Goal: Task Accomplishment & Management: Use online tool/utility

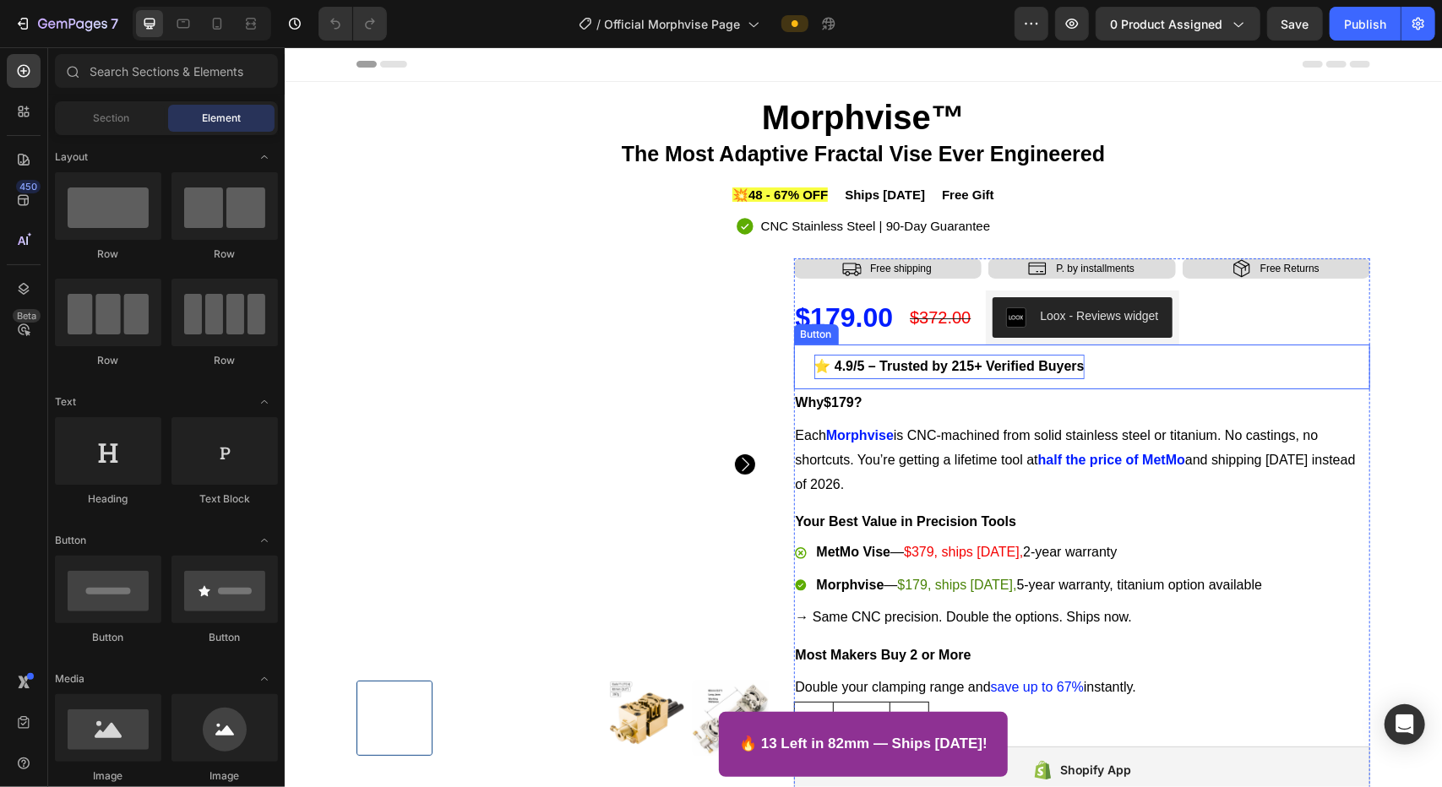
scroll to position [1, 0]
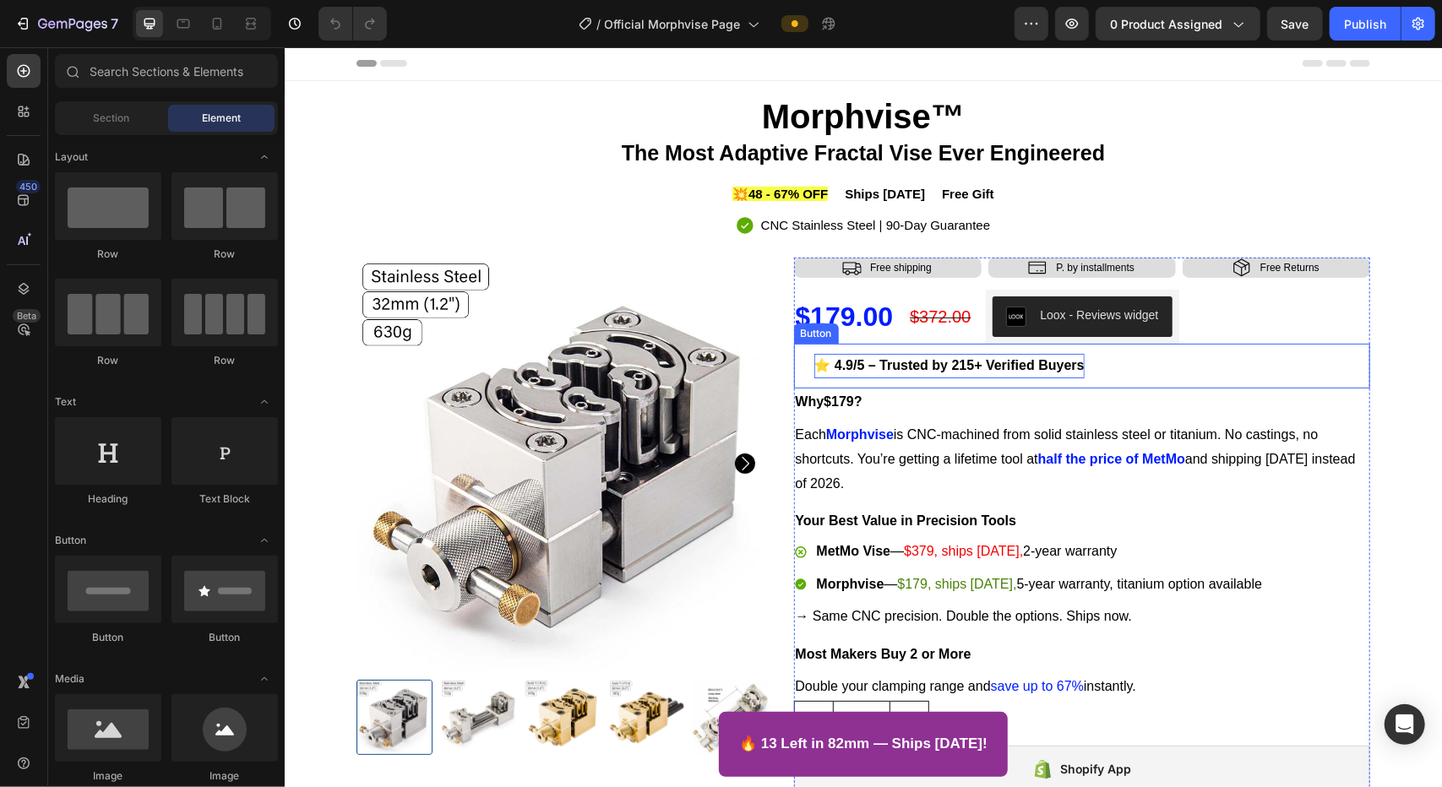
click at [910, 375] on p "⭐ 4.9/5 – Trusted by 215+ Verified Buyers" at bounding box center [949, 365] width 270 height 24
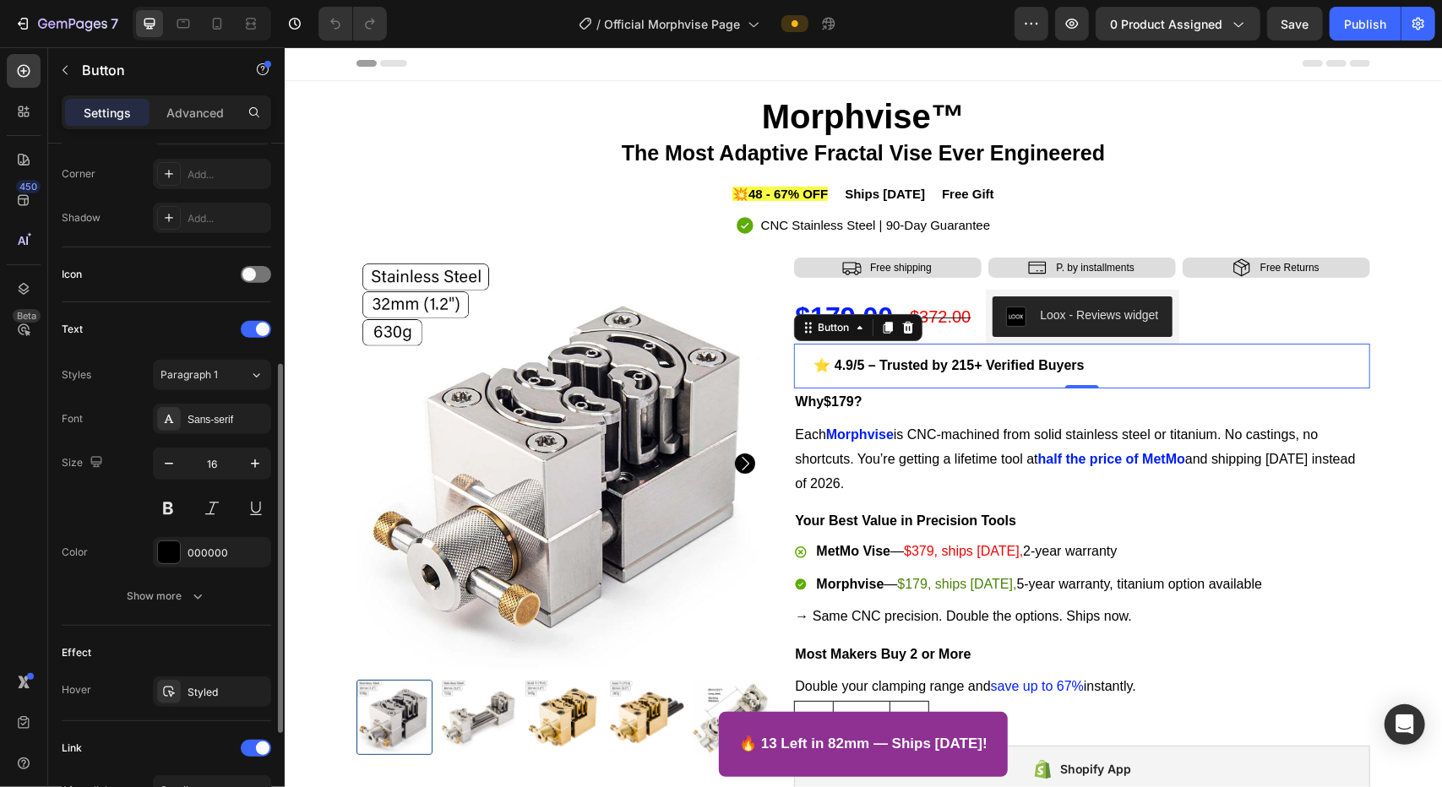
scroll to position [603, 0]
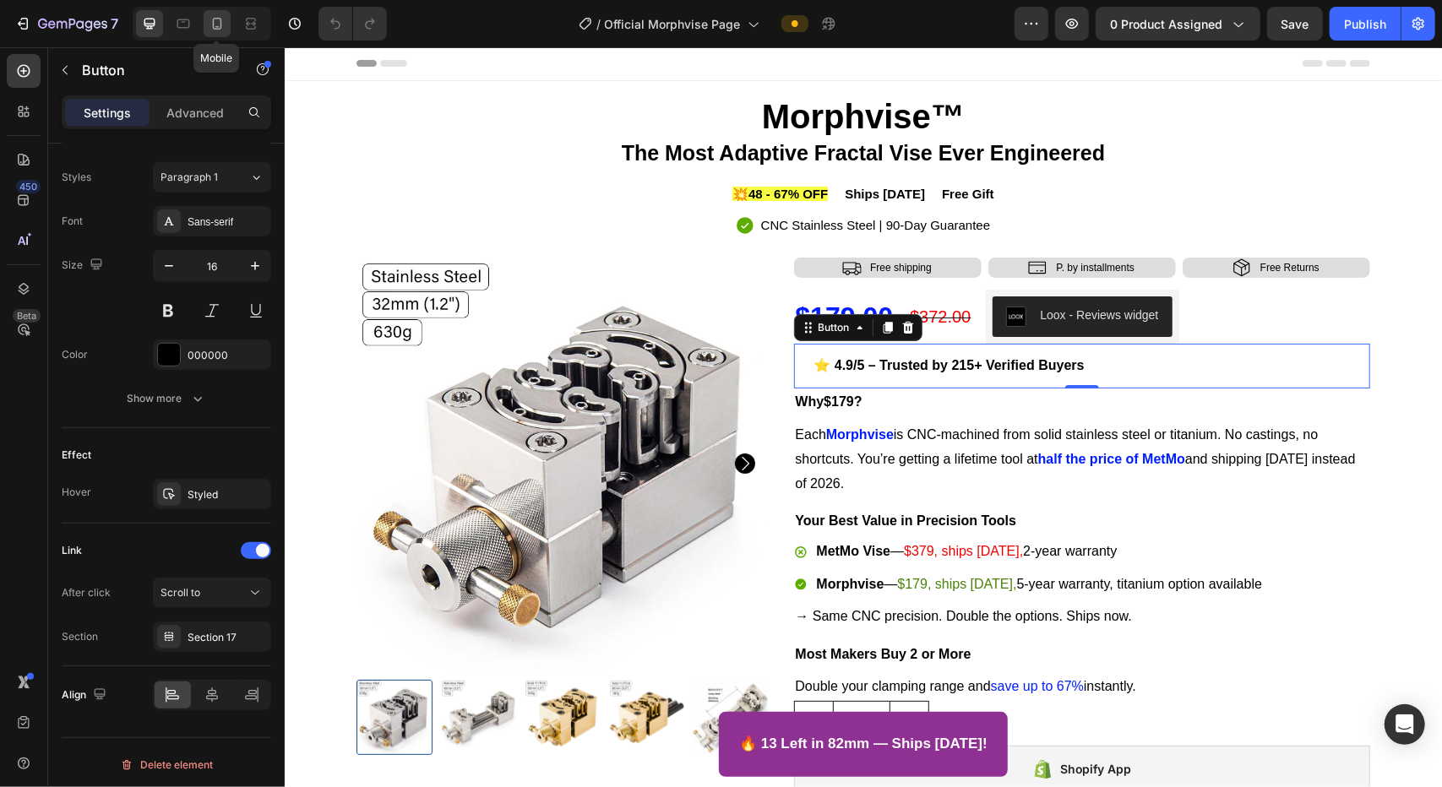
click at [214, 26] on icon at bounding box center [217, 23] width 17 height 17
type input "14"
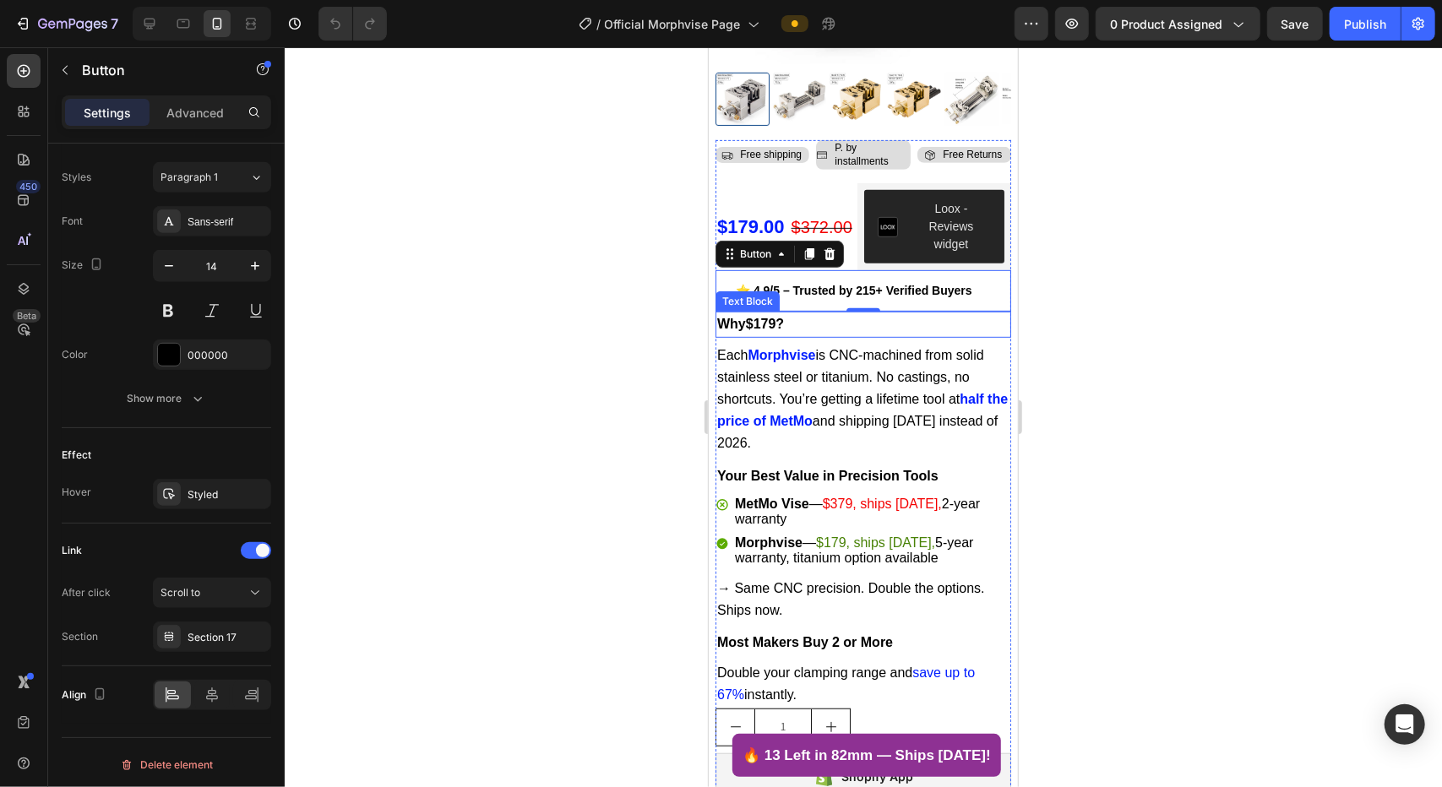
scroll to position [498, 0]
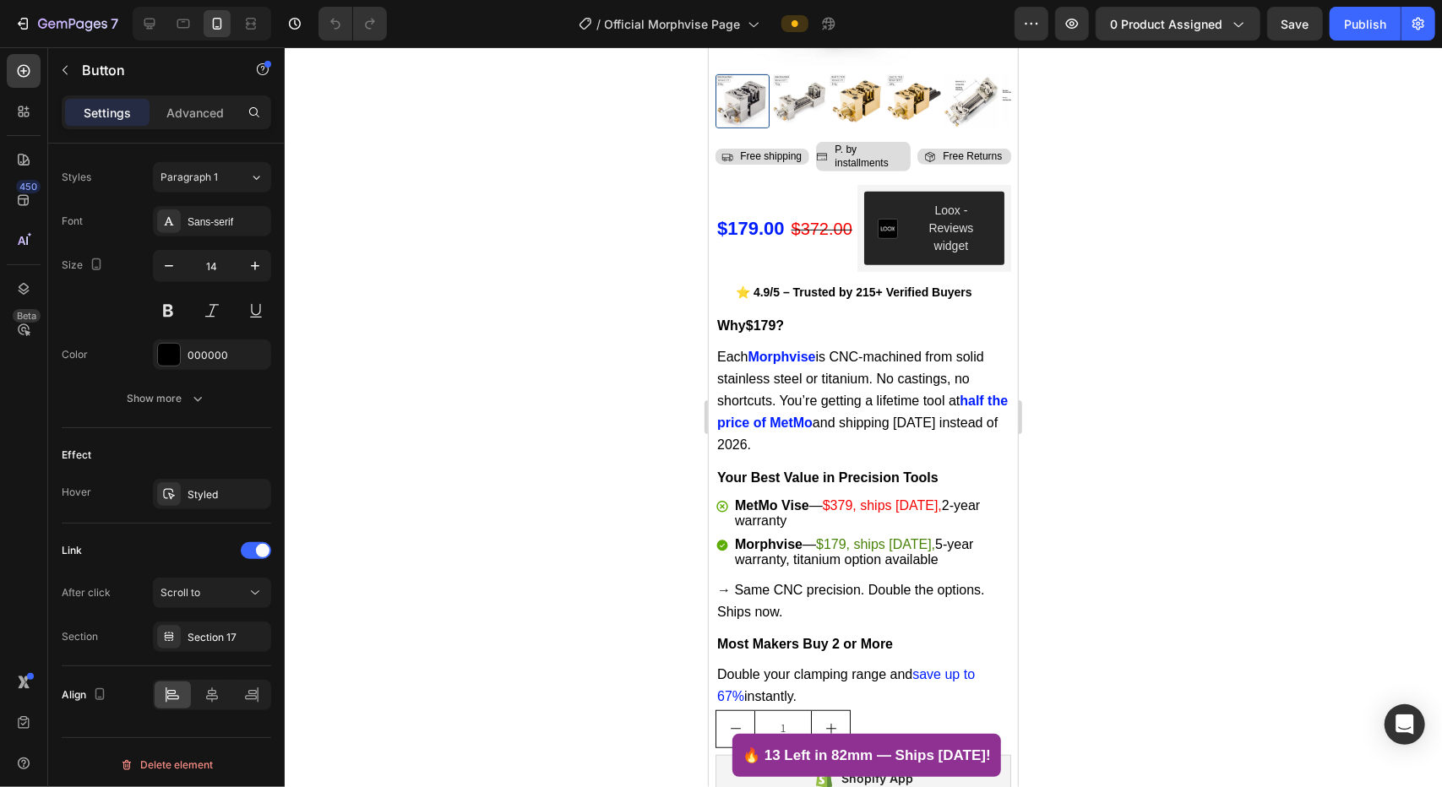
click at [910, 275] on link "⭐ 4.9/5 – Trusted by 215+ Verified Buyers" at bounding box center [853, 291] width 277 height 41
click at [200, 122] on div "Advanced" at bounding box center [195, 112] width 84 height 27
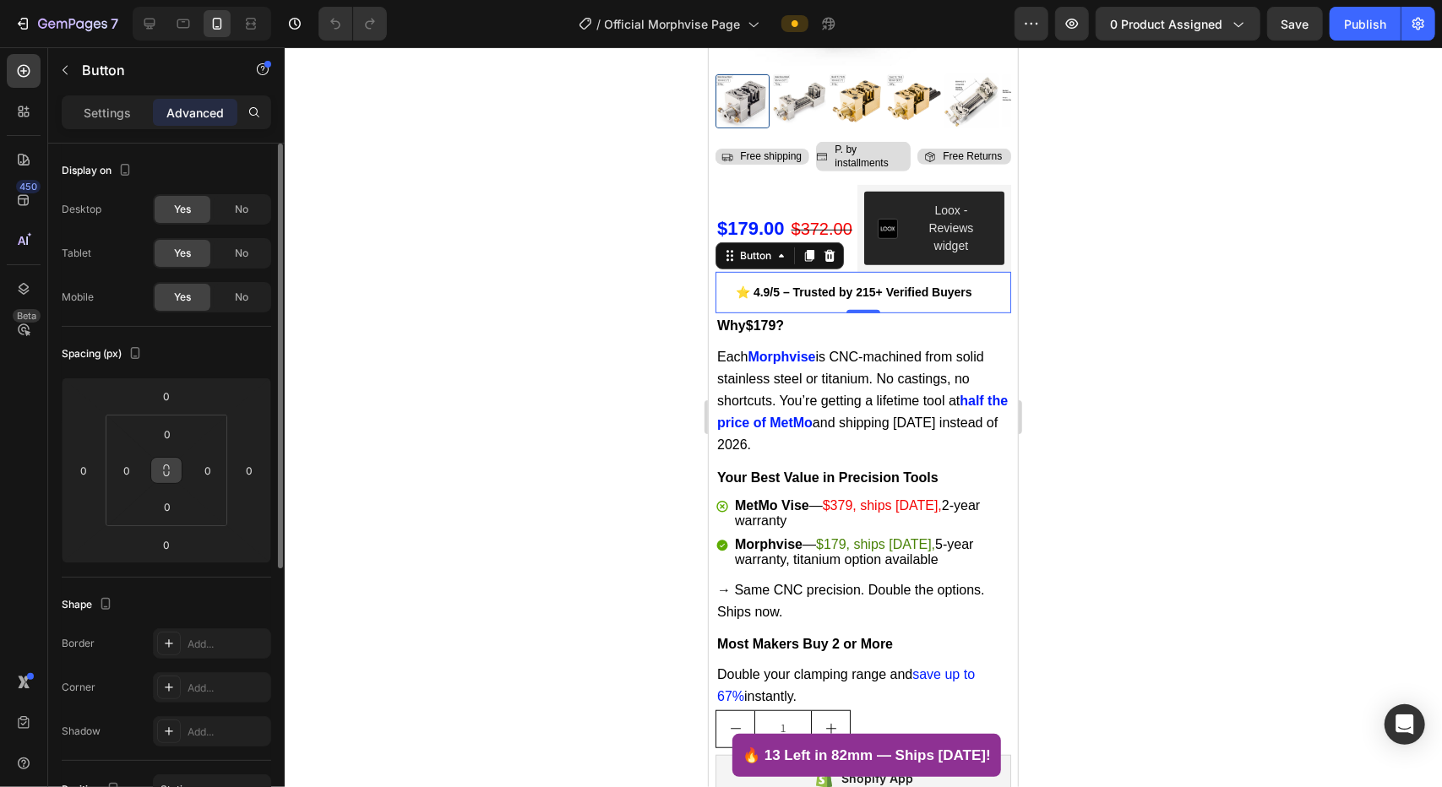
scroll to position [433, 0]
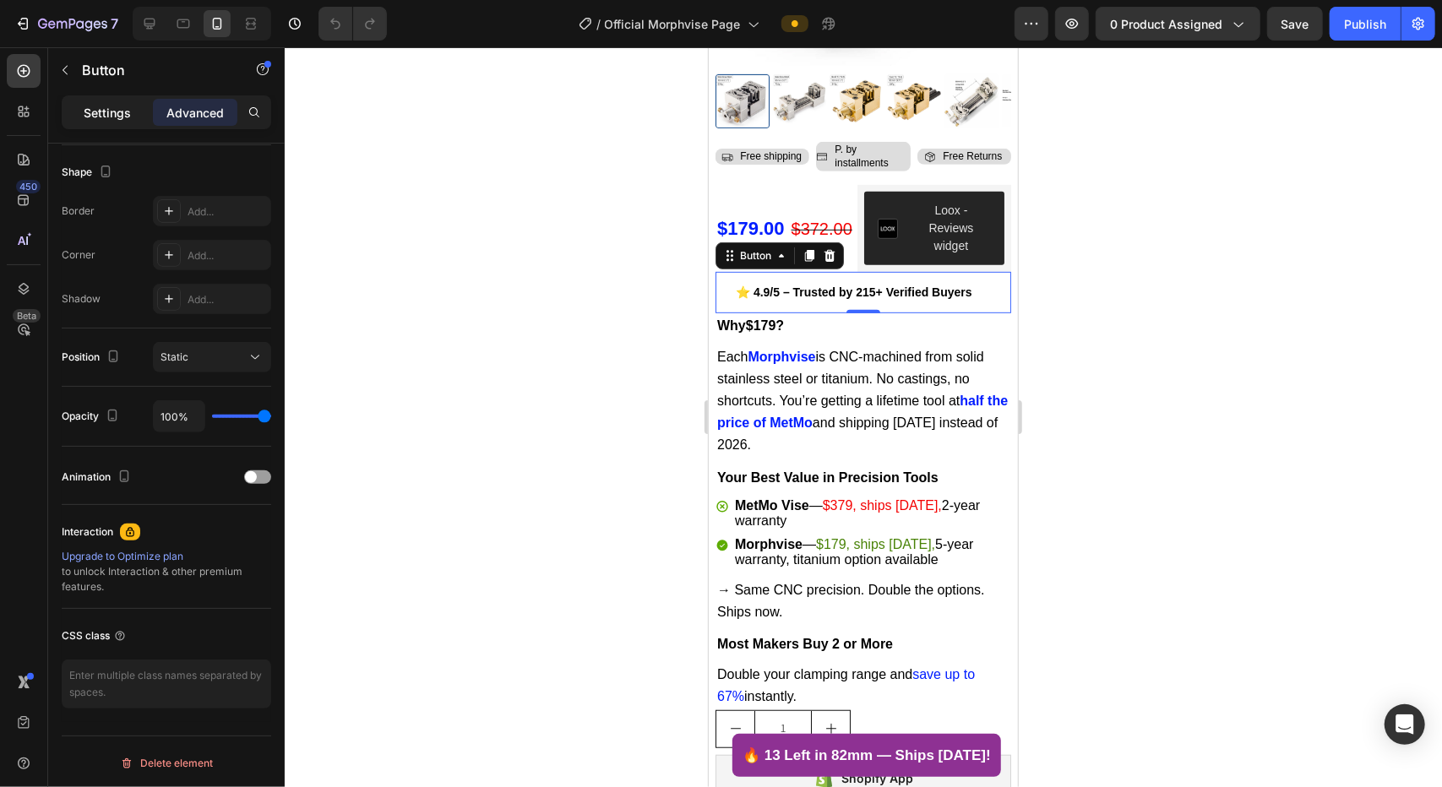
click at [117, 119] on p "Settings" at bounding box center [107, 113] width 47 height 18
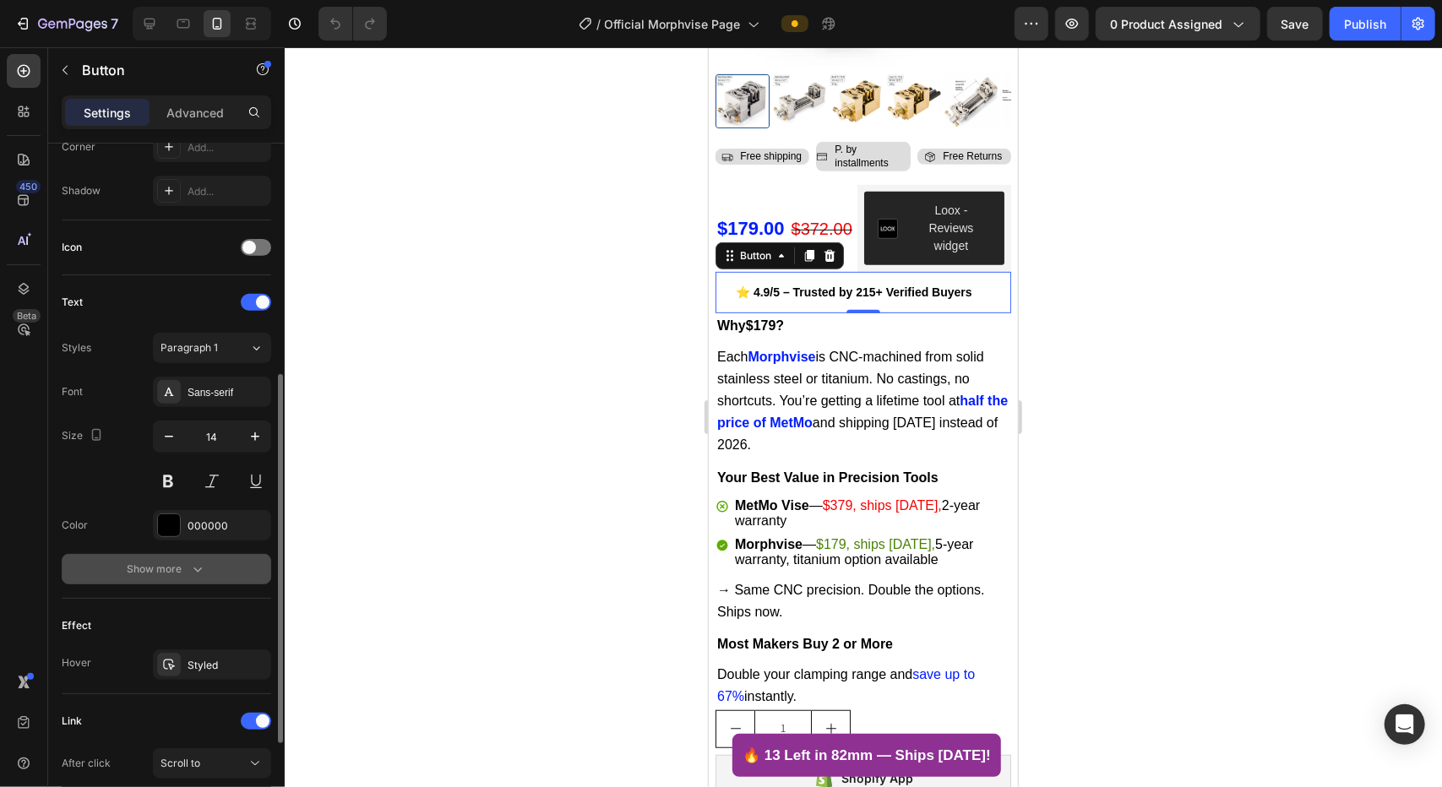
click at [156, 572] on div "Show more" at bounding box center [167, 569] width 79 height 17
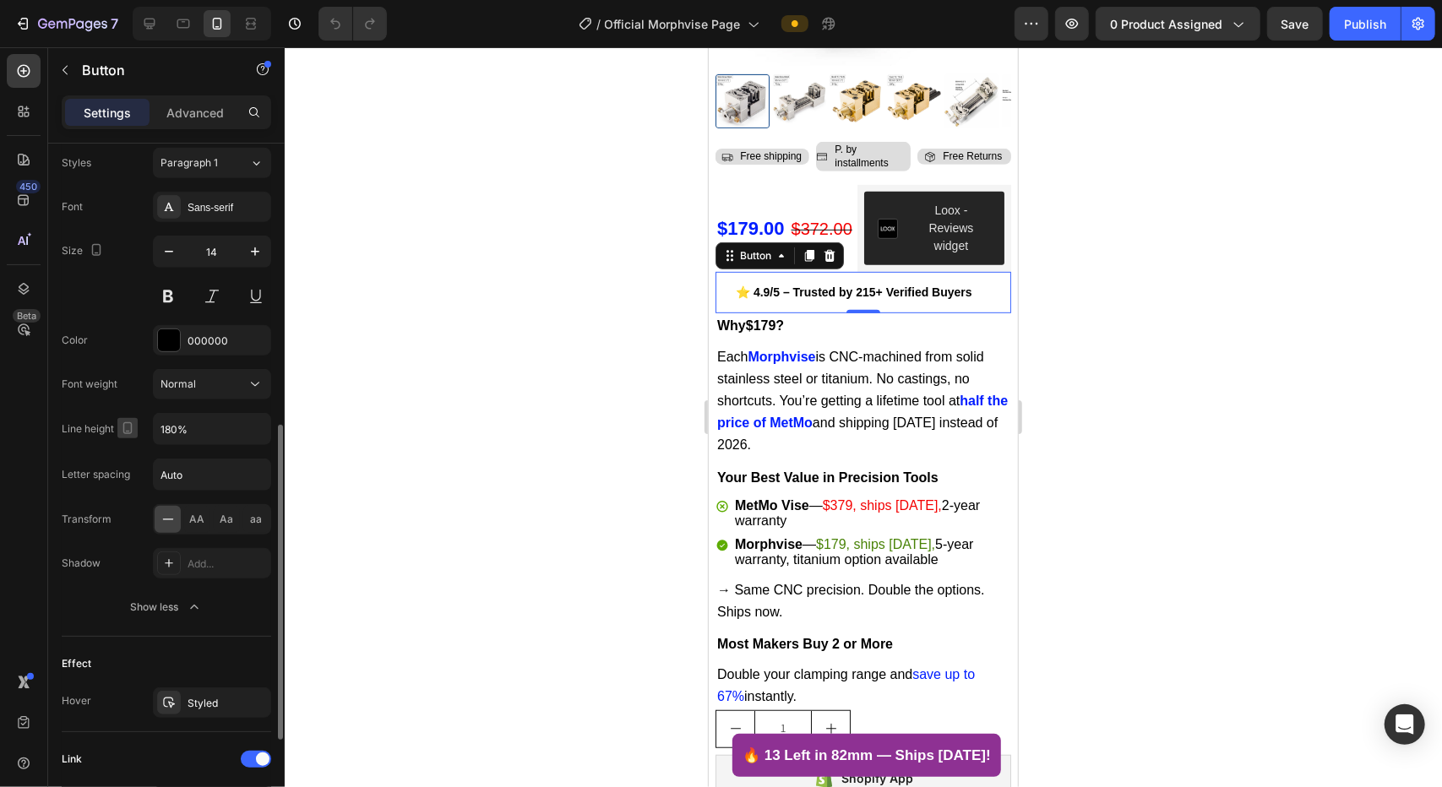
scroll to position [618, 0]
click at [252, 425] on icon "button" at bounding box center [255, 428] width 17 height 17
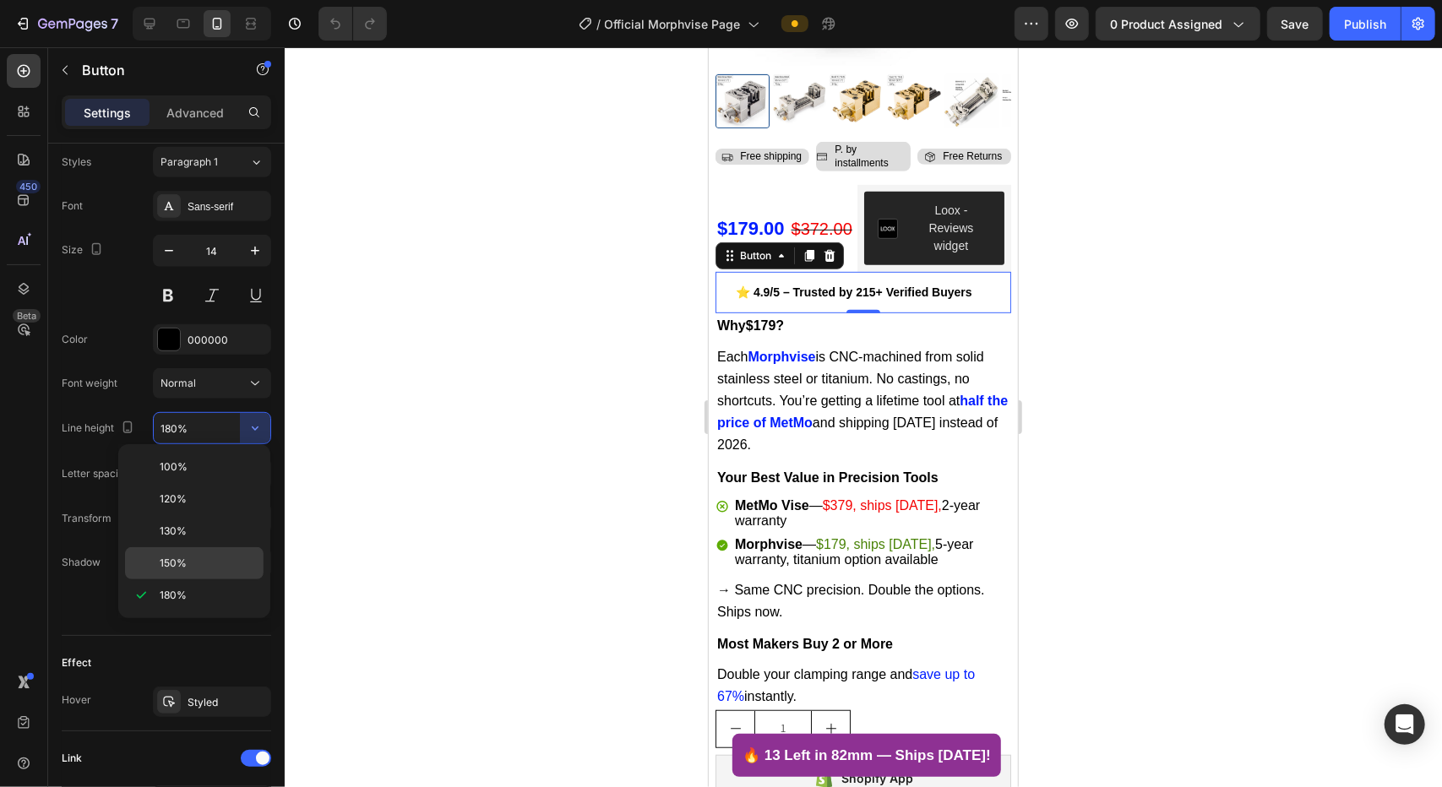
click at [211, 559] on p "150%" at bounding box center [208, 563] width 96 height 15
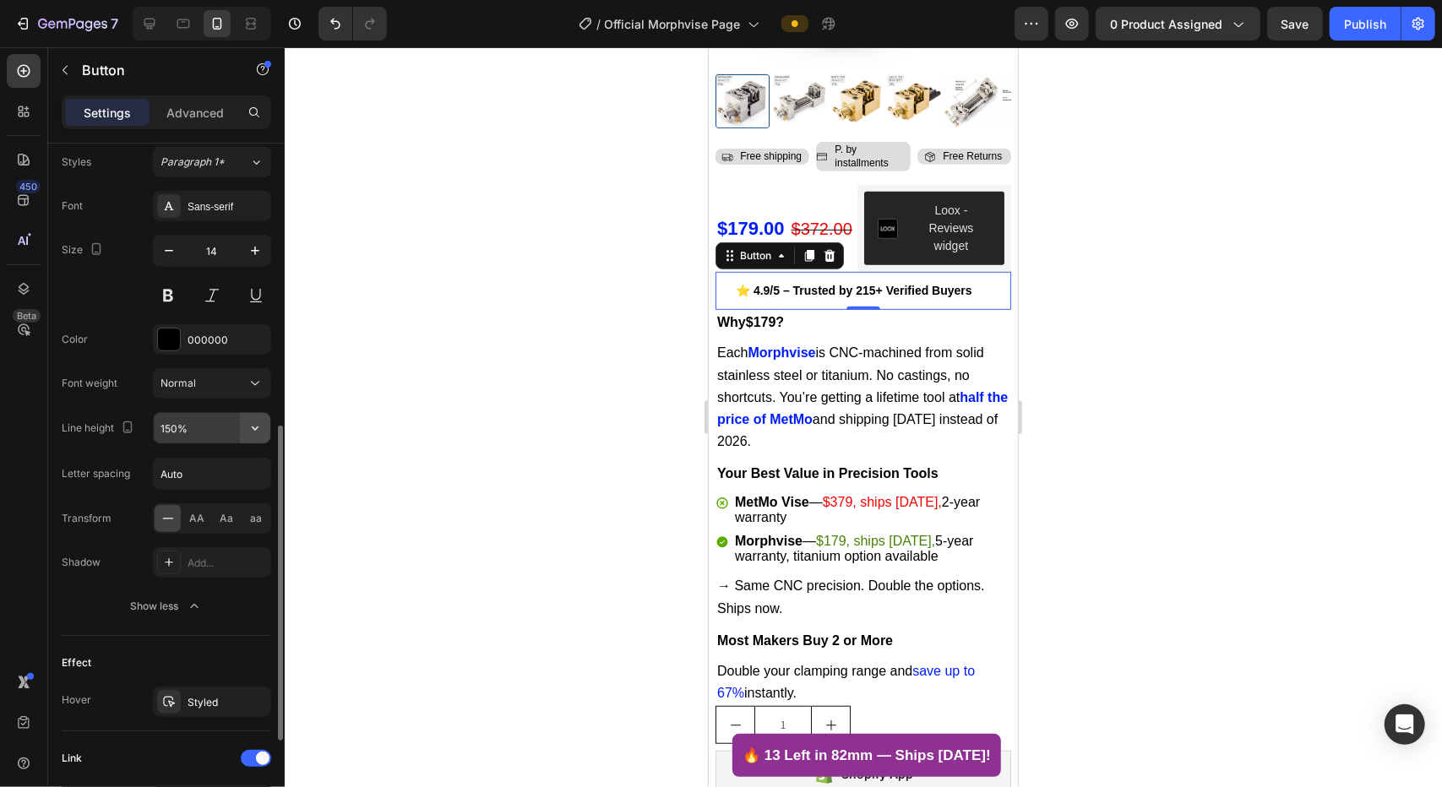
click at [257, 438] on button "button" at bounding box center [255, 428] width 30 height 30
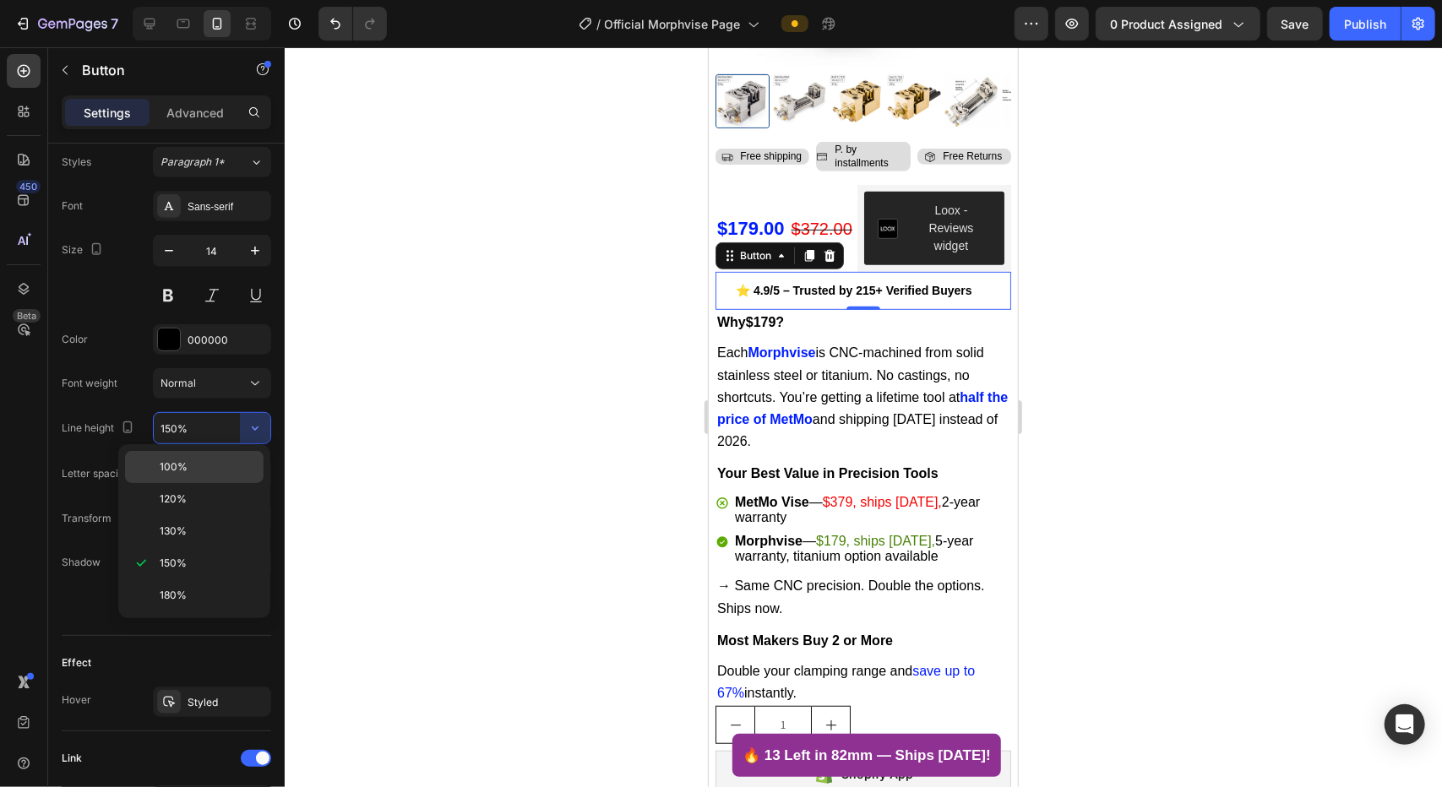
click at [225, 465] on p "100%" at bounding box center [208, 467] width 96 height 15
type input "100%"
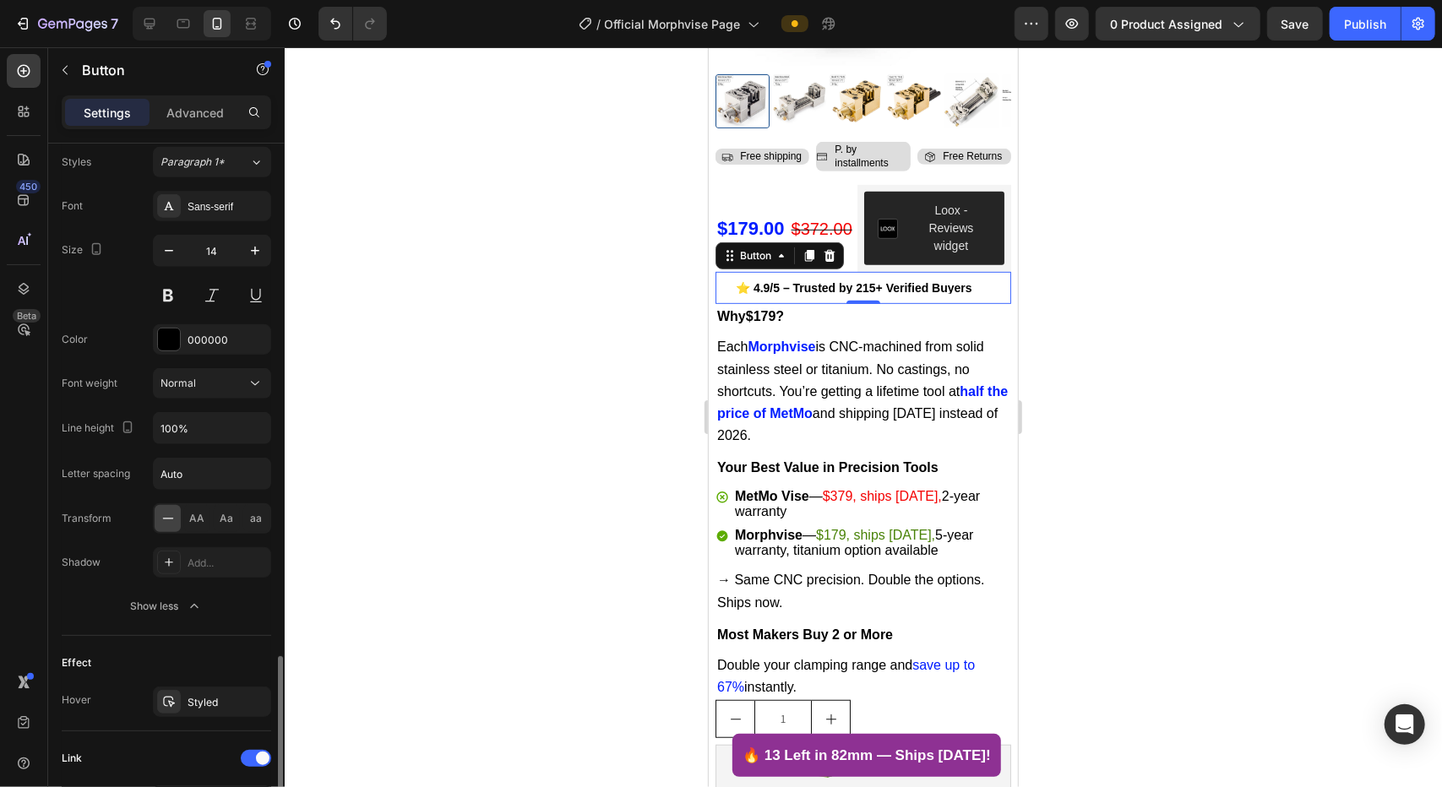
scroll to position [825, 0]
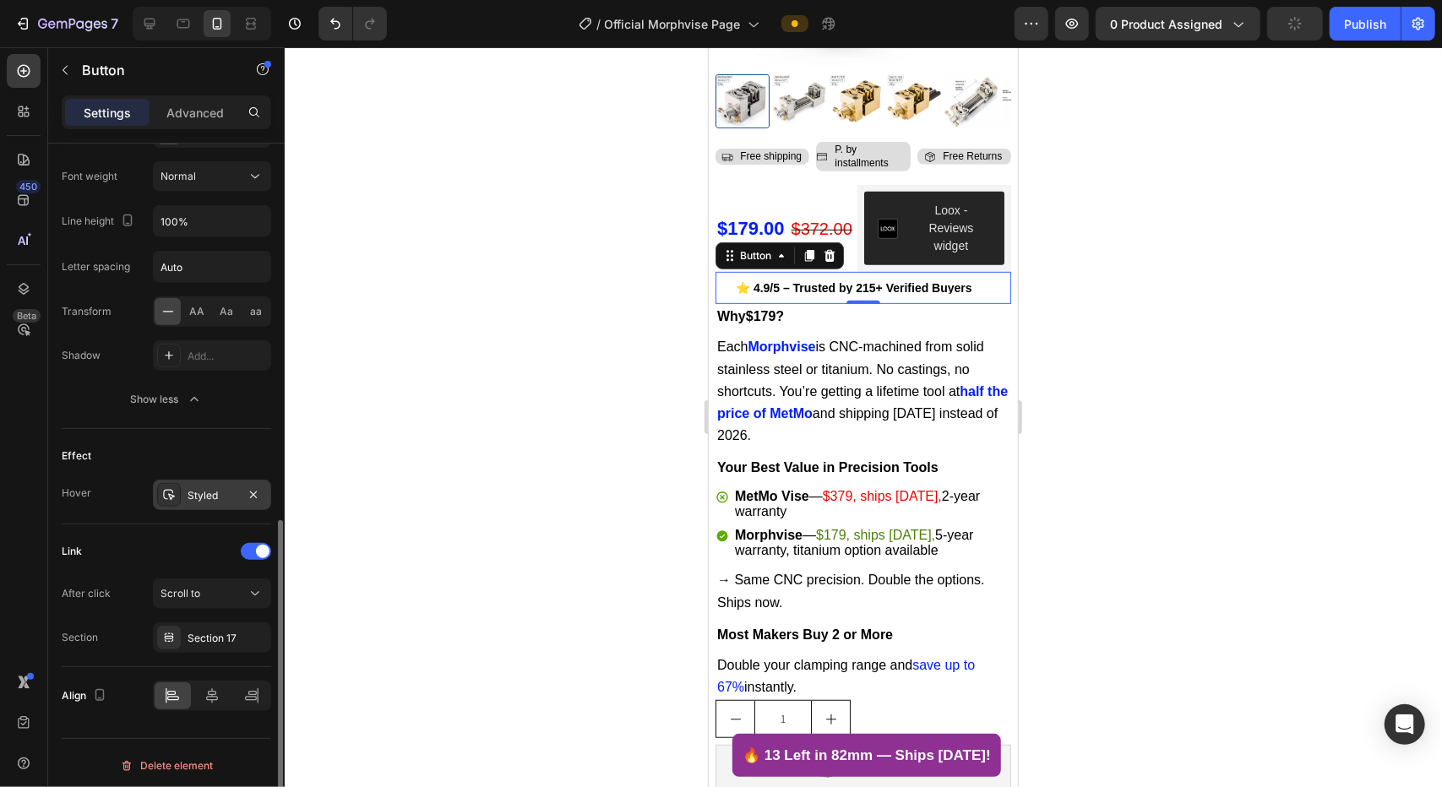
click at [198, 493] on div "Styled" at bounding box center [212, 495] width 49 height 15
click at [124, 455] on div "Effect" at bounding box center [167, 456] width 210 height 27
click at [252, 607] on icon at bounding box center [251, 696] width 17 height 17
click at [213, 607] on icon at bounding box center [212, 696] width 12 height 15
click at [192, 607] on div at bounding box center [212, 696] width 118 height 30
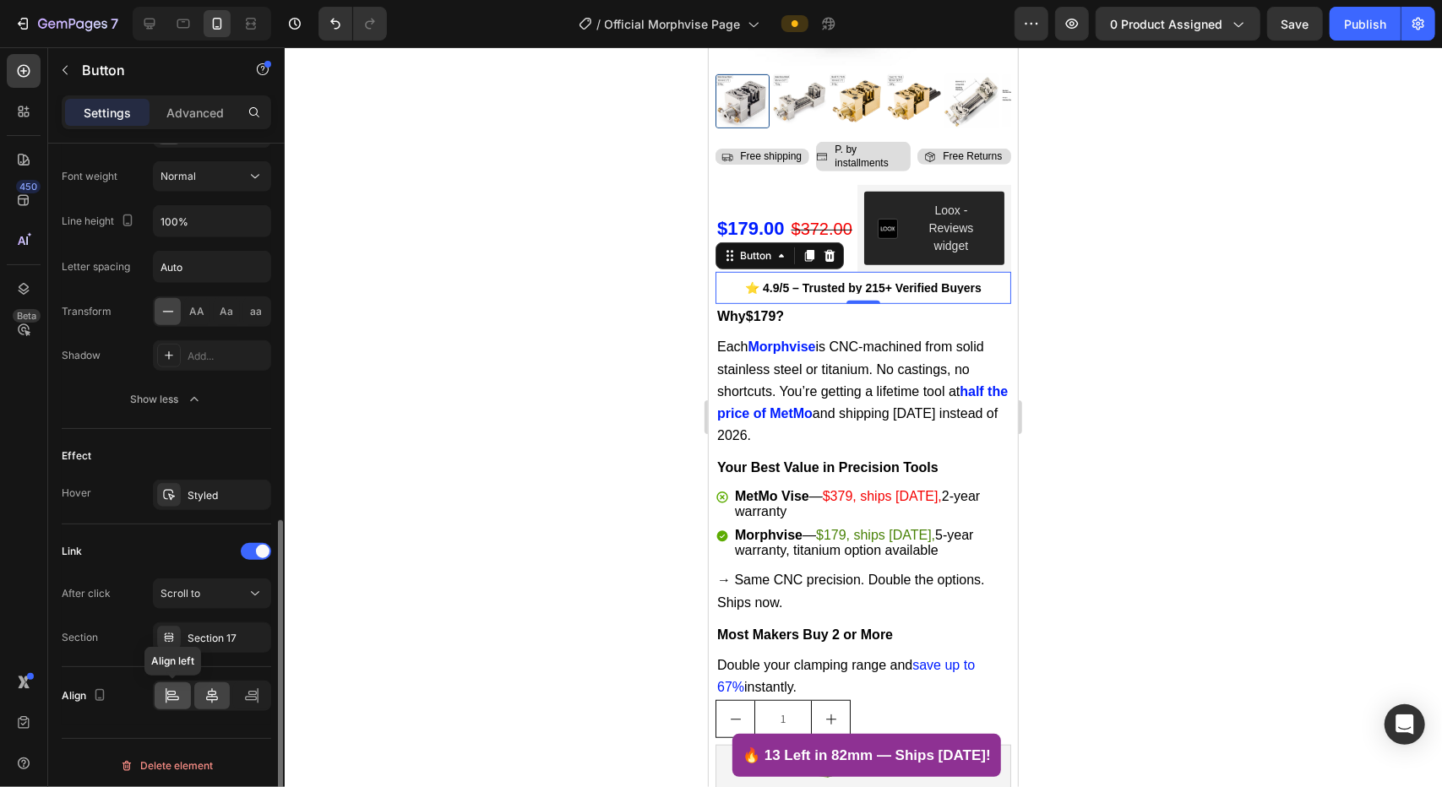
click at [169, 607] on icon at bounding box center [171, 693] width 8 height 4
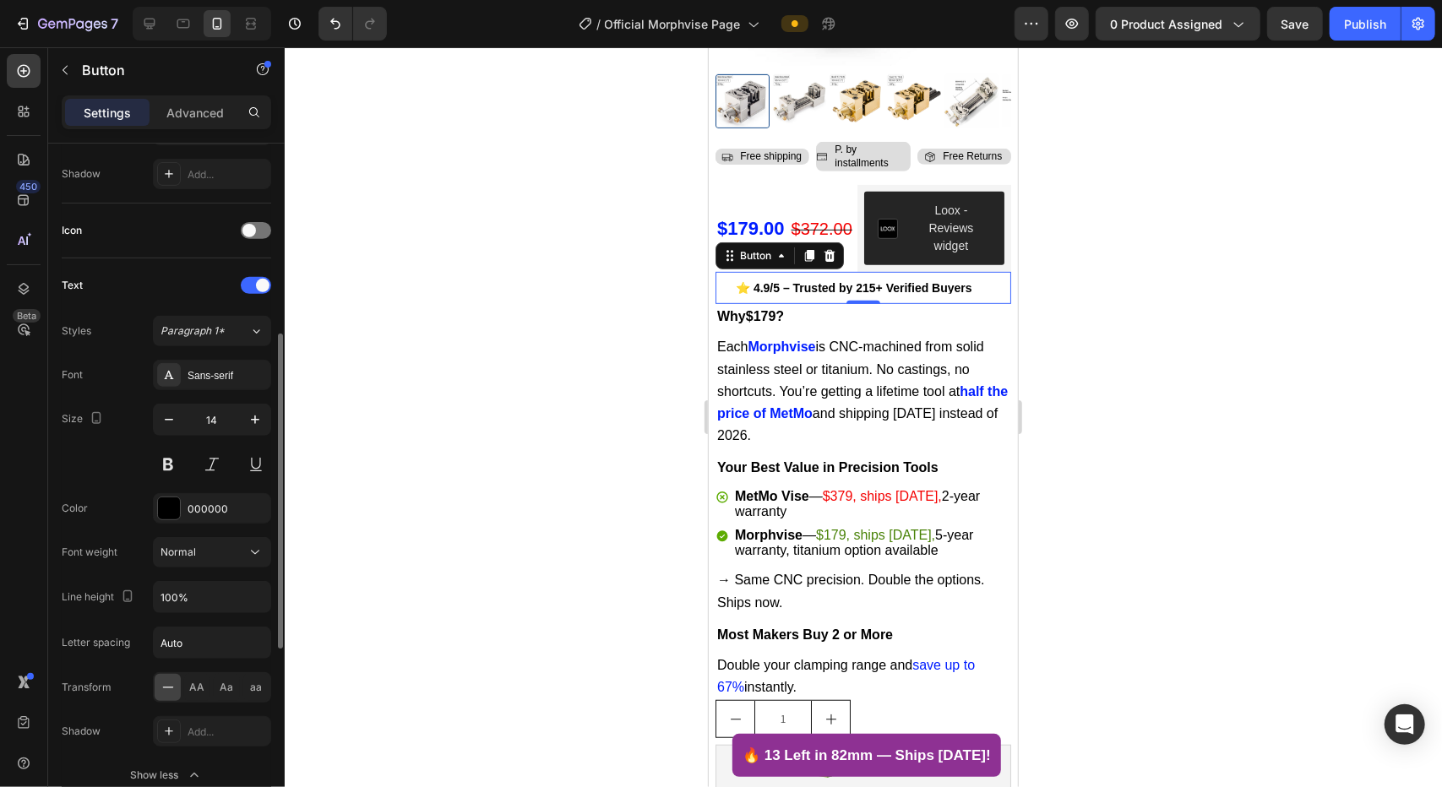
scroll to position [436, 0]
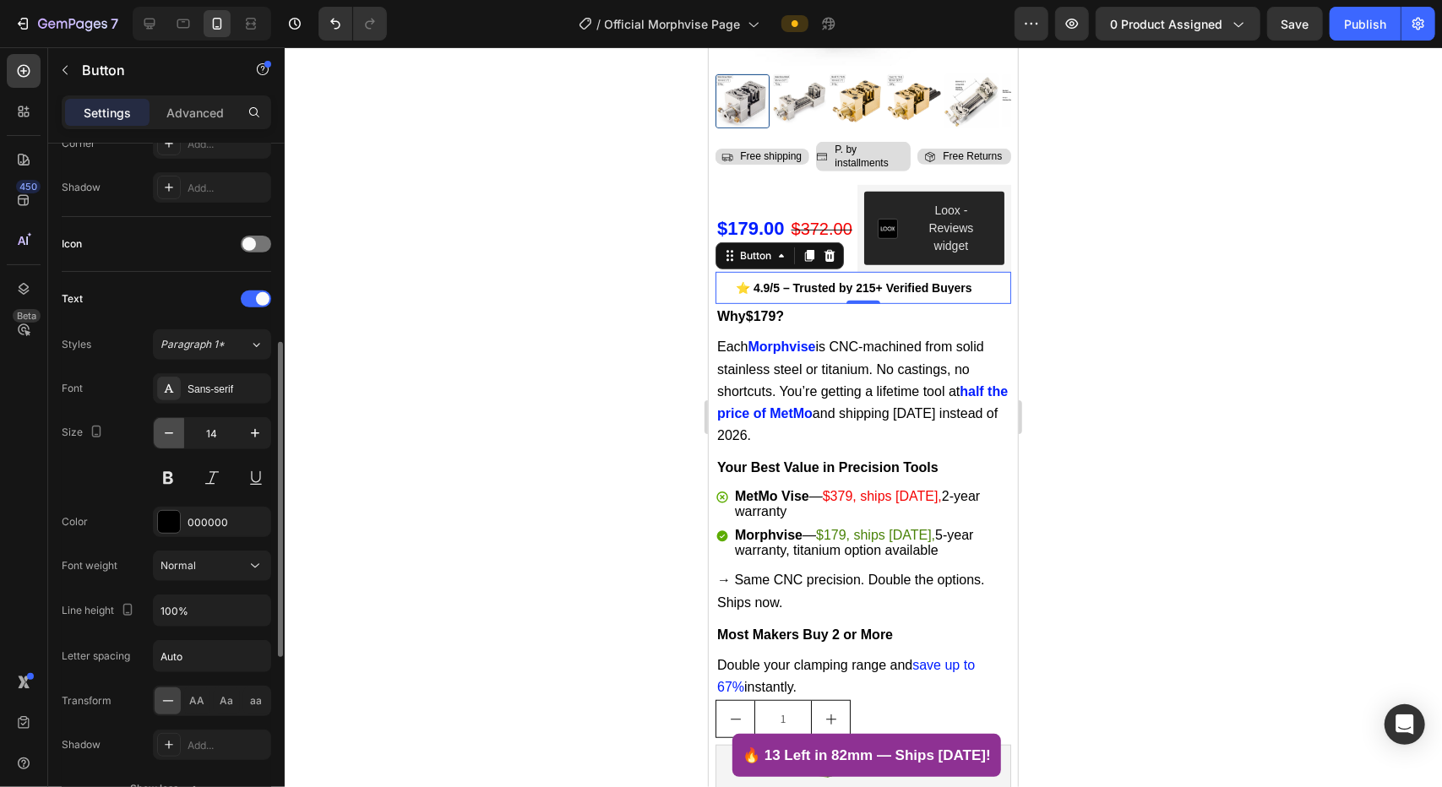
click at [166, 430] on icon "button" at bounding box center [169, 433] width 17 height 17
click at [252, 425] on icon "button" at bounding box center [255, 433] width 17 height 17
type input "14"
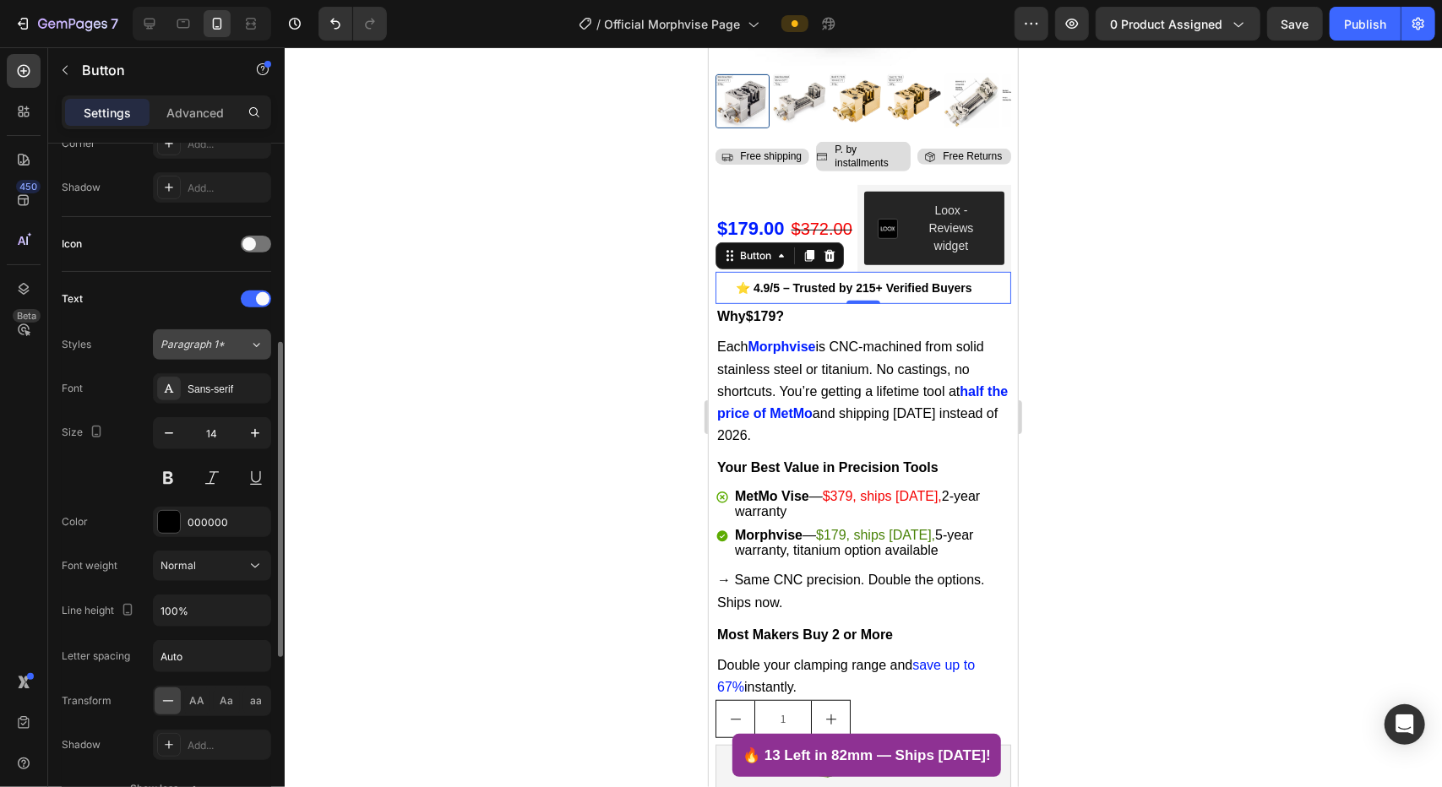
click at [246, 343] on div "Paragraph 1*" at bounding box center [205, 344] width 89 height 15
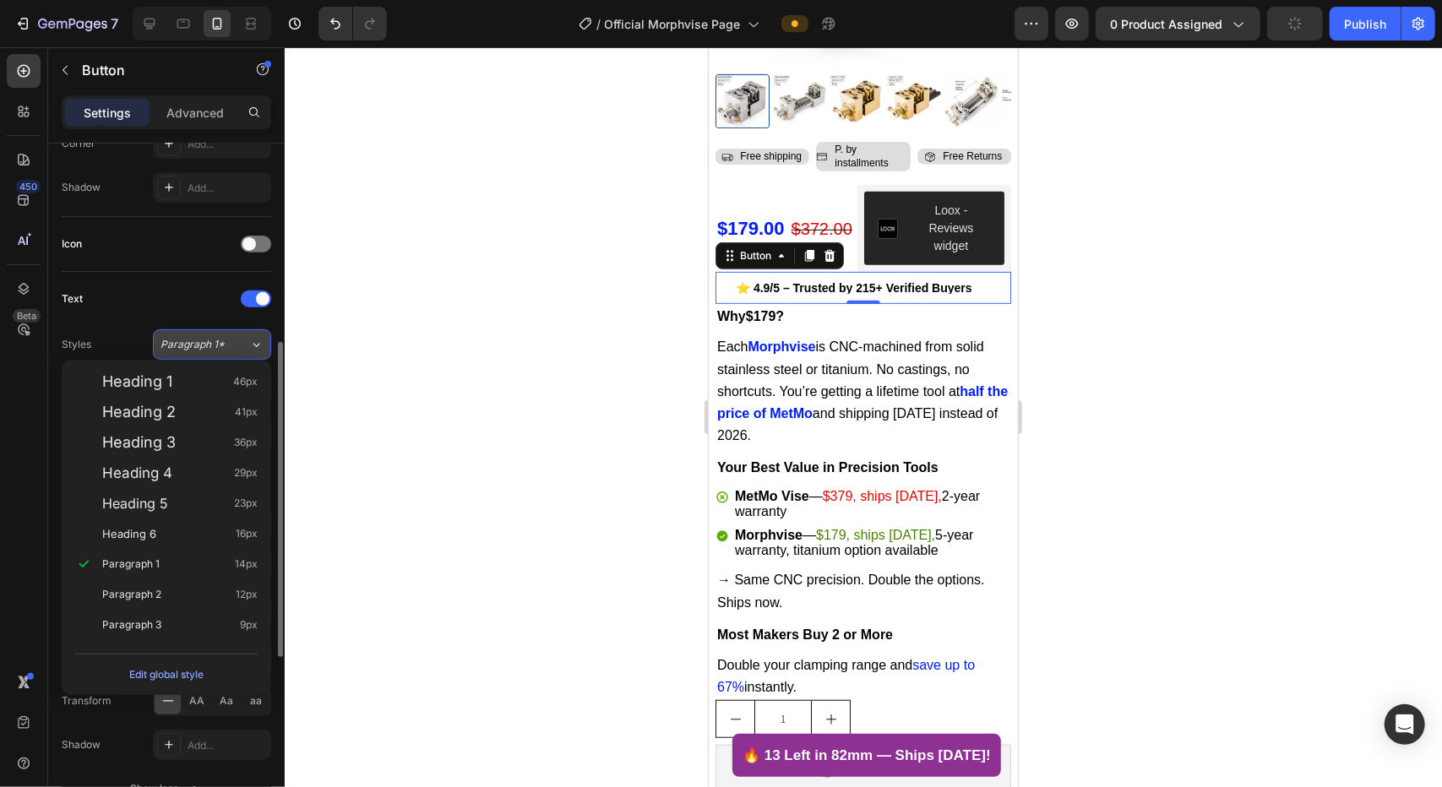
click at [246, 343] on div "Paragraph 1*" at bounding box center [205, 344] width 89 height 15
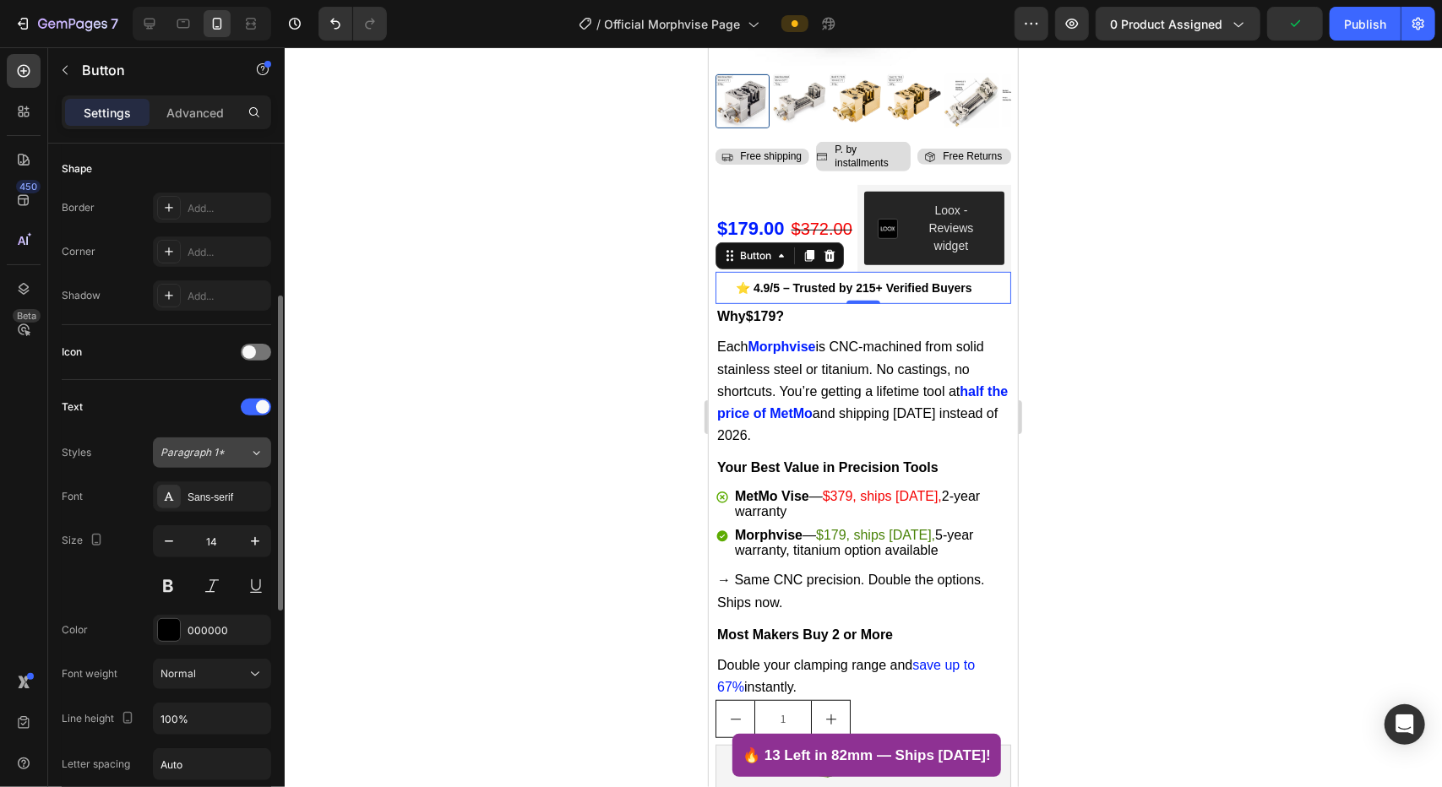
scroll to position [326, 0]
click at [252, 348] on span at bounding box center [249, 354] width 14 height 14
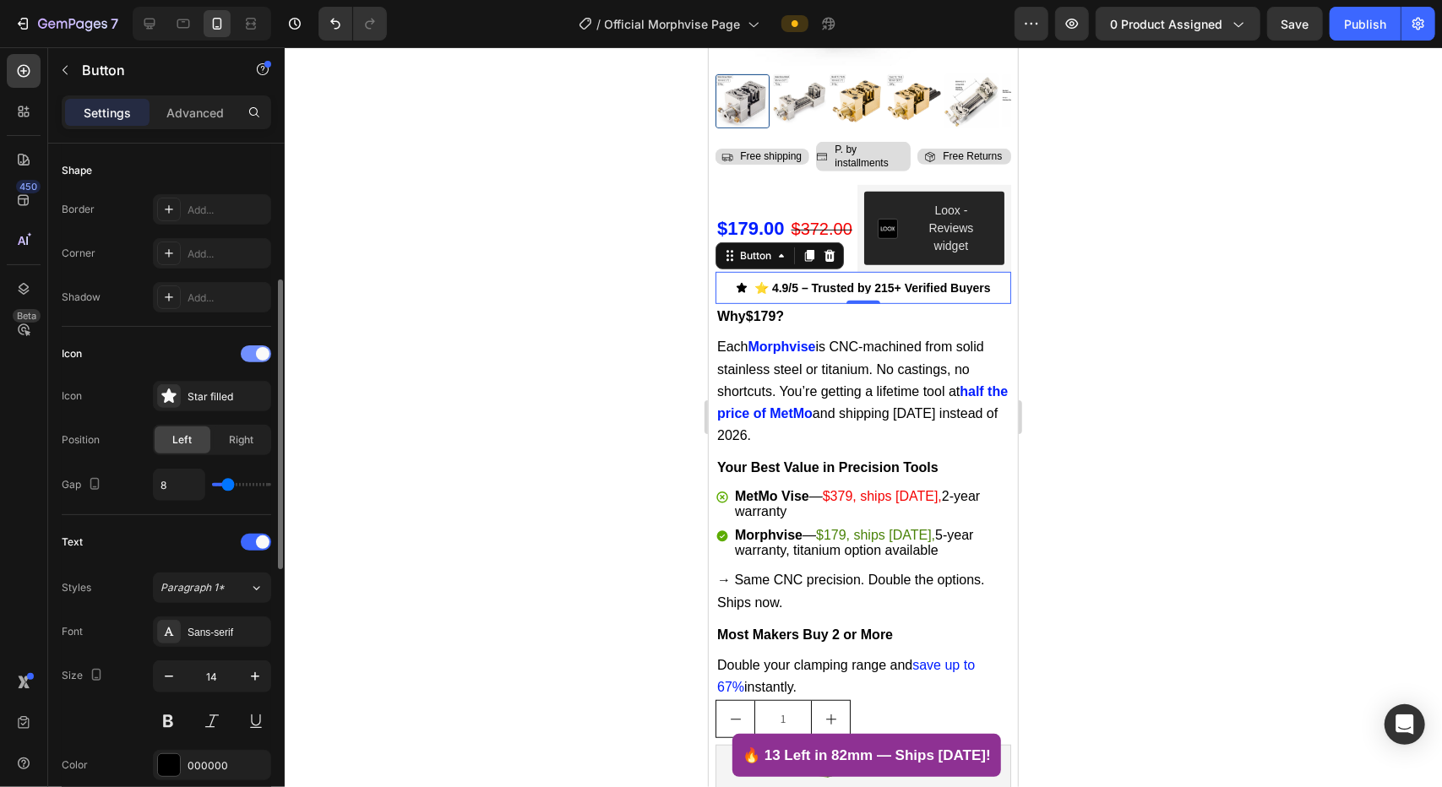
click at [252, 348] on div at bounding box center [256, 354] width 30 height 17
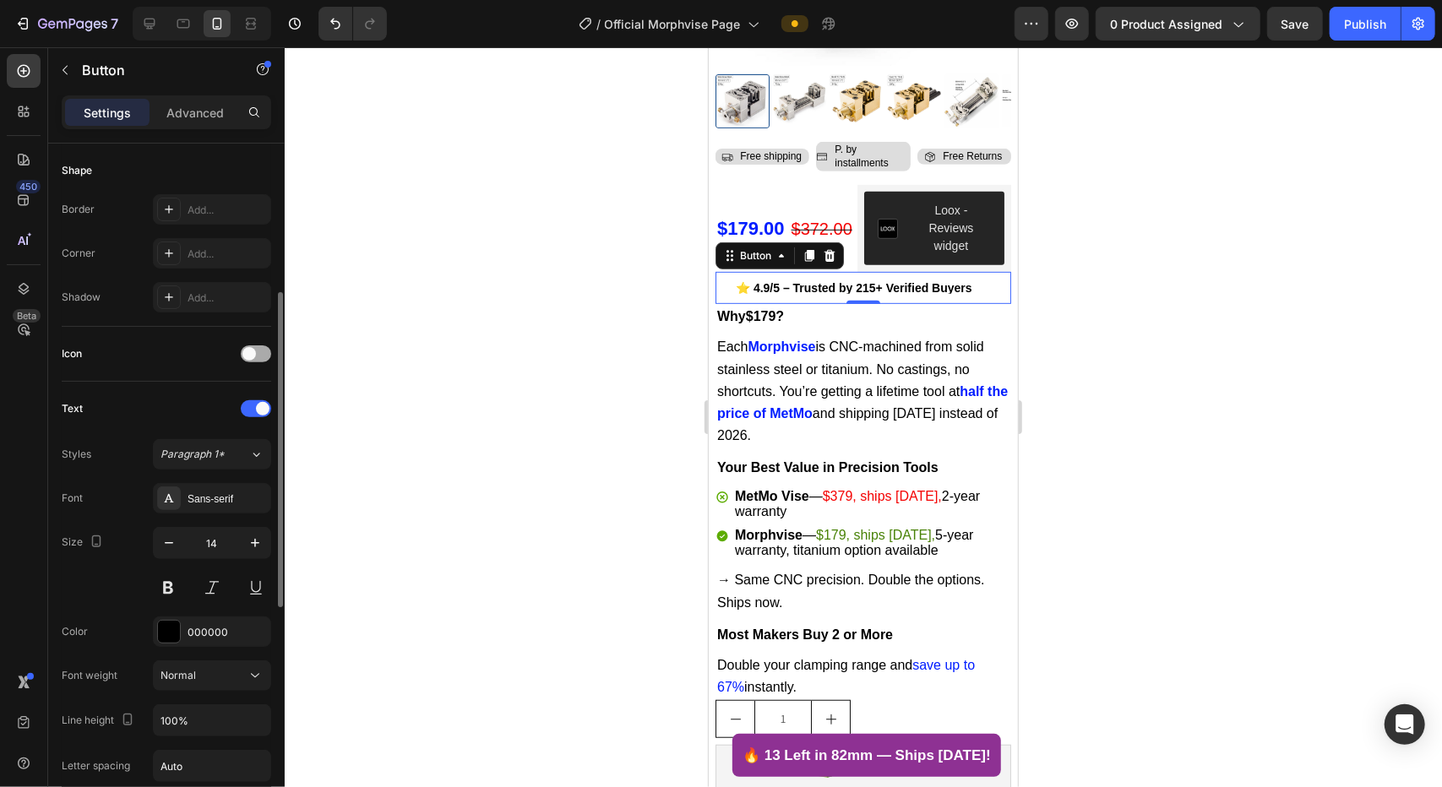
click at [252, 348] on span at bounding box center [249, 354] width 14 height 14
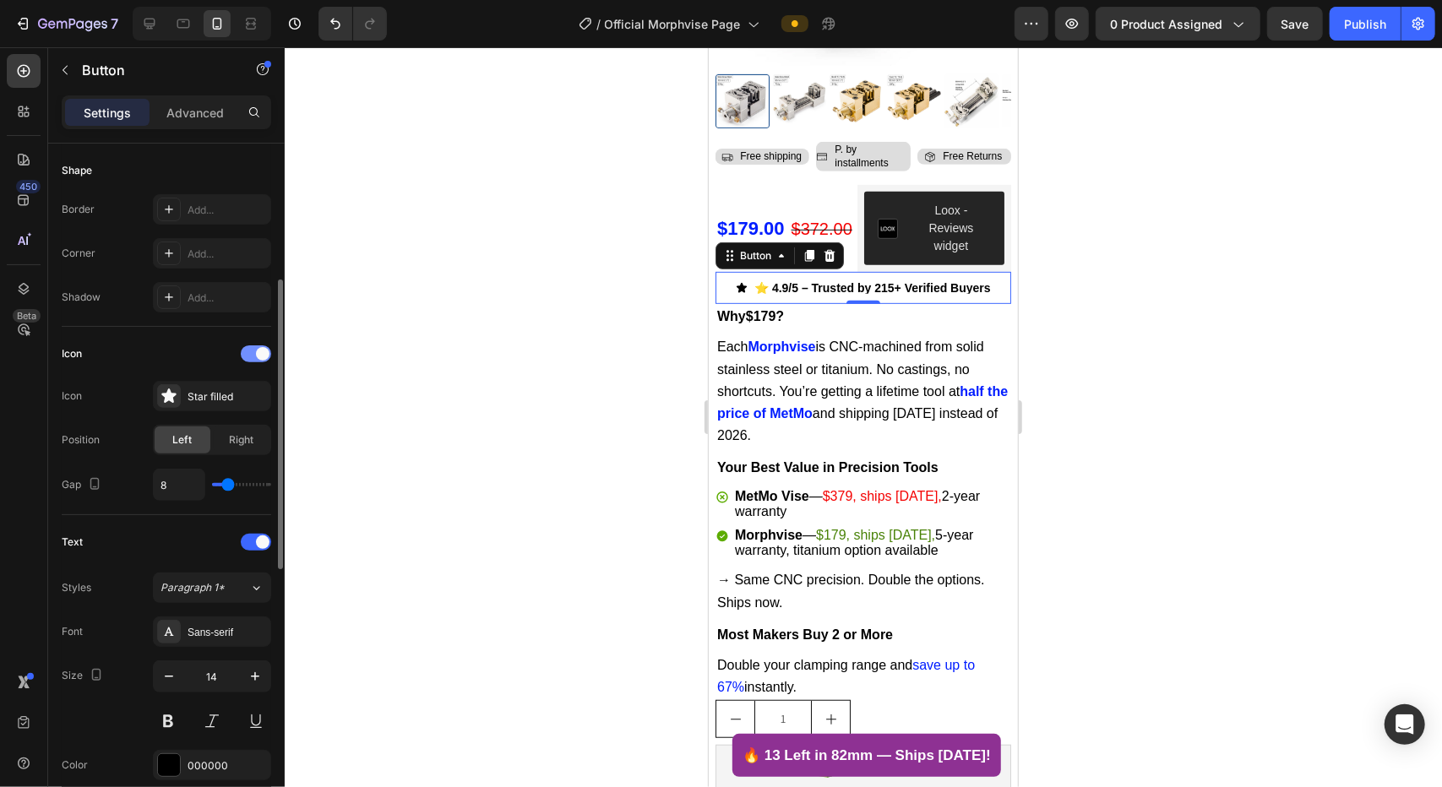
click at [252, 348] on div at bounding box center [256, 354] width 30 height 17
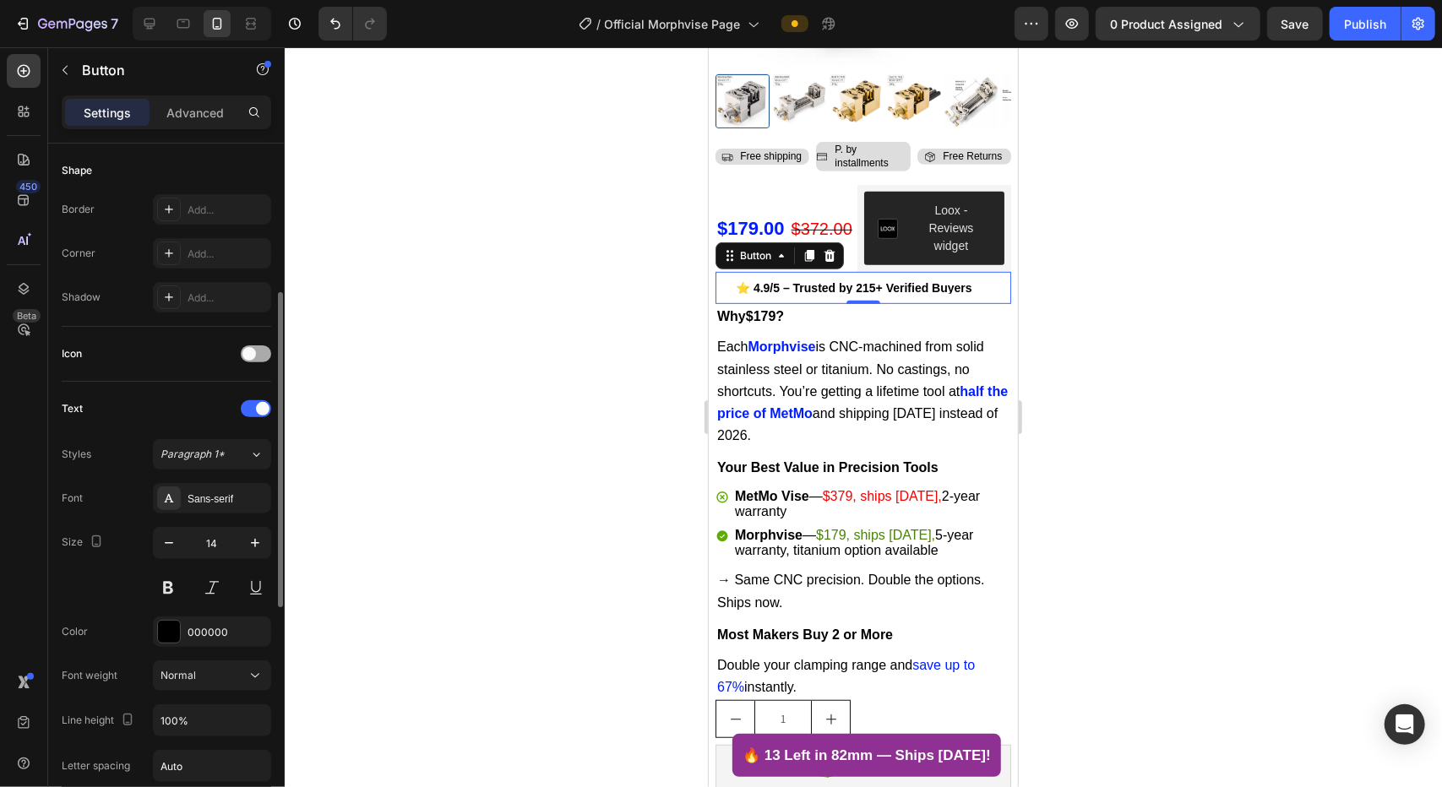
click at [252, 348] on span at bounding box center [249, 354] width 14 height 14
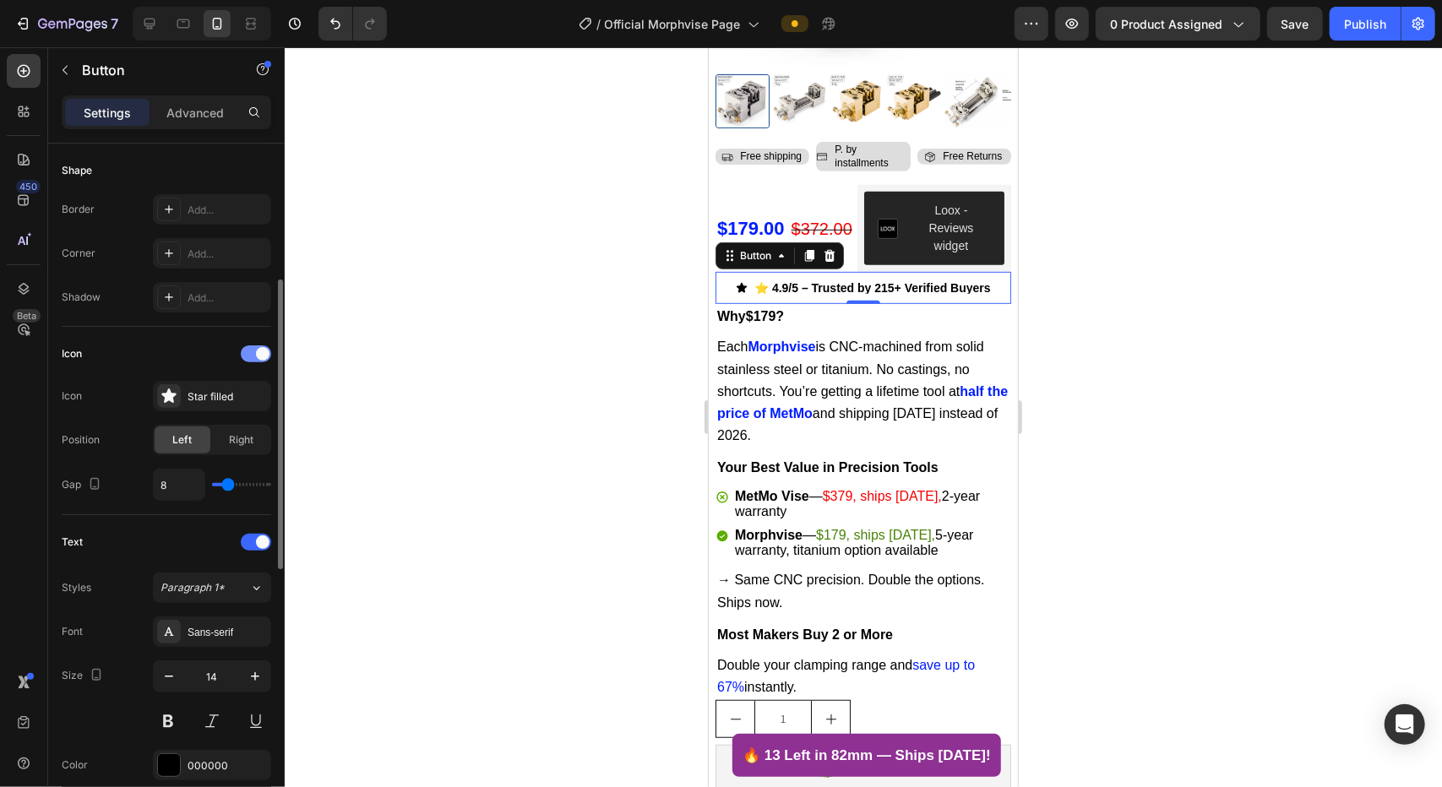
click at [252, 348] on div at bounding box center [256, 354] width 30 height 17
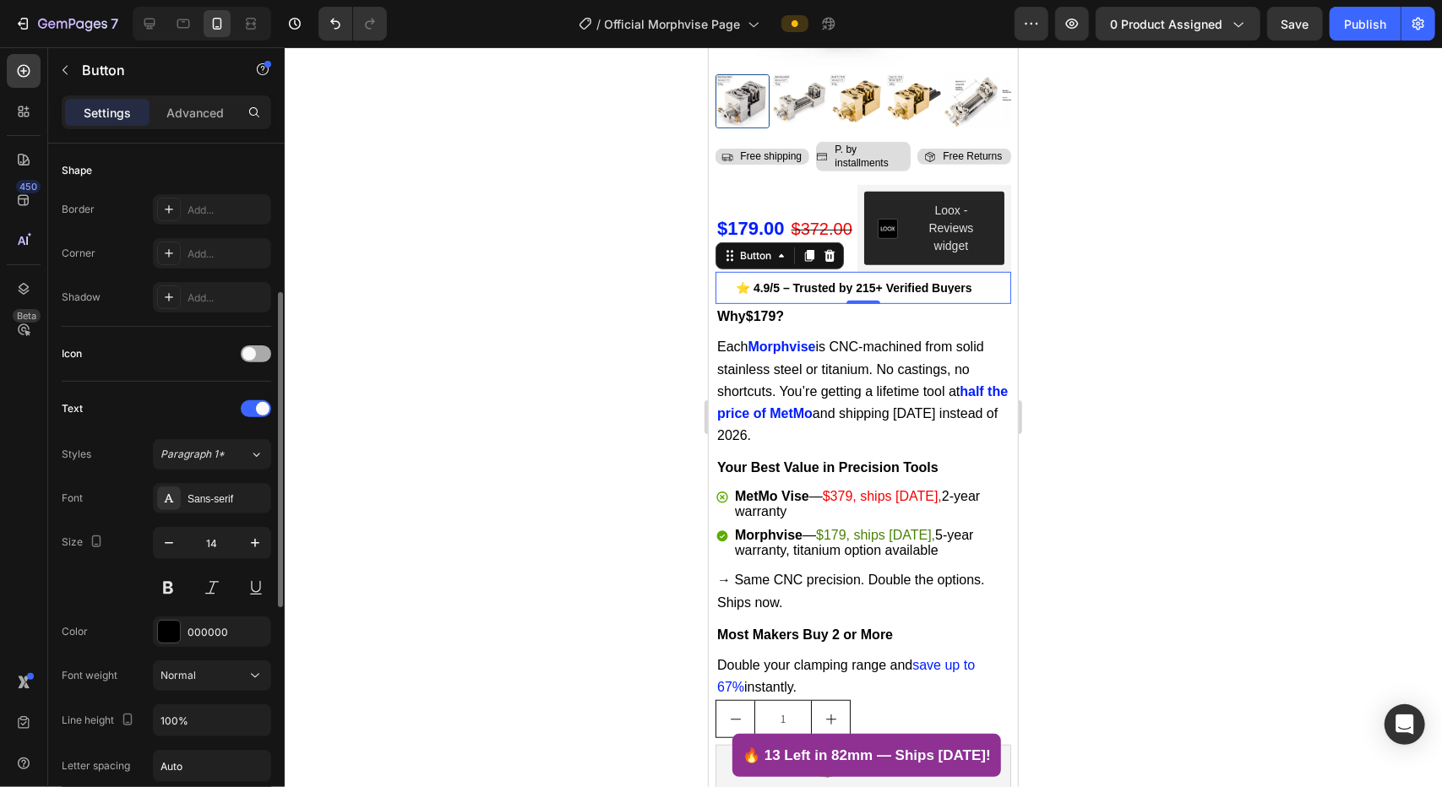
click at [252, 348] on span at bounding box center [249, 354] width 14 height 14
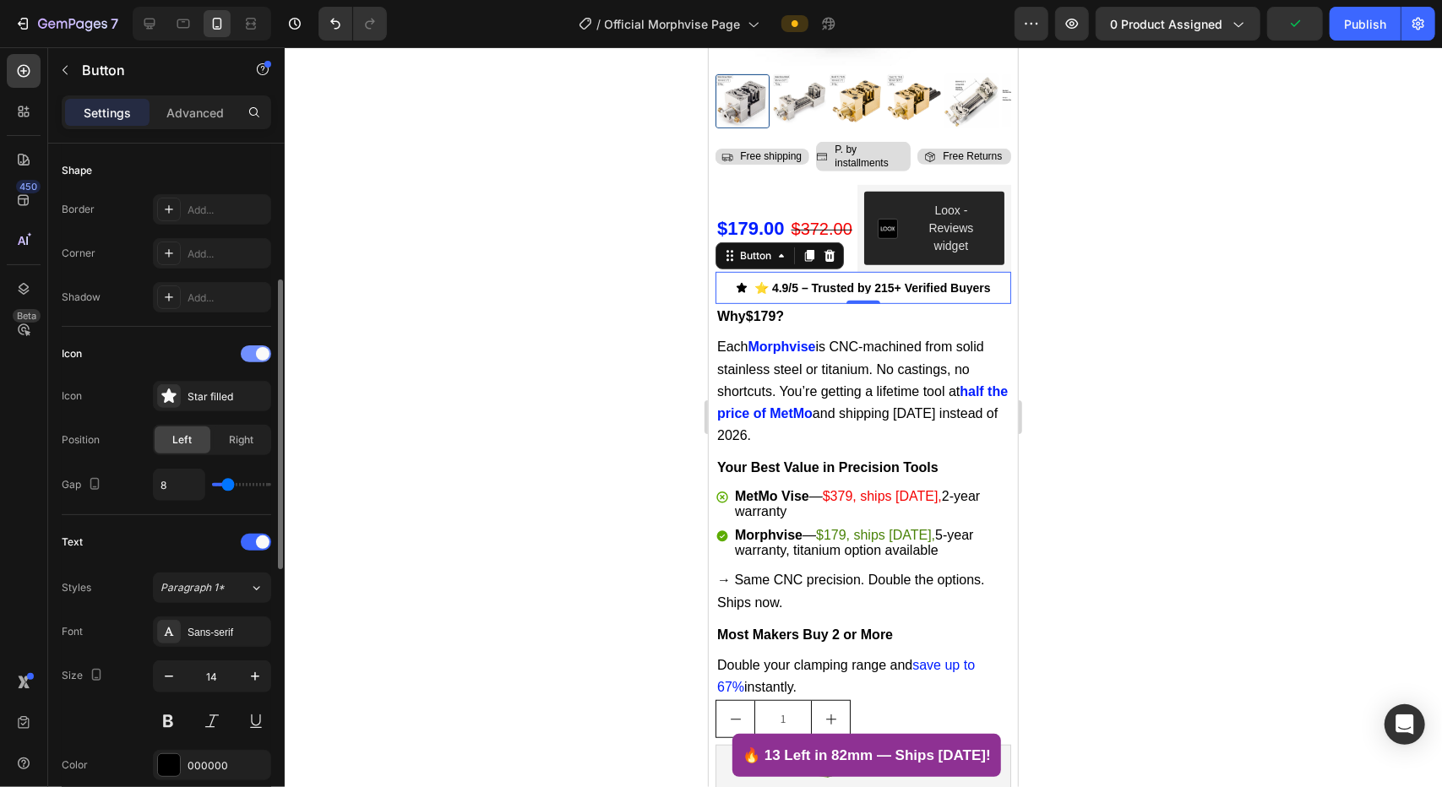
click at [252, 348] on div at bounding box center [256, 354] width 30 height 17
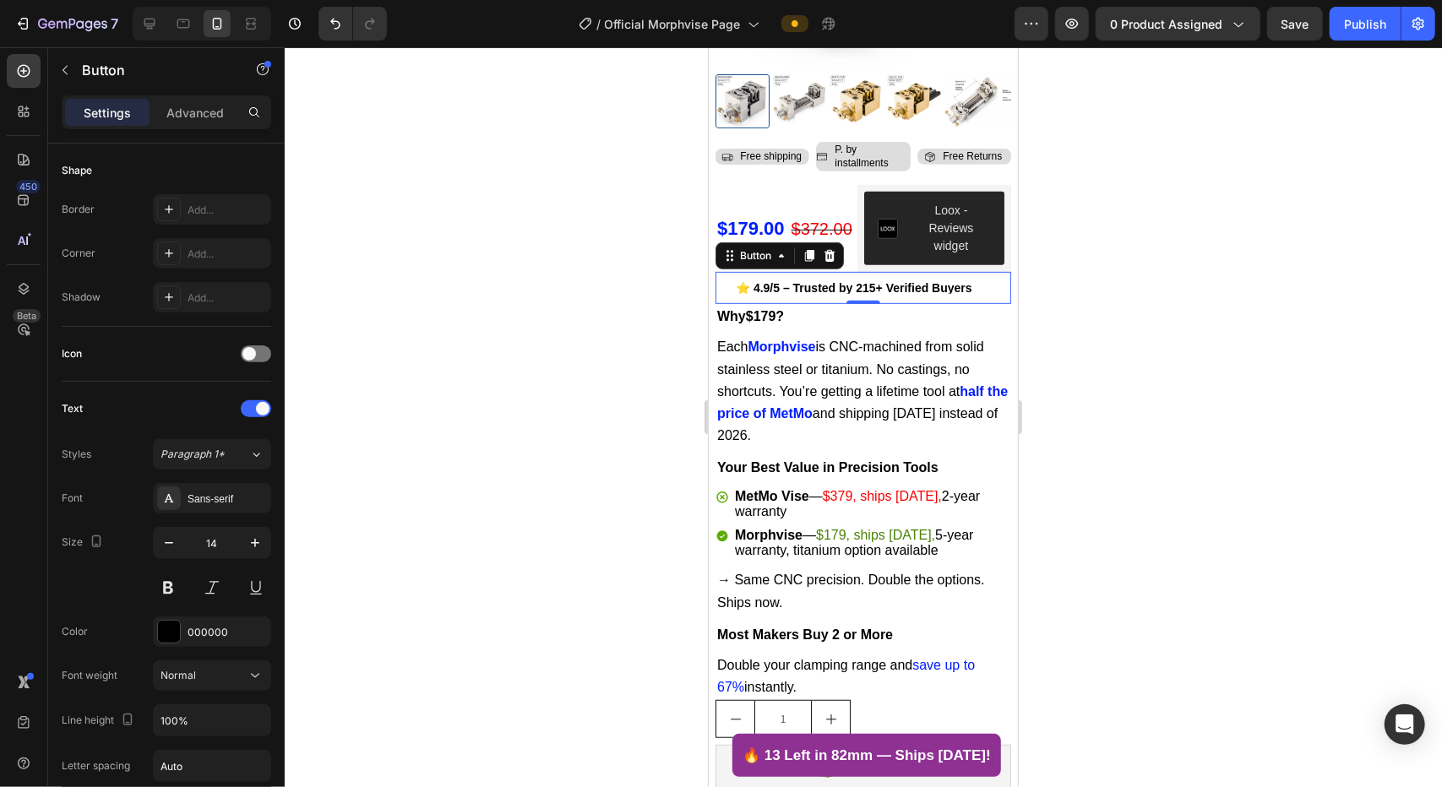
scroll to position [0, 0]
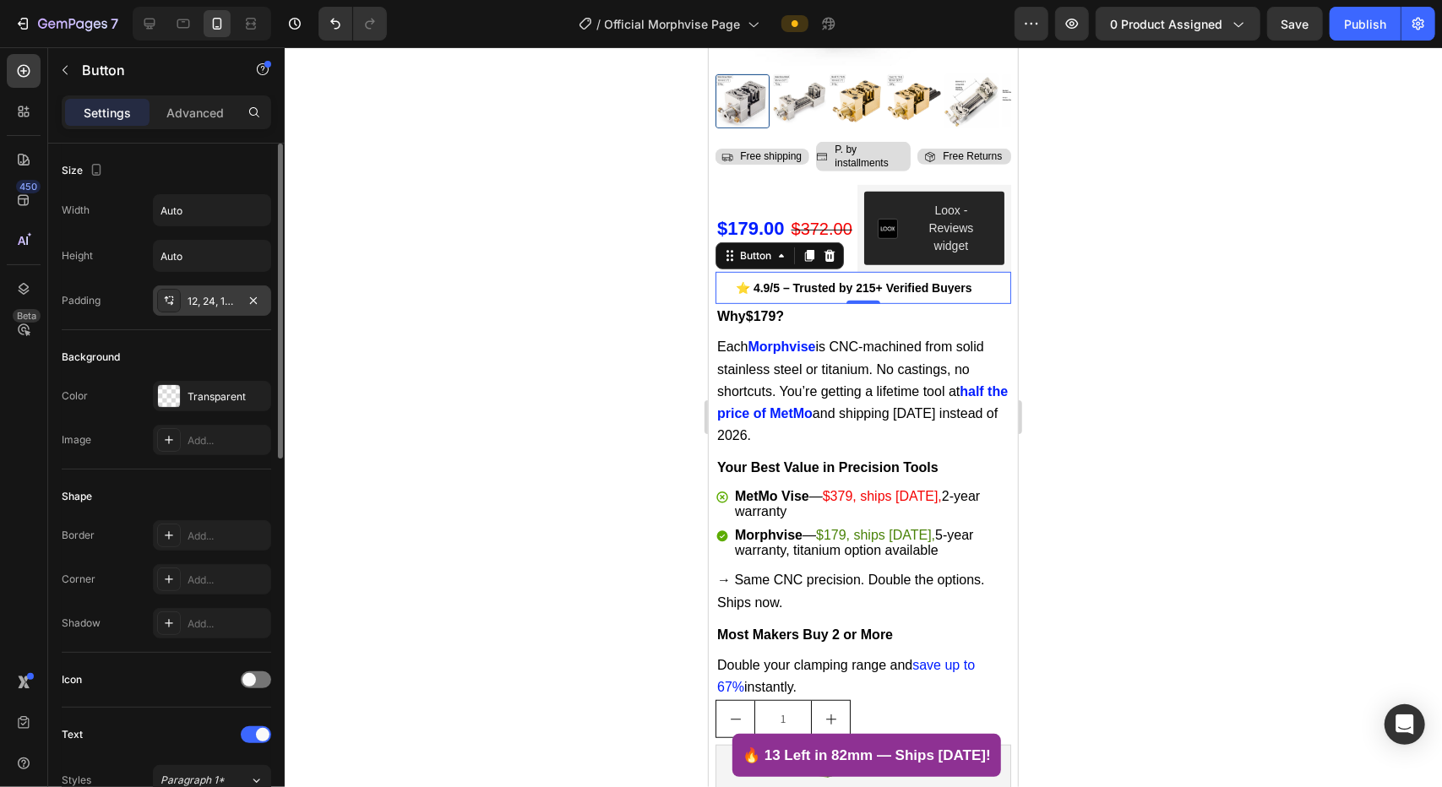
click at [211, 301] on div "12, 24, 12, 24" at bounding box center [212, 301] width 49 height 15
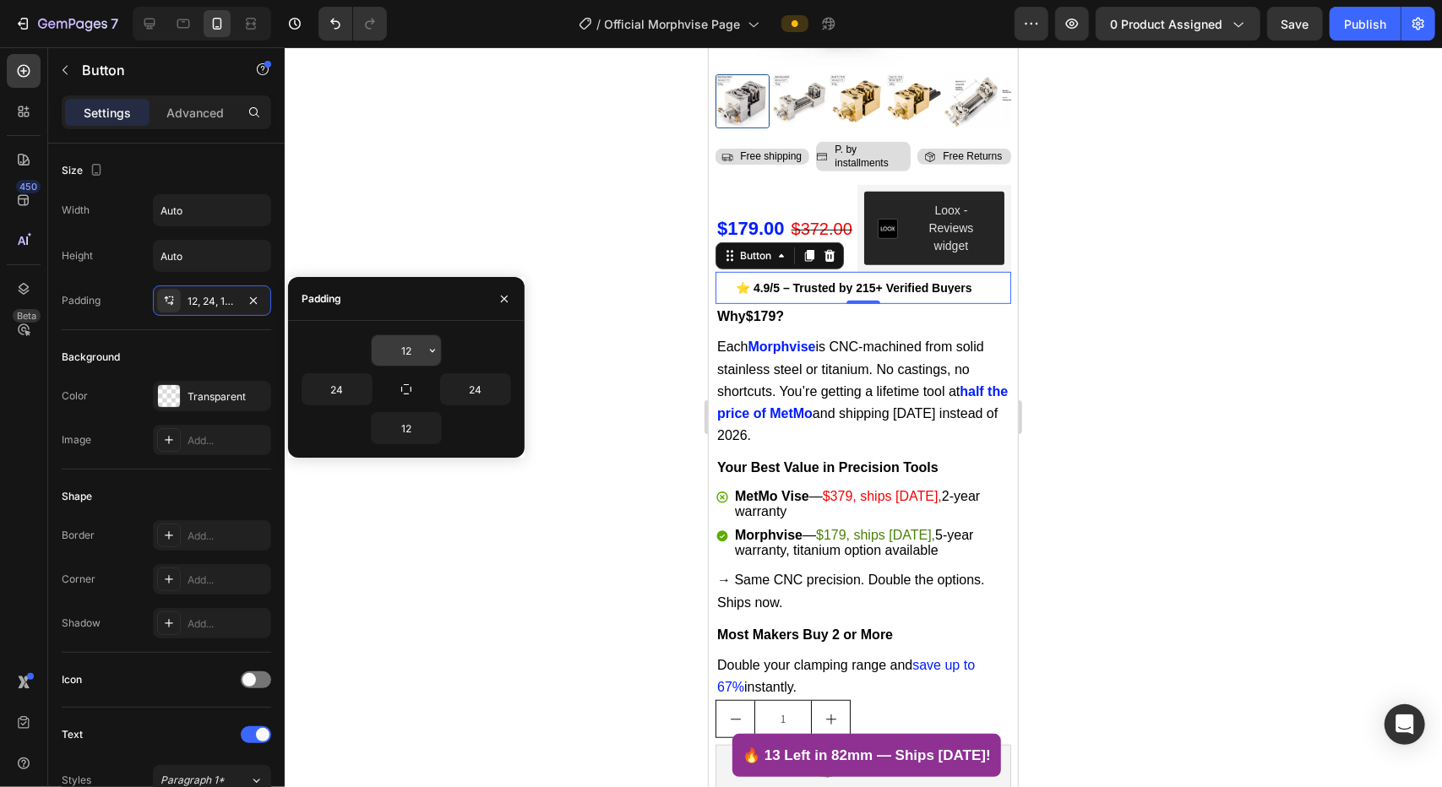
click at [407, 347] on input "12" at bounding box center [406, 350] width 69 height 30
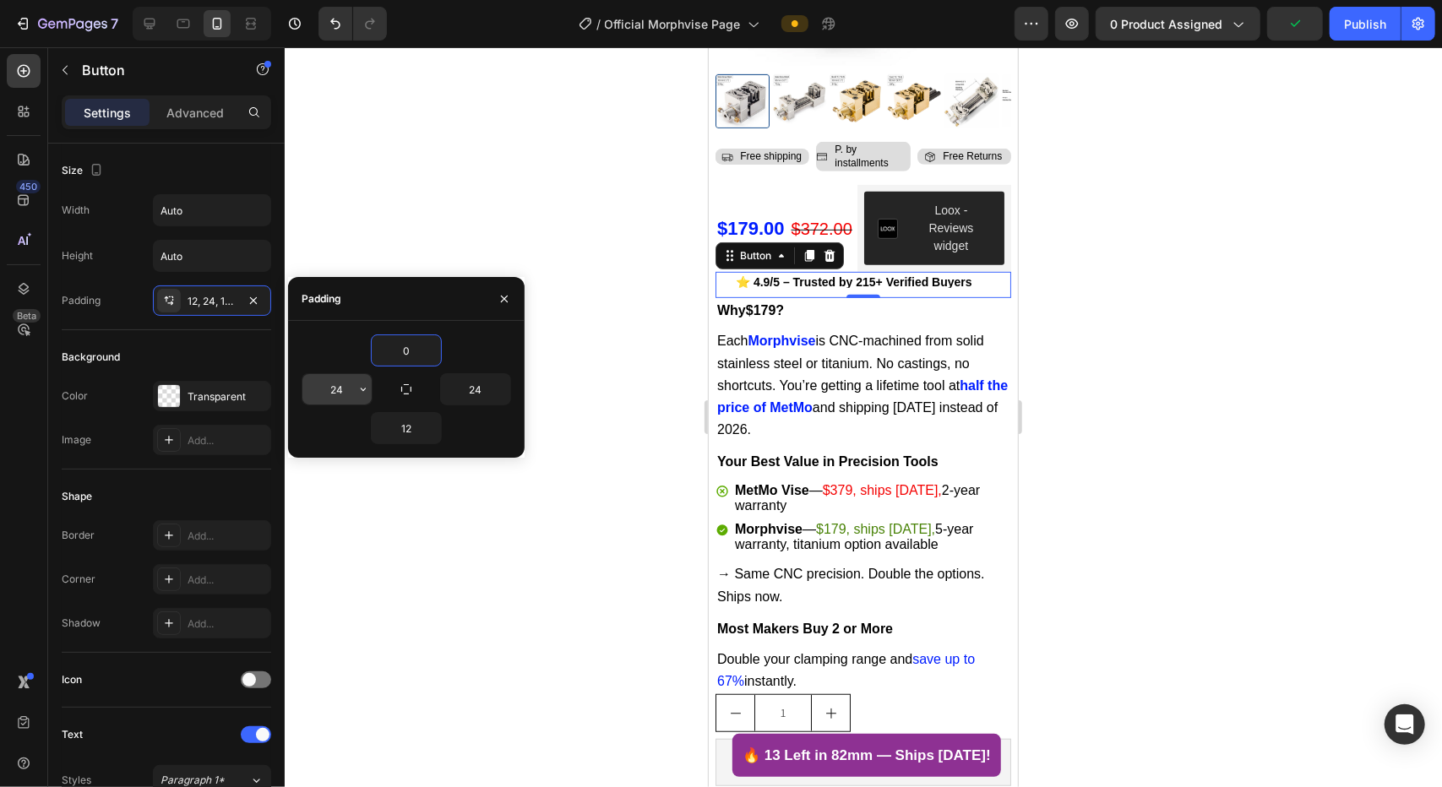
type input "0"
click at [344, 396] on input "24" at bounding box center [336, 389] width 69 height 30
type input "0"
click at [397, 425] on input "12" at bounding box center [406, 428] width 69 height 30
click at [404, 425] on input "12" at bounding box center [406, 428] width 69 height 30
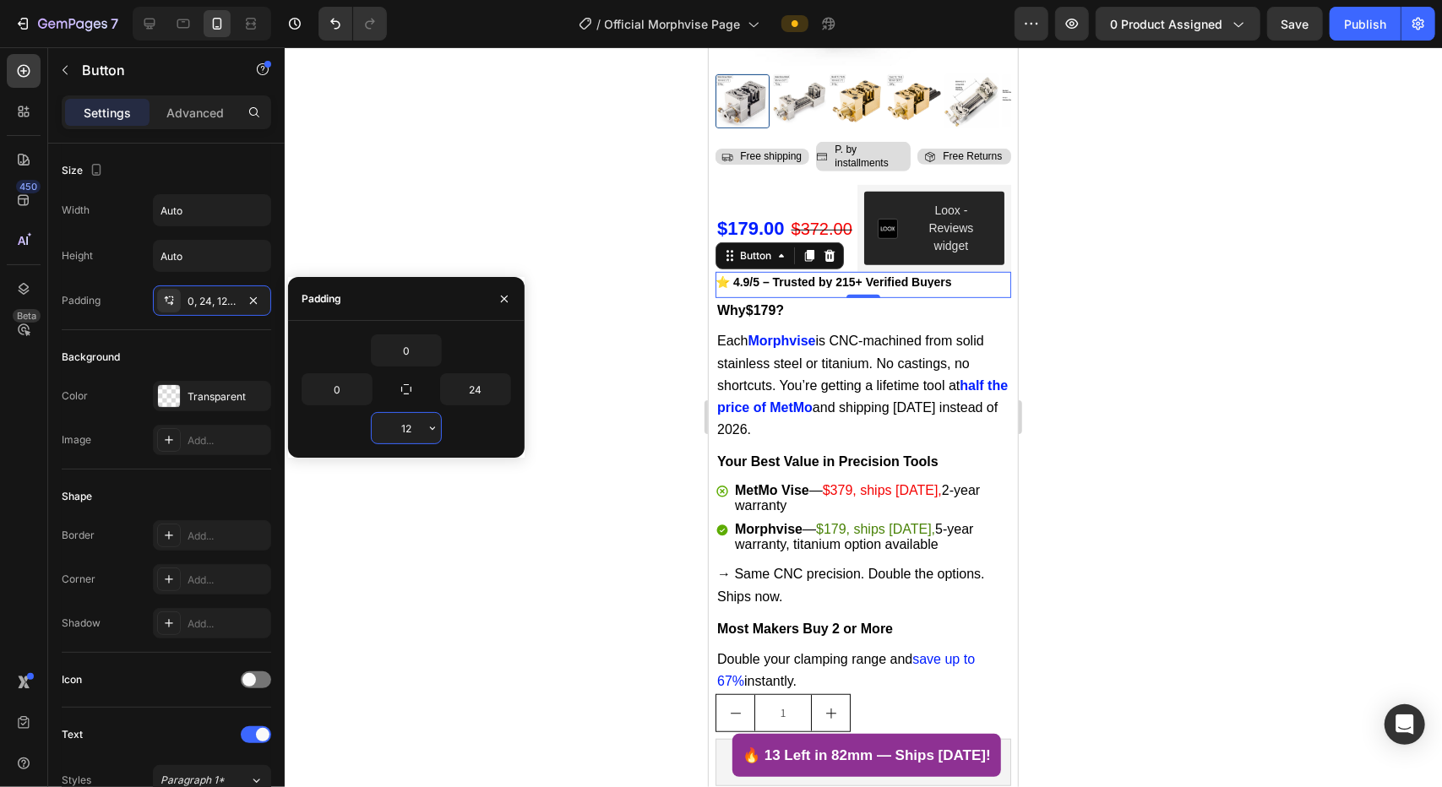
click at [404, 425] on input "12" at bounding box center [406, 428] width 69 height 30
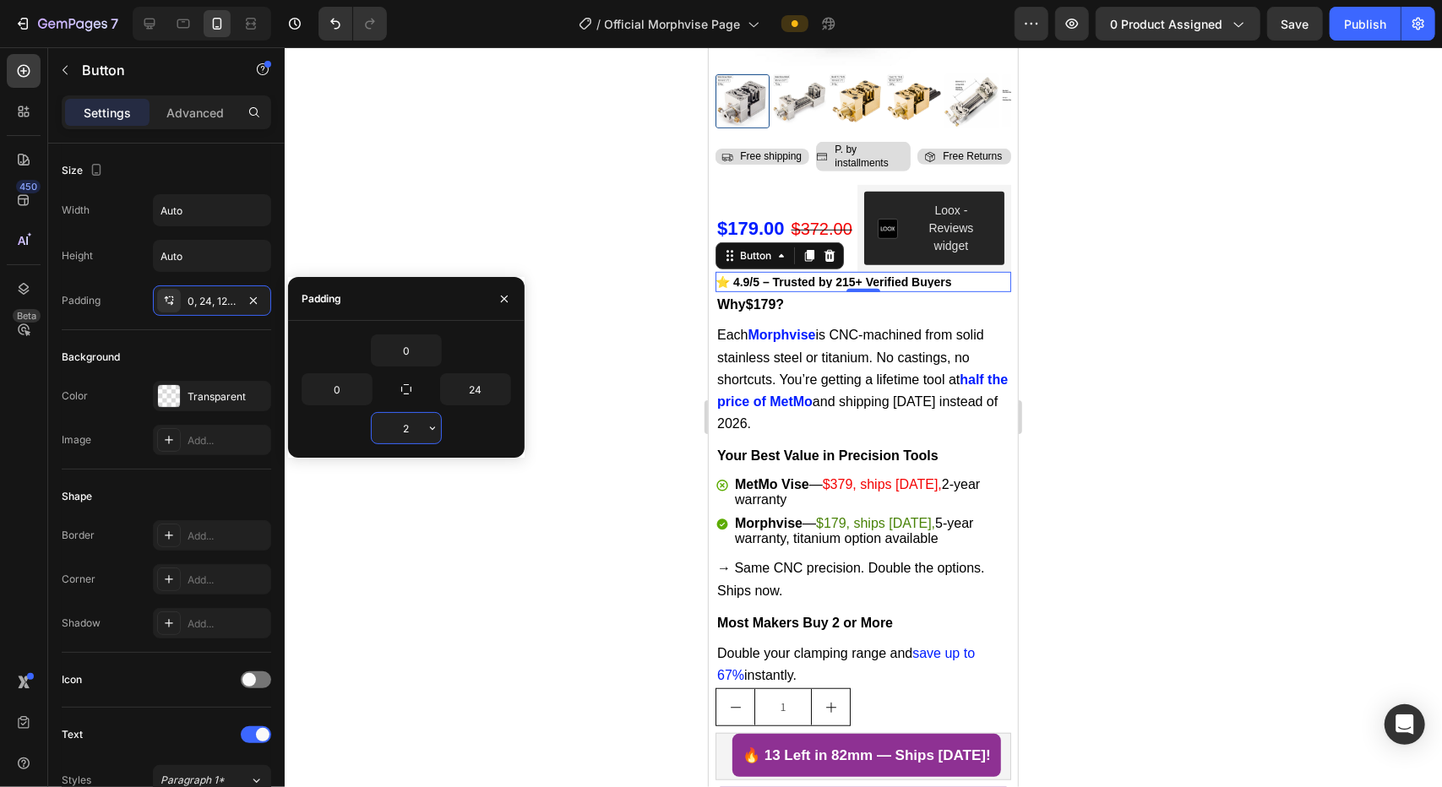
type input "21"
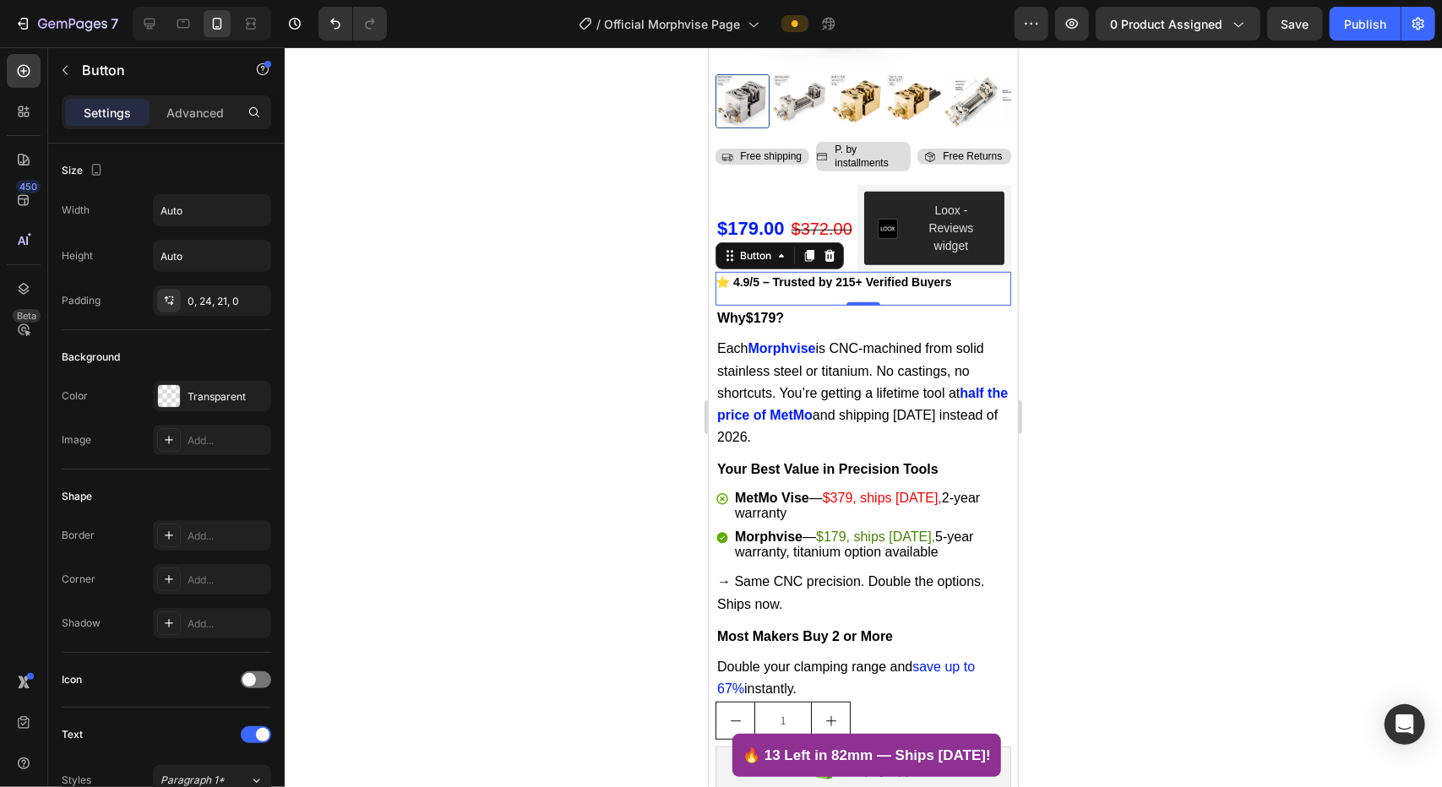
click at [604, 407] on div at bounding box center [863, 417] width 1157 height 740
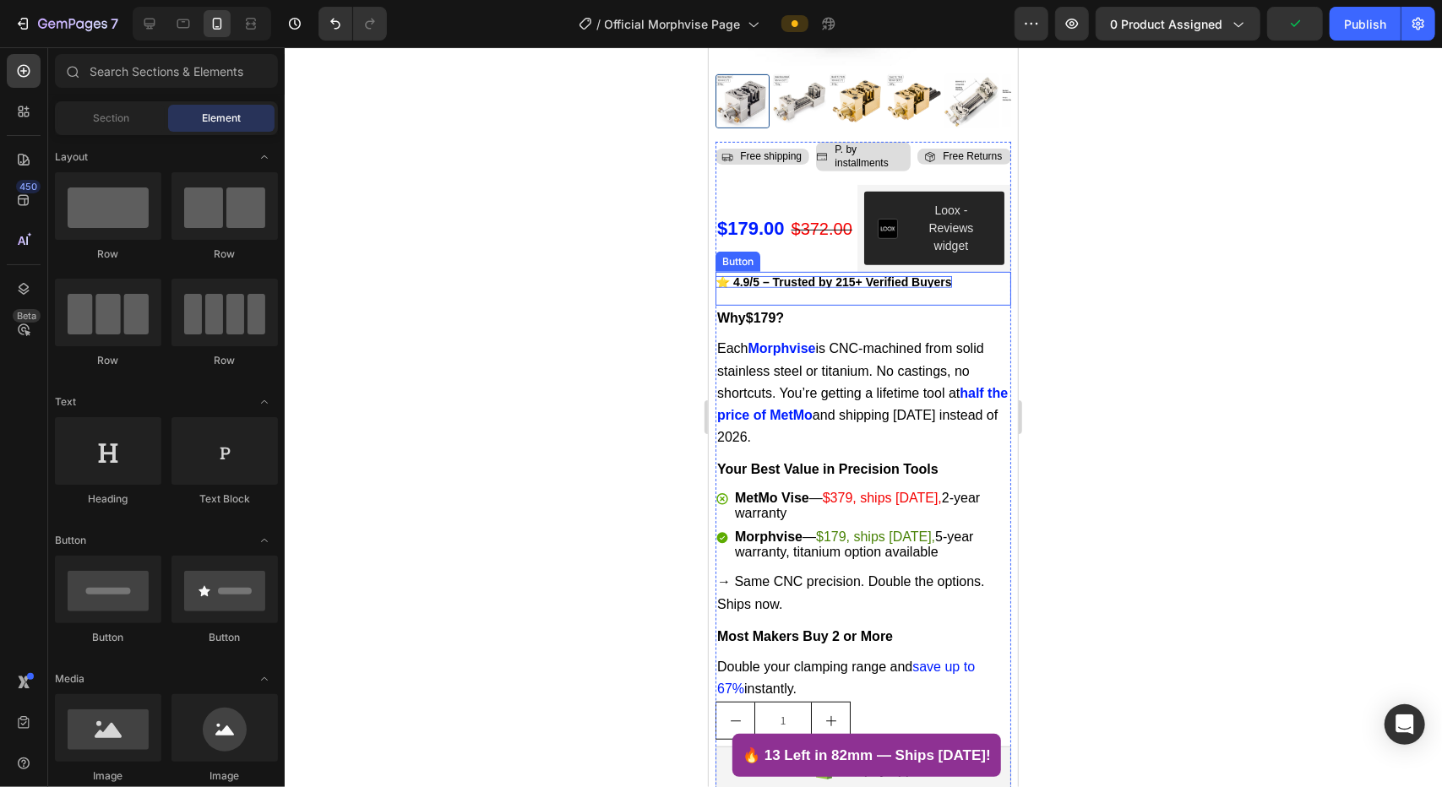
click at [901, 275] on strong "⭐ 4.9/5 – Trusted by 215+ Verified Buyers" at bounding box center [833, 282] width 237 height 14
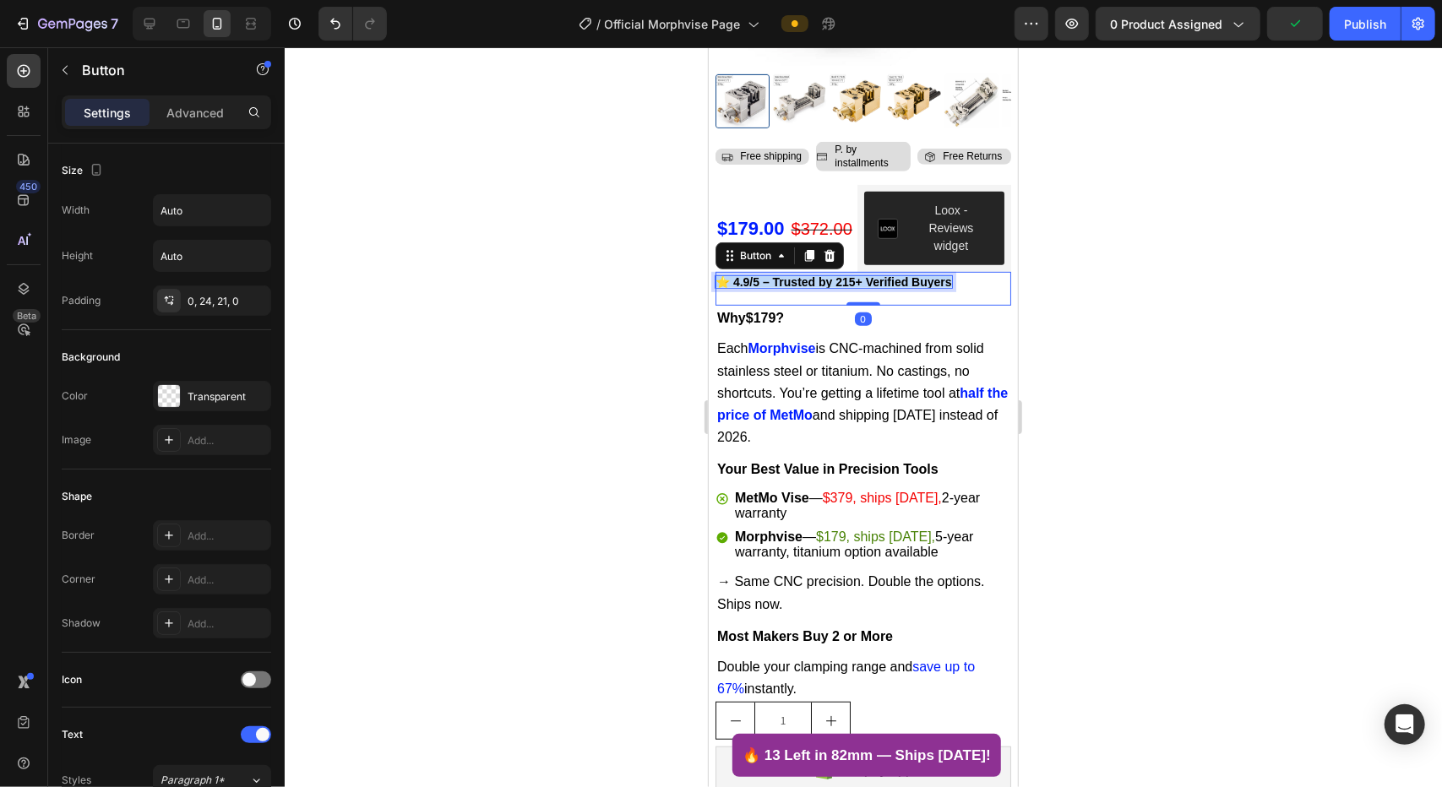
click at [901, 275] on strong "⭐ 4.9/5 – Trusted by 215+ Verified Buyers" at bounding box center [833, 282] width 237 height 14
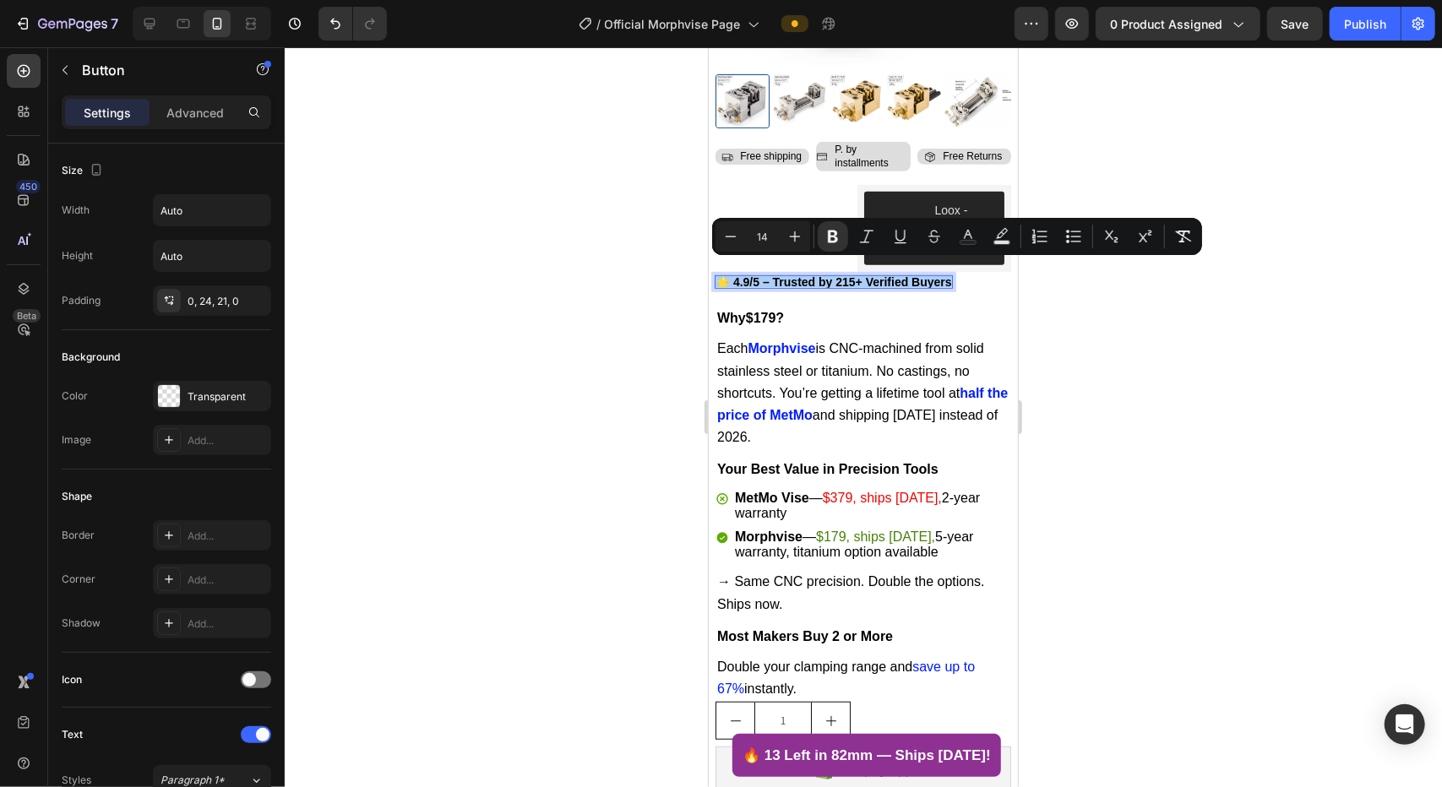
drag, startPoint x: 622, startPoint y: 273, endPoint x: 636, endPoint y: 269, distance: 15.0
click at [622, 273] on div at bounding box center [863, 417] width 1157 height 740
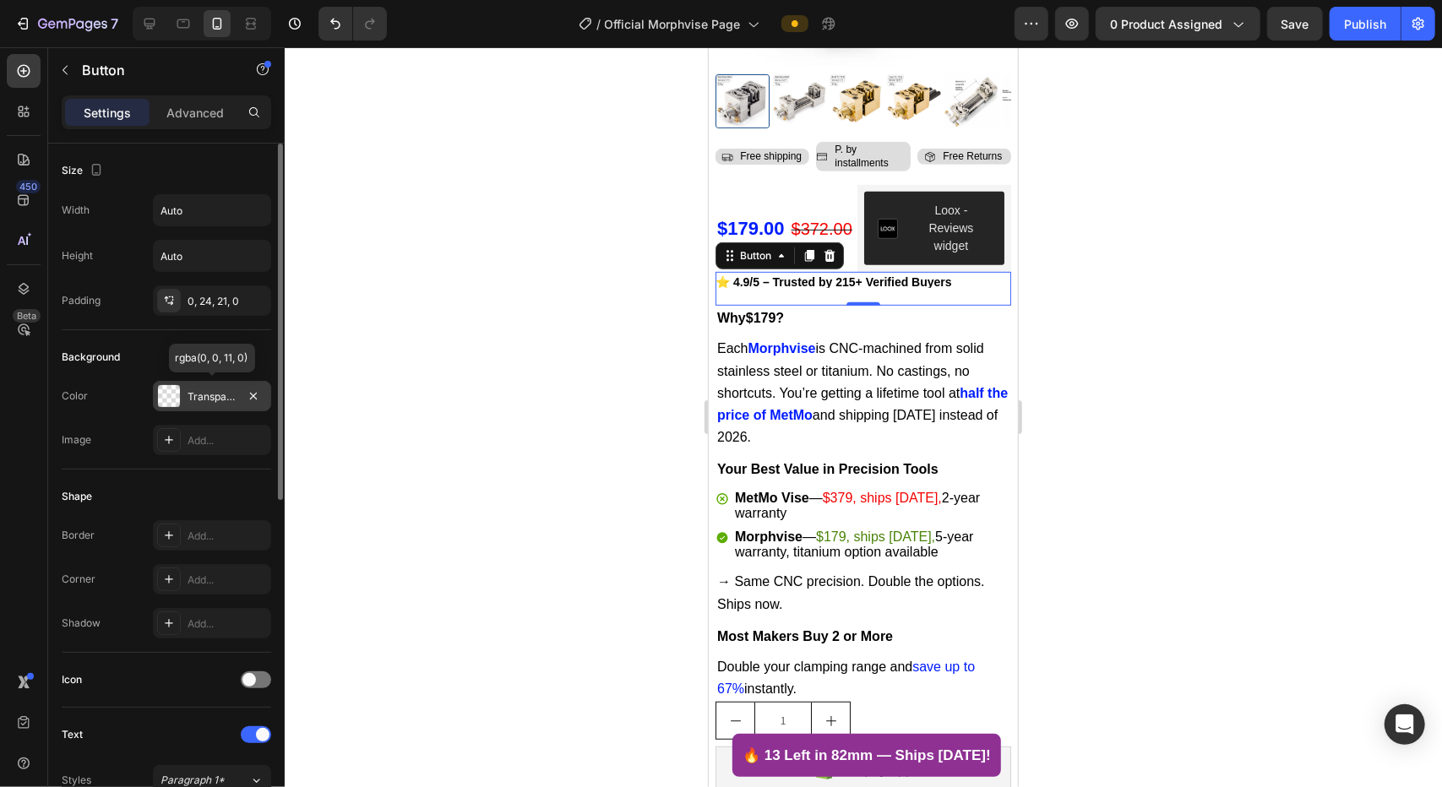
click at [220, 389] on div "Transparent" at bounding box center [212, 396] width 49 height 15
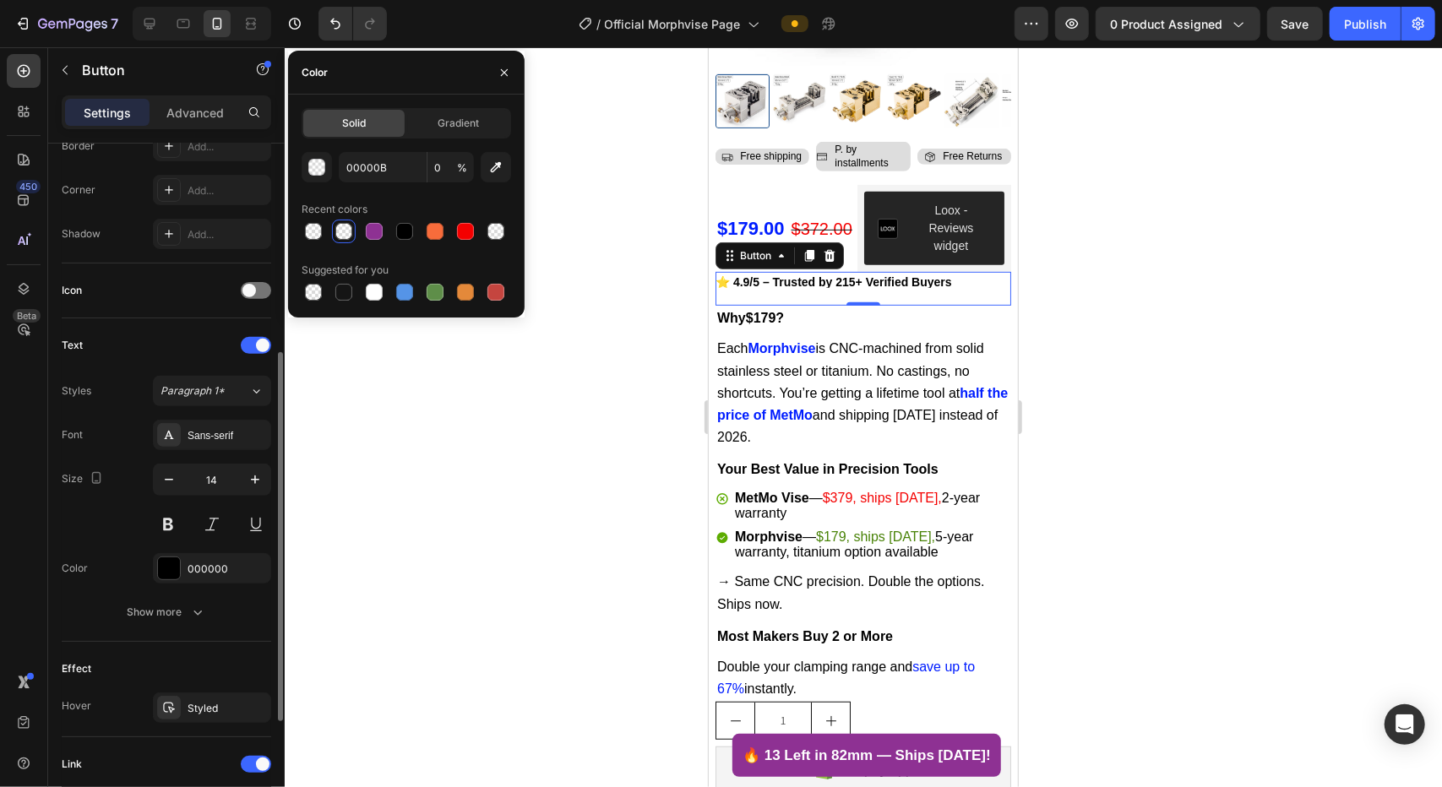
scroll to position [390, 0]
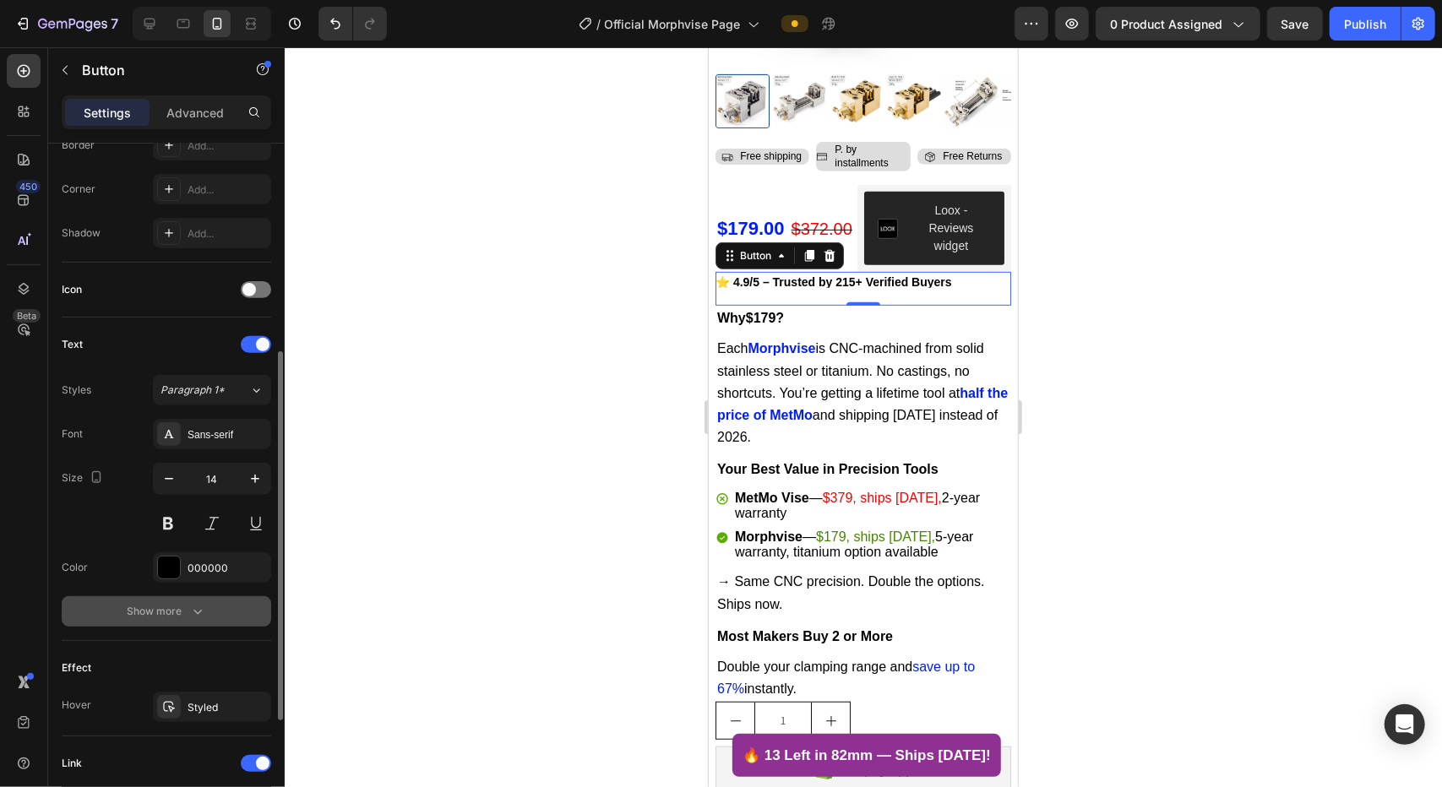
click at [130, 607] on div "Show more" at bounding box center [167, 611] width 79 height 17
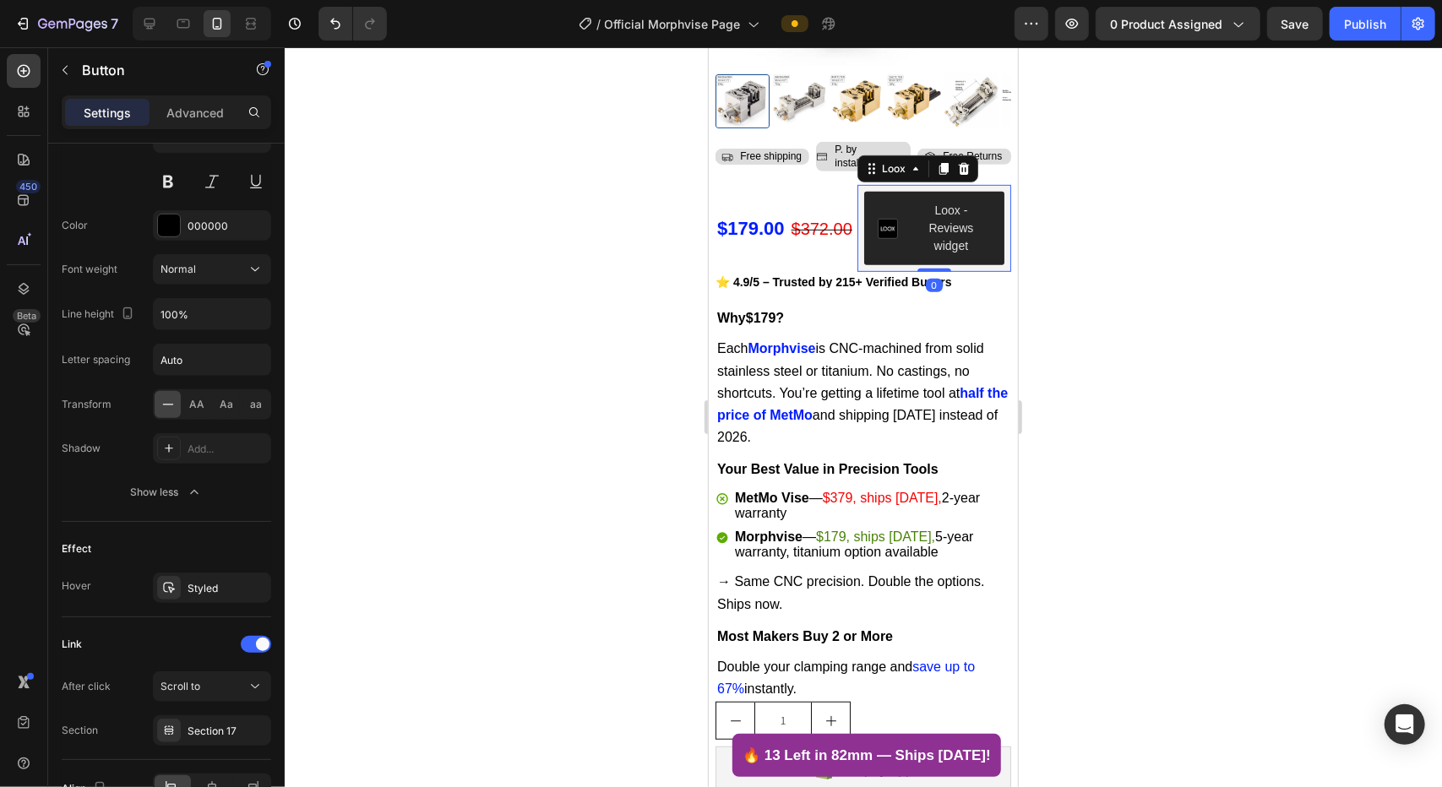
scroll to position [0, 0]
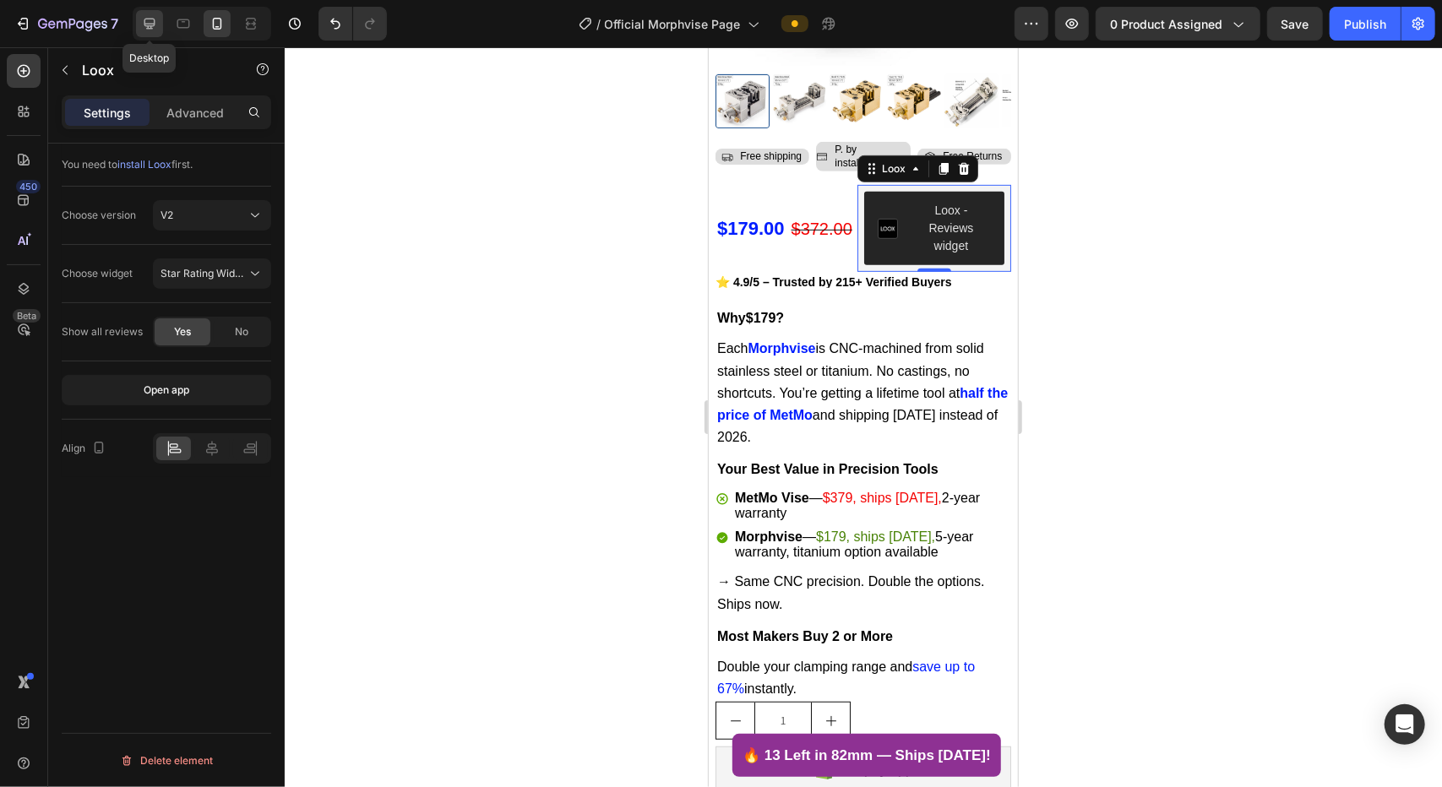
click at [150, 21] on icon at bounding box center [149, 23] width 17 height 17
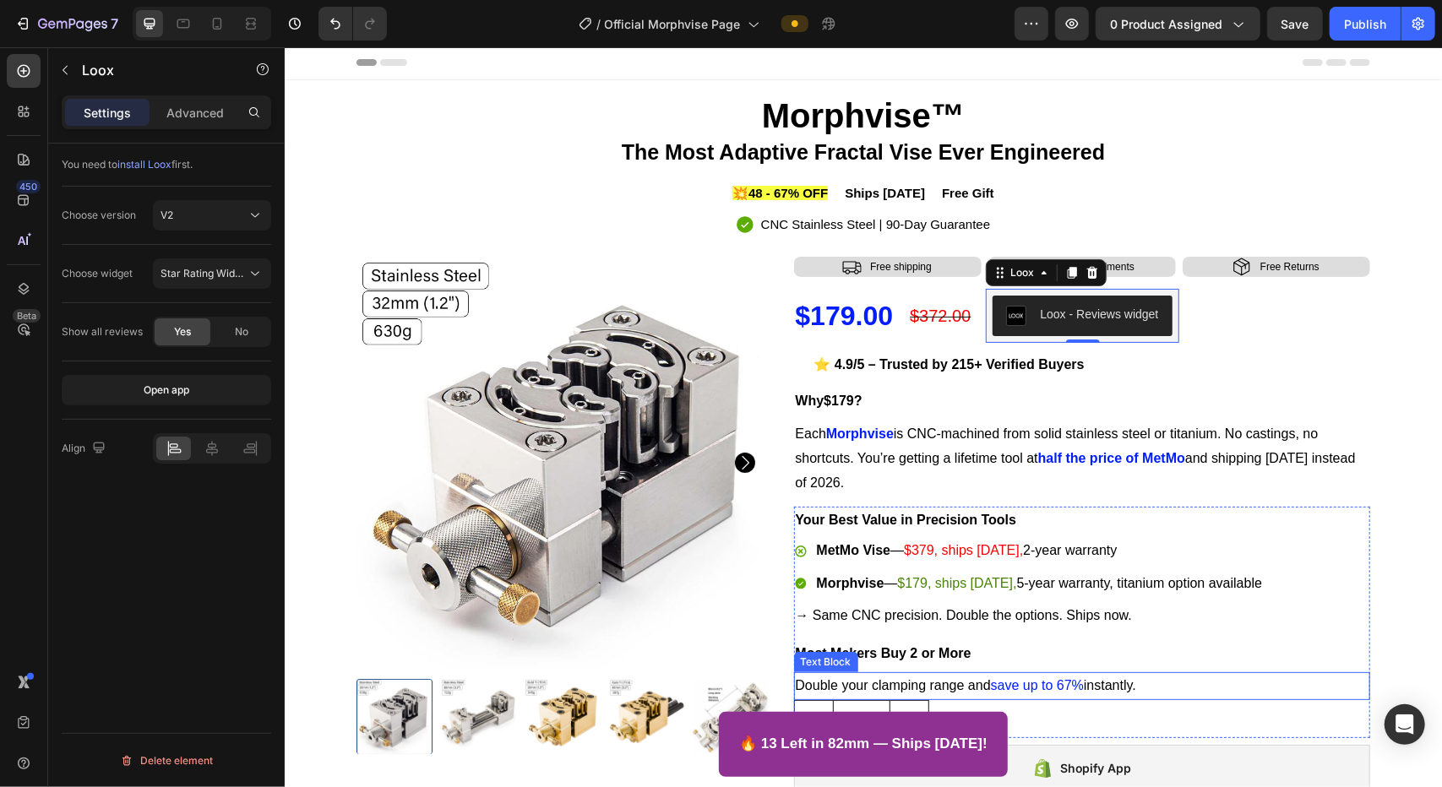
scroll to position [4, 0]
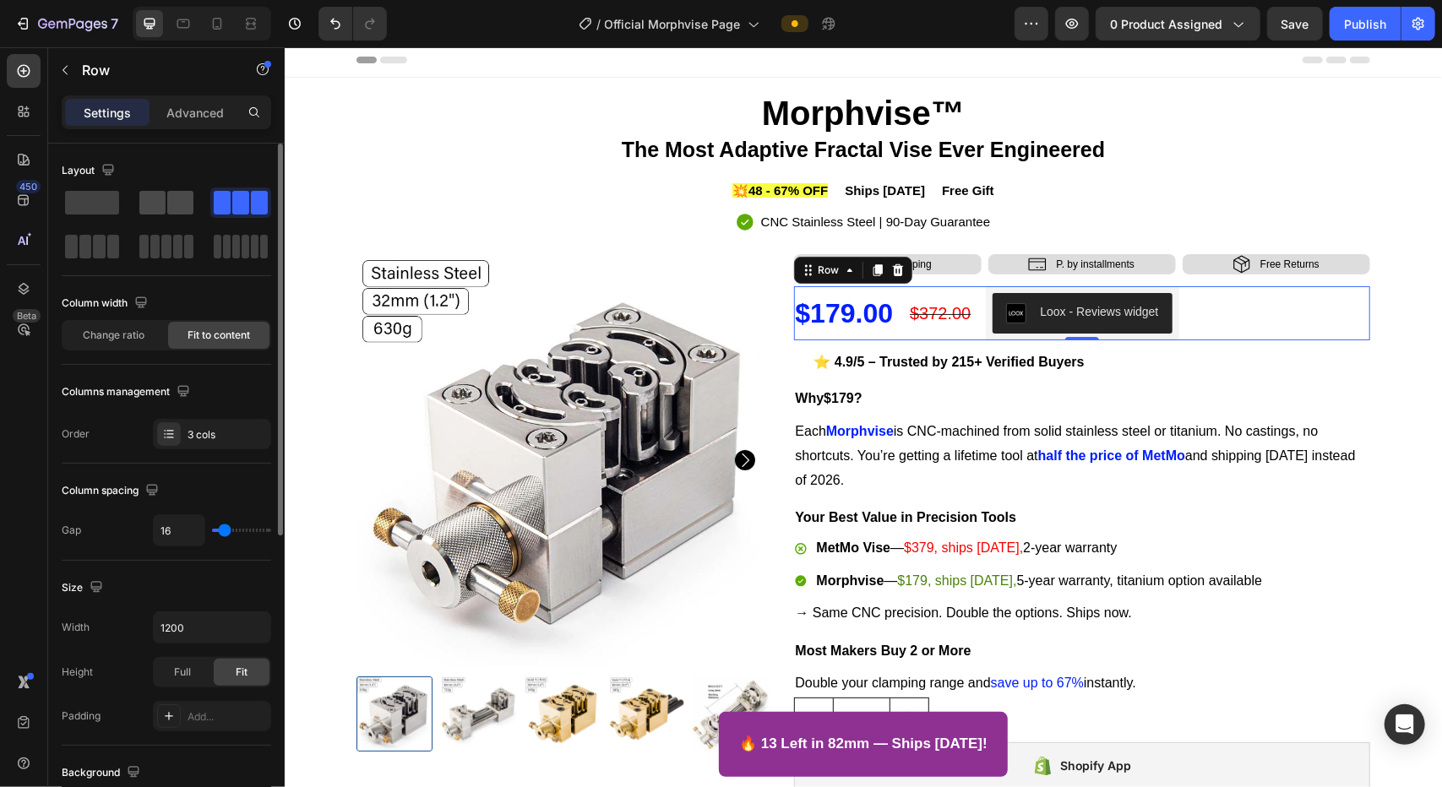
click at [176, 212] on span at bounding box center [180, 203] width 26 height 24
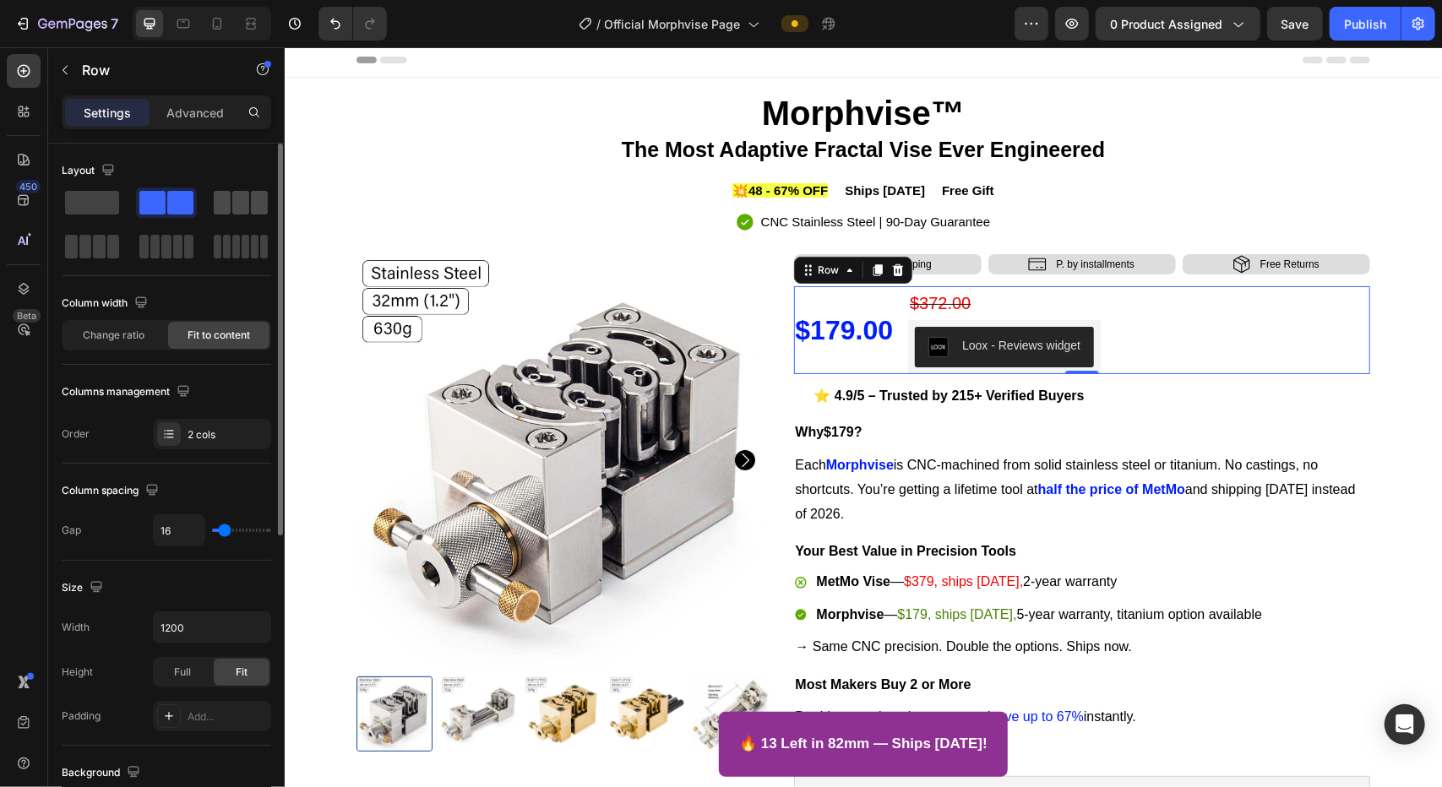
click at [235, 207] on span at bounding box center [240, 203] width 17 height 24
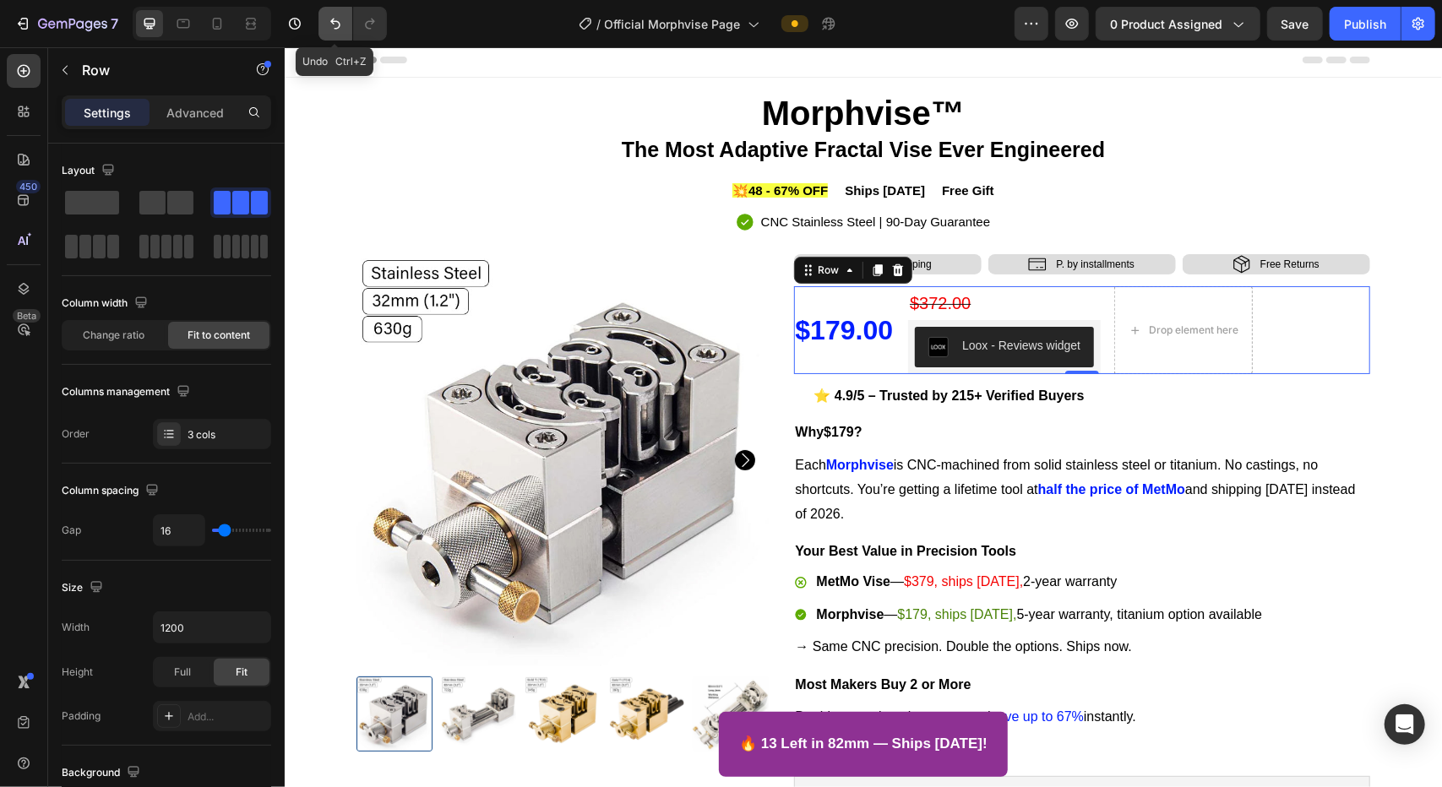
click at [327, 22] on icon "Undo/Redo" at bounding box center [335, 23] width 17 height 17
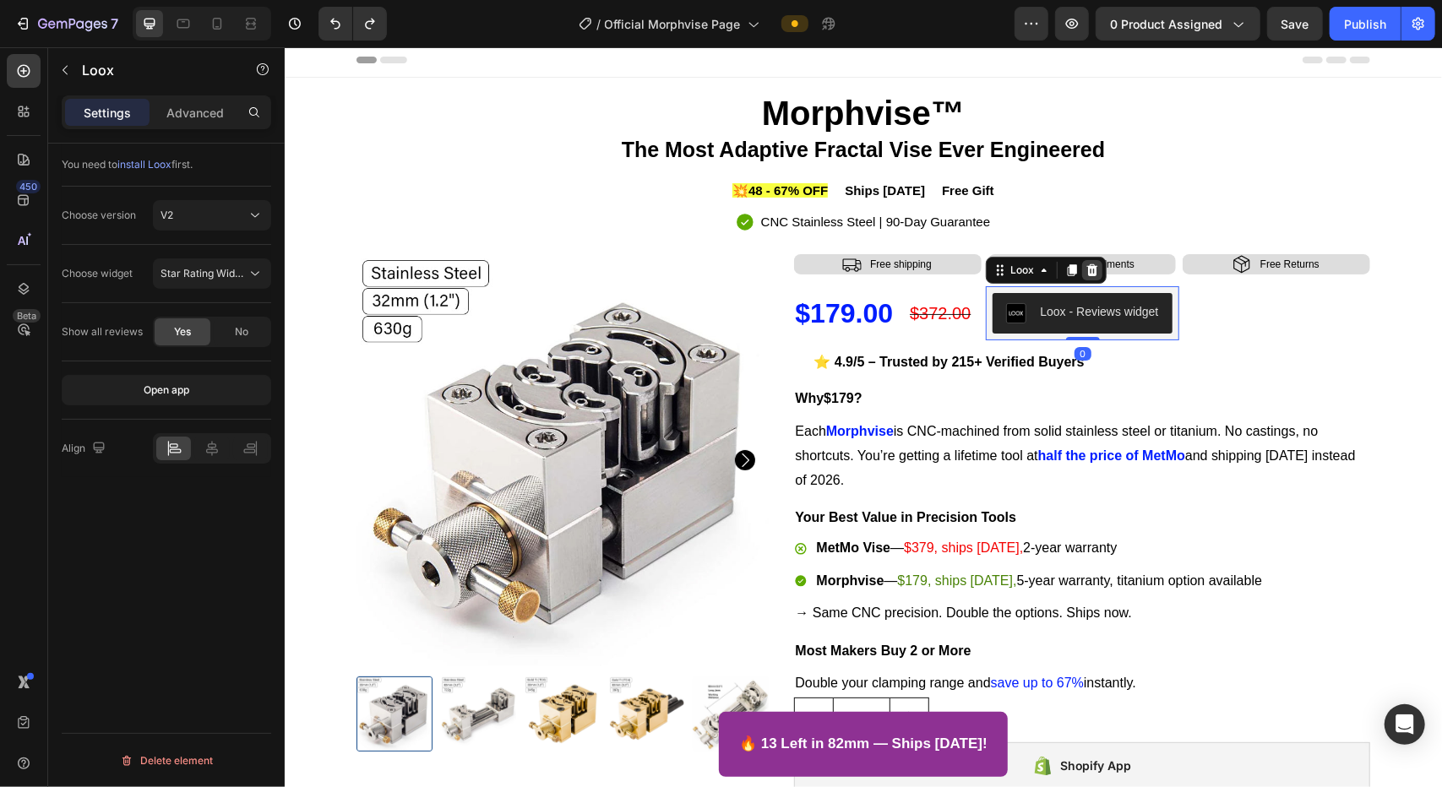
click at [910, 266] on icon at bounding box center [1091, 270] width 11 height 12
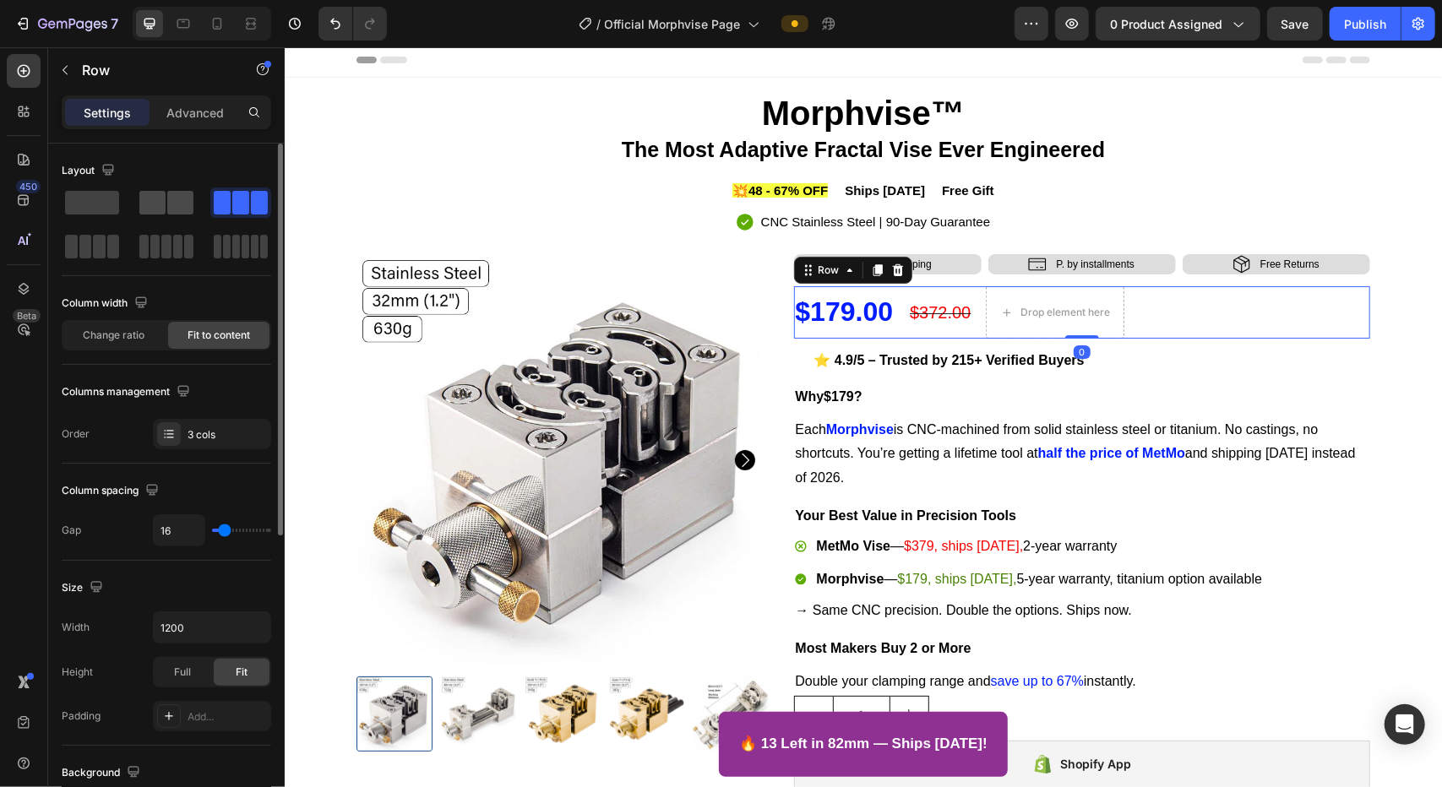
click at [210, 214] on div at bounding box center [240, 203] width 61 height 30
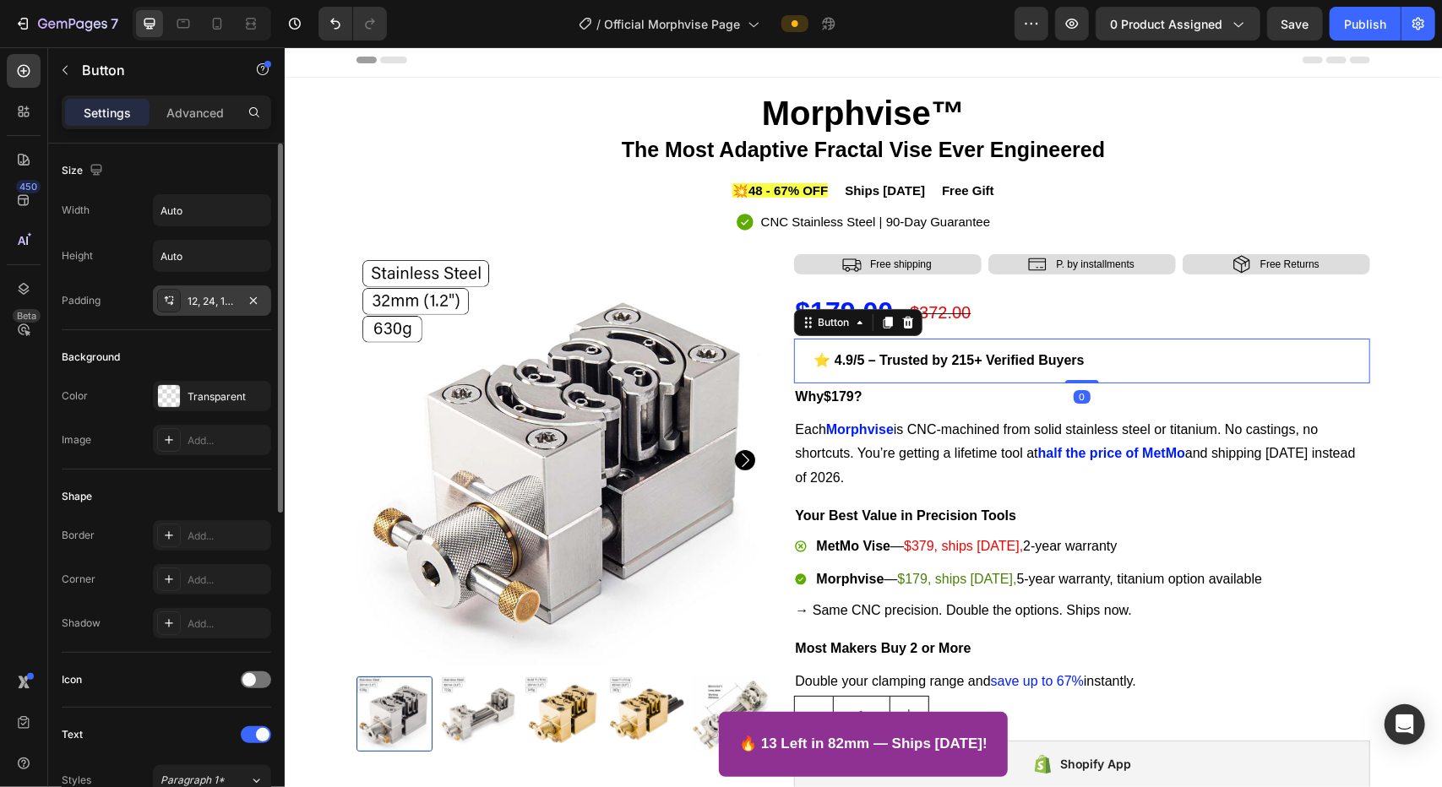
click at [208, 302] on div "12, 24, 12, 24" at bounding box center [212, 301] width 49 height 15
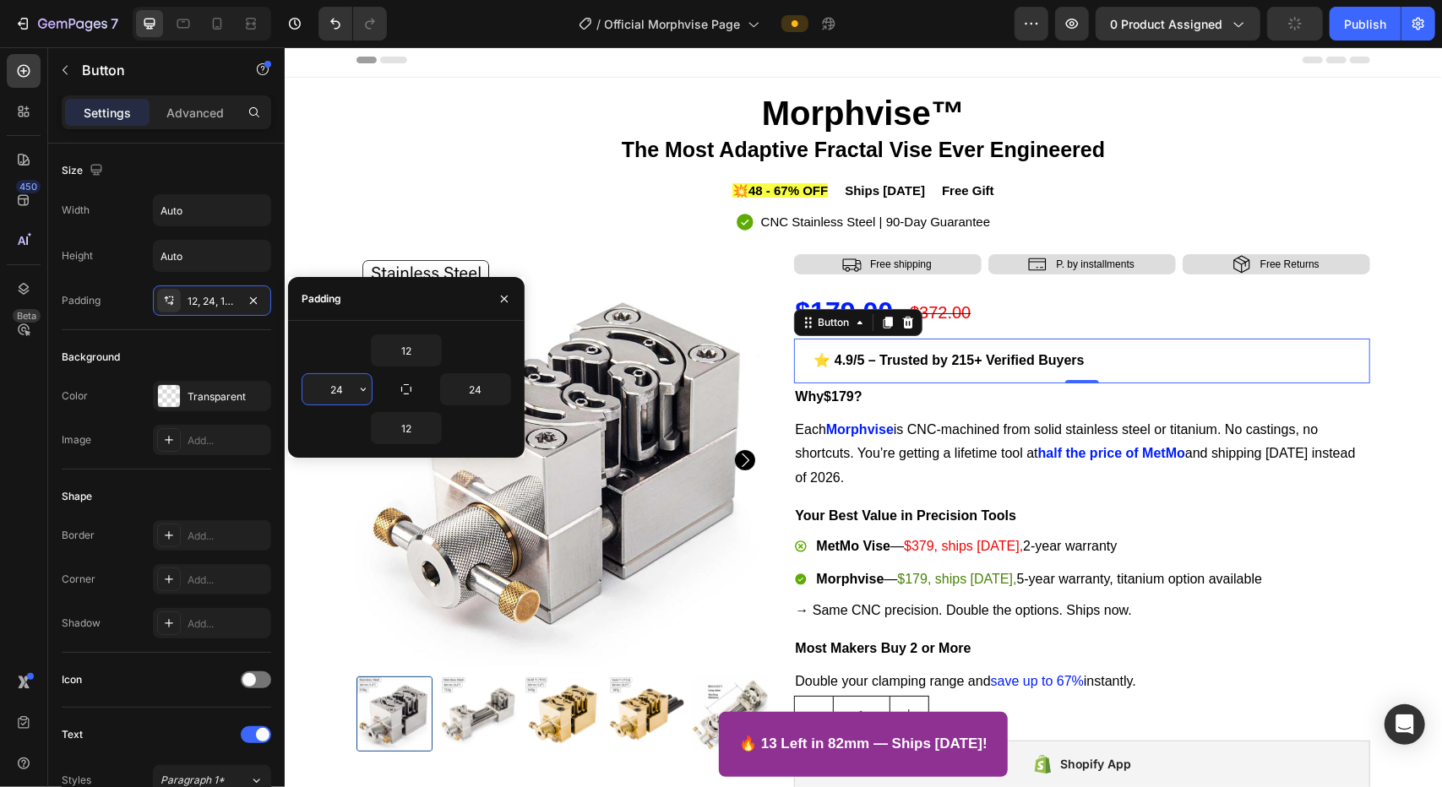
click at [344, 386] on input "24" at bounding box center [336, 389] width 69 height 30
type input "0"
click at [406, 351] on input "12" at bounding box center [406, 350] width 69 height 30
type input "0"
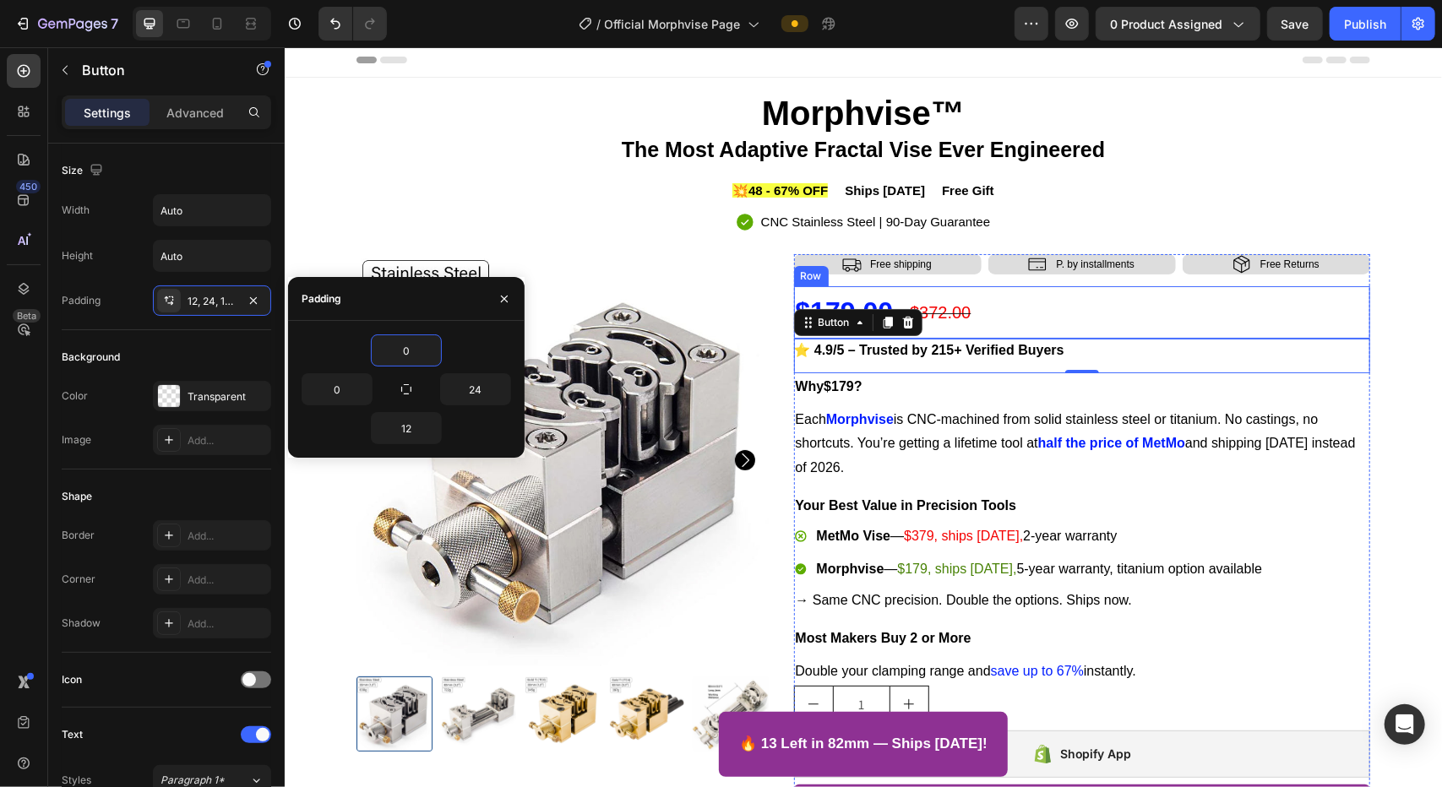
click at [910, 318] on div "$179.00 Product Price Product Price $372.00 Compare Price Compare Price Row" at bounding box center [1081, 312] width 577 height 52
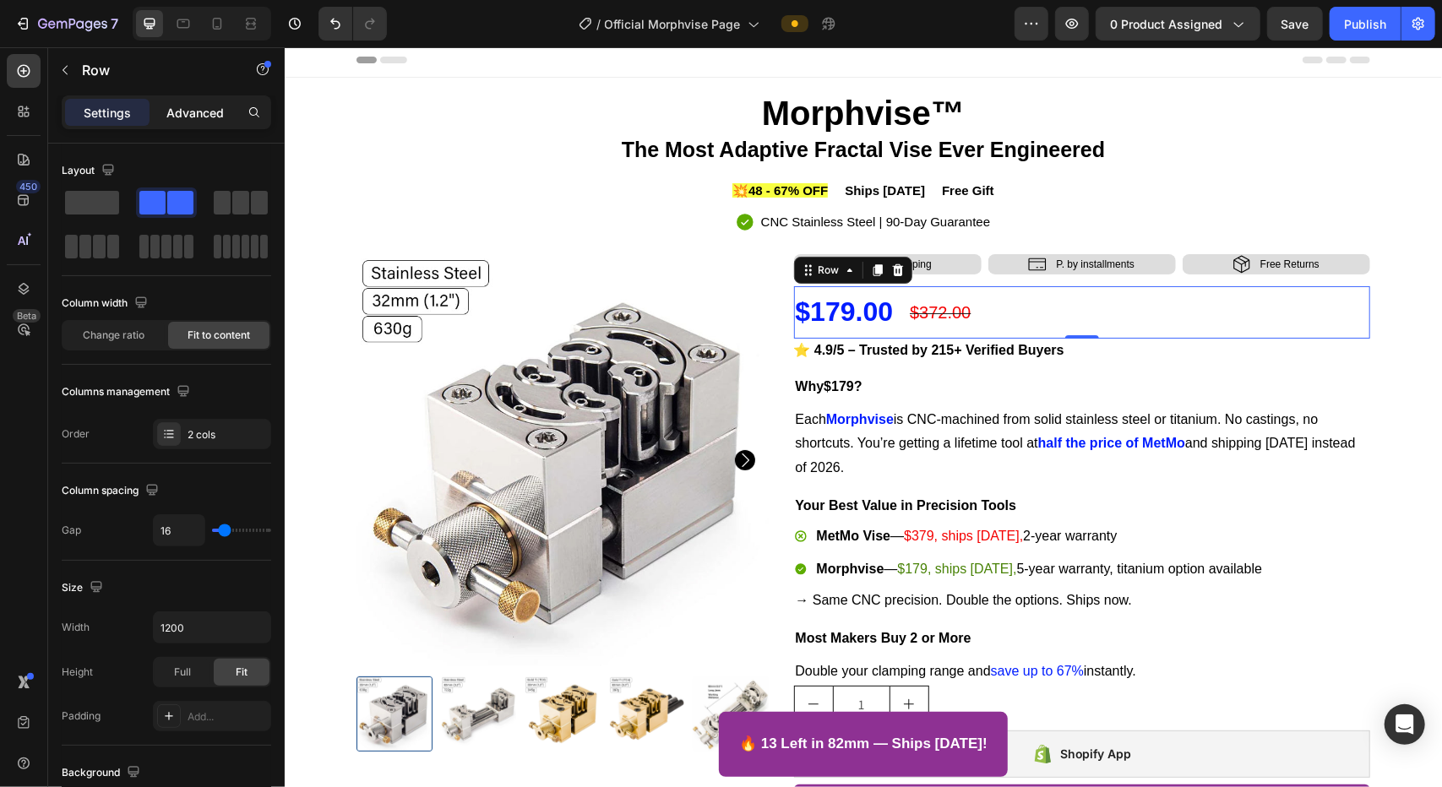
click at [208, 107] on p "Advanced" at bounding box center [194, 113] width 57 height 18
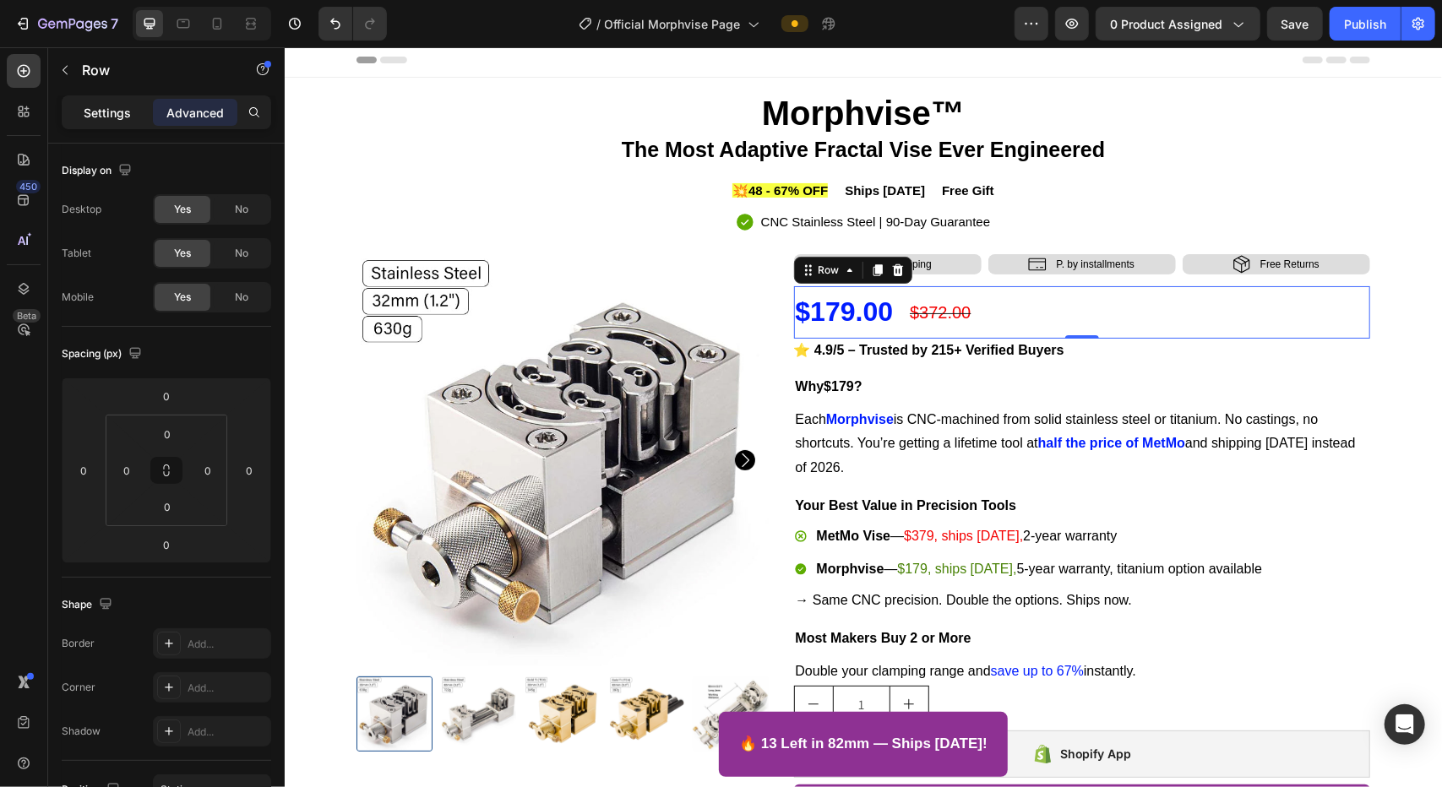
click at [127, 111] on p "Settings" at bounding box center [107, 113] width 47 height 18
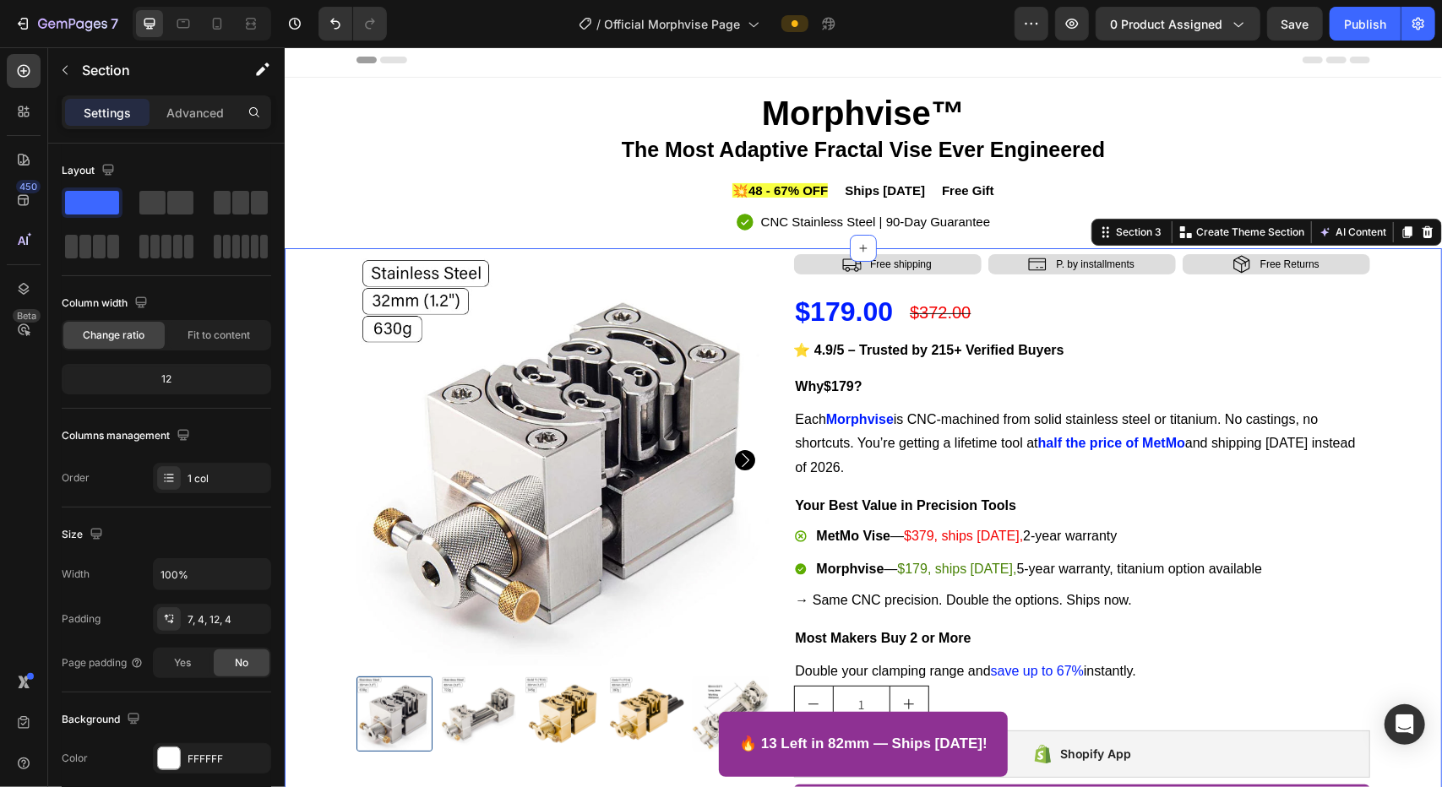
click at [910, 363] on div "Product Images Icon Free shipping Text Block Row Icon P. by installments Text B…" at bounding box center [862, 669] width 1151 height 833
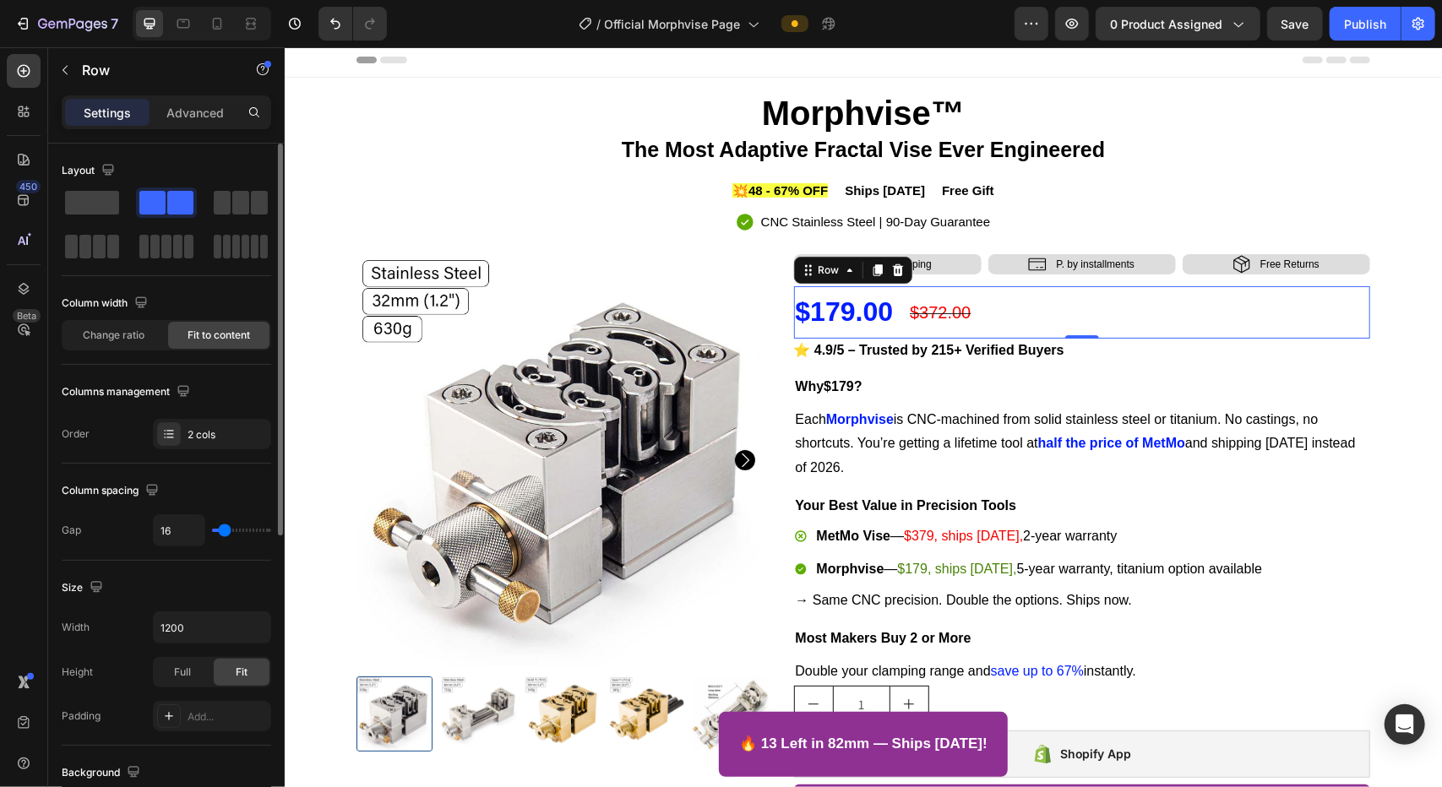
type input "4"
type input "2"
type input "0"
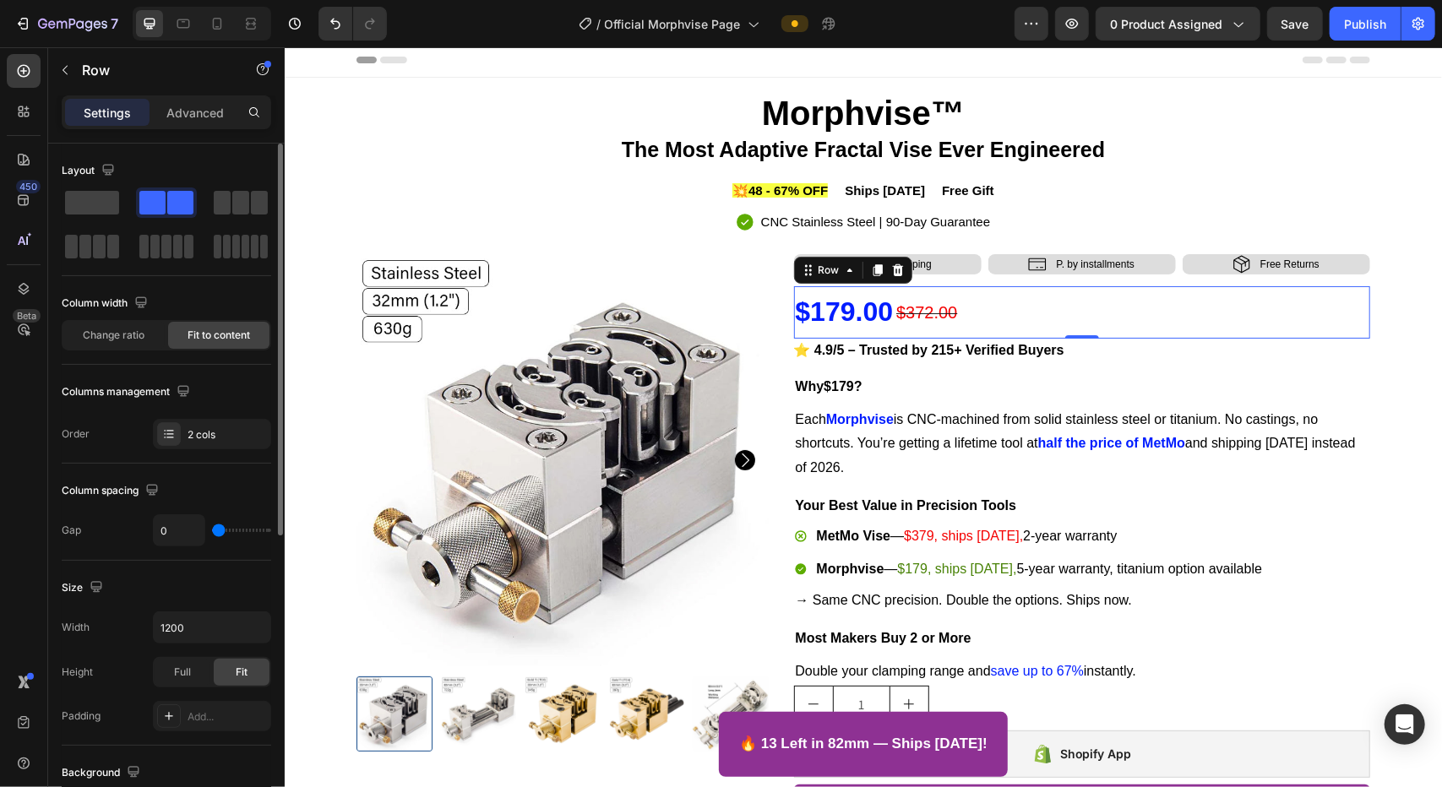
type input "0"
click at [218, 531] on input "range" at bounding box center [241, 530] width 59 height 3
type input "16"
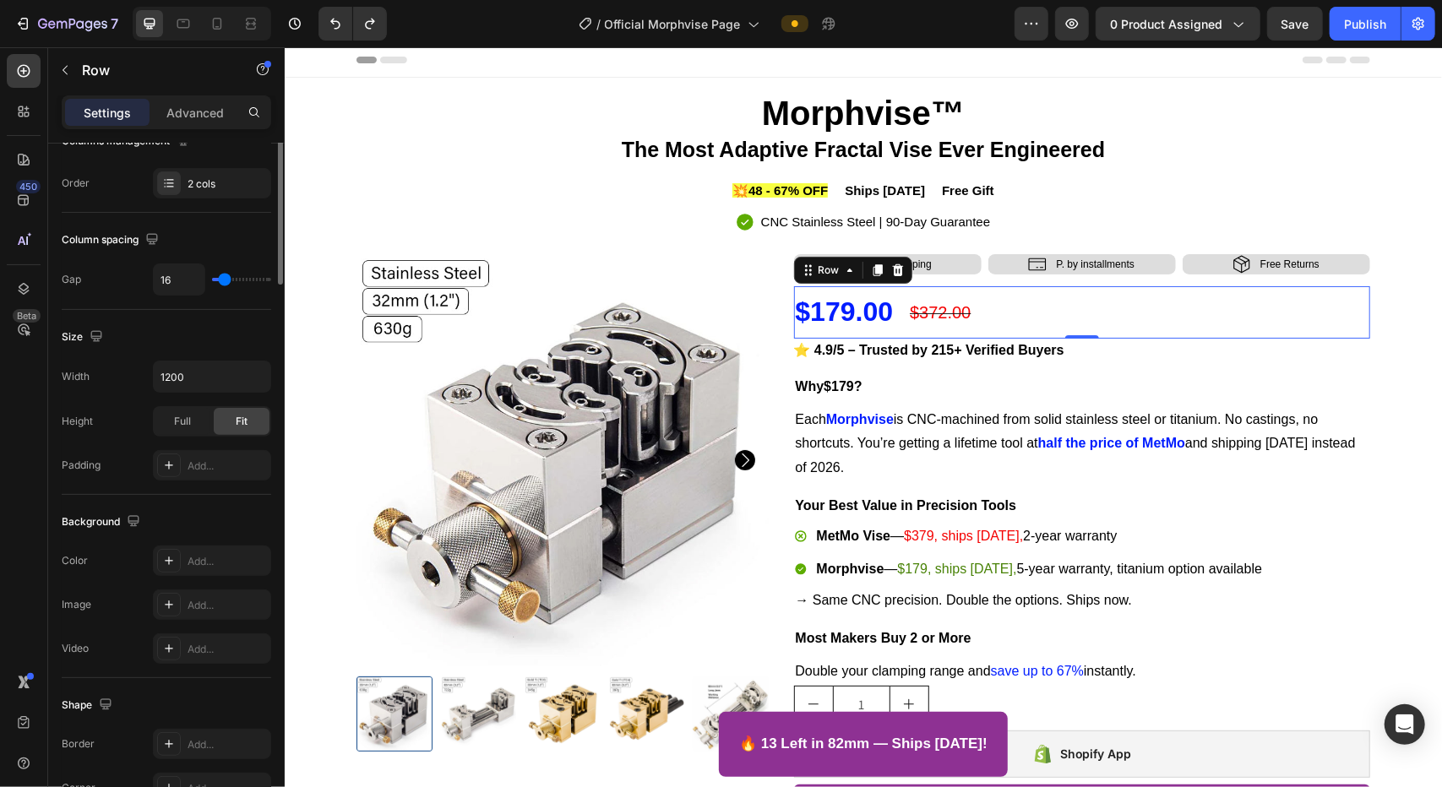
scroll to position [0, 0]
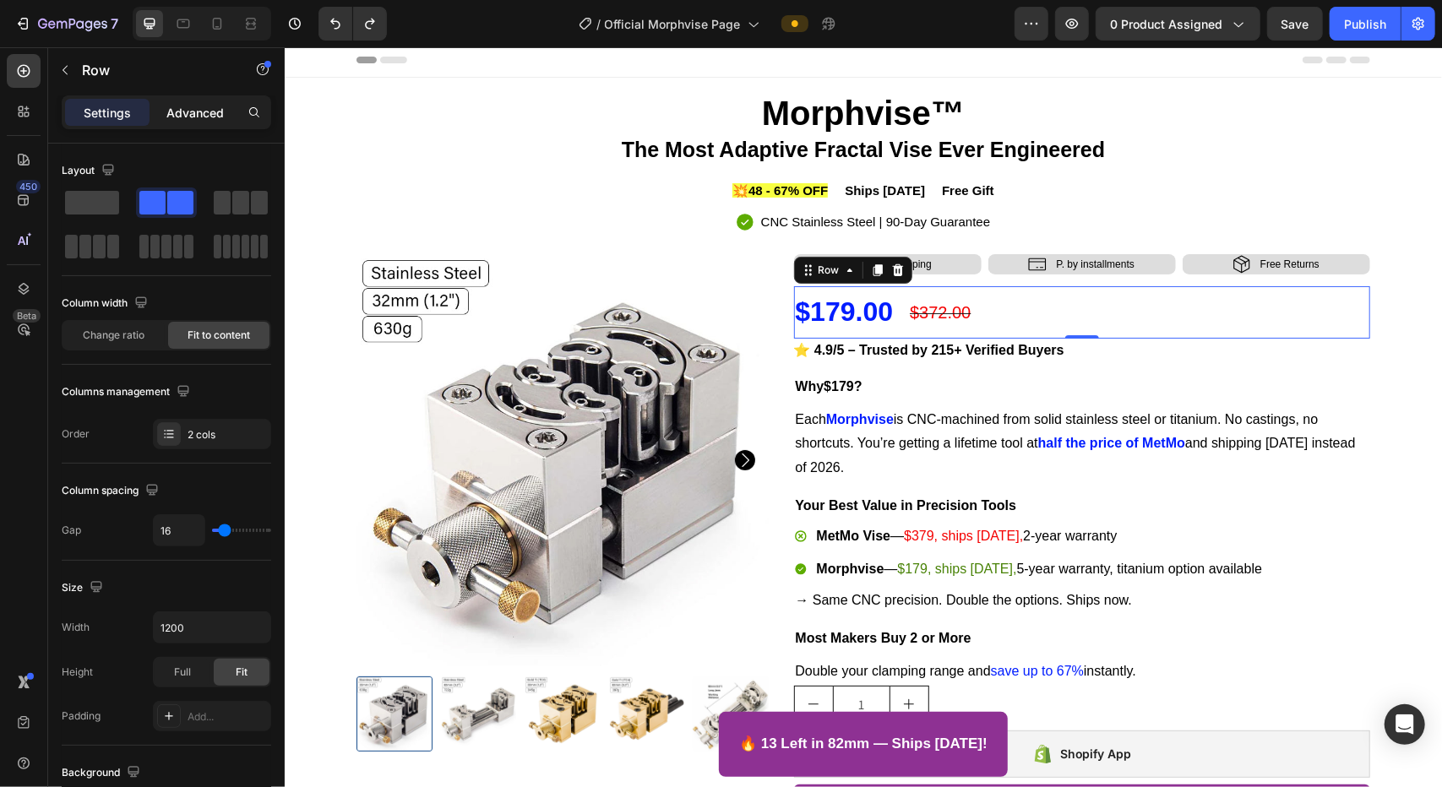
click at [199, 117] on p "Advanced" at bounding box center [194, 113] width 57 height 18
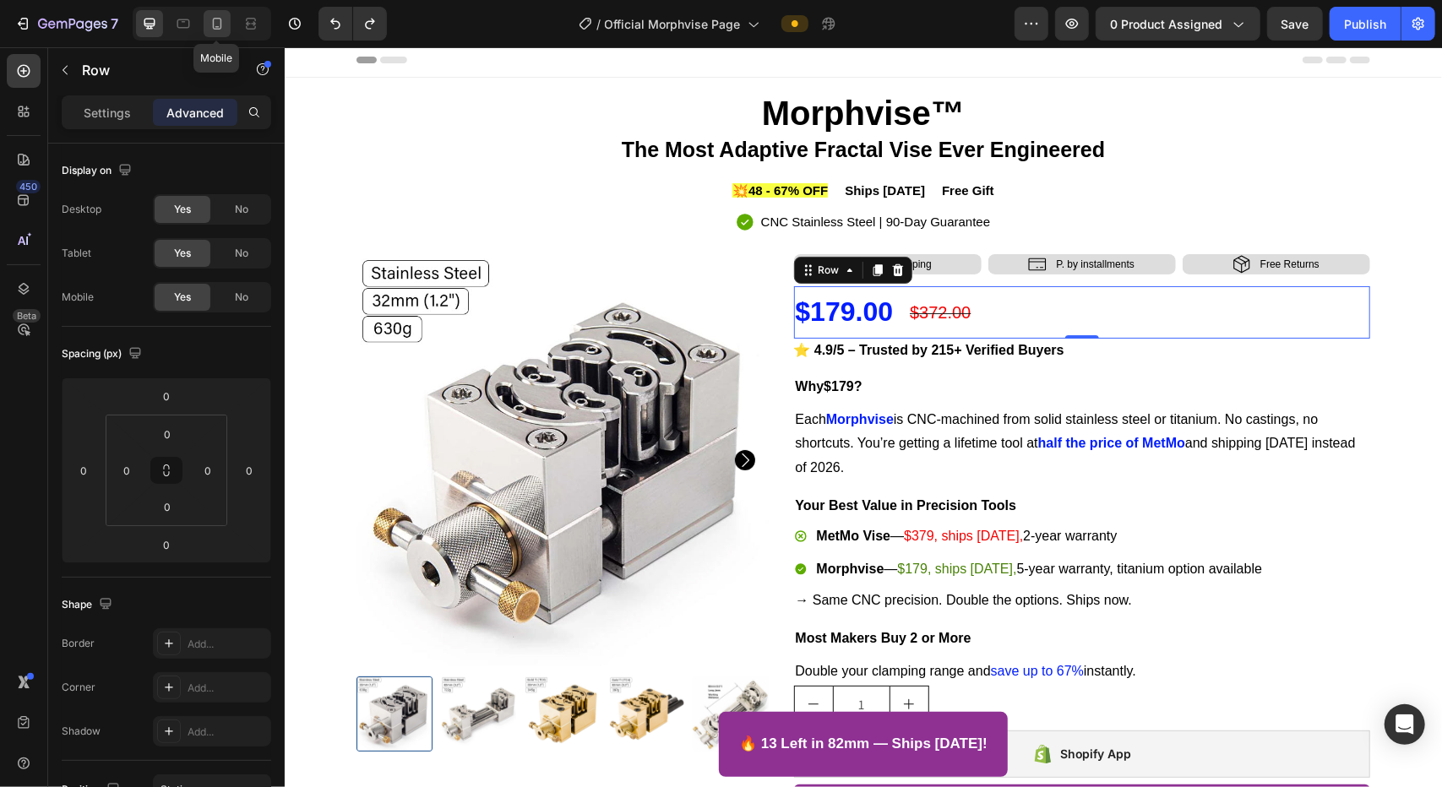
click at [211, 36] on div at bounding box center [217, 23] width 27 height 27
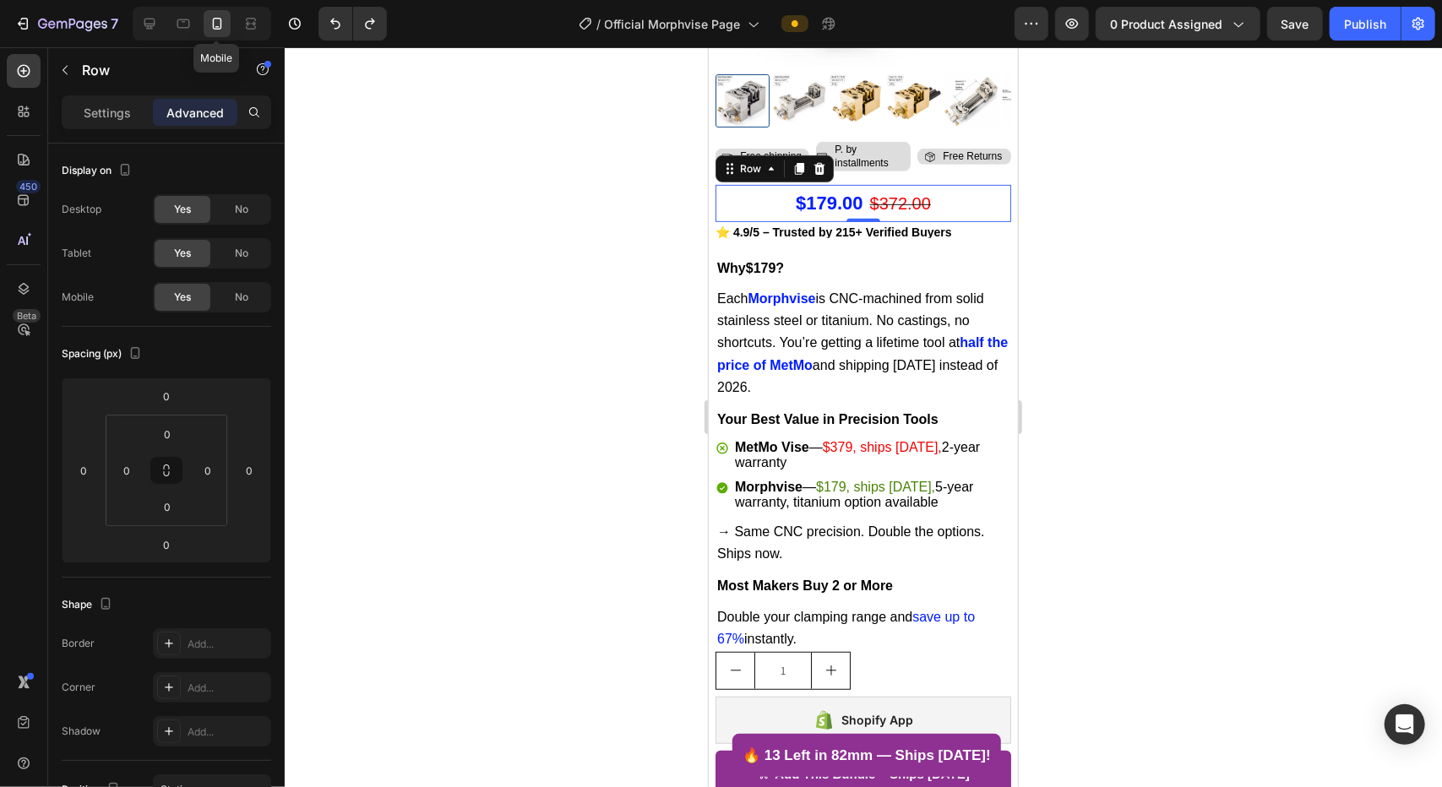
scroll to position [563, 0]
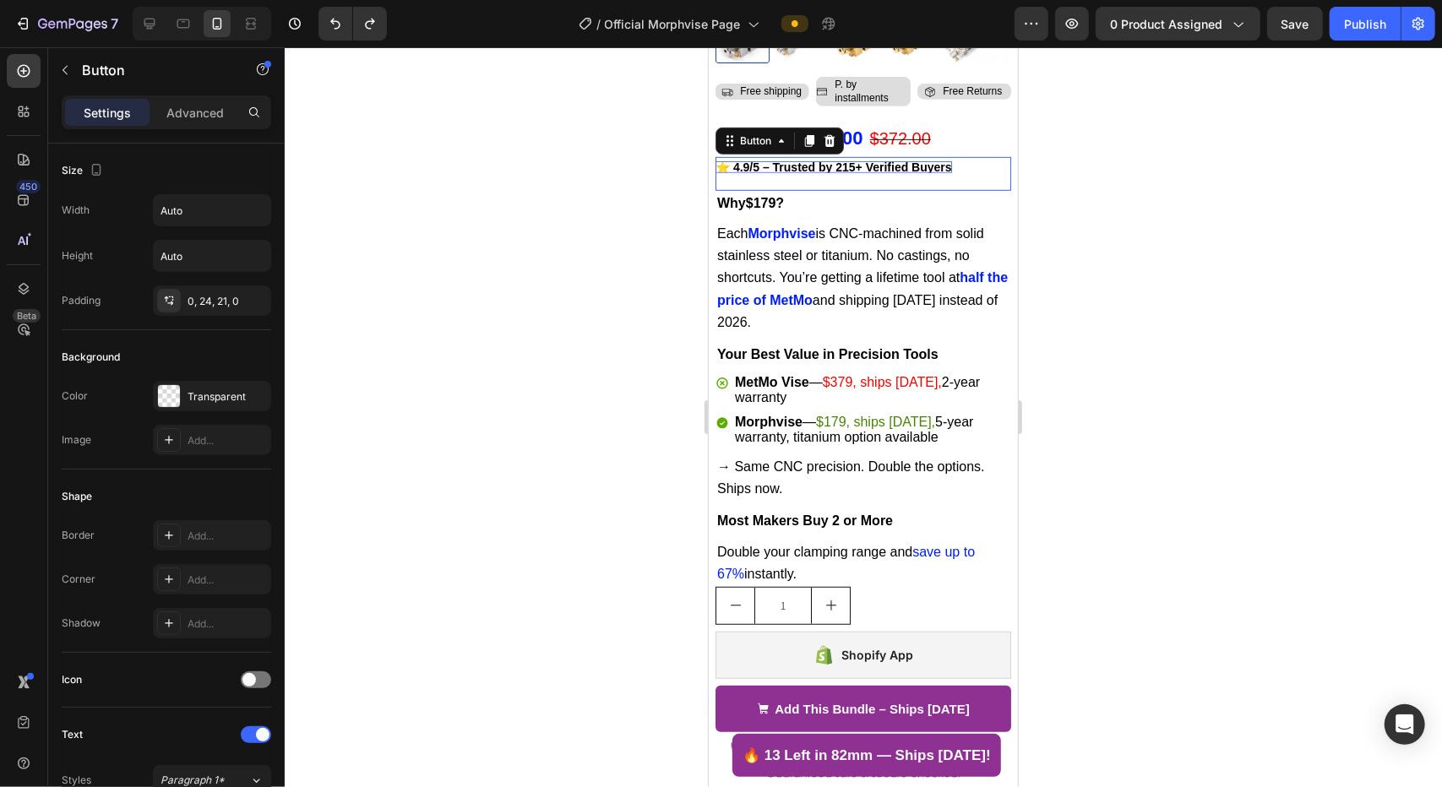
click at [762, 160] on strong "⭐ 4.9/5 – Trusted by 215+ Verified Buyers" at bounding box center [833, 167] width 237 height 14
click at [215, 302] on div "0, 24, 21, 0" at bounding box center [212, 301] width 49 height 15
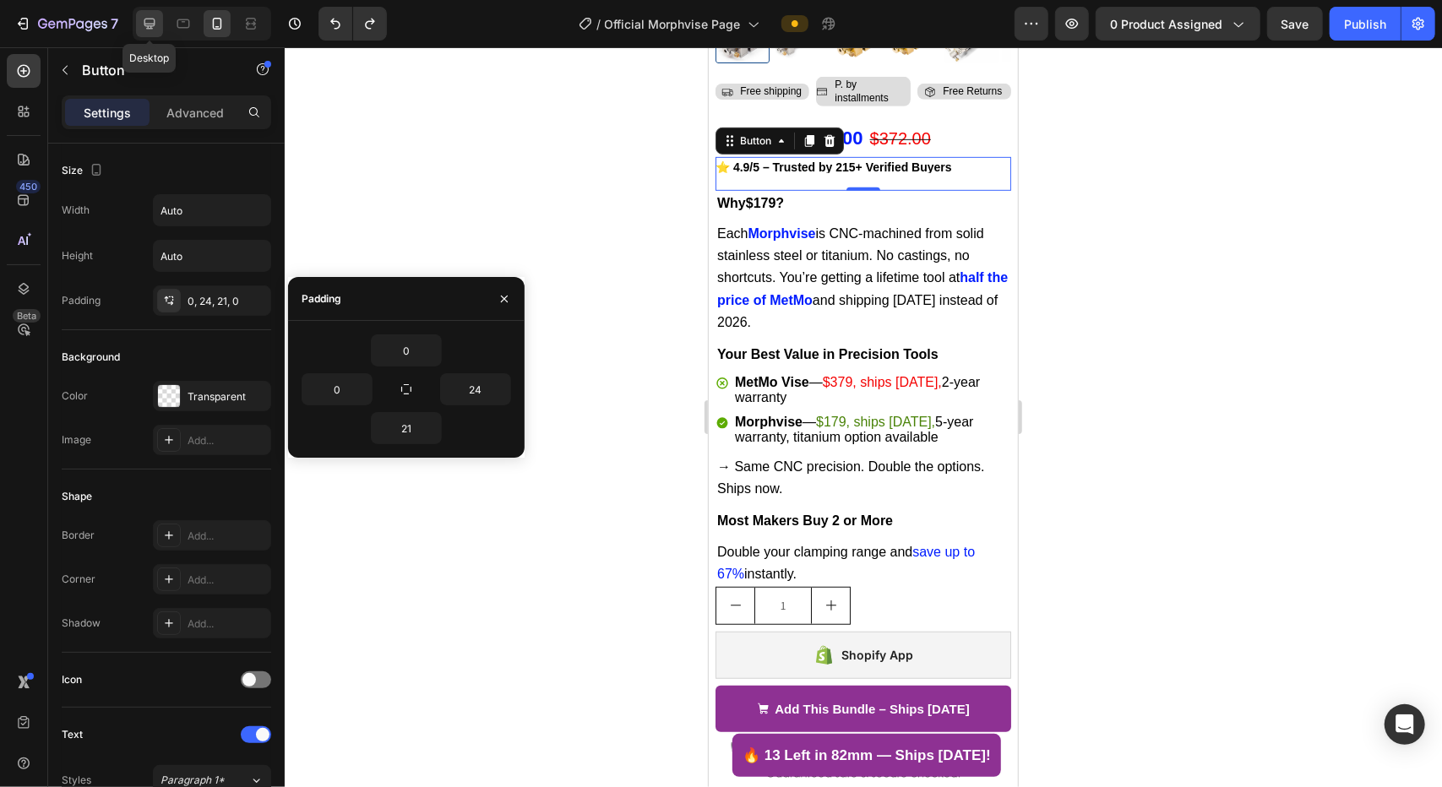
click at [149, 31] on icon at bounding box center [149, 23] width 17 height 17
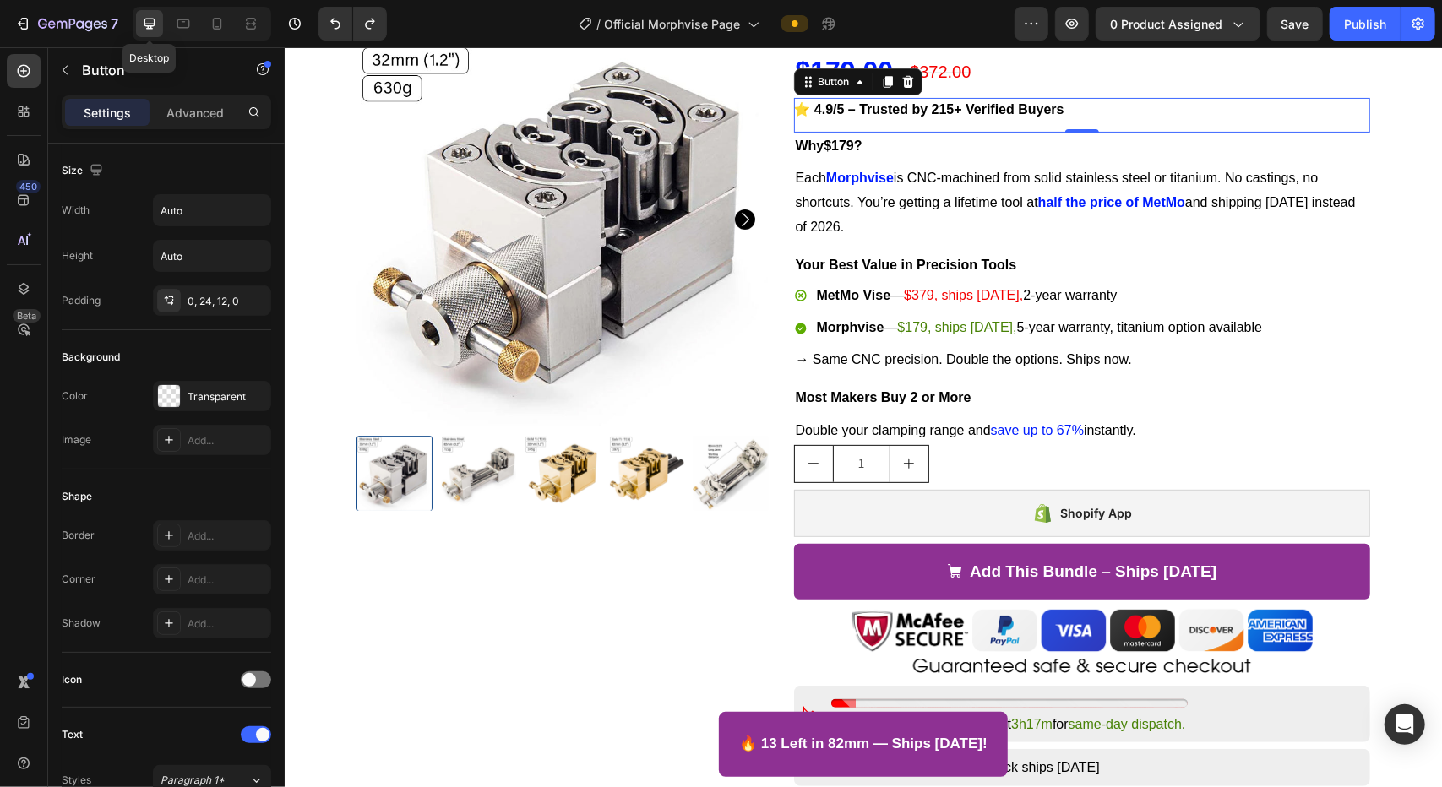
scroll to position [246, 0]
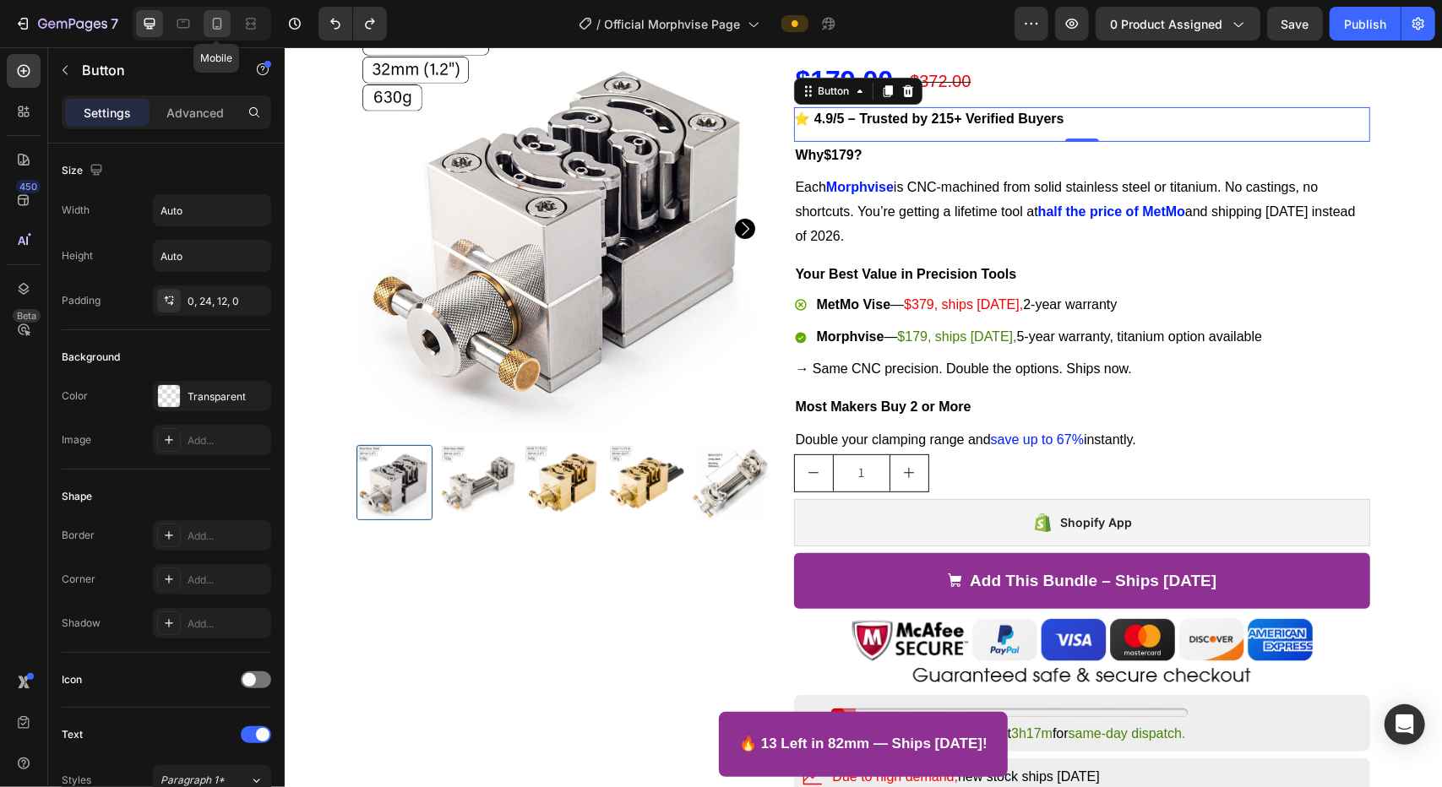
click at [217, 24] on icon at bounding box center [217, 23] width 17 height 17
type input "14"
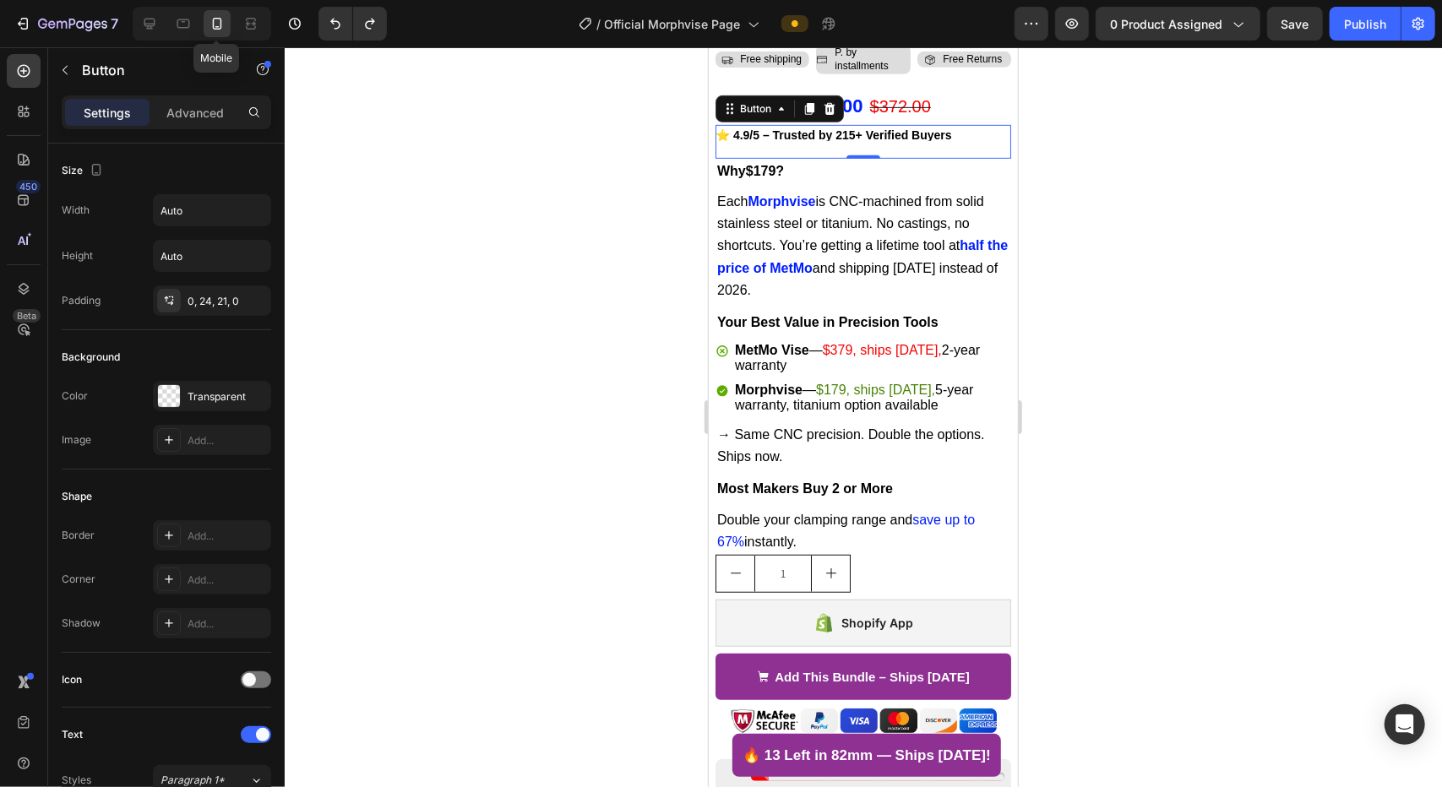
scroll to position [601, 0]
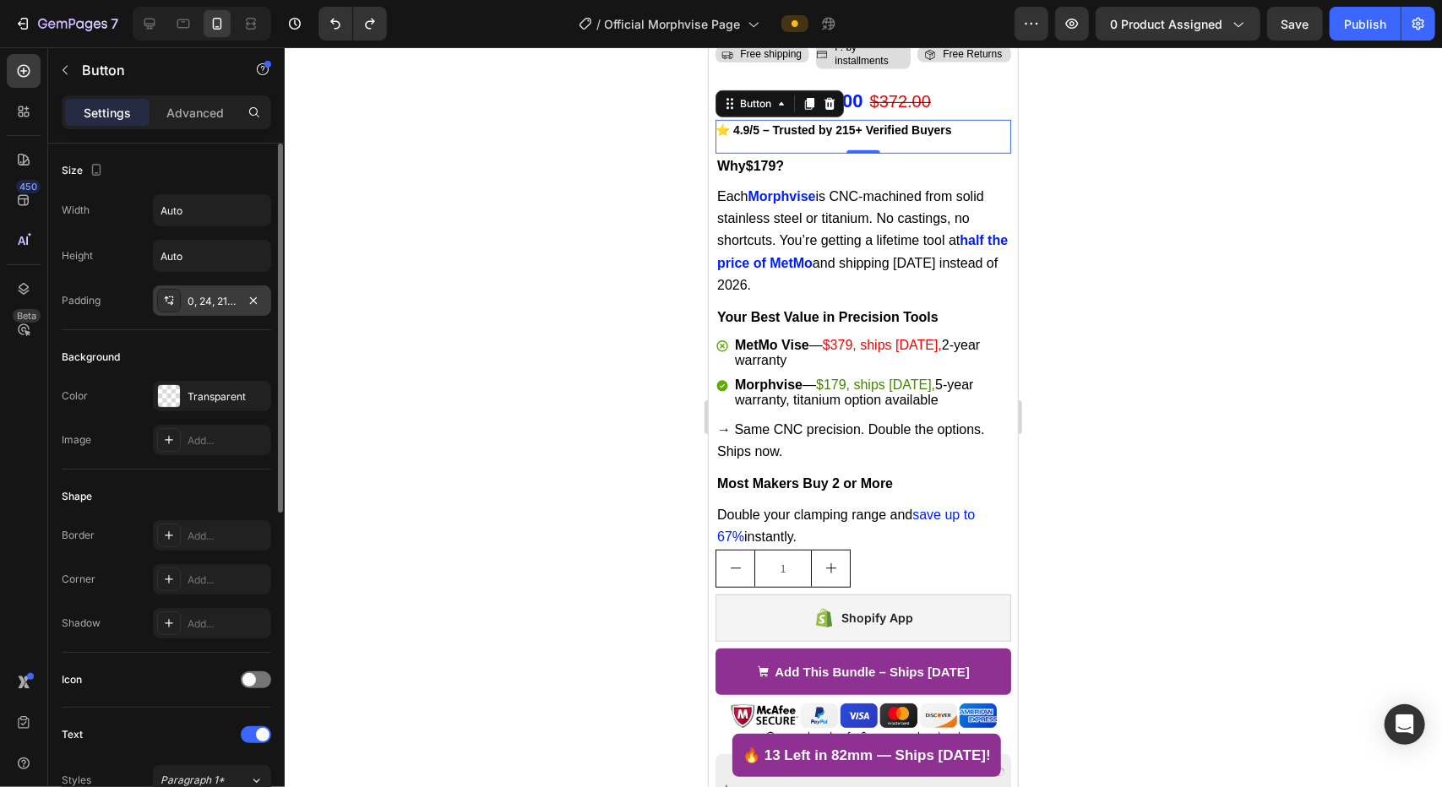
click at [226, 310] on div "0, 24, 21, 0" at bounding box center [212, 301] width 118 height 30
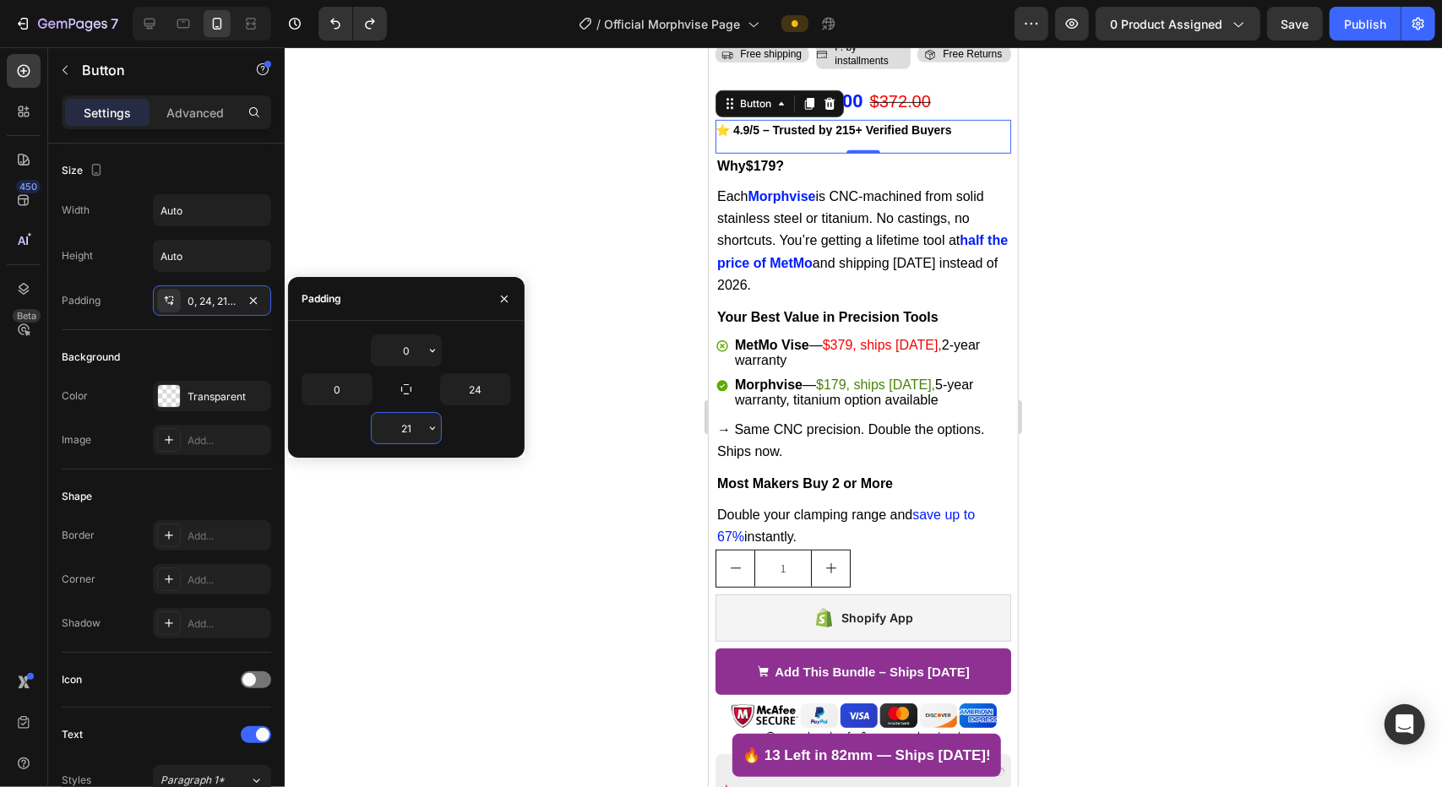
click at [406, 427] on input "21" at bounding box center [406, 428] width 69 height 30
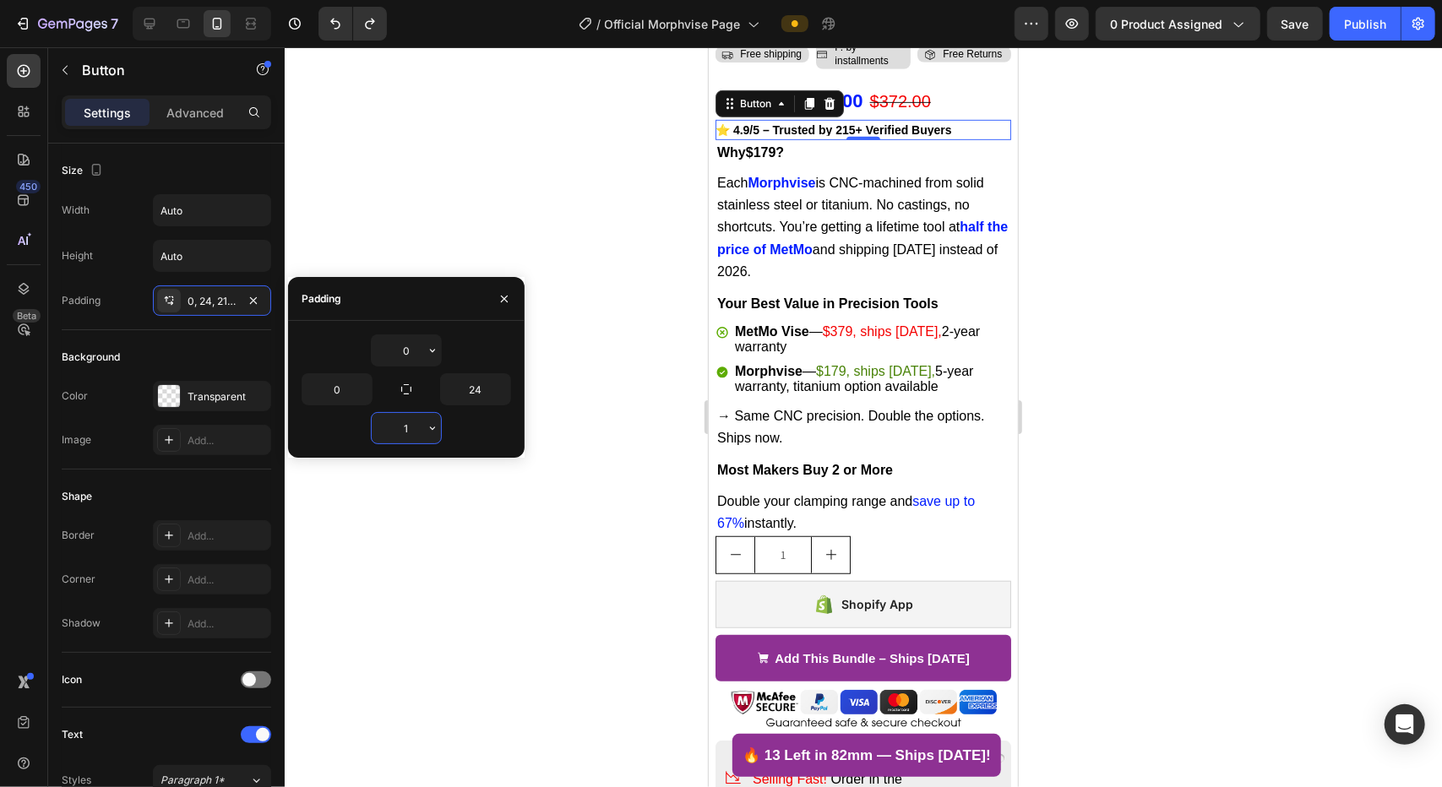
type input "12"
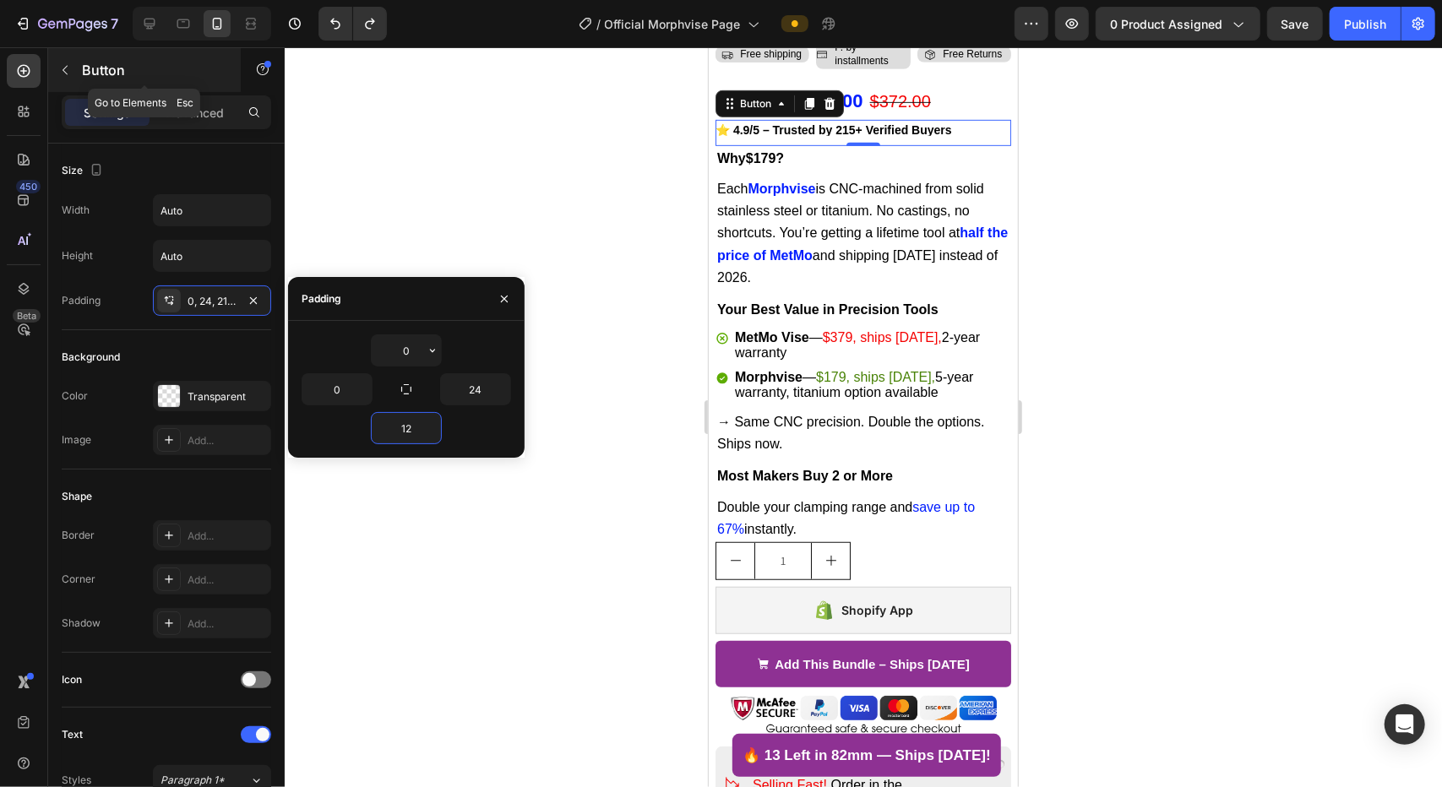
click at [79, 66] on div "Button" at bounding box center [144, 70] width 193 height 44
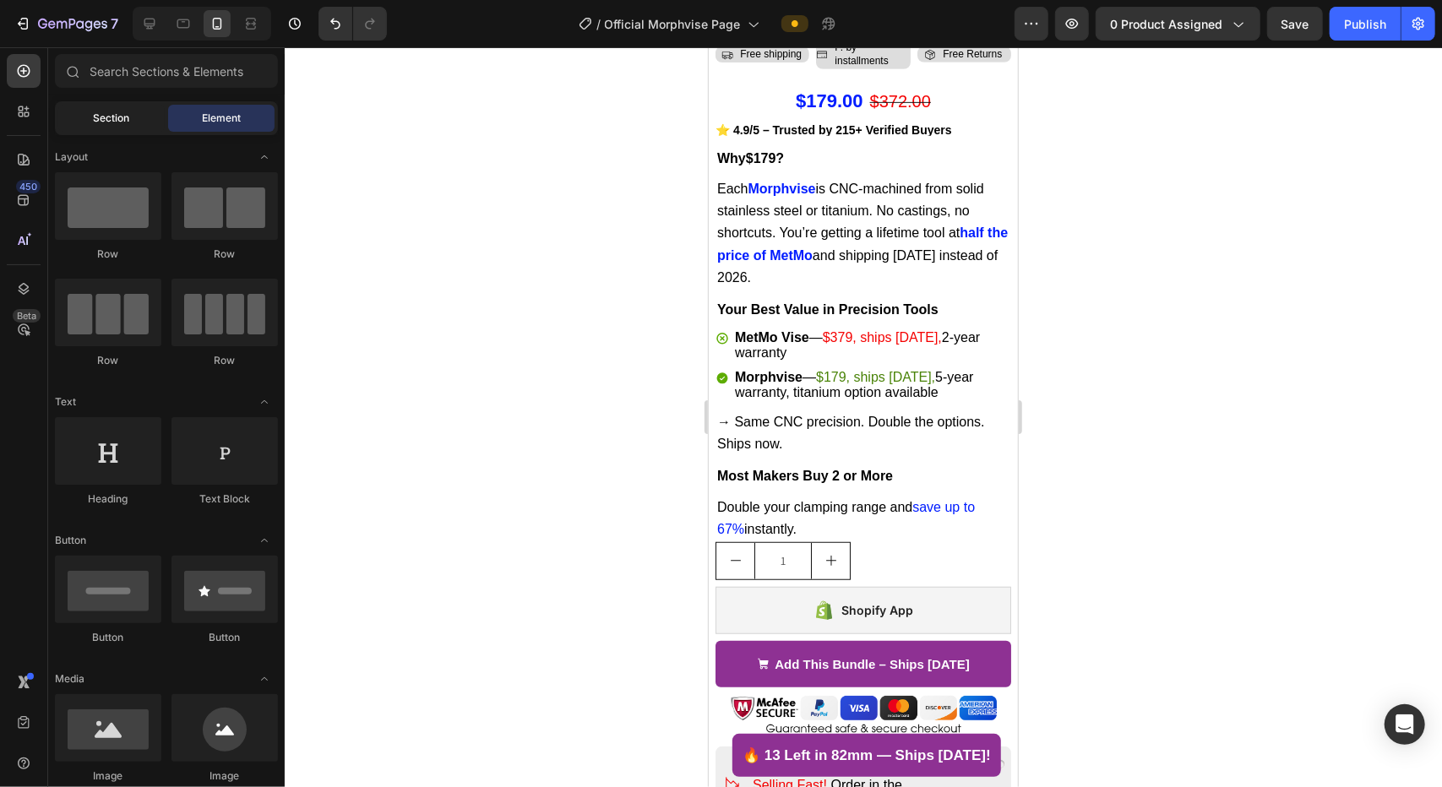
click at [110, 116] on span "Section" at bounding box center [112, 118] width 36 height 15
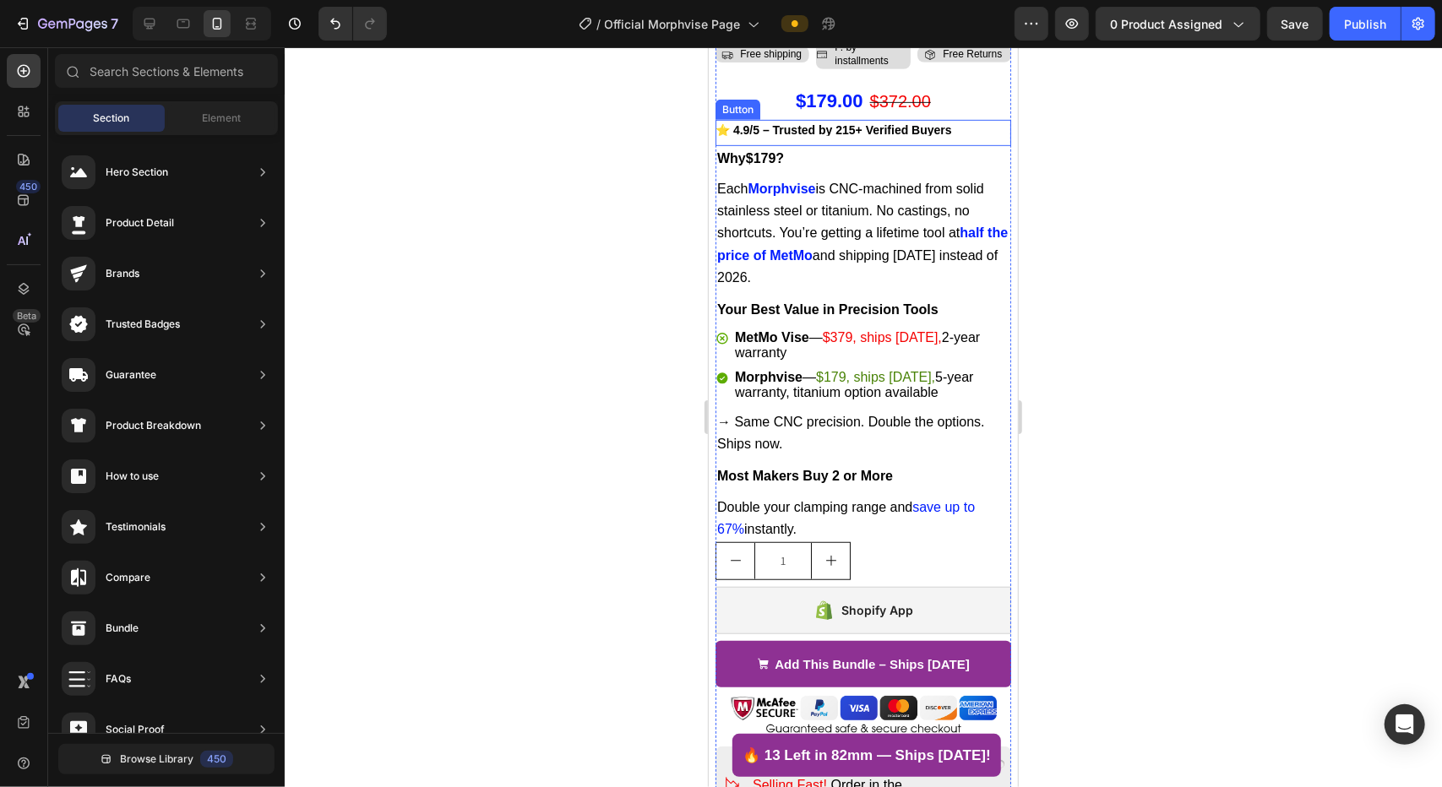
click at [910, 123] on link "⭐ 4.9/5 – Trusted by 215+ Verified Buyers" at bounding box center [843, 134] width 257 height 22
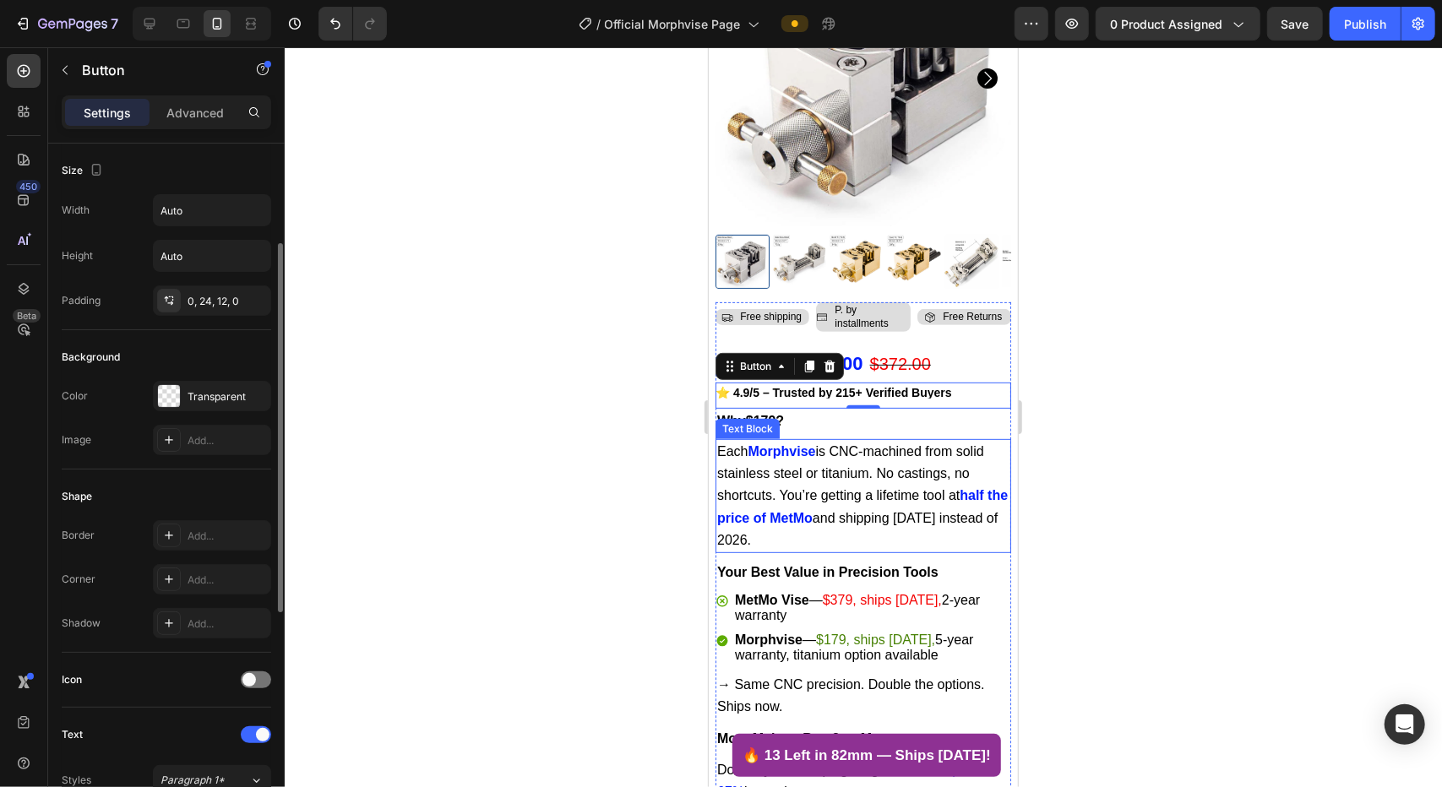
scroll to position [603, 0]
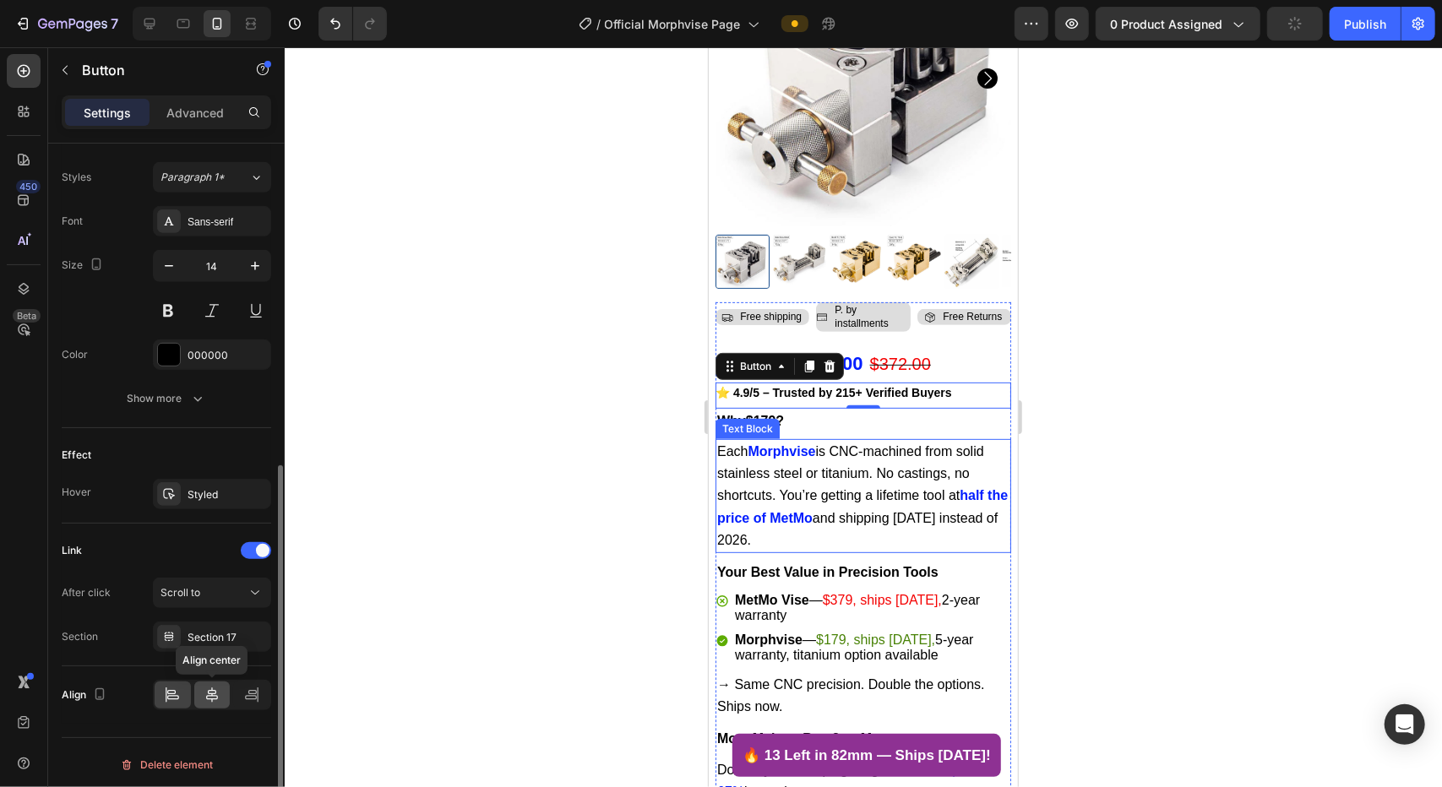
click at [215, 607] on icon at bounding box center [212, 695] width 12 height 15
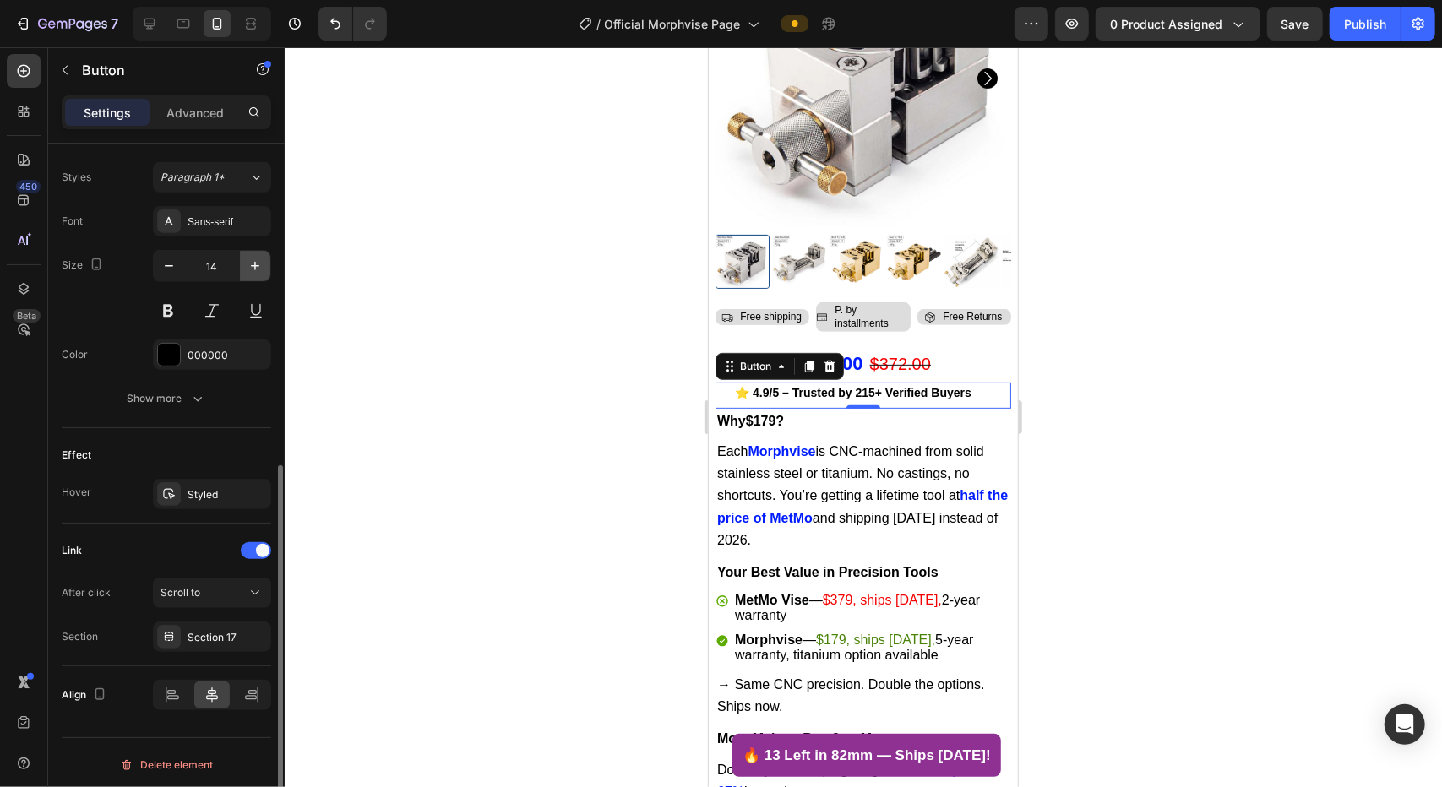
click at [263, 264] on icon "button" at bounding box center [255, 266] width 17 height 17
click at [165, 267] on icon "button" at bounding box center [169, 266] width 17 height 17
type input "14"
click at [910, 476] on div at bounding box center [863, 417] width 1157 height 740
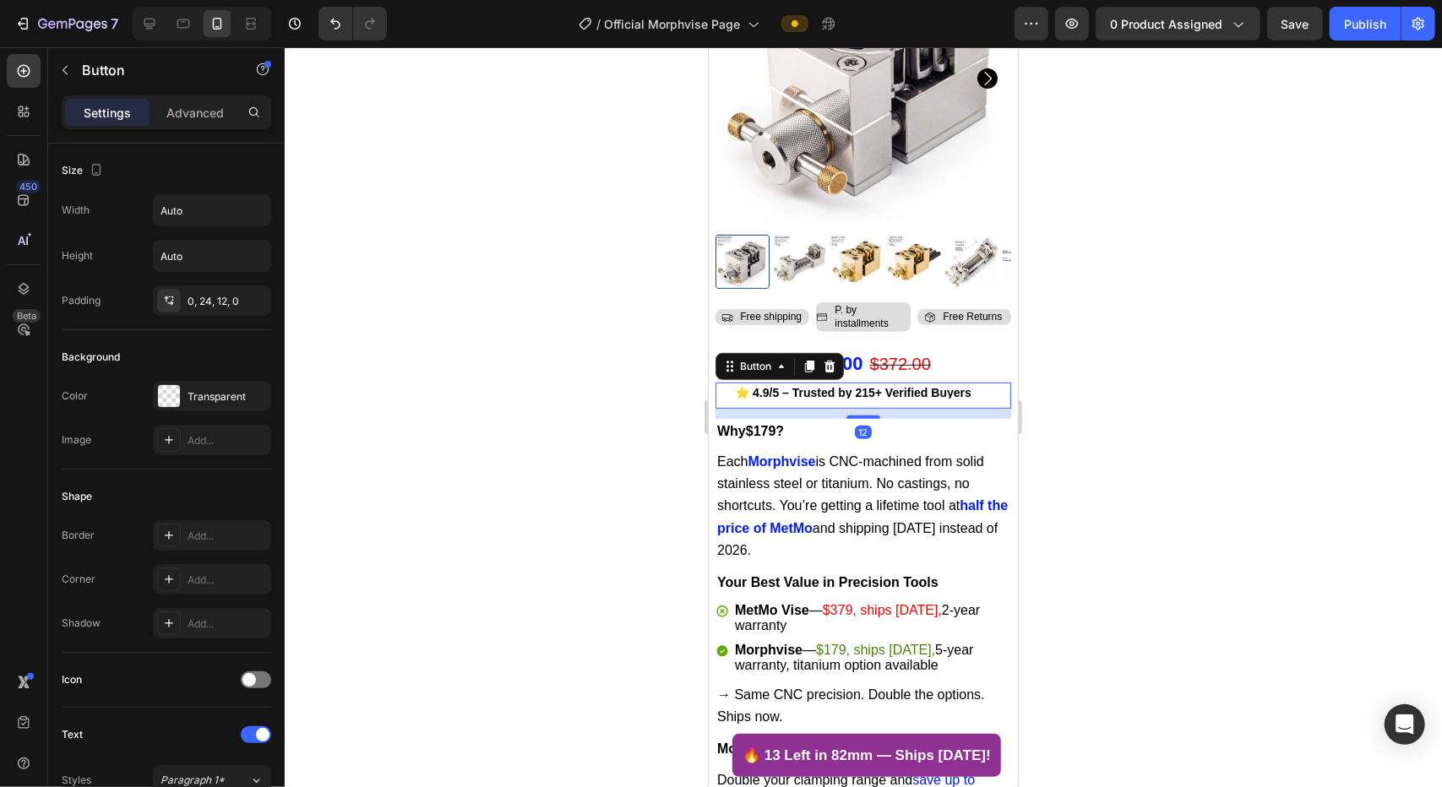
drag, startPoint x: 865, startPoint y: 391, endPoint x: 931, endPoint y: 393, distance: 65.9
click at [868, 415] on div at bounding box center [863, 416] width 34 height 3
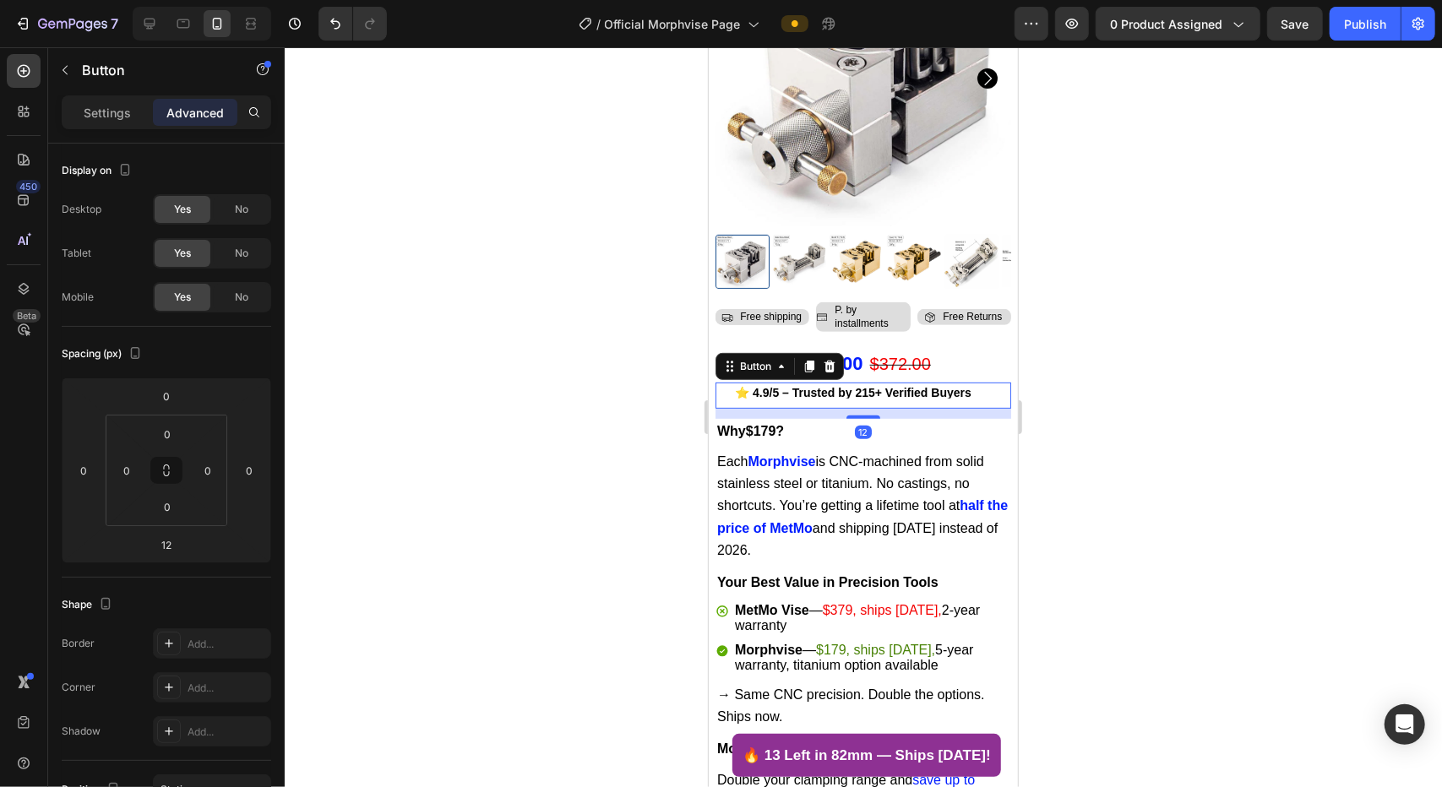
click at [910, 472] on div at bounding box center [863, 417] width 1157 height 740
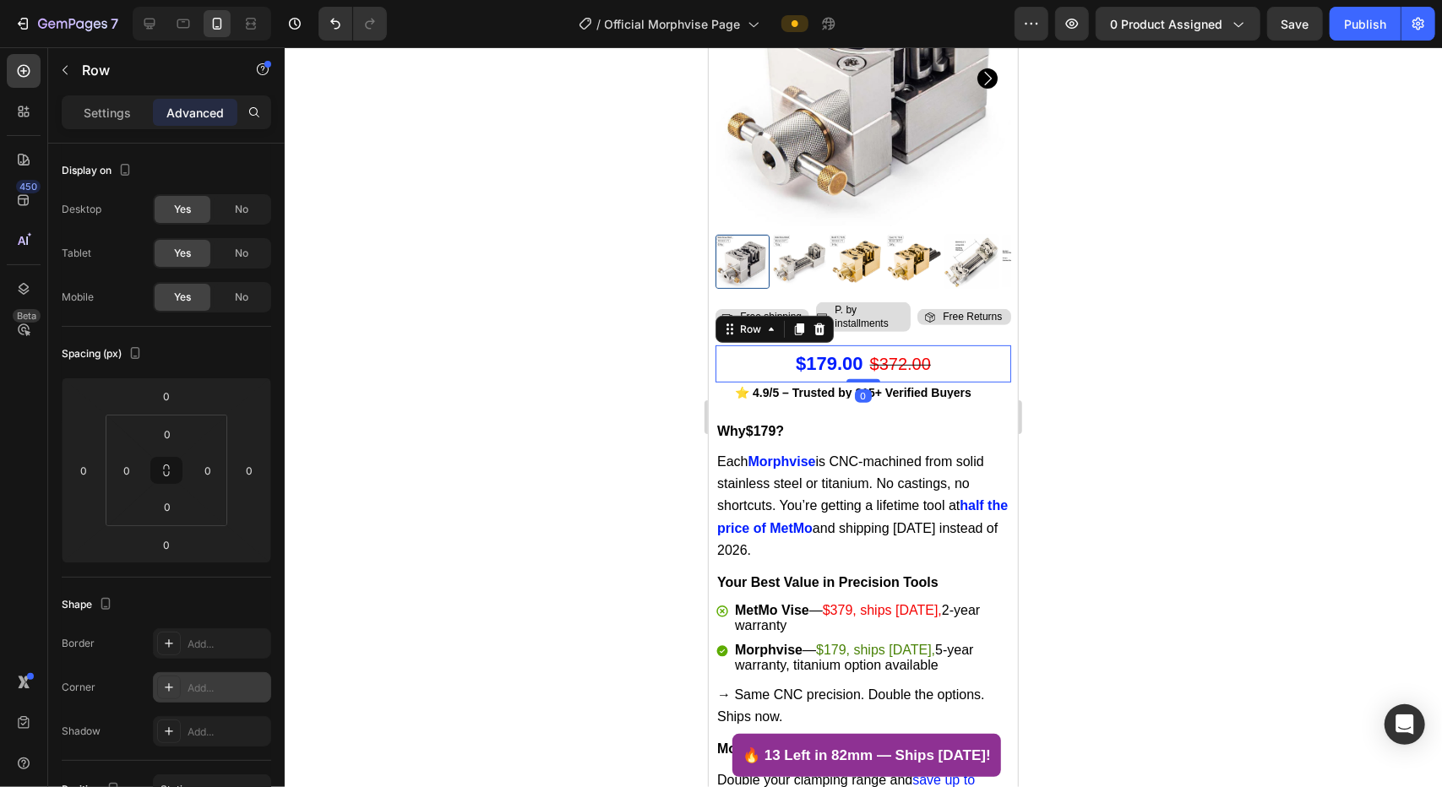
scroll to position [433, 0]
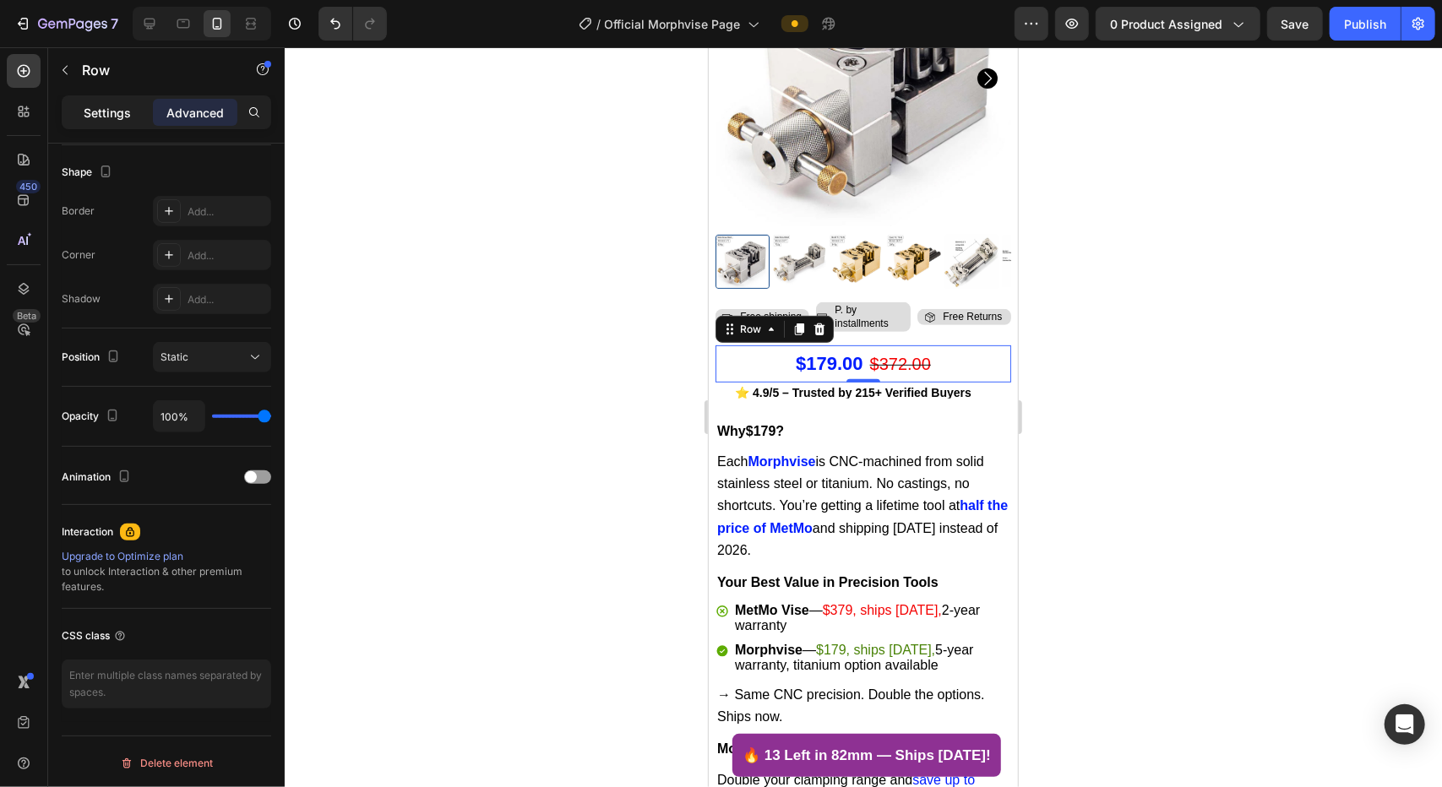
click at [81, 118] on div "Settings" at bounding box center [107, 112] width 84 height 27
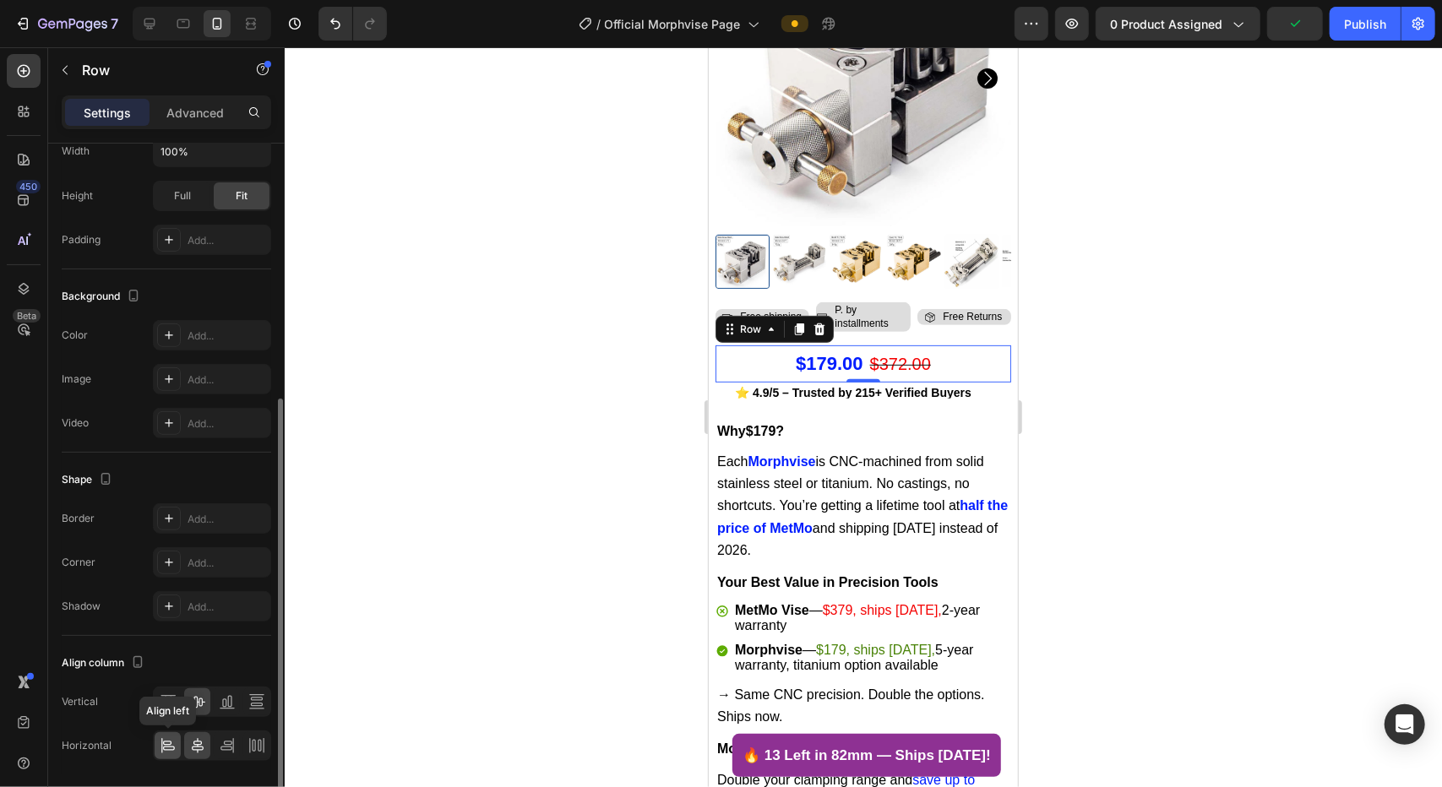
click at [162, 607] on icon at bounding box center [168, 746] width 17 height 17
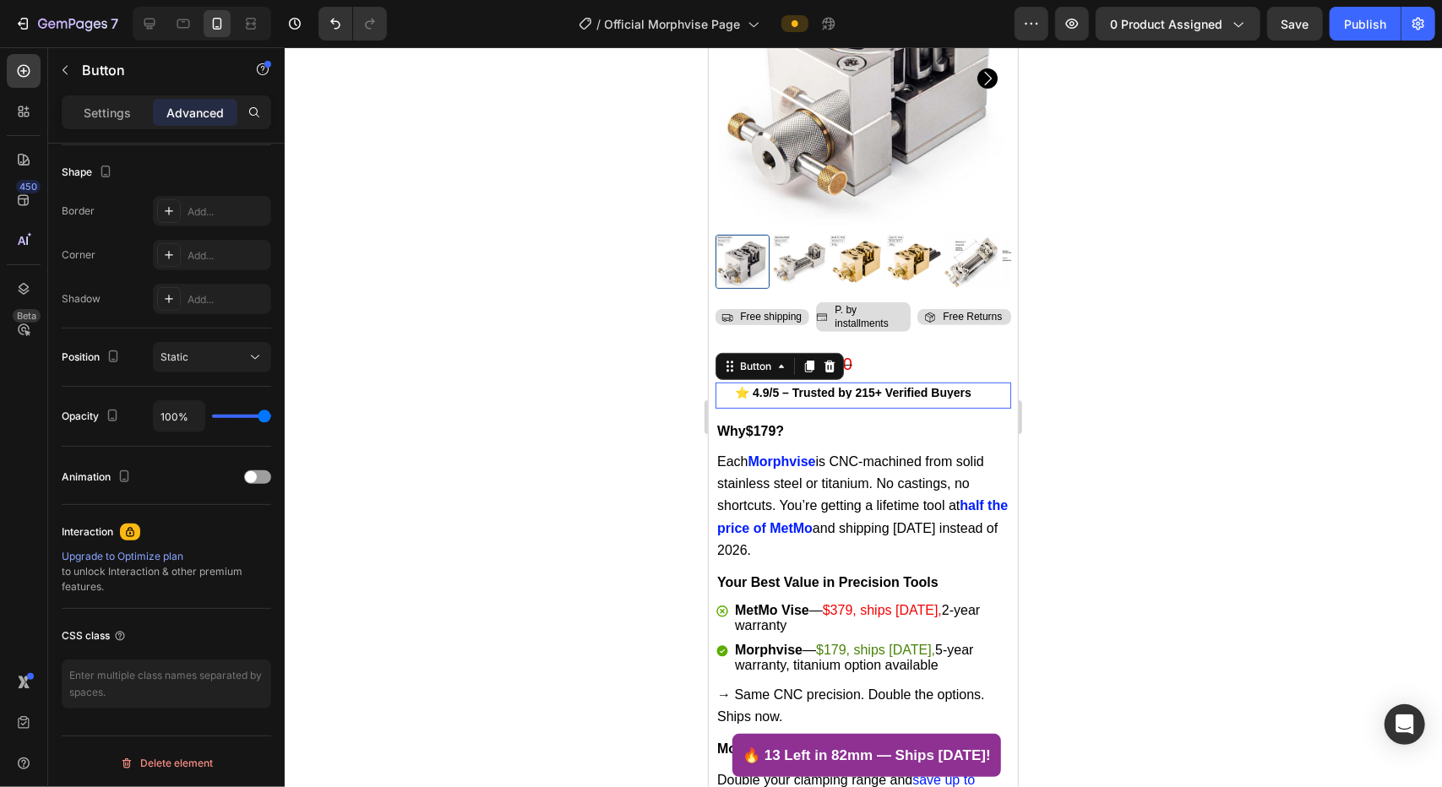
click at [723, 382] on div "⭐ 4.9/5 – Trusted by 215+ Verified Buyers Button 0" at bounding box center [863, 395] width 296 height 26
click at [117, 107] on p "Settings" at bounding box center [107, 113] width 47 height 18
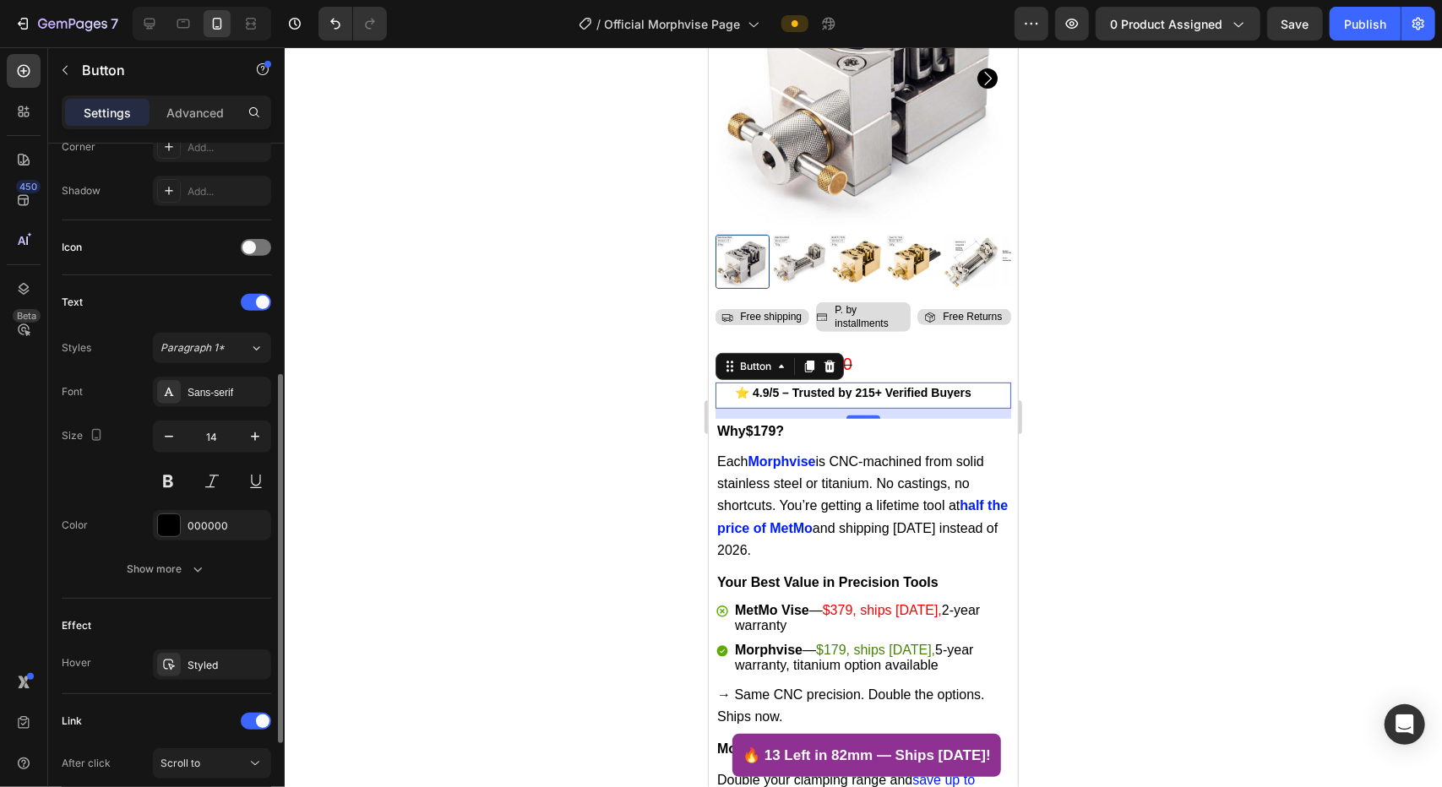
scroll to position [603, 0]
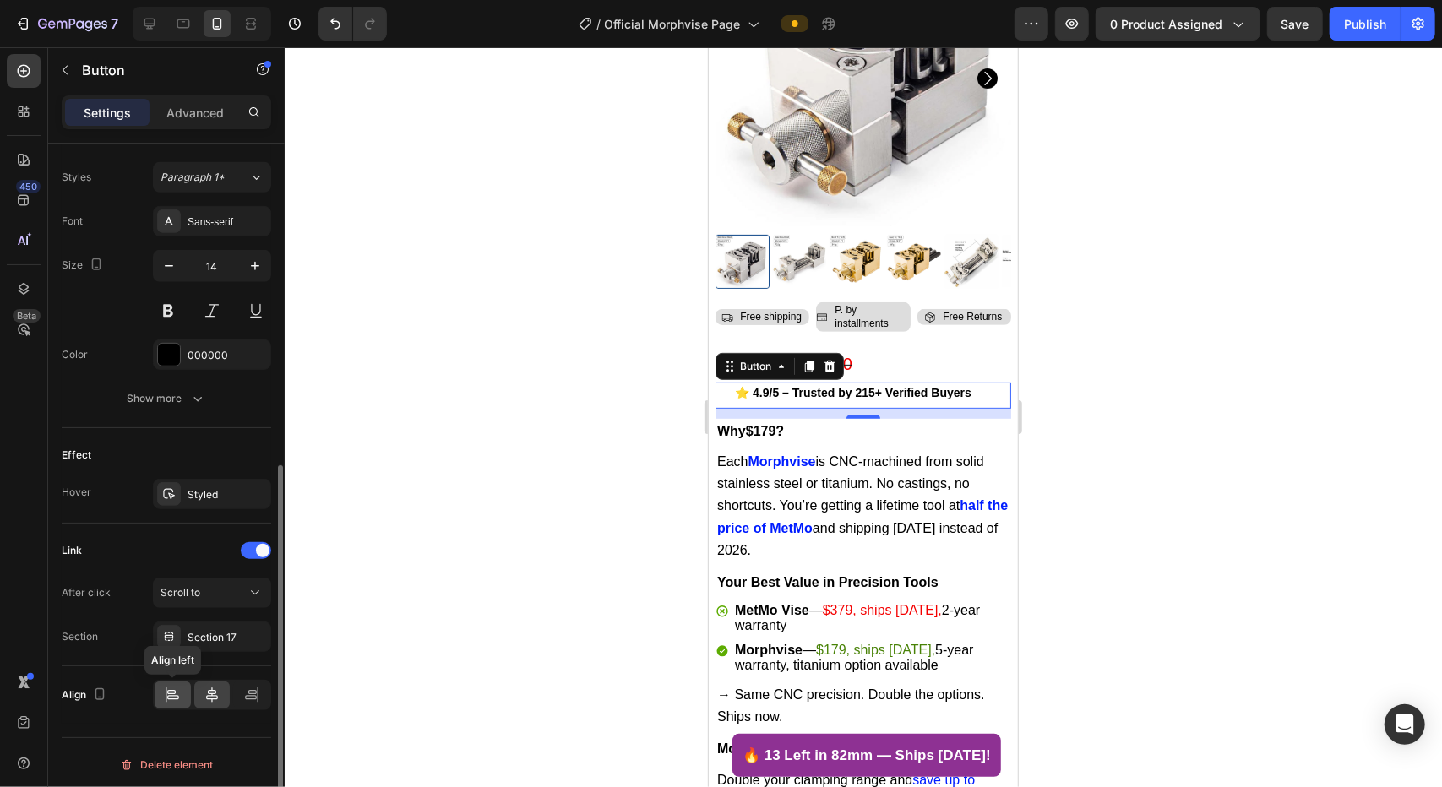
click at [171, 607] on icon at bounding box center [171, 692] width 8 height 4
click at [554, 531] on div at bounding box center [863, 417] width 1157 height 740
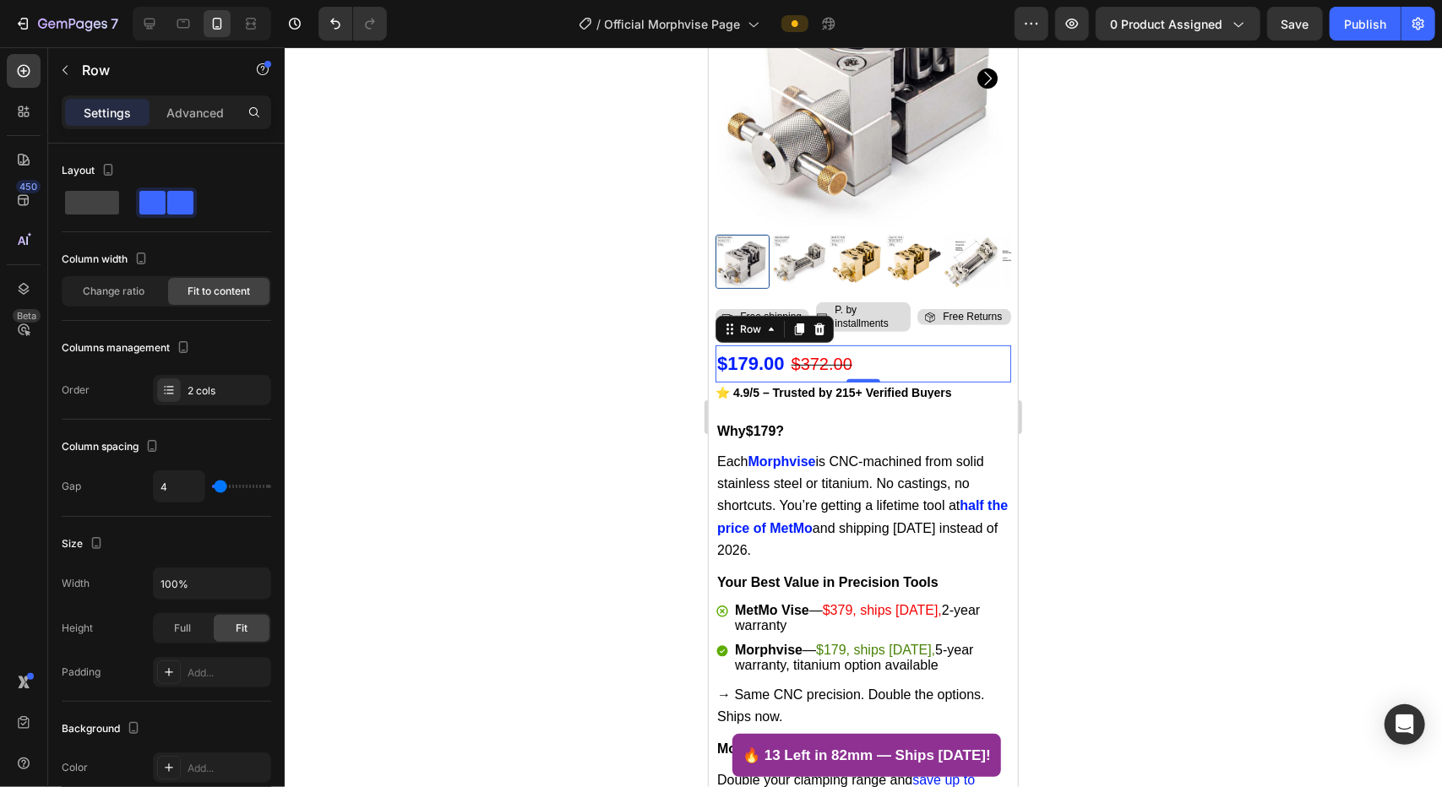
click at [910, 398] on div at bounding box center [863, 417] width 1157 height 740
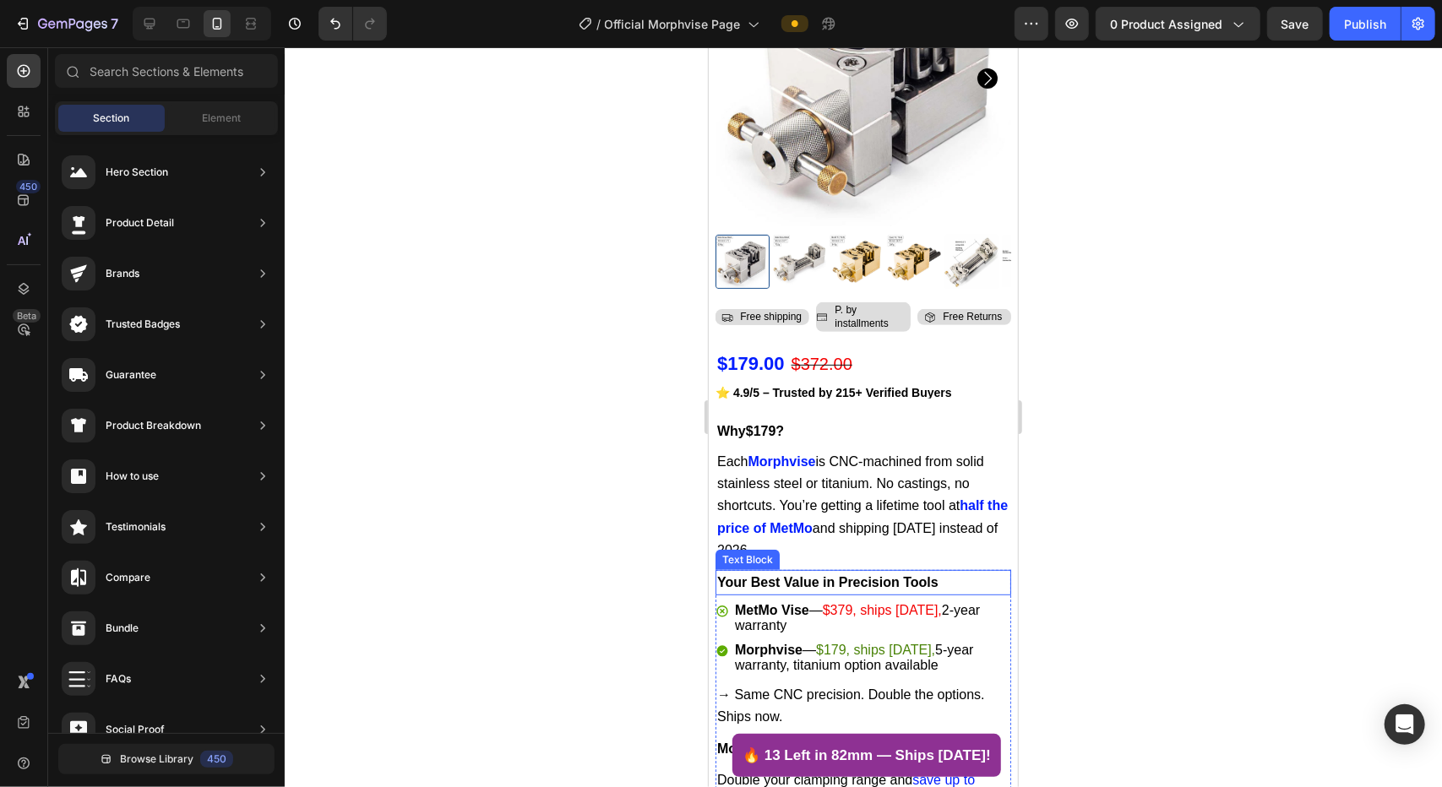
scroll to position [411, 0]
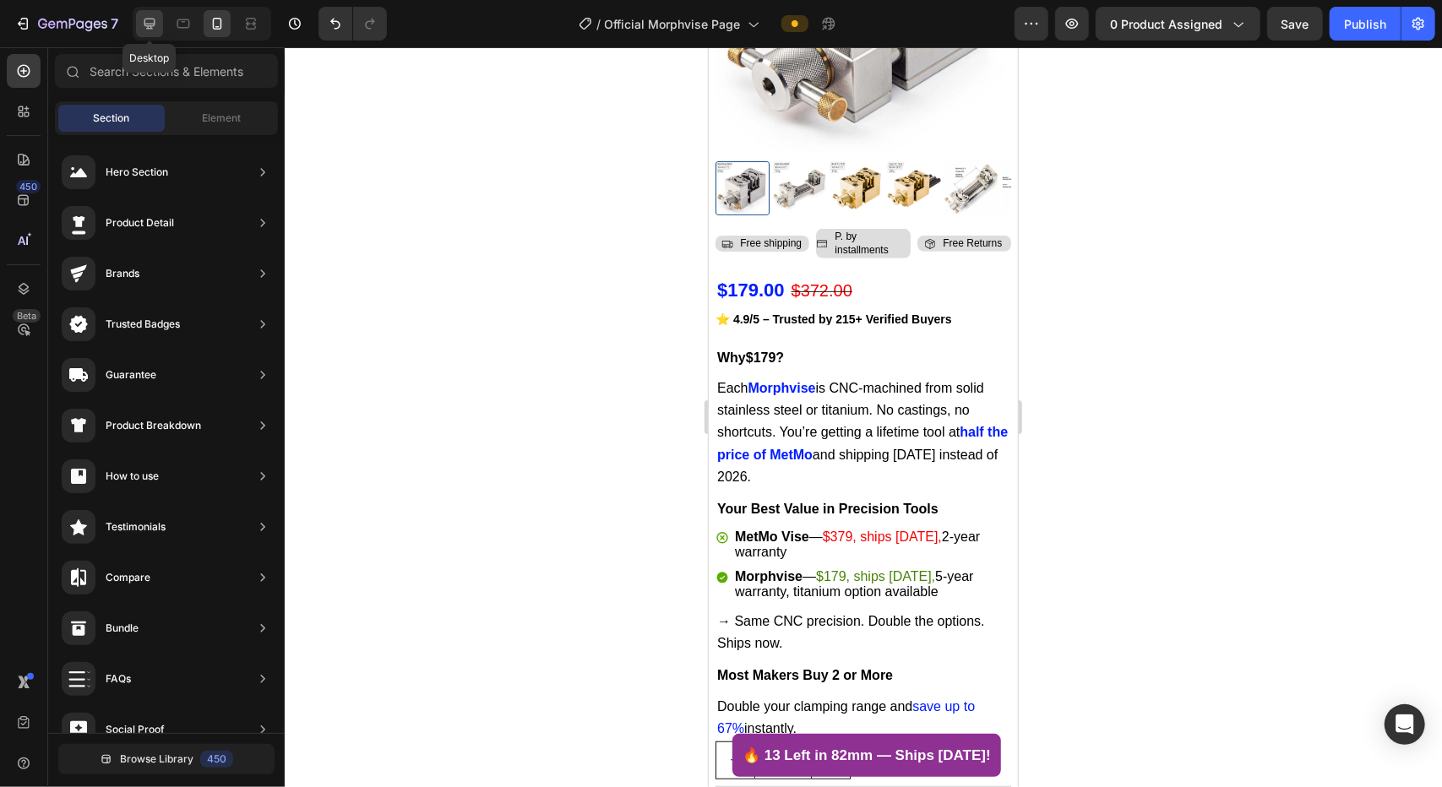
click at [153, 19] on icon at bounding box center [149, 24] width 11 height 11
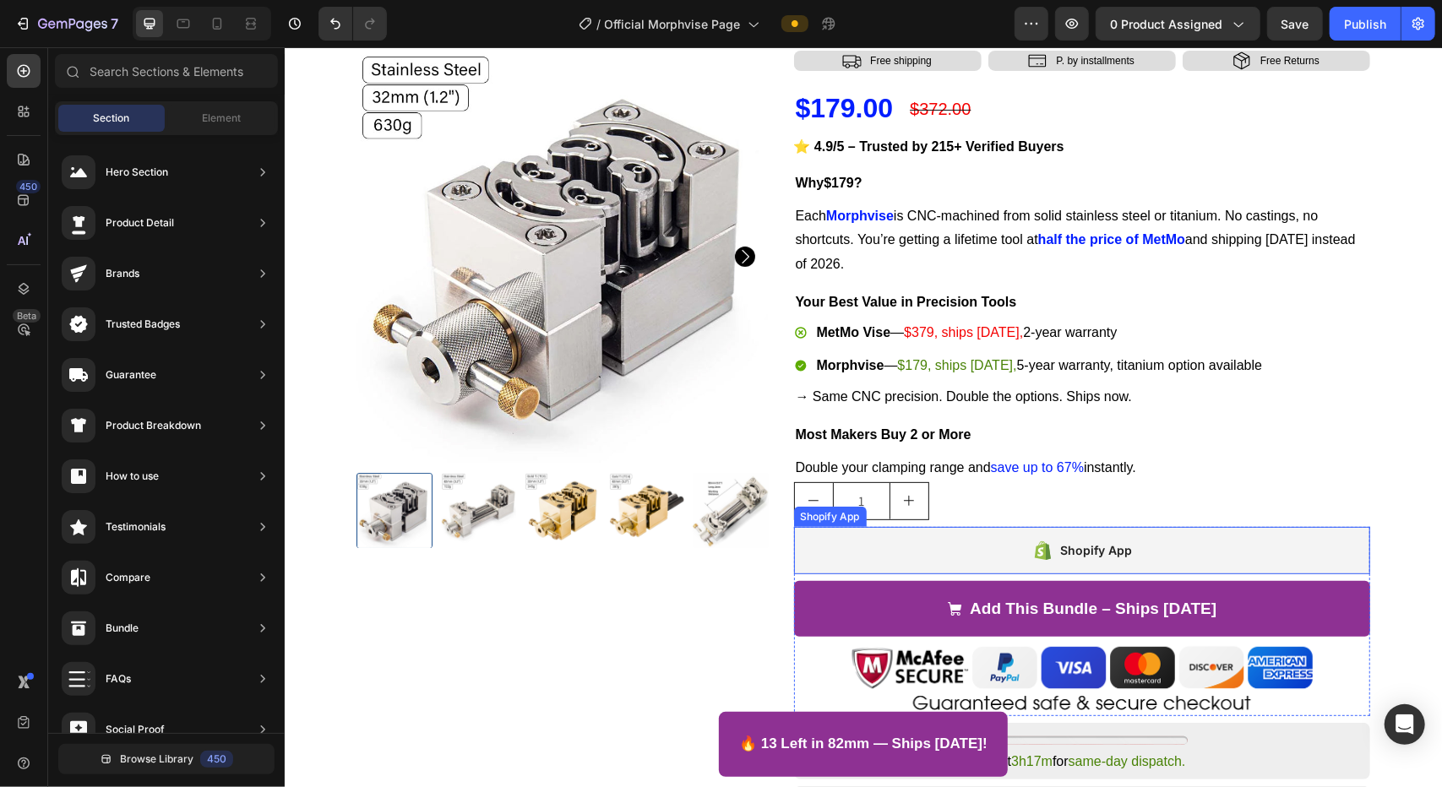
scroll to position [123, 0]
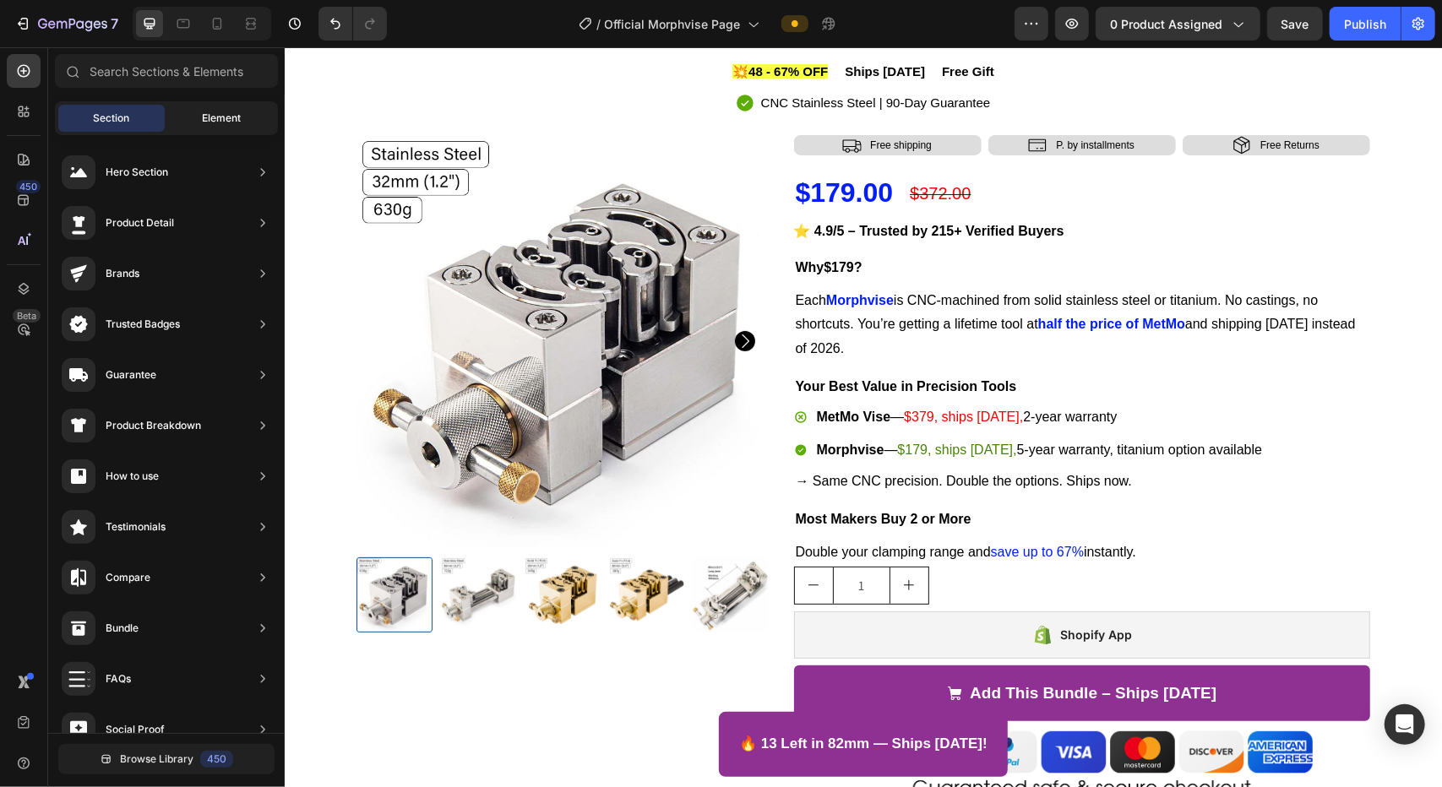
click at [208, 125] on span "Element" at bounding box center [221, 118] width 39 height 15
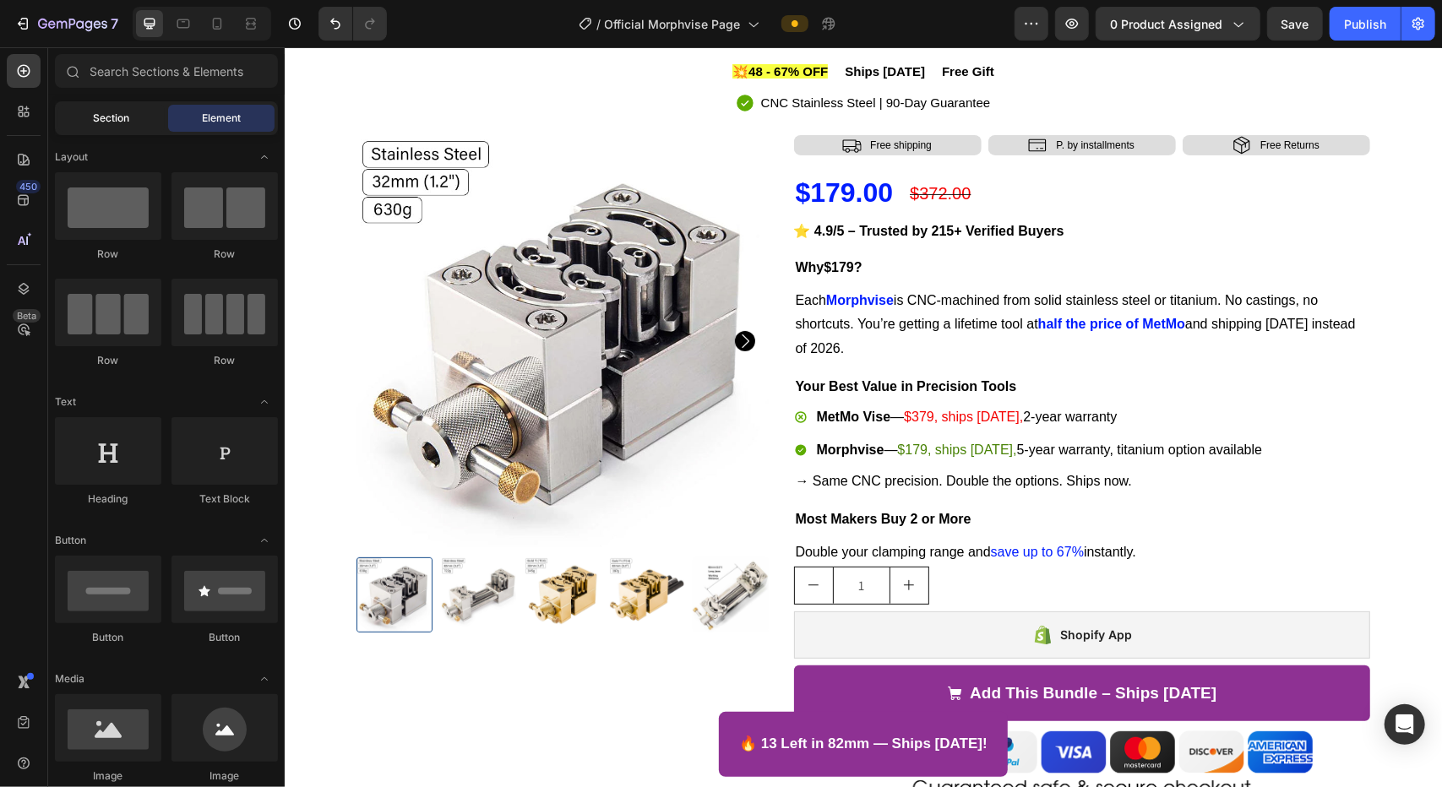
click at [122, 122] on span "Section" at bounding box center [112, 118] width 36 height 15
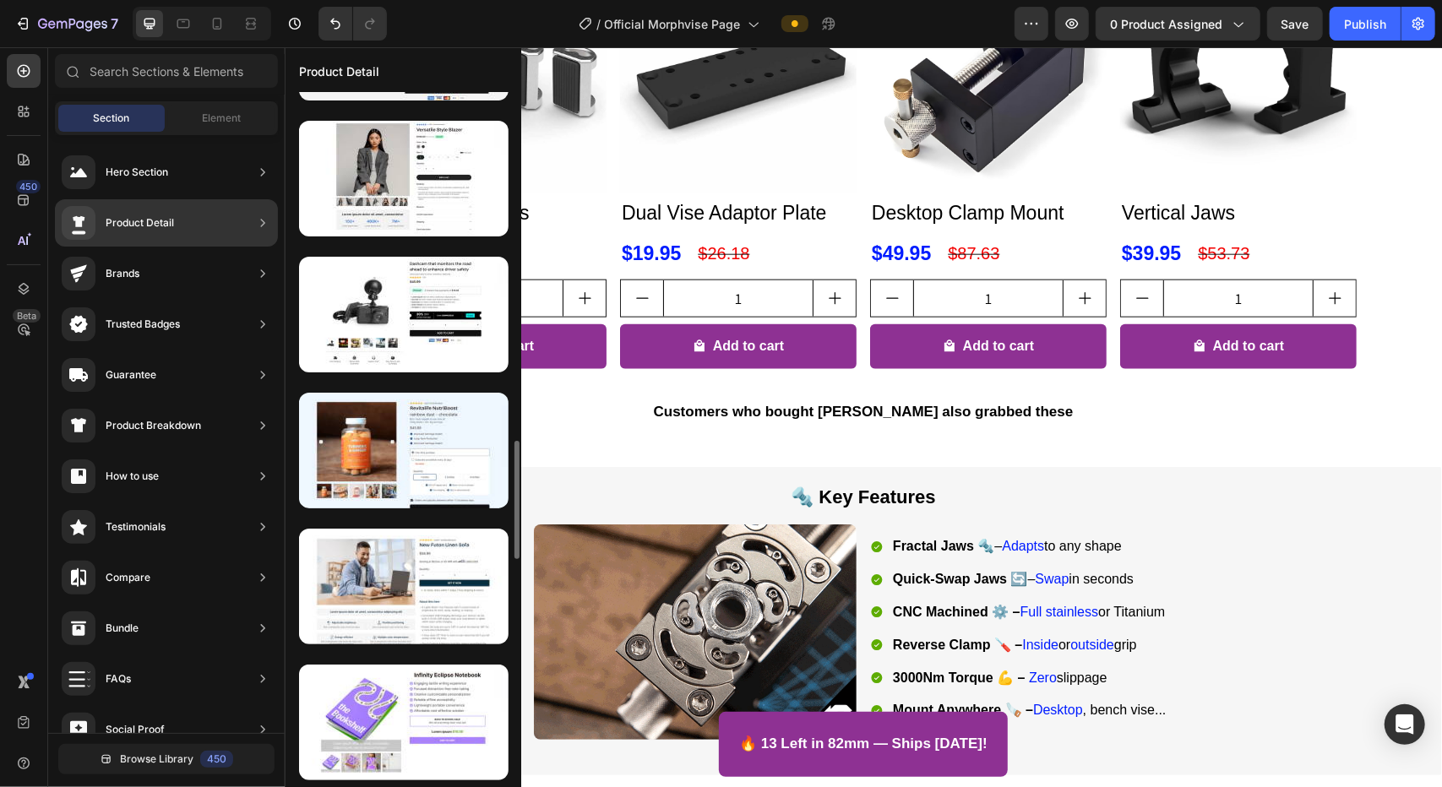
scroll to position [2021, 0]
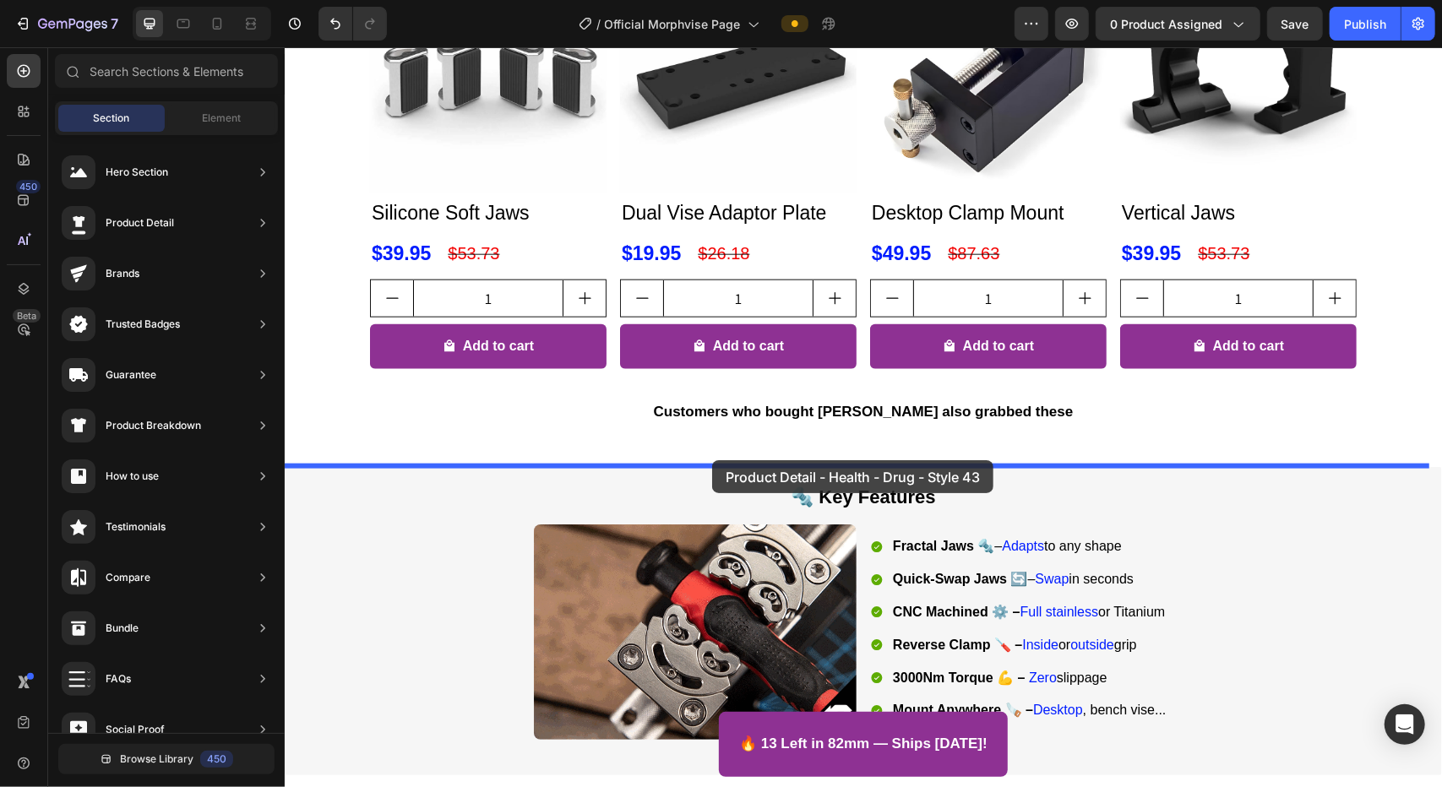
drag, startPoint x: 726, startPoint y: 509, endPoint x: 711, endPoint y: 460, distance: 51.9
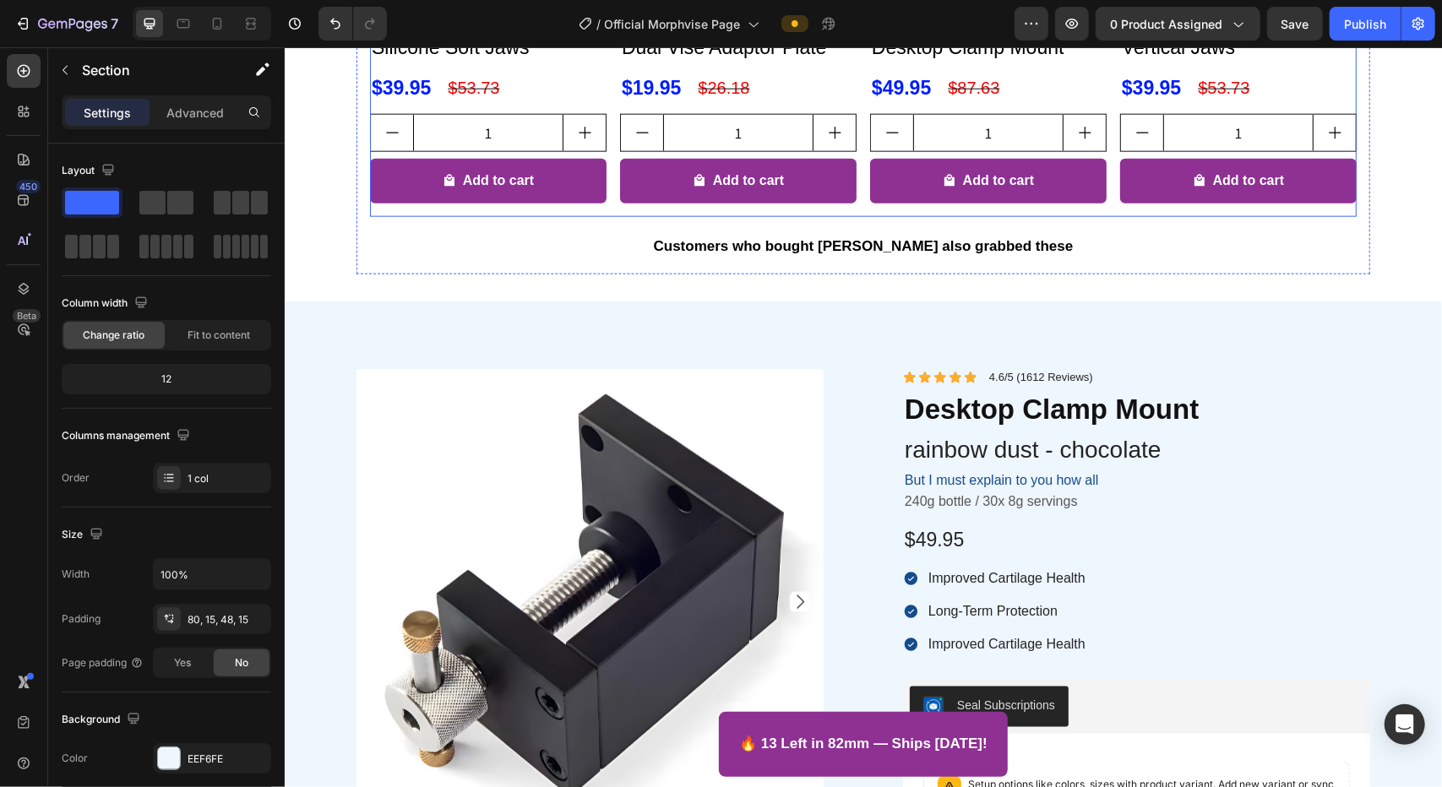
scroll to position [1432, 0]
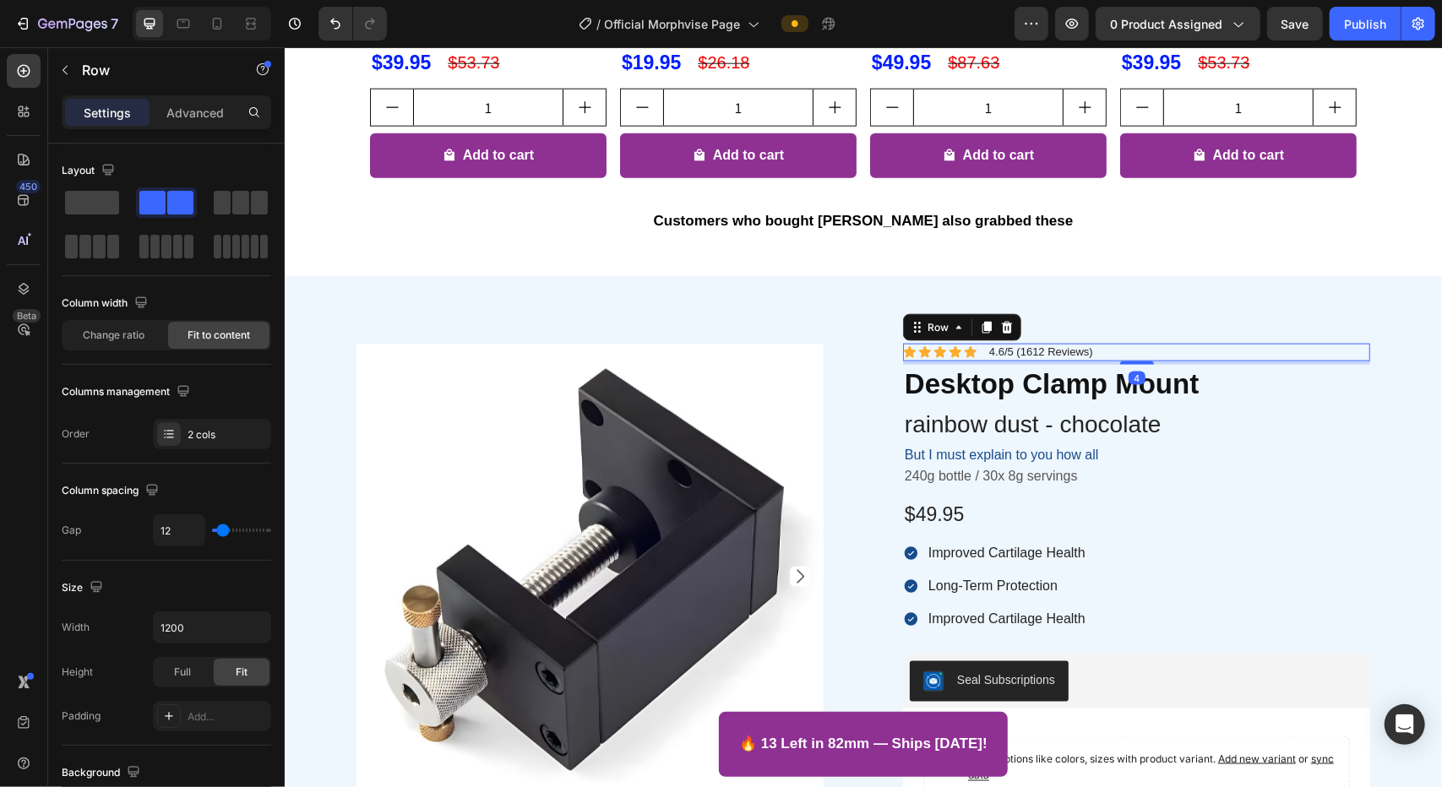
click at [910, 355] on div "Icon Icon Icon Icon Icon Icon List 4.6/5 (1612 Reviews) Text Block Row 4" at bounding box center [1135, 352] width 467 height 18
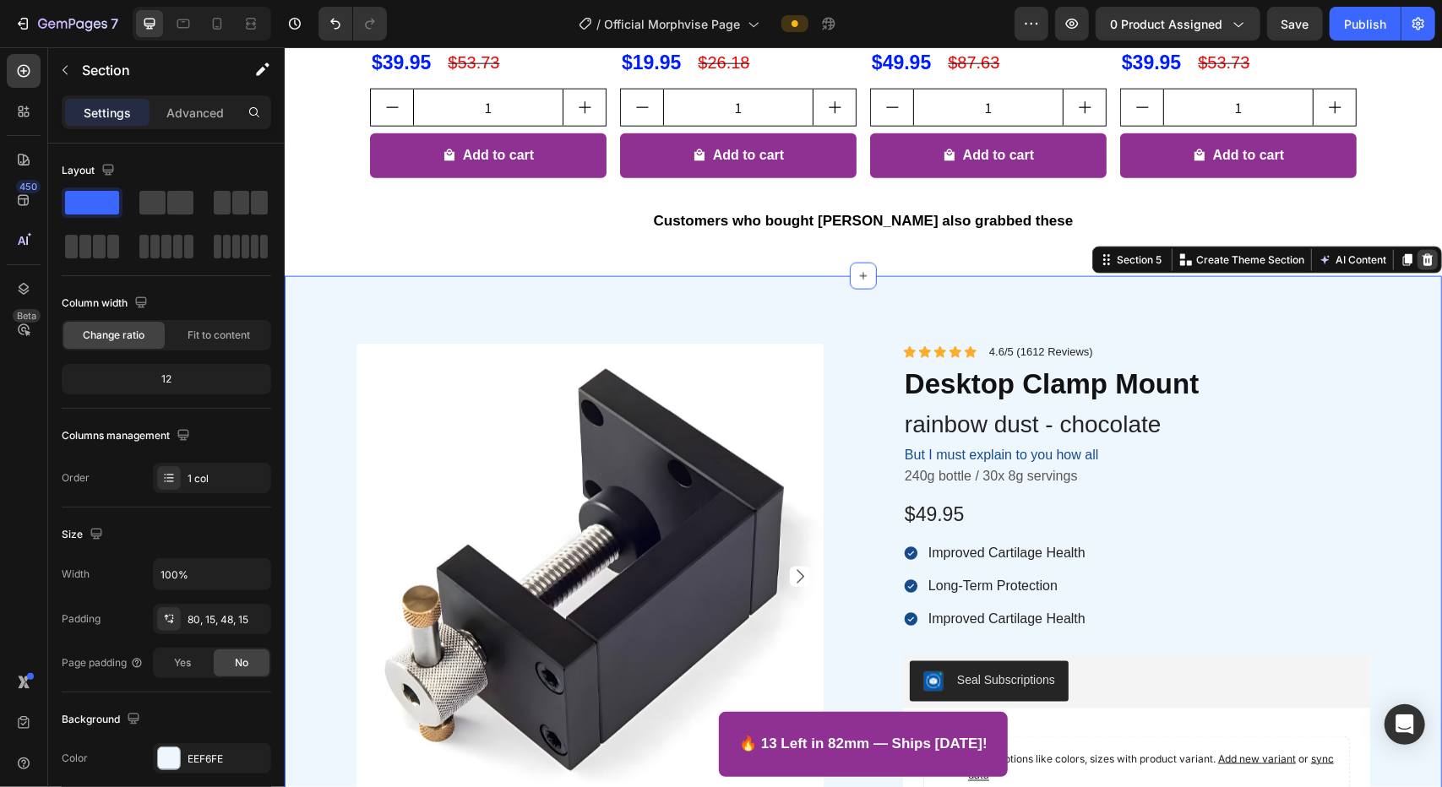
click at [910, 252] on div at bounding box center [1427, 259] width 20 height 20
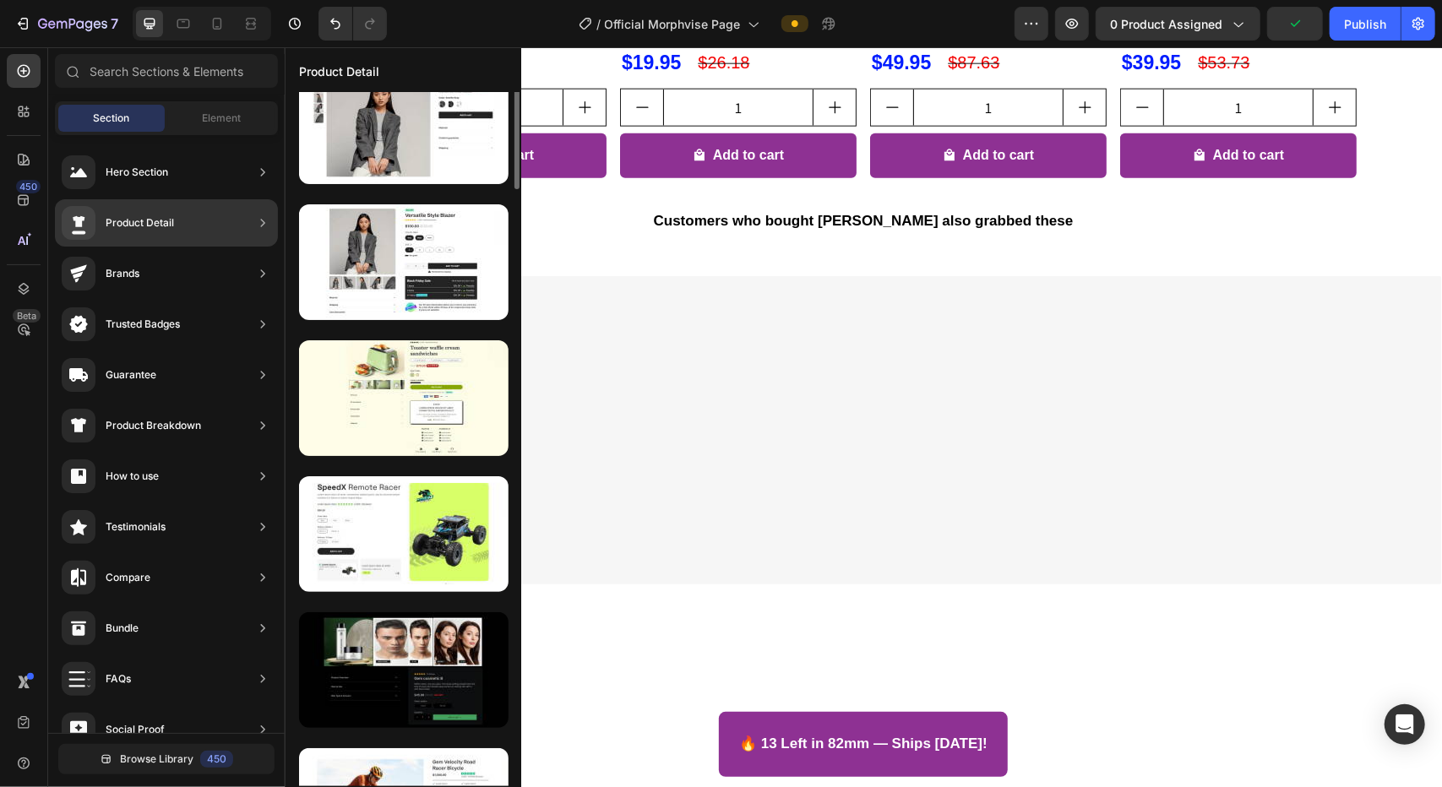
scroll to position [0, 0]
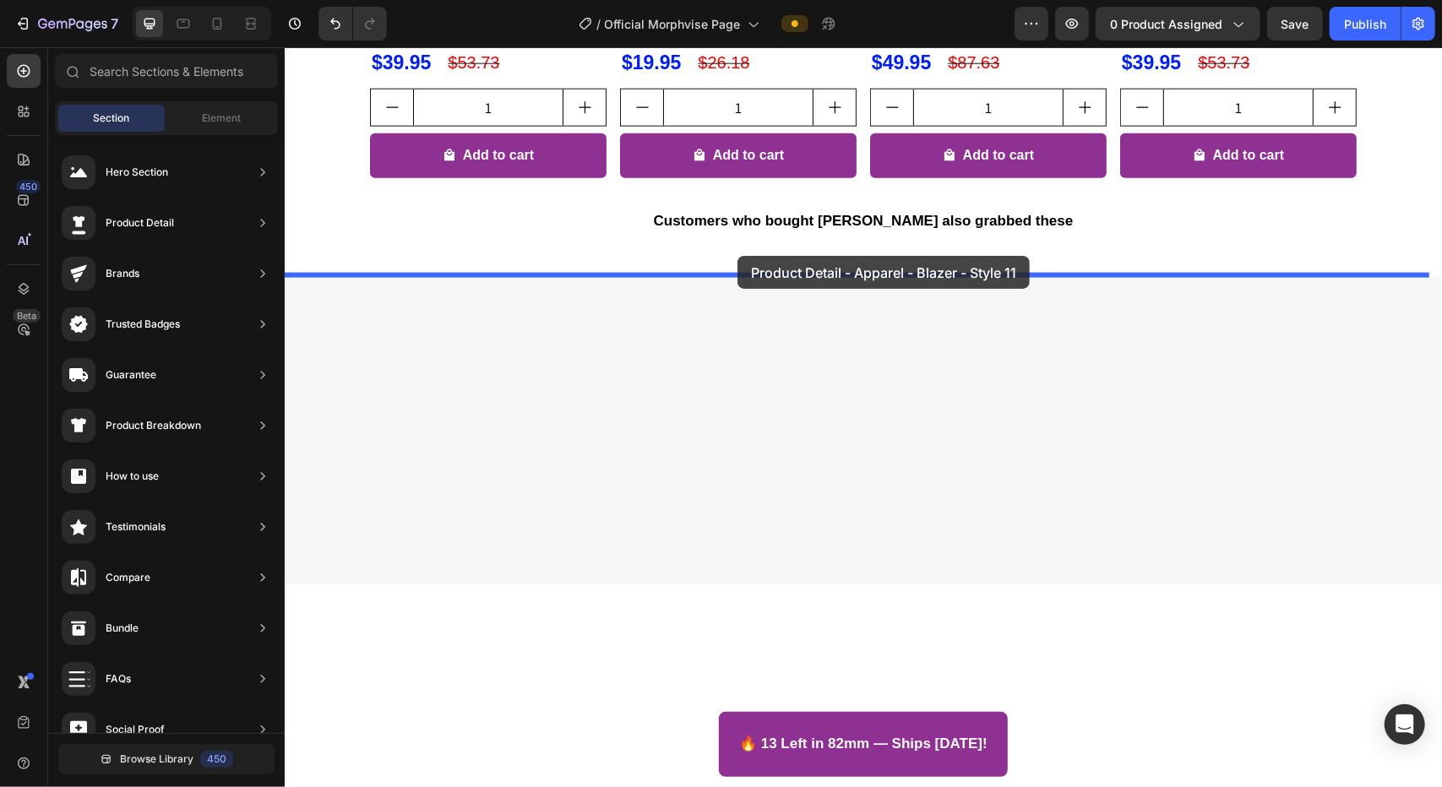
drag, startPoint x: 689, startPoint y: 343, endPoint x: 737, endPoint y: 255, distance: 99.8
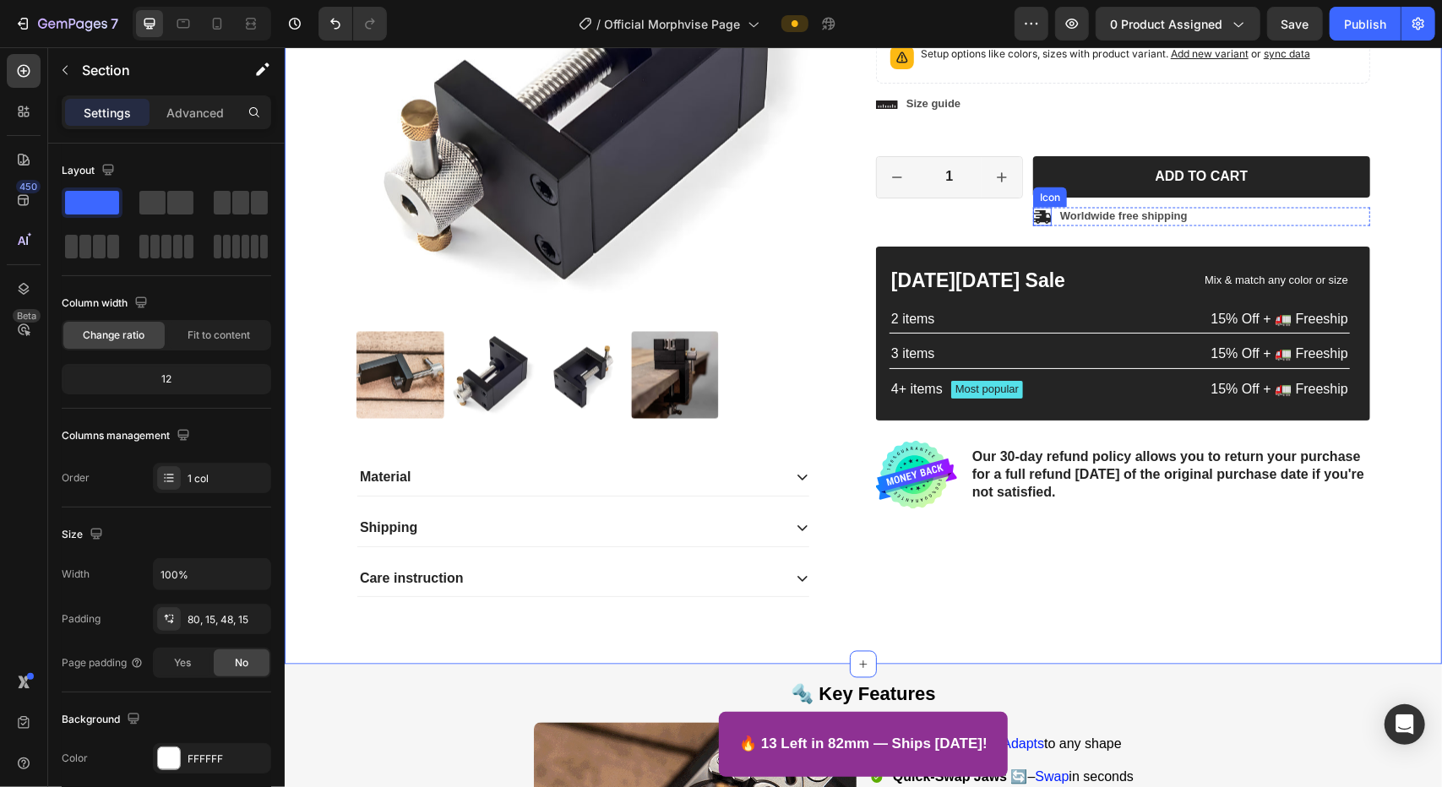
scroll to position [1883, 0]
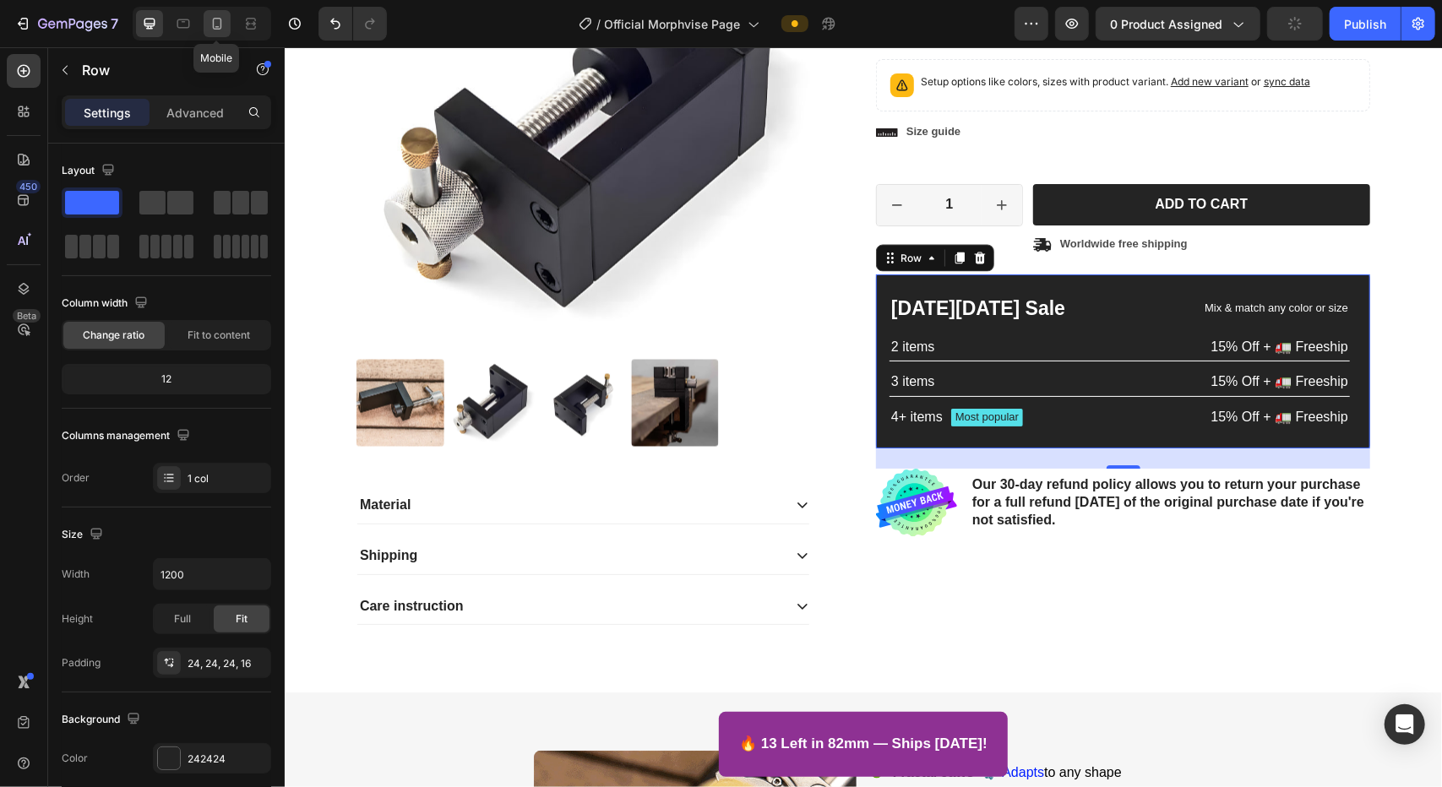
click at [213, 28] on icon at bounding box center [217, 24] width 9 height 12
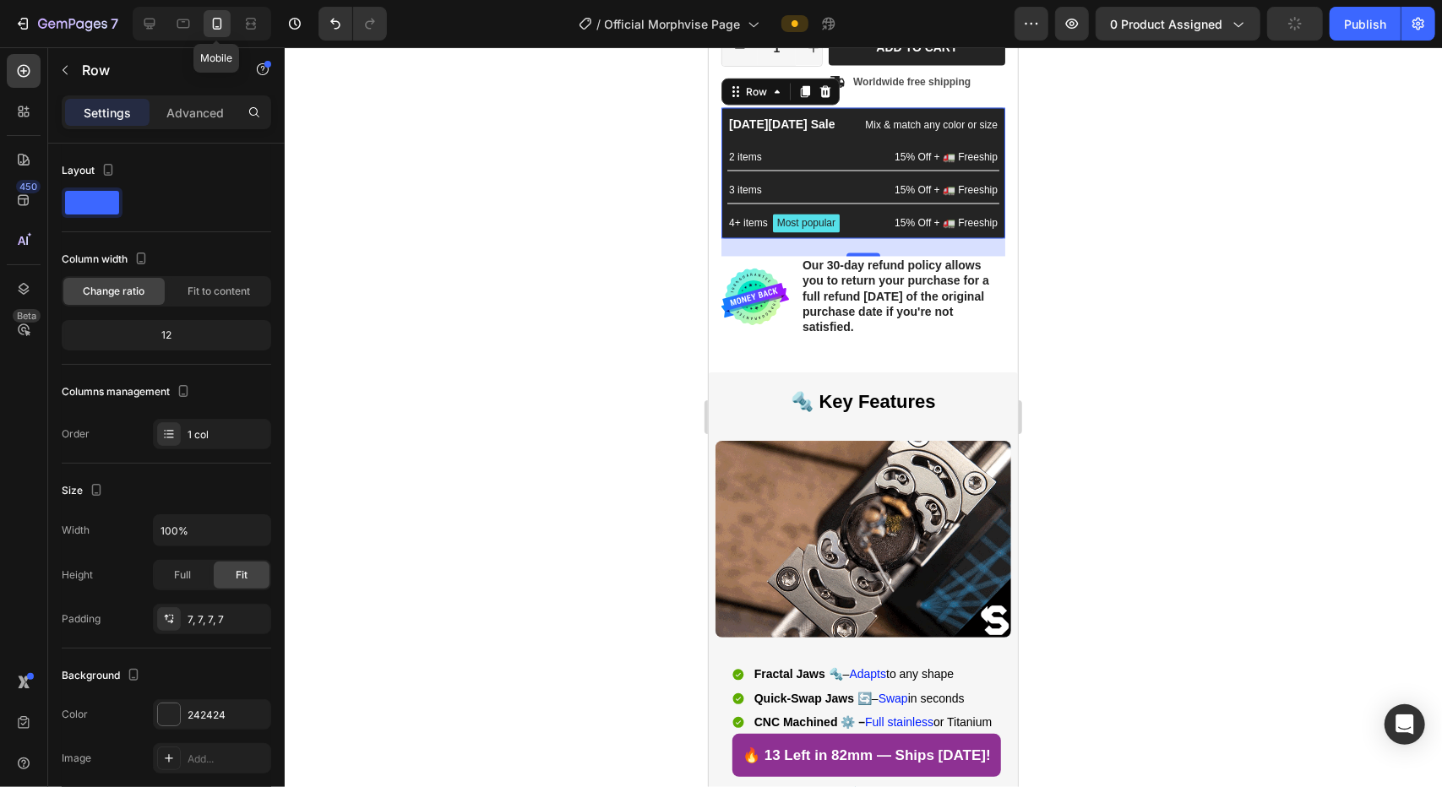
scroll to position [2078, 0]
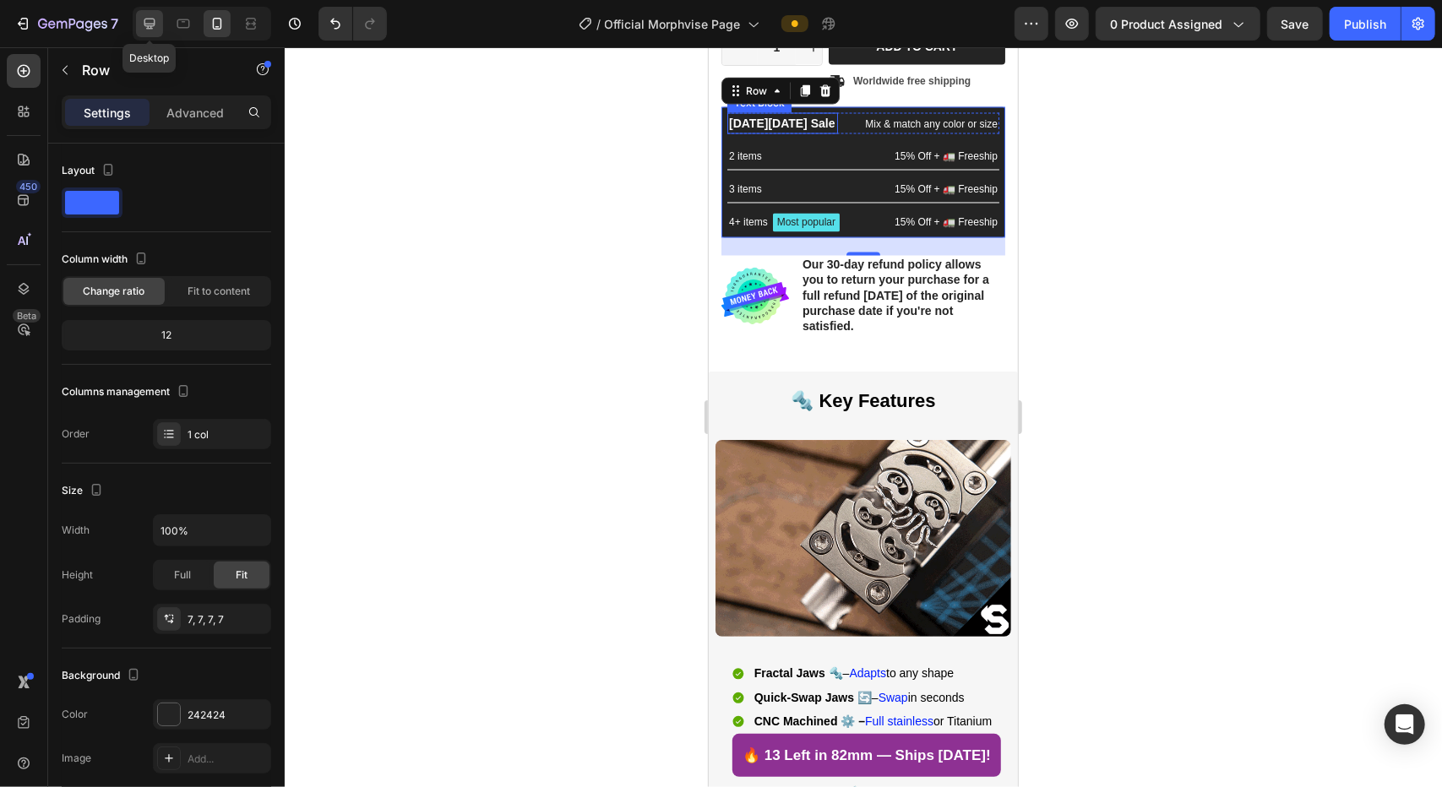
click at [144, 22] on icon at bounding box center [149, 24] width 11 height 11
type input "1200"
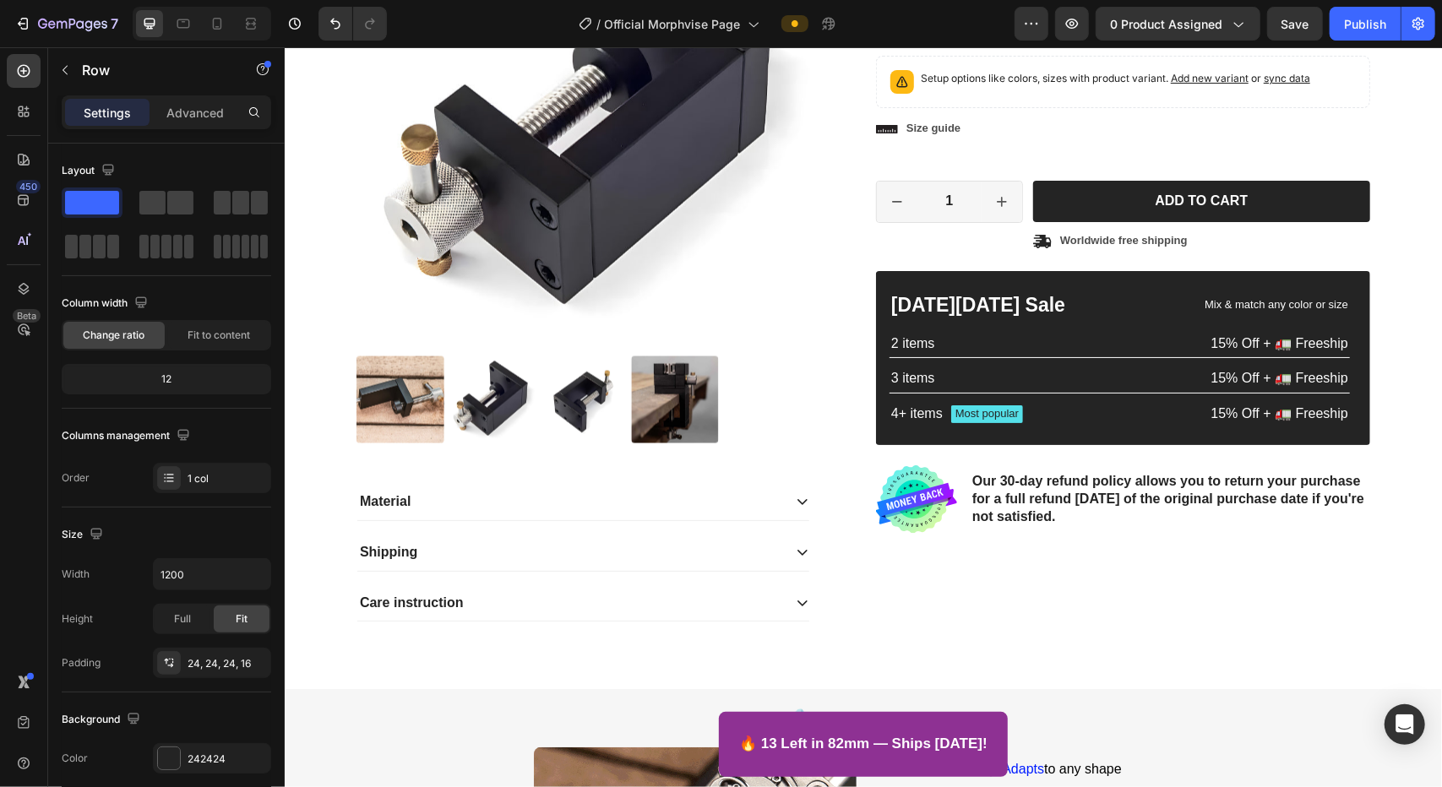
scroll to position [1622, 0]
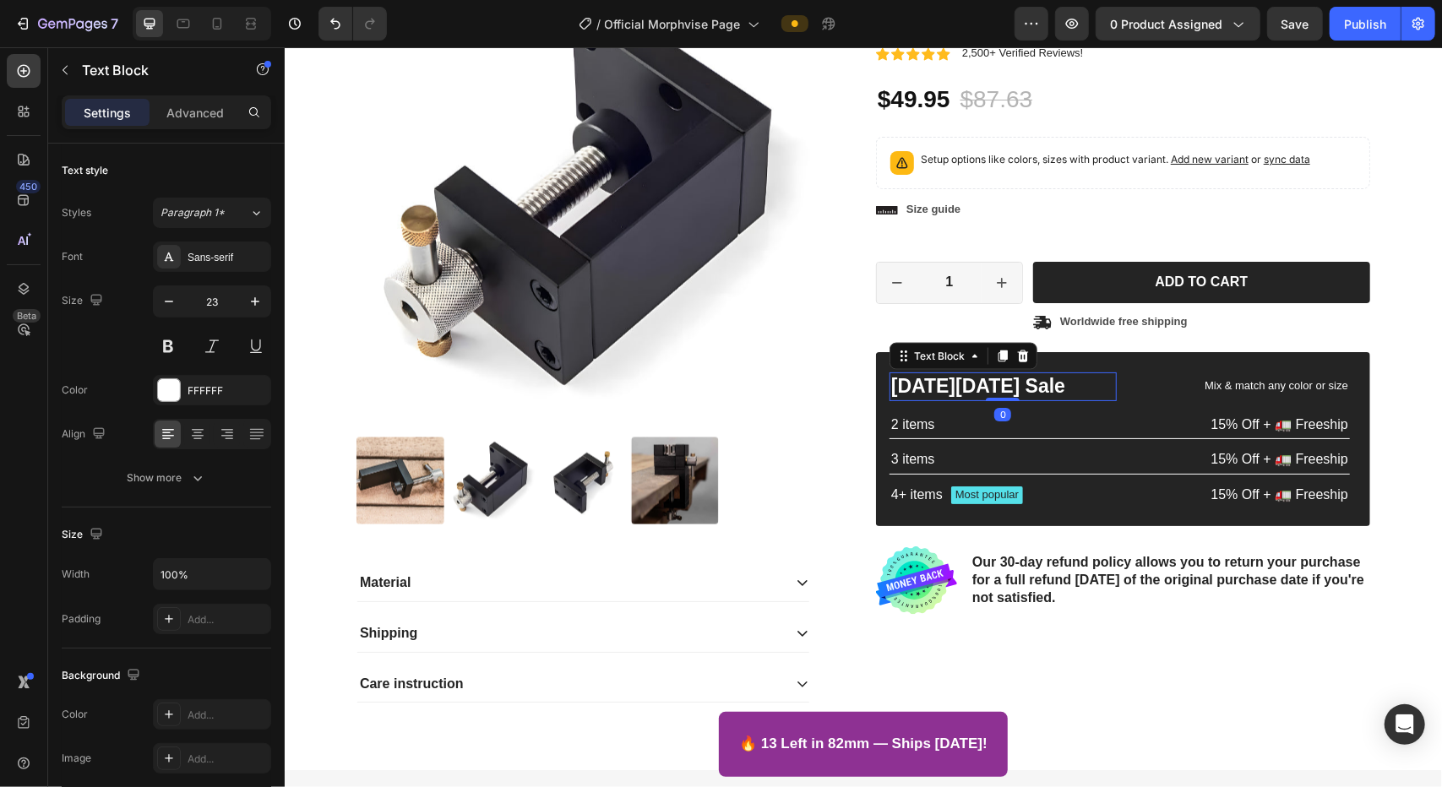
click at [910, 384] on p "[DATE][DATE] Sale" at bounding box center [1002, 385] width 224 height 25
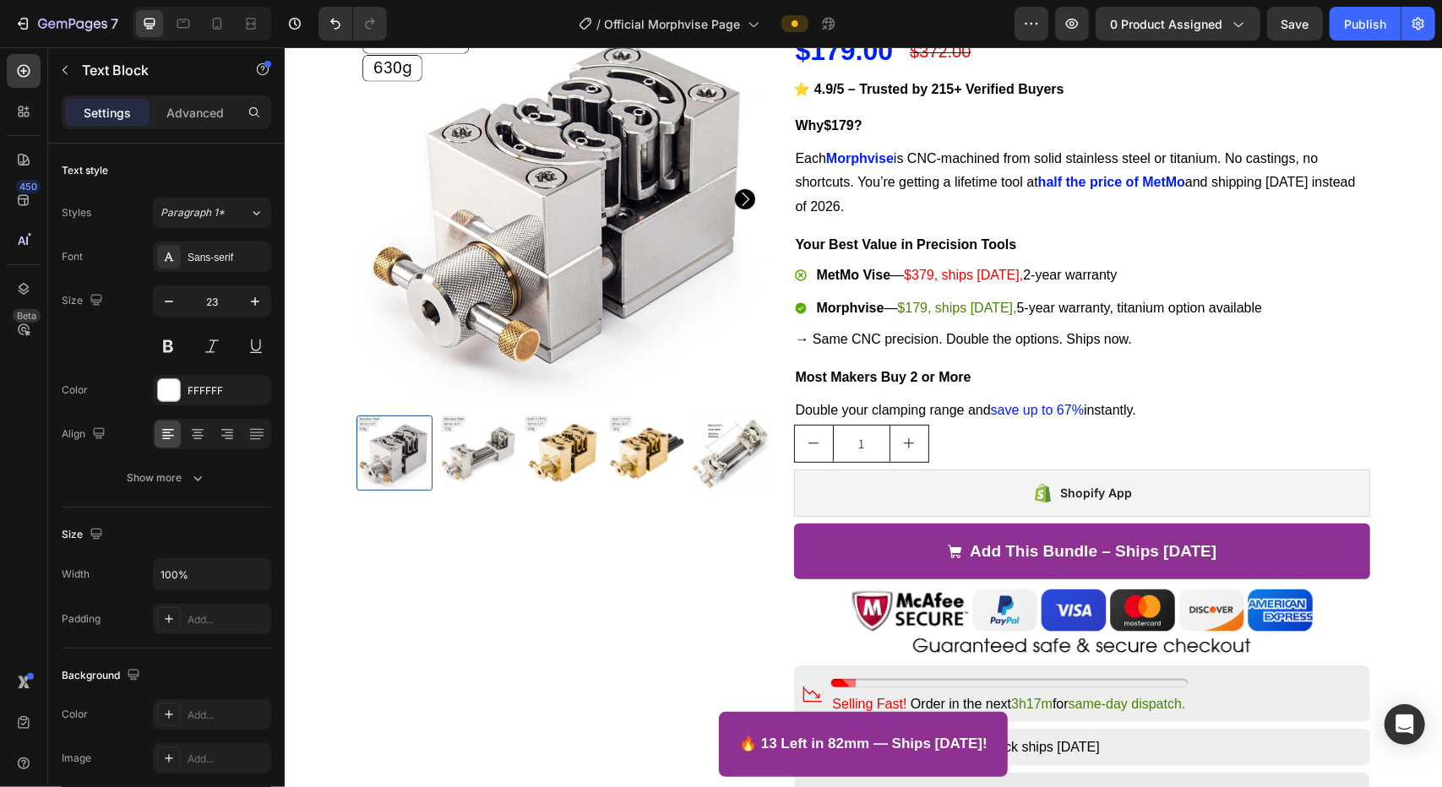
scroll to position [127, 0]
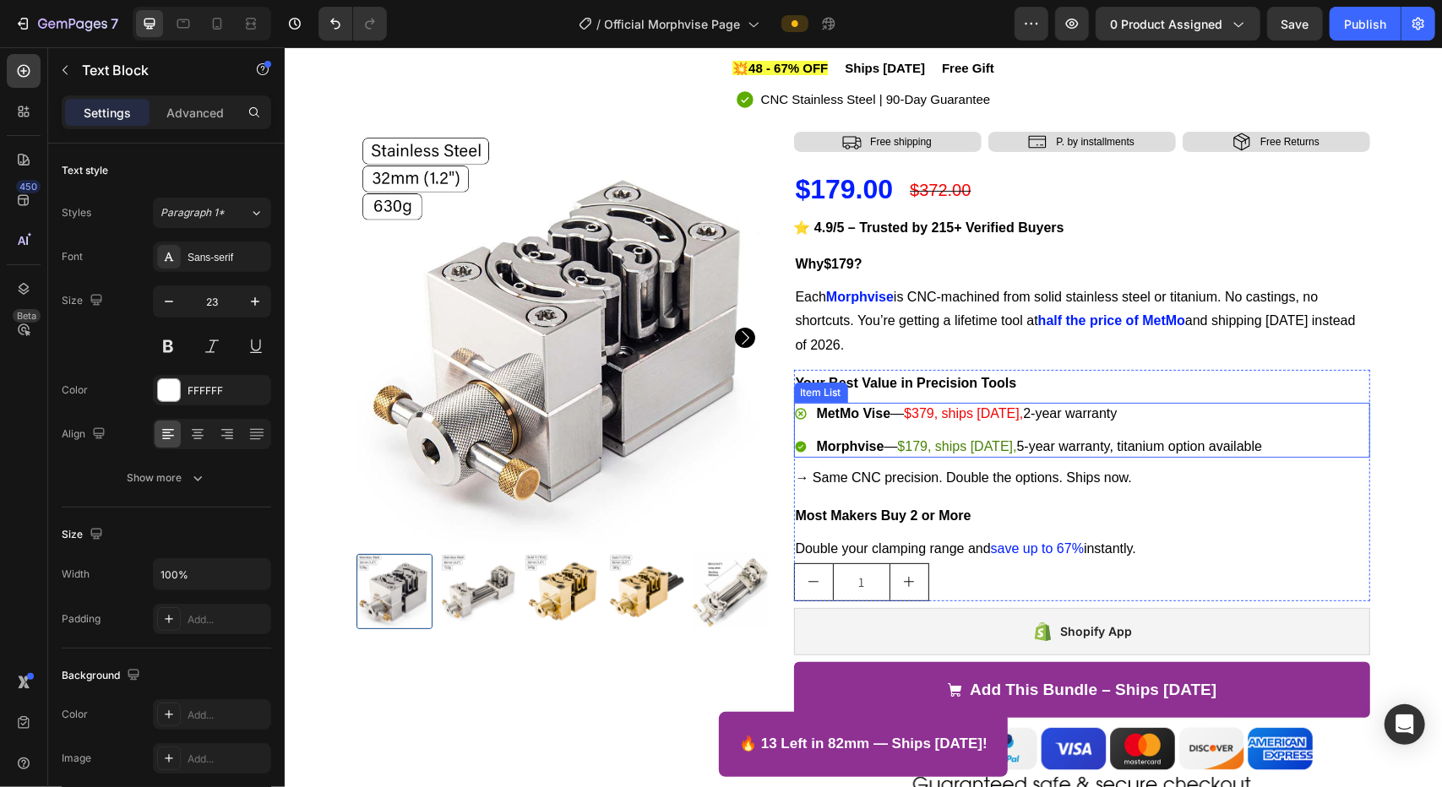
click at [814, 411] on div "MetMo Vise — $379, ships [DATE], 2-year warranty" at bounding box center [1039, 413] width 451 height 23
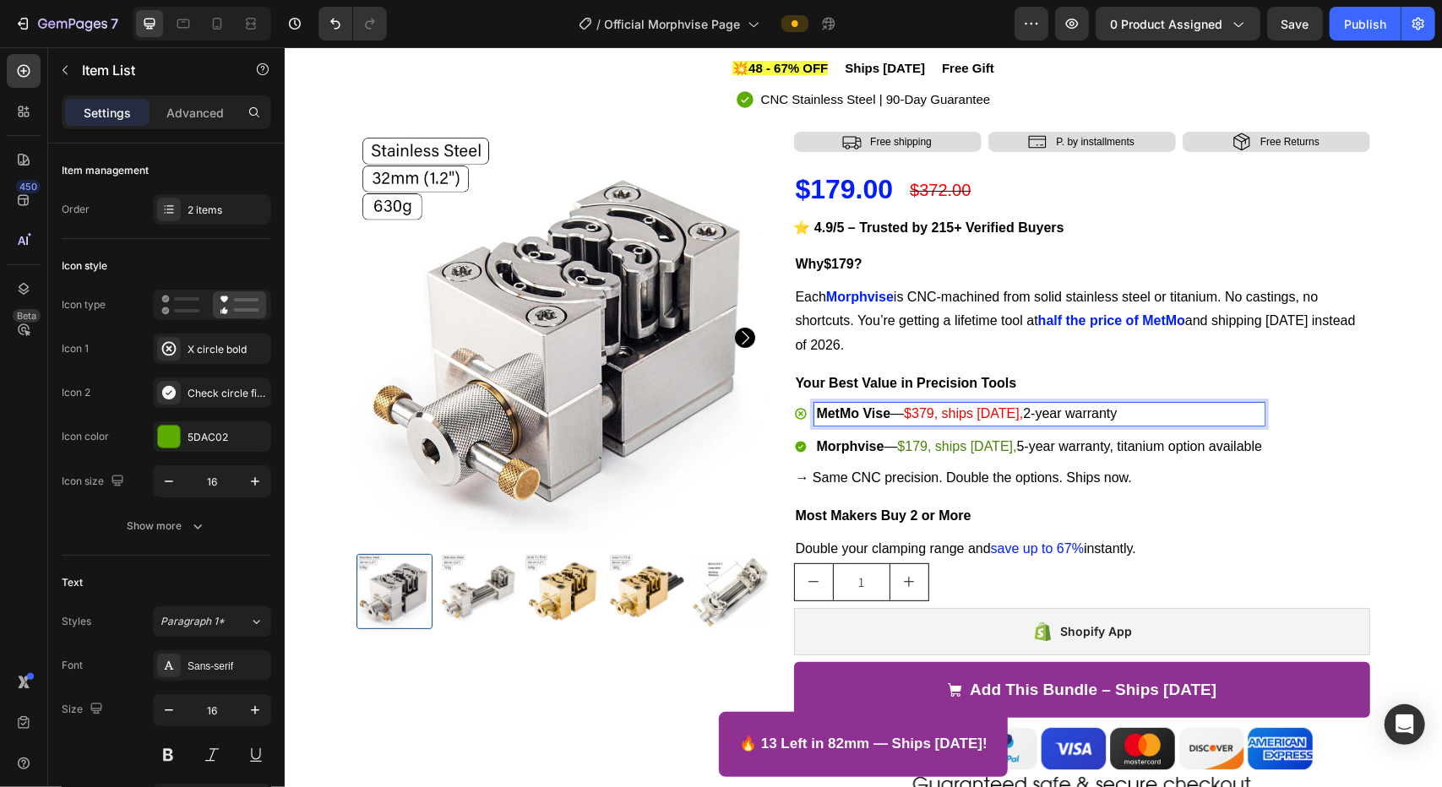
click at [877, 414] on strong "MetMo Vise" at bounding box center [853, 413] width 74 height 14
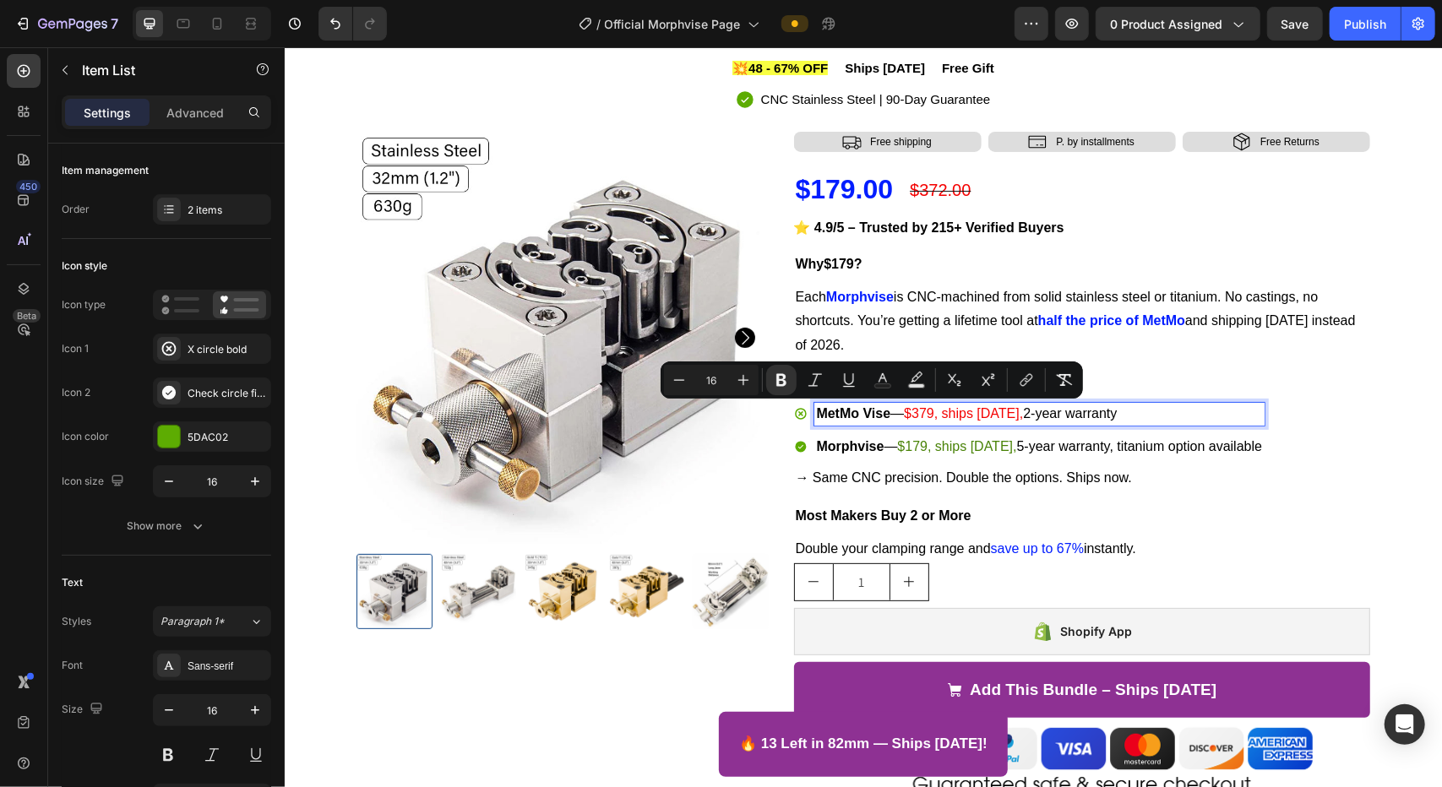
click at [877, 414] on strong "MetMo Vise" at bounding box center [853, 413] width 74 height 14
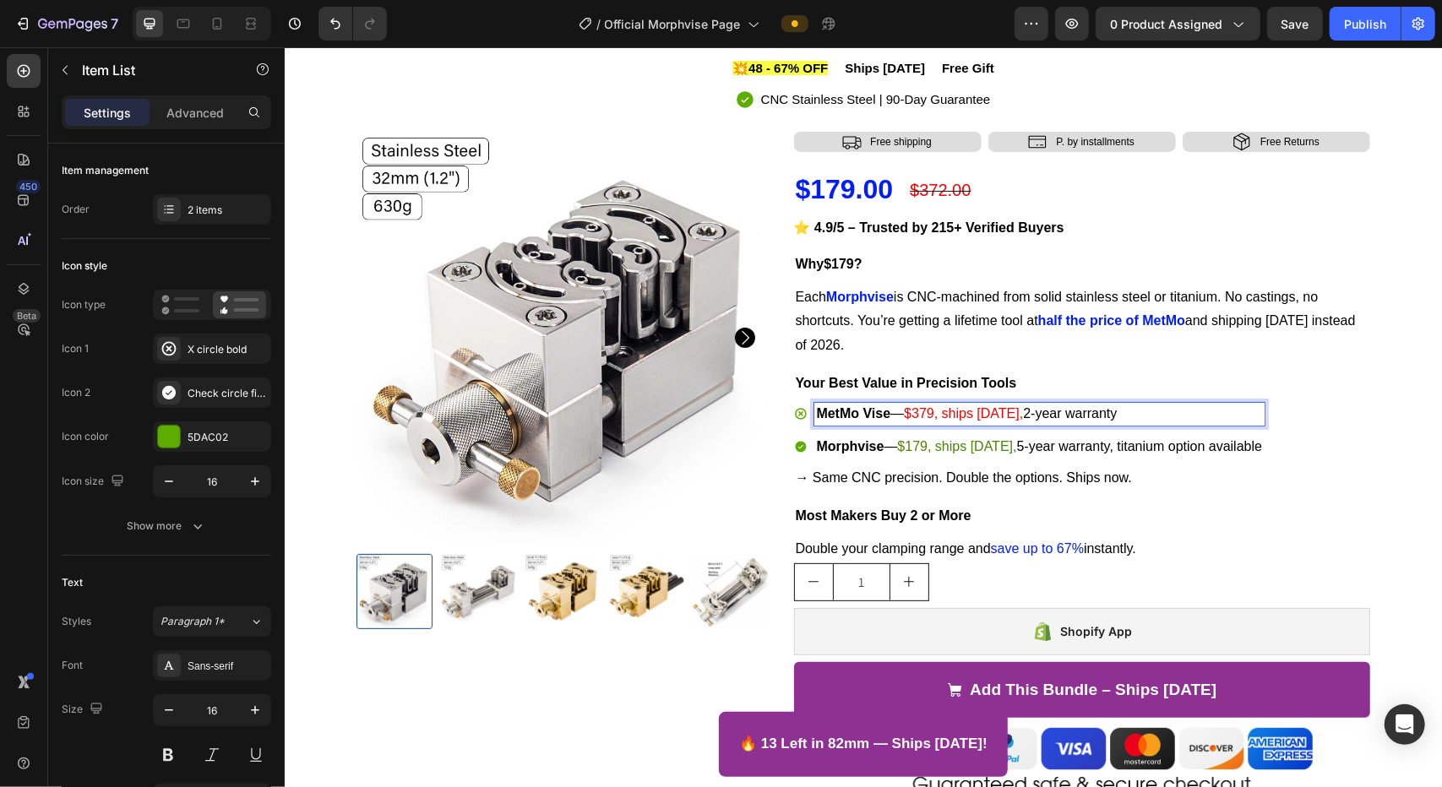
click at [877, 414] on strong "MetMo Vise" at bounding box center [853, 413] width 74 height 14
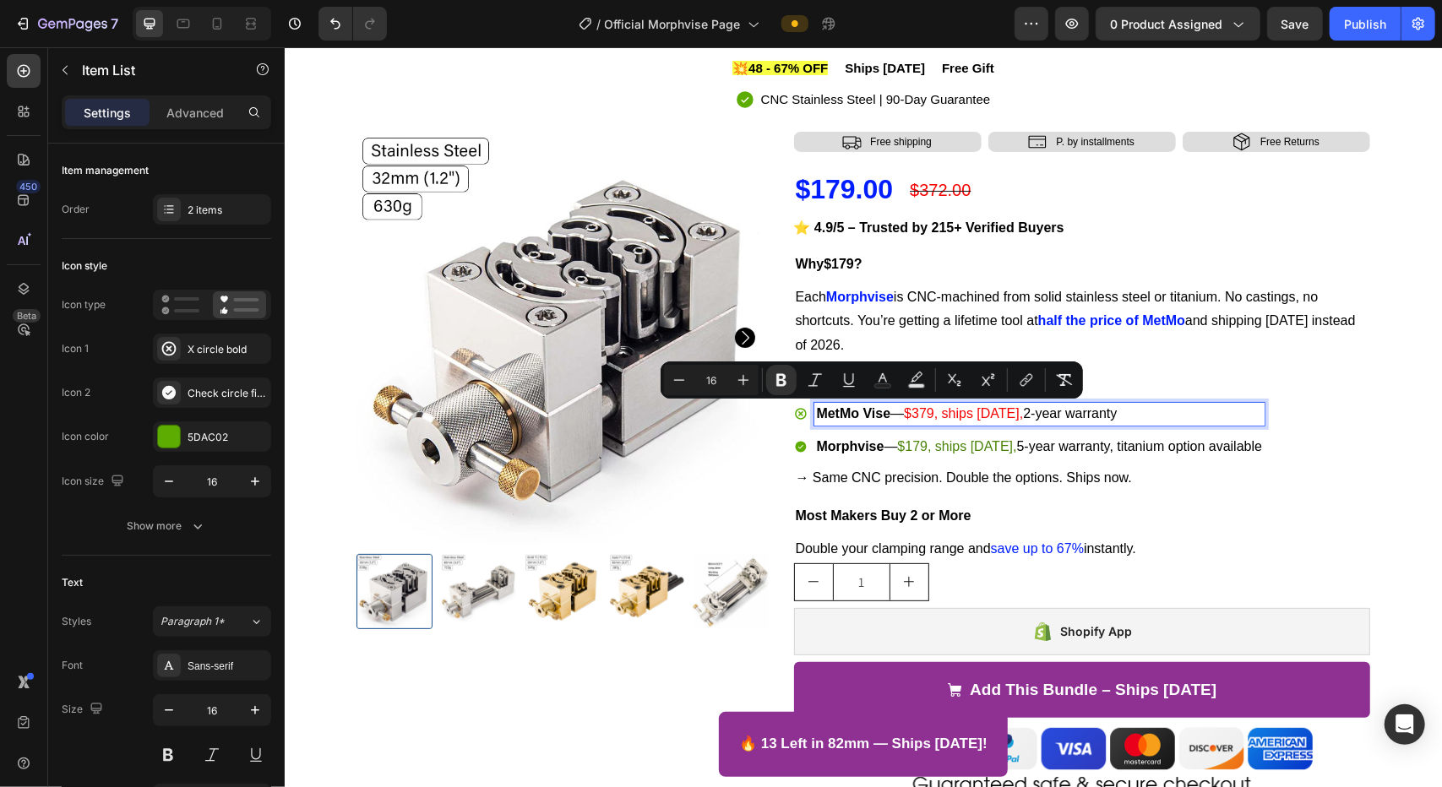
click at [877, 414] on strong "MetMo Vise" at bounding box center [853, 413] width 74 height 14
drag, startPoint x: 884, startPoint y: 414, endPoint x: 806, endPoint y: 411, distance: 77.8
click at [814, 411] on div "MetMo Vise — $379, ships [DATE], 2-year warranty" at bounding box center [1039, 413] width 451 height 23
copy strong "MetMo Vise"
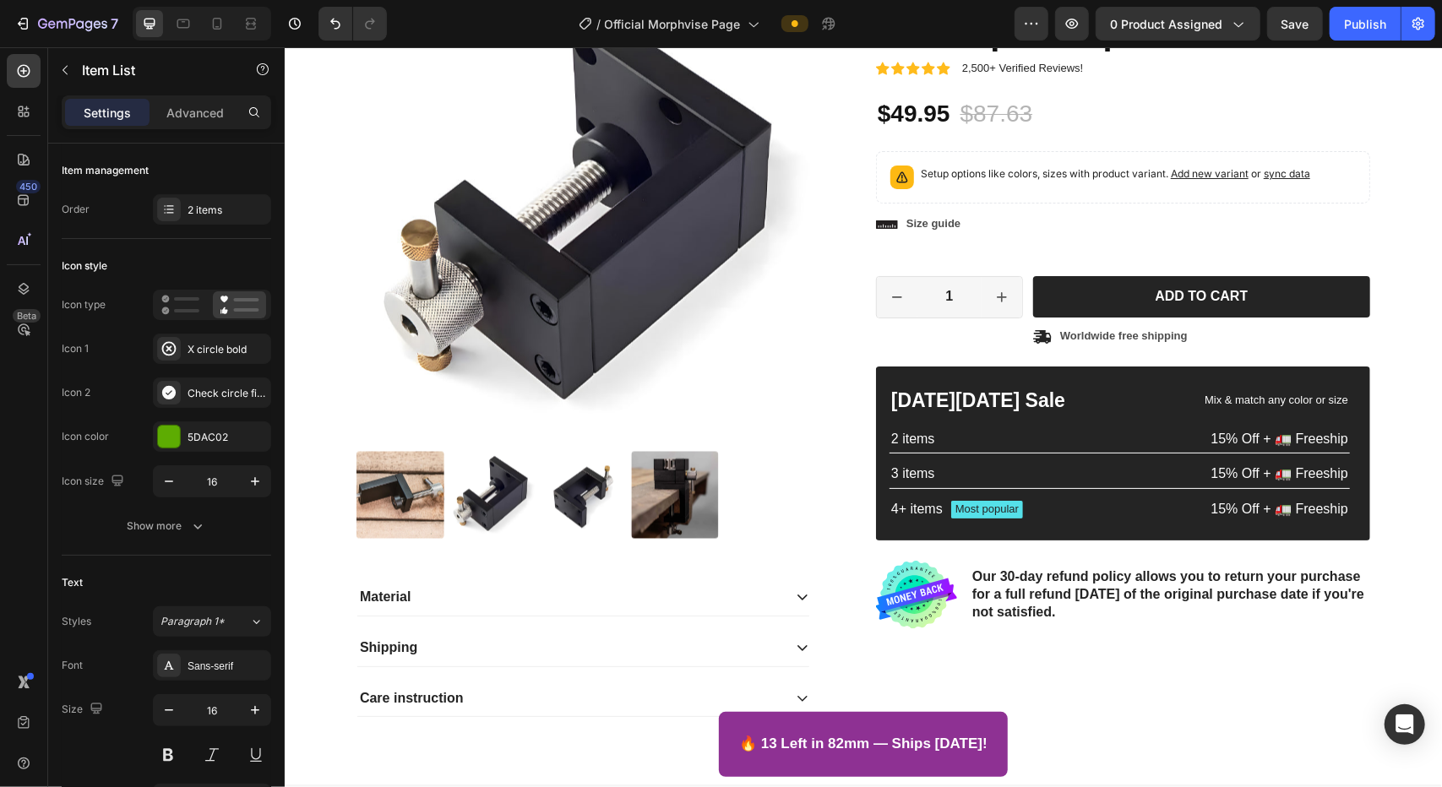
scroll to position [1796, 0]
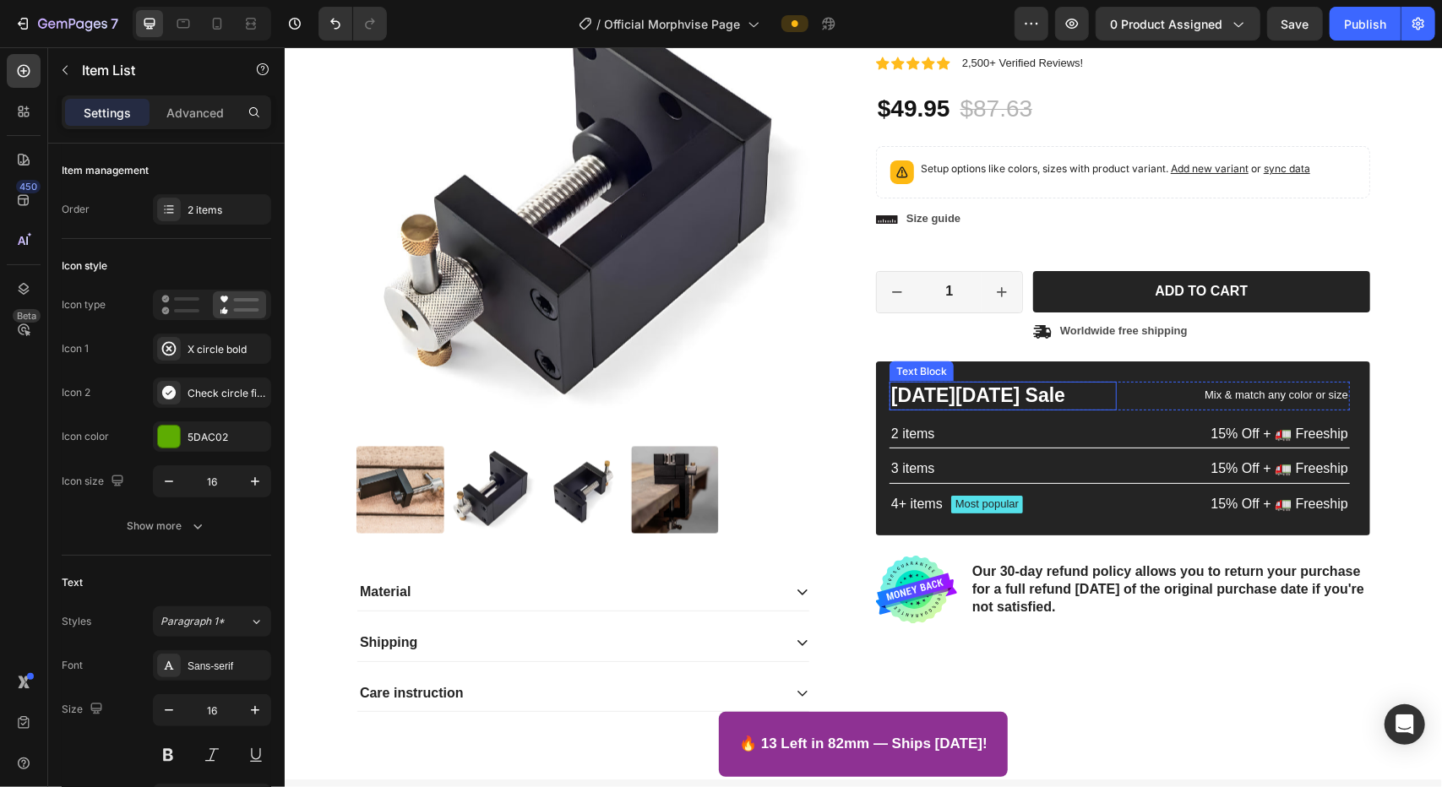
click at [910, 387] on p "[DATE][DATE] Sale" at bounding box center [1002, 395] width 224 height 25
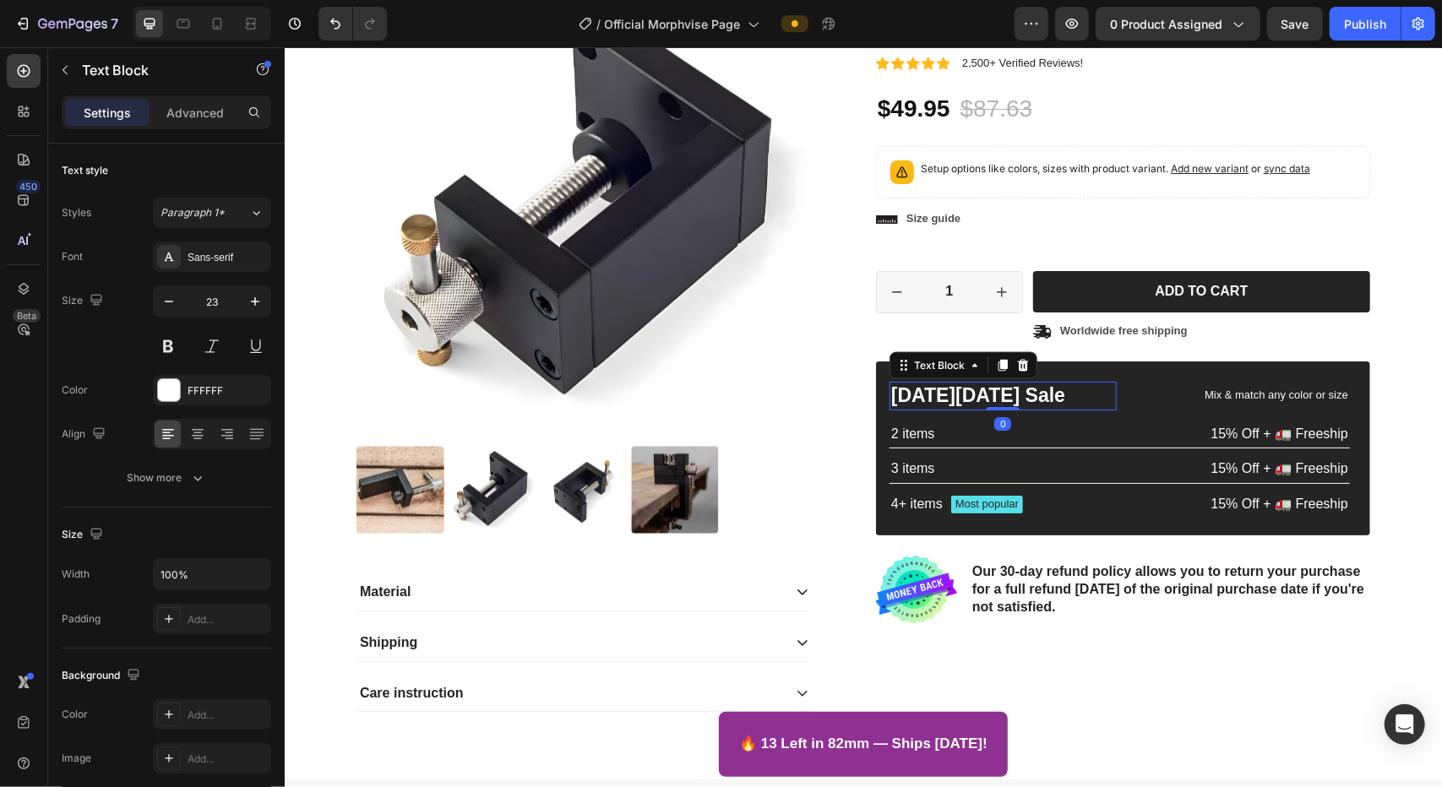
click at [910, 387] on p "[DATE][DATE] Sale" at bounding box center [1002, 395] width 224 height 25
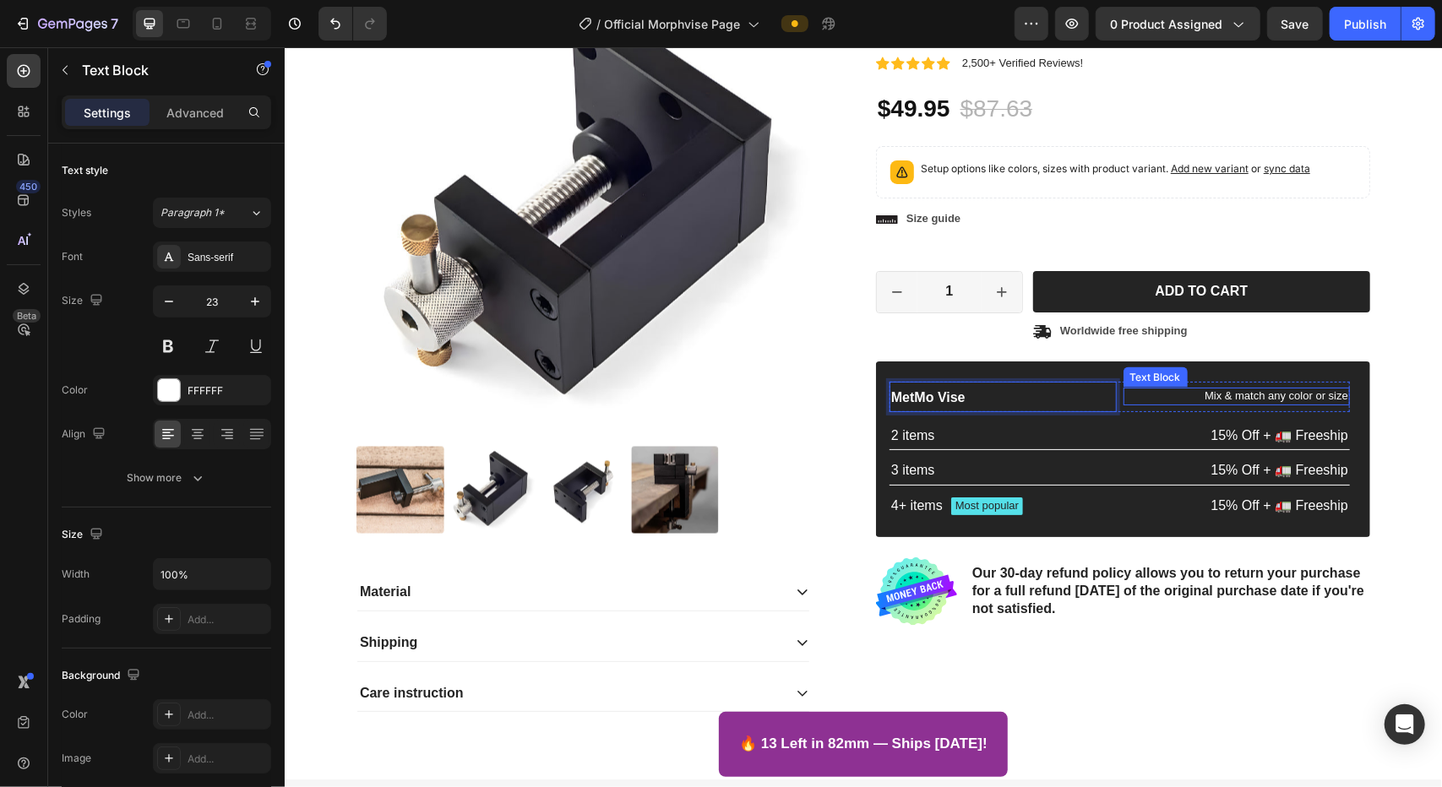
click at [910, 402] on div "Mix & match any color or size" at bounding box center [1236, 396] width 227 height 18
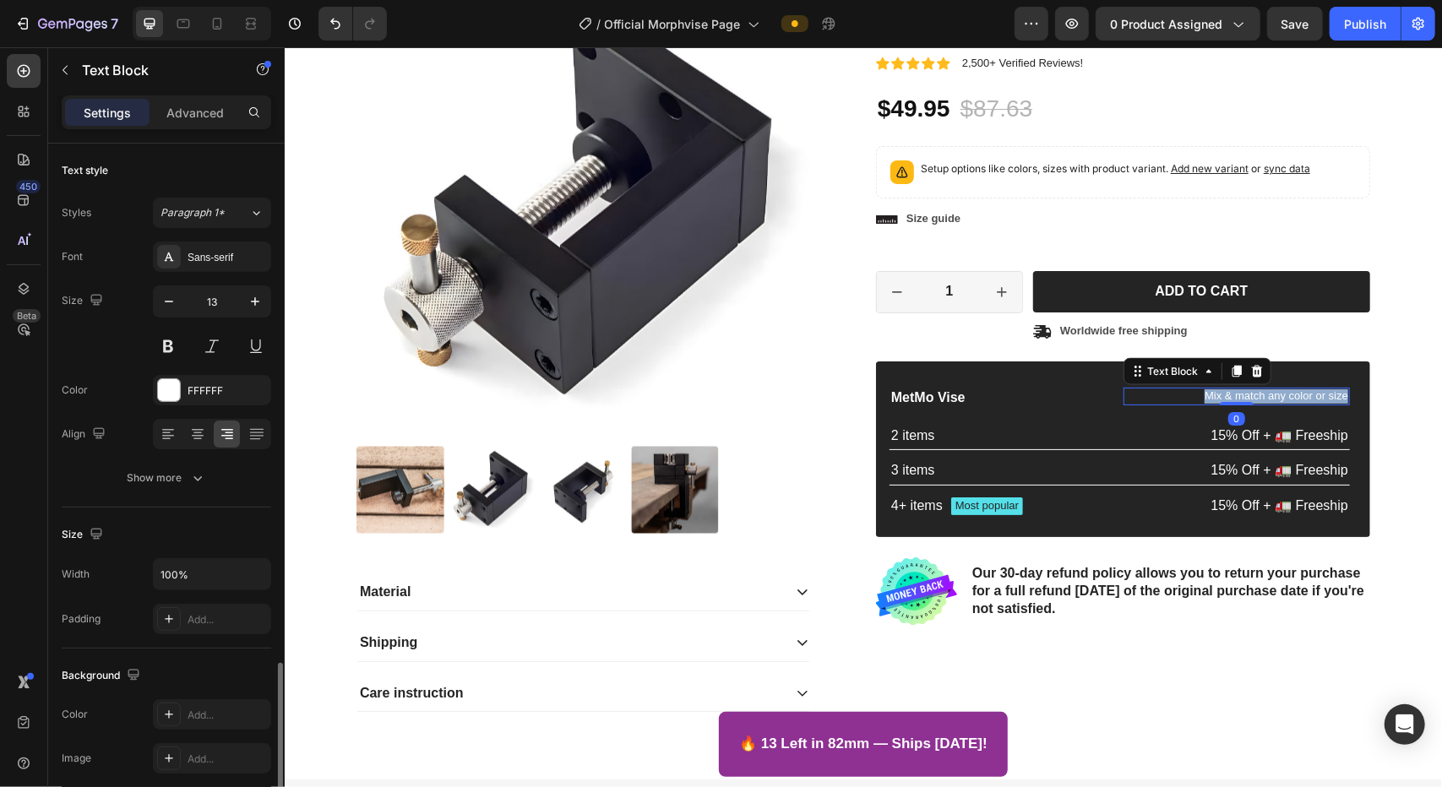
scroll to position [307, 0]
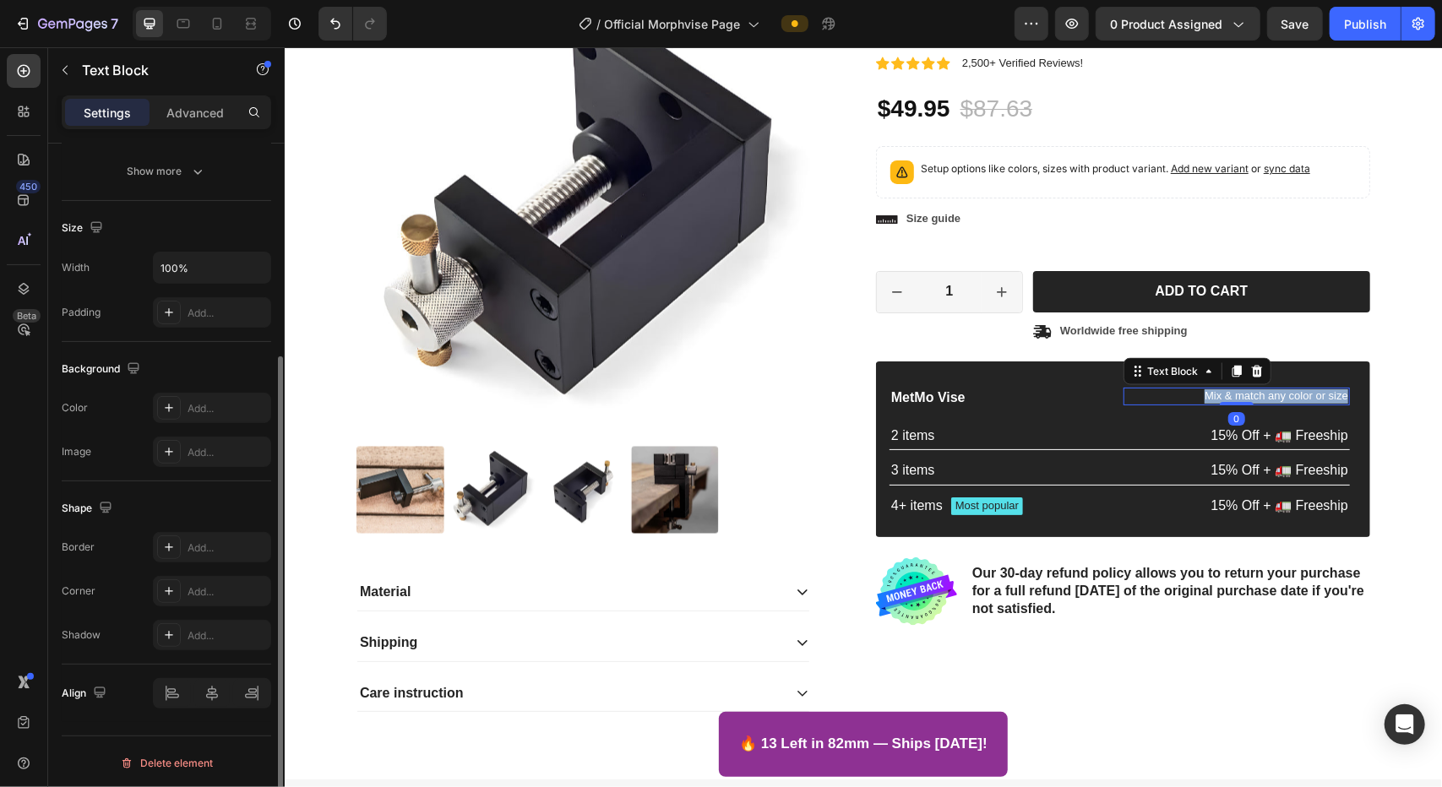
click at [910, 402] on div "Mix & match any color or size" at bounding box center [1236, 396] width 227 height 18
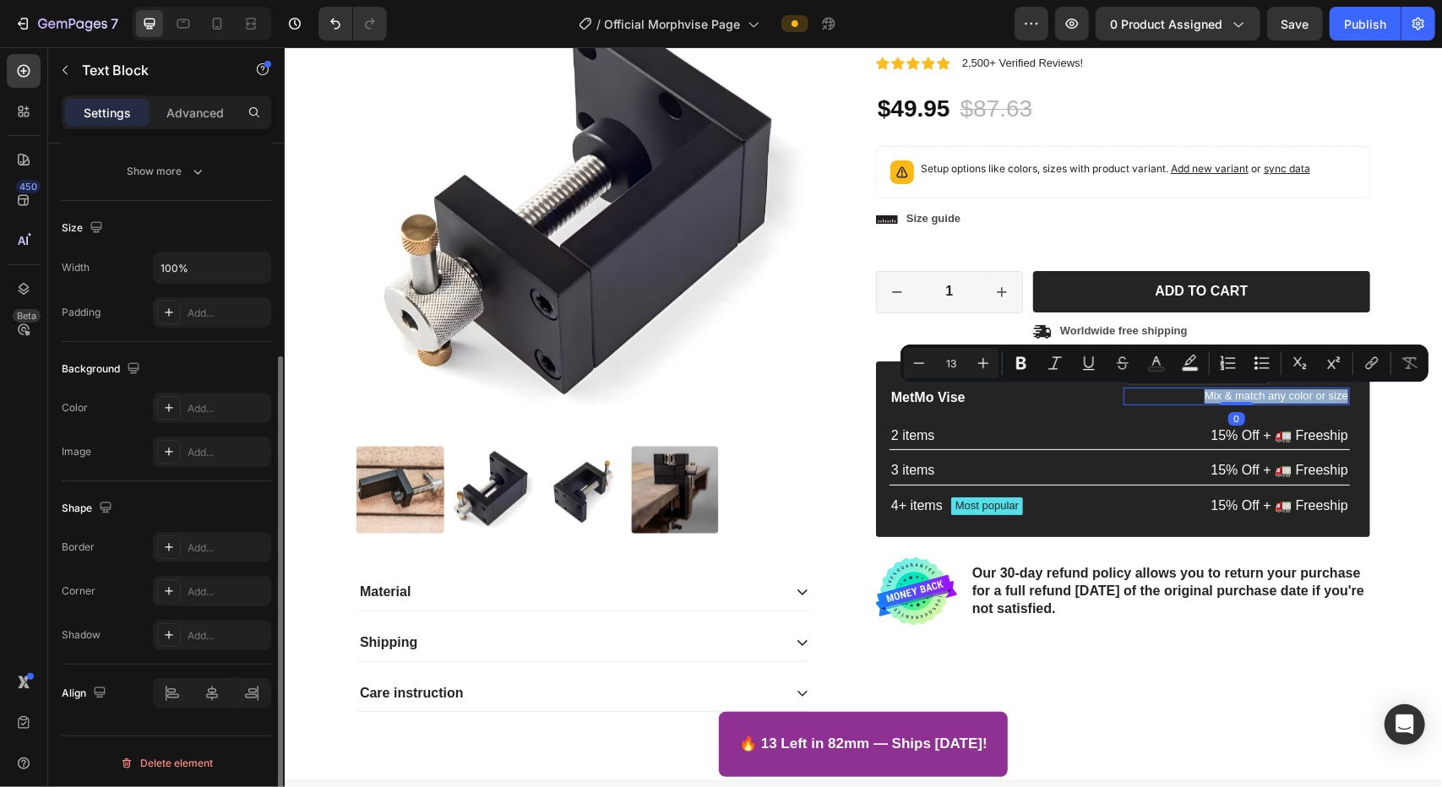
click at [910, 402] on div "Mix & match any color or size" at bounding box center [1236, 396] width 227 height 18
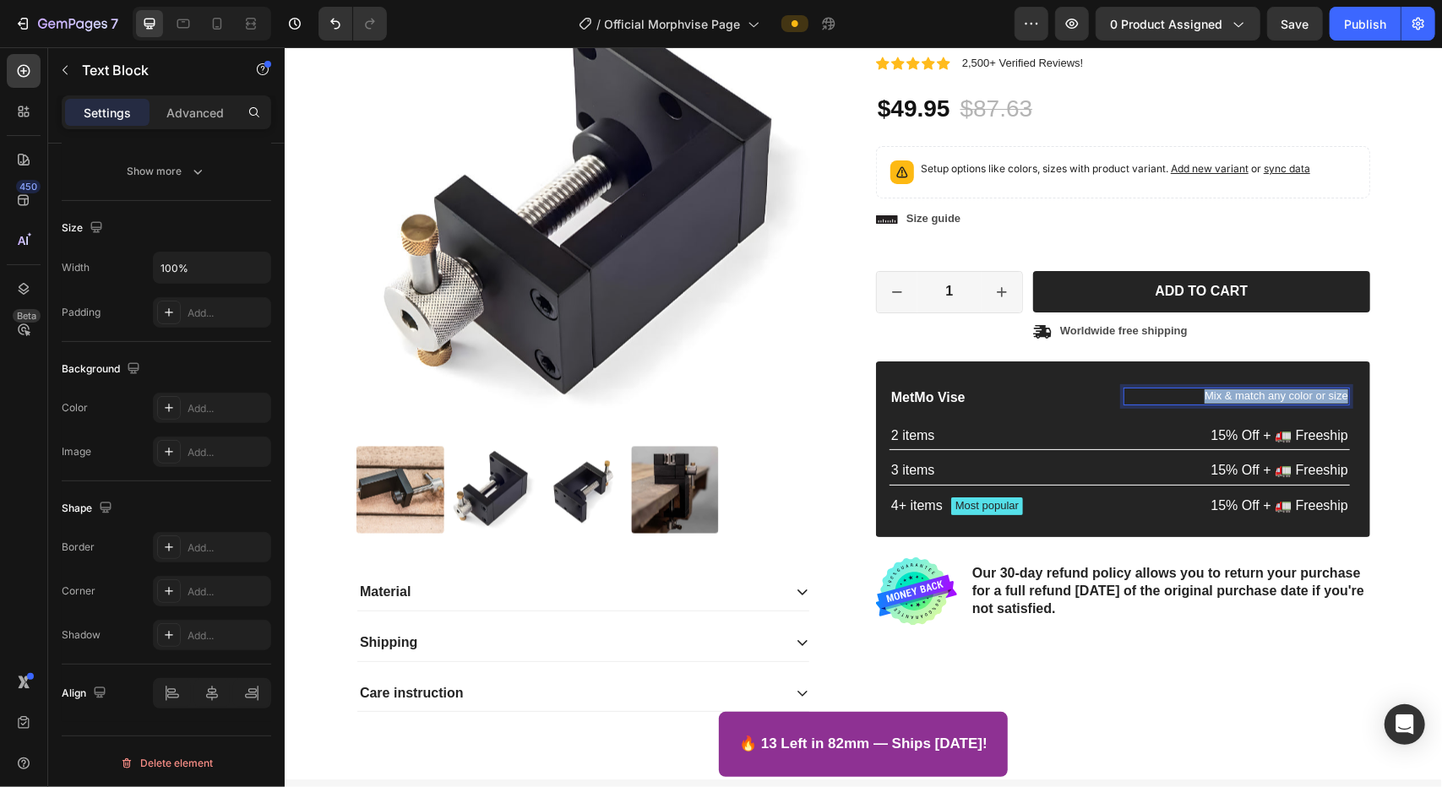
scroll to position [1796, 0]
click at [910, 395] on p "MetMo Vise" at bounding box center [1236, 396] width 224 height 15
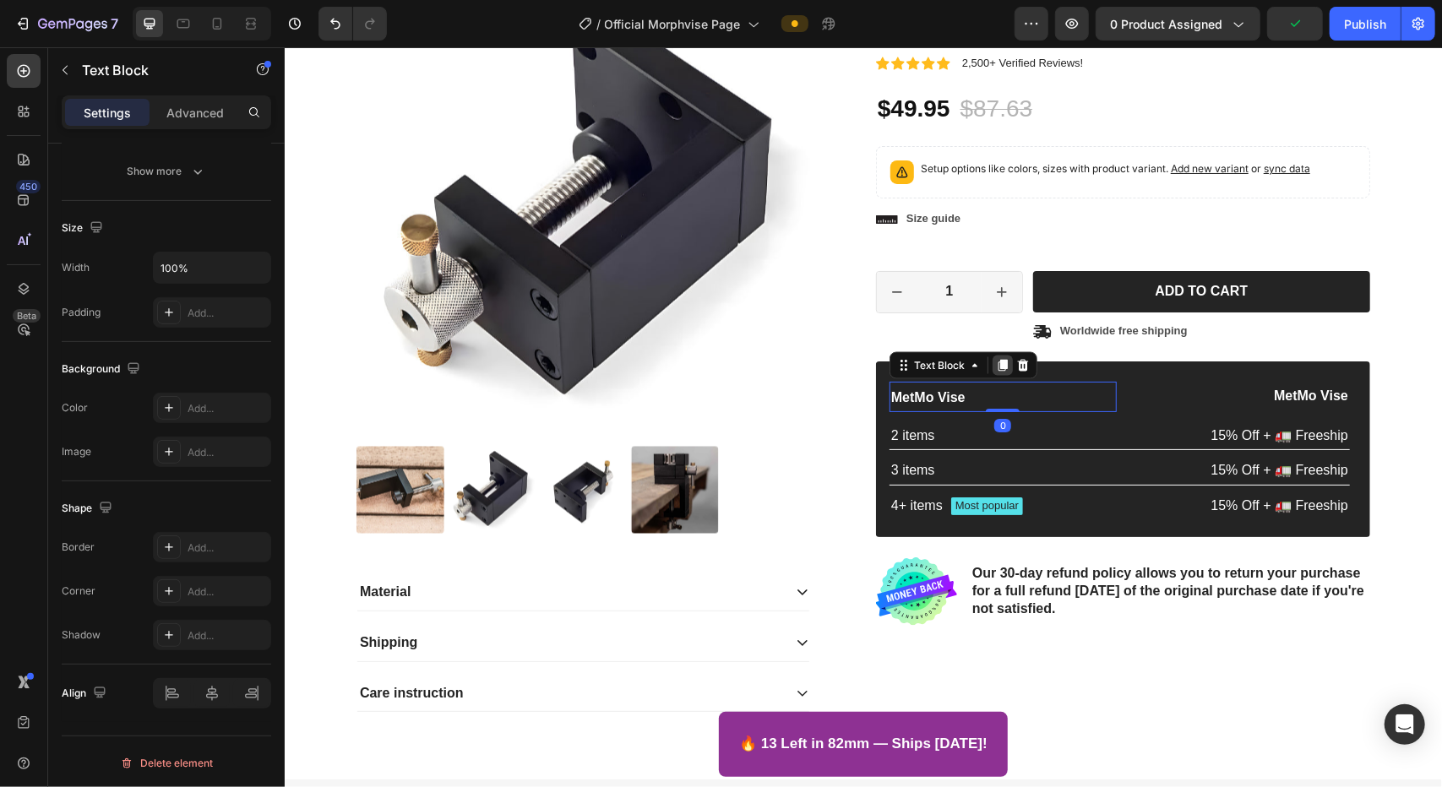
click at [910, 363] on icon at bounding box center [1002, 365] width 14 height 14
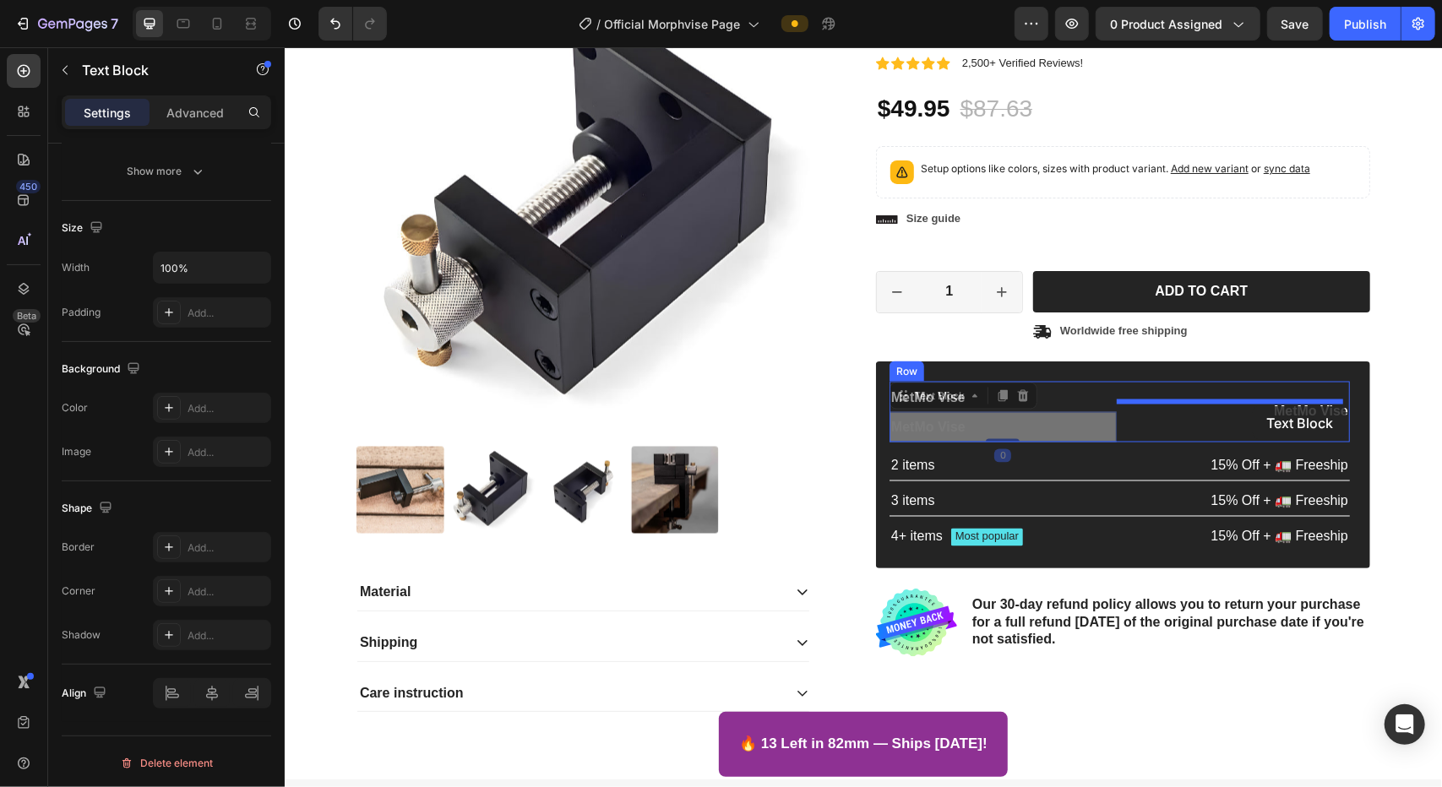
drag, startPoint x: 952, startPoint y: 399, endPoint x: 1252, endPoint y: 406, distance: 300.0
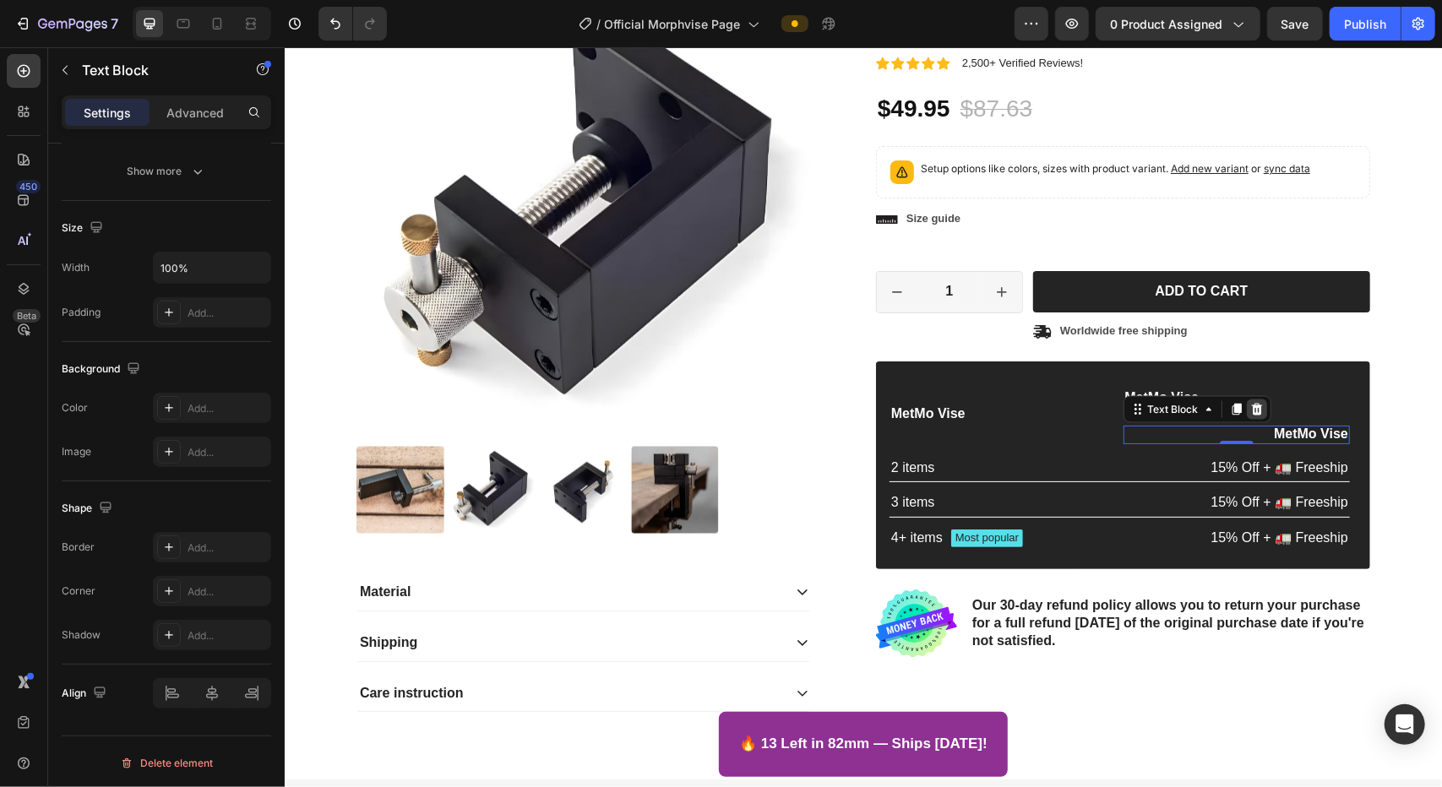
click at [910, 407] on icon at bounding box center [1256, 409] width 14 height 14
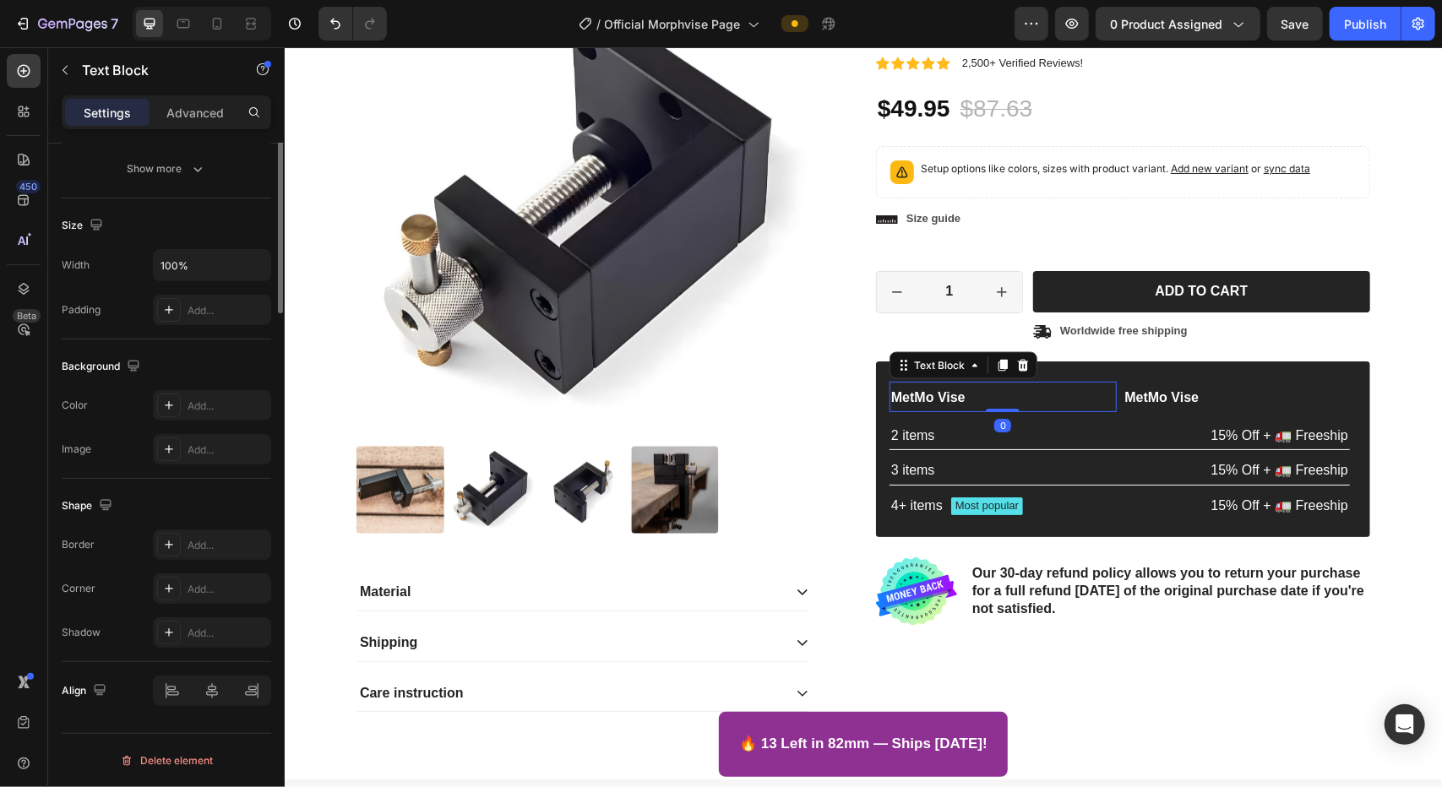
scroll to position [0, 0]
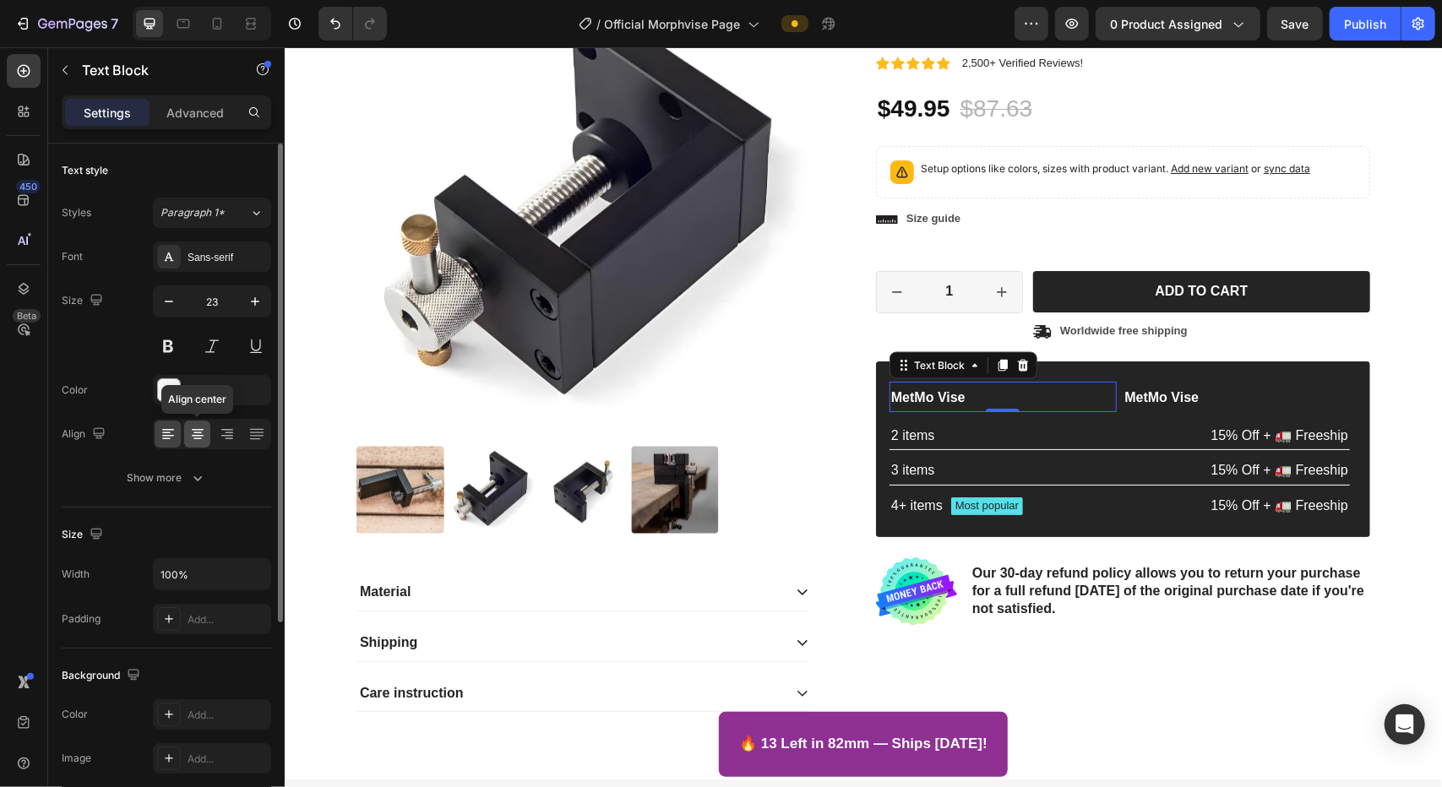
click at [204, 428] on icon at bounding box center [197, 434] width 17 height 17
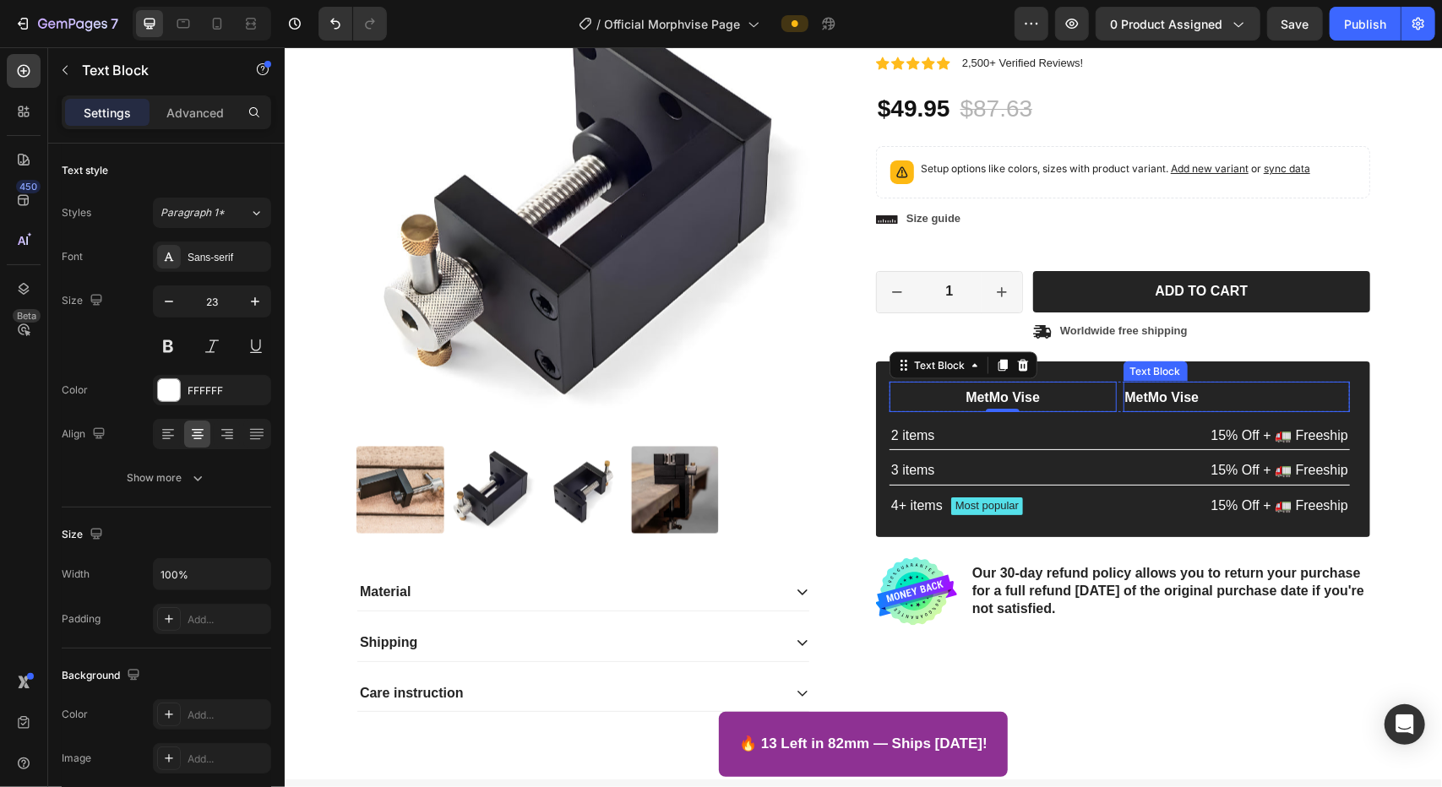
click at [910, 403] on strong "MetMo Vise" at bounding box center [1161, 396] width 74 height 14
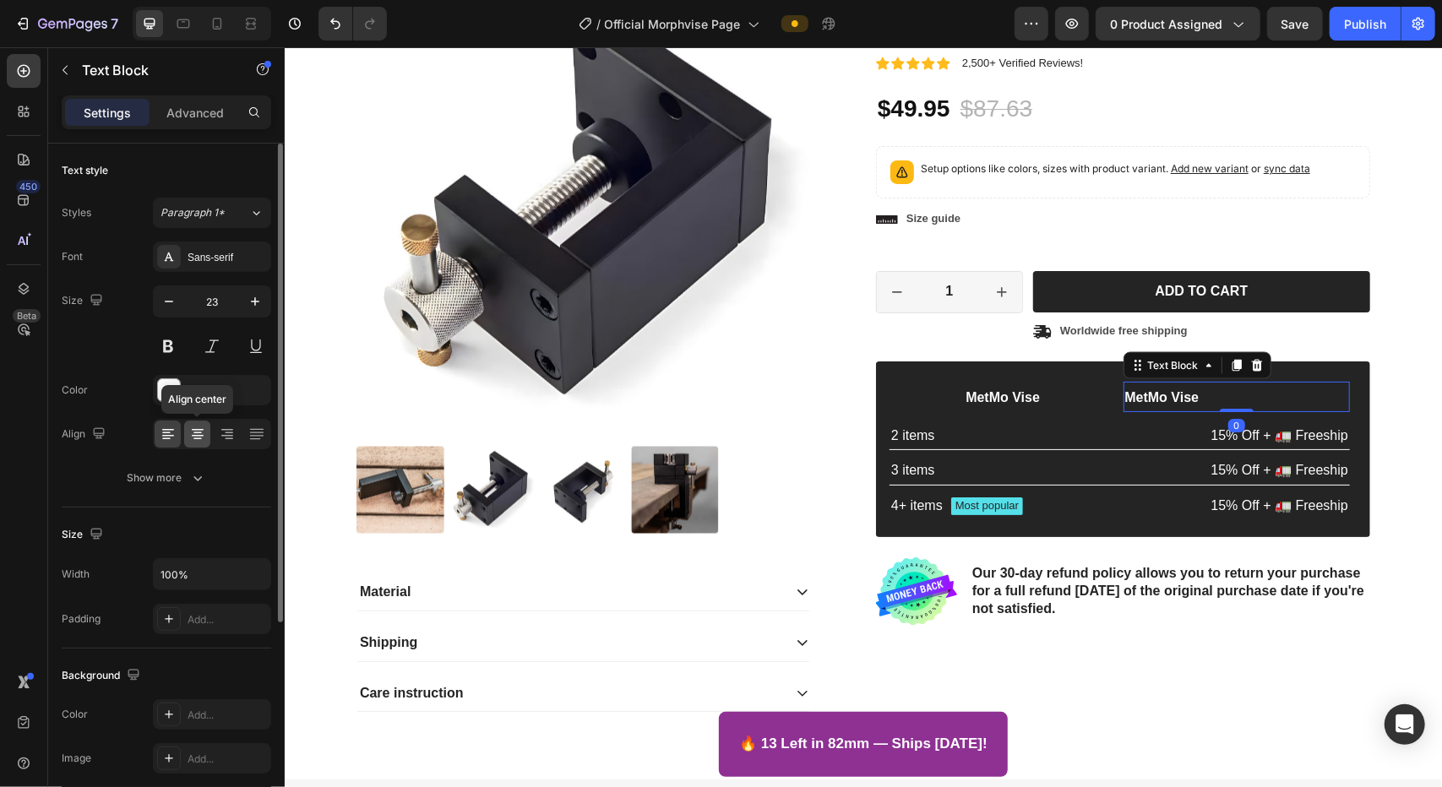
click at [193, 436] on icon at bounding box center [197, 434] width 17 height 17
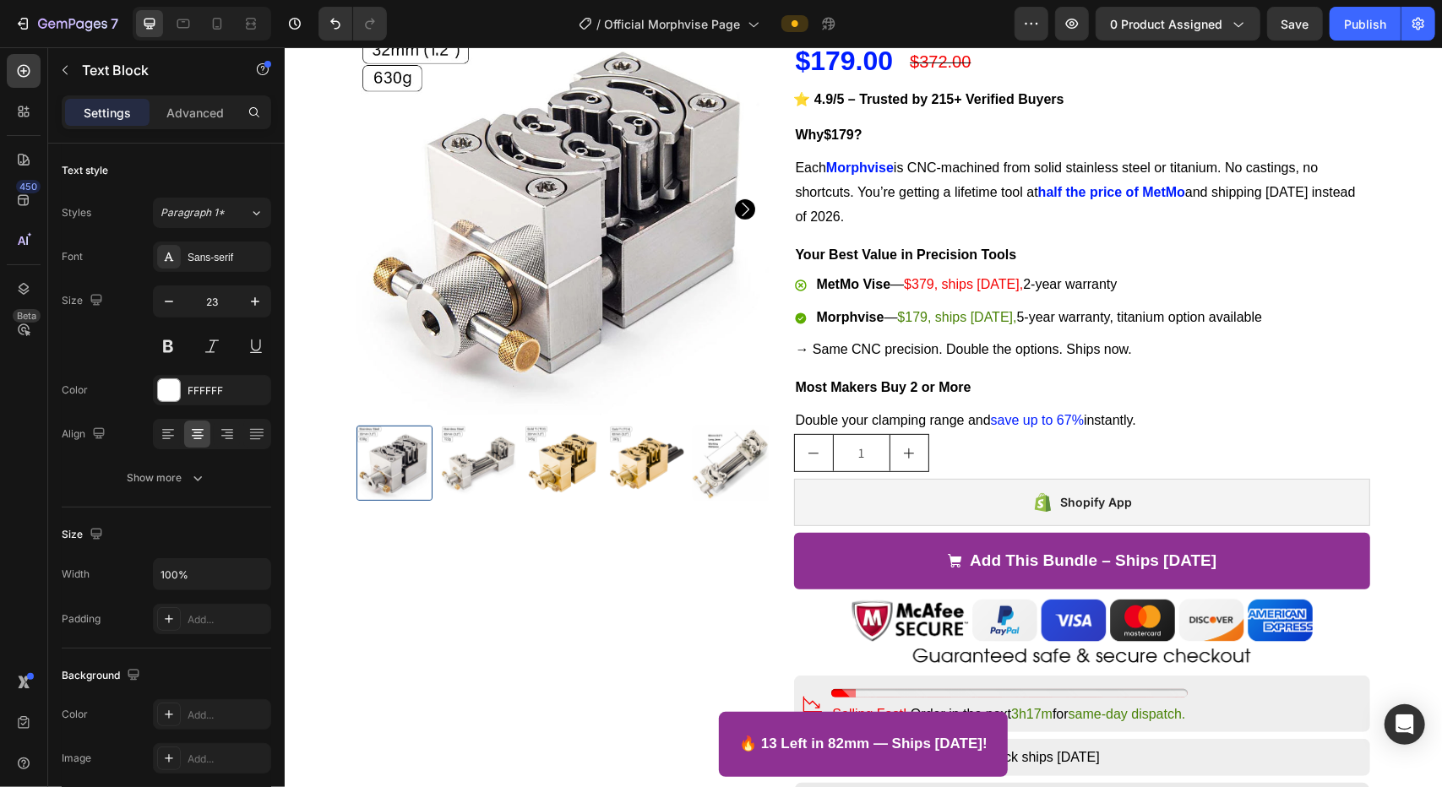
scroll to position [221, 0]
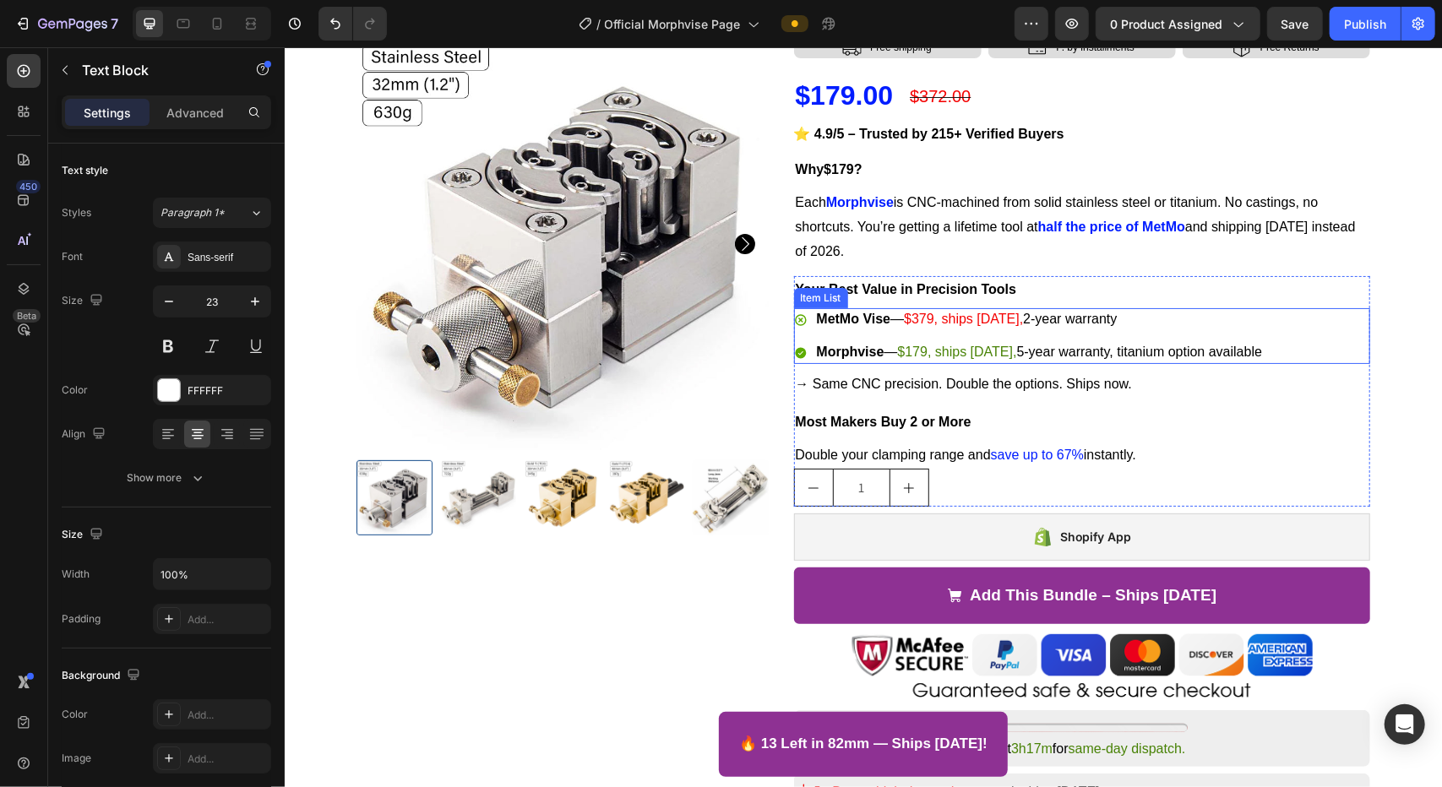
click at [862, 323] on strong "MetMo Vise" at bounding box center [853, 318] width 74 height 14
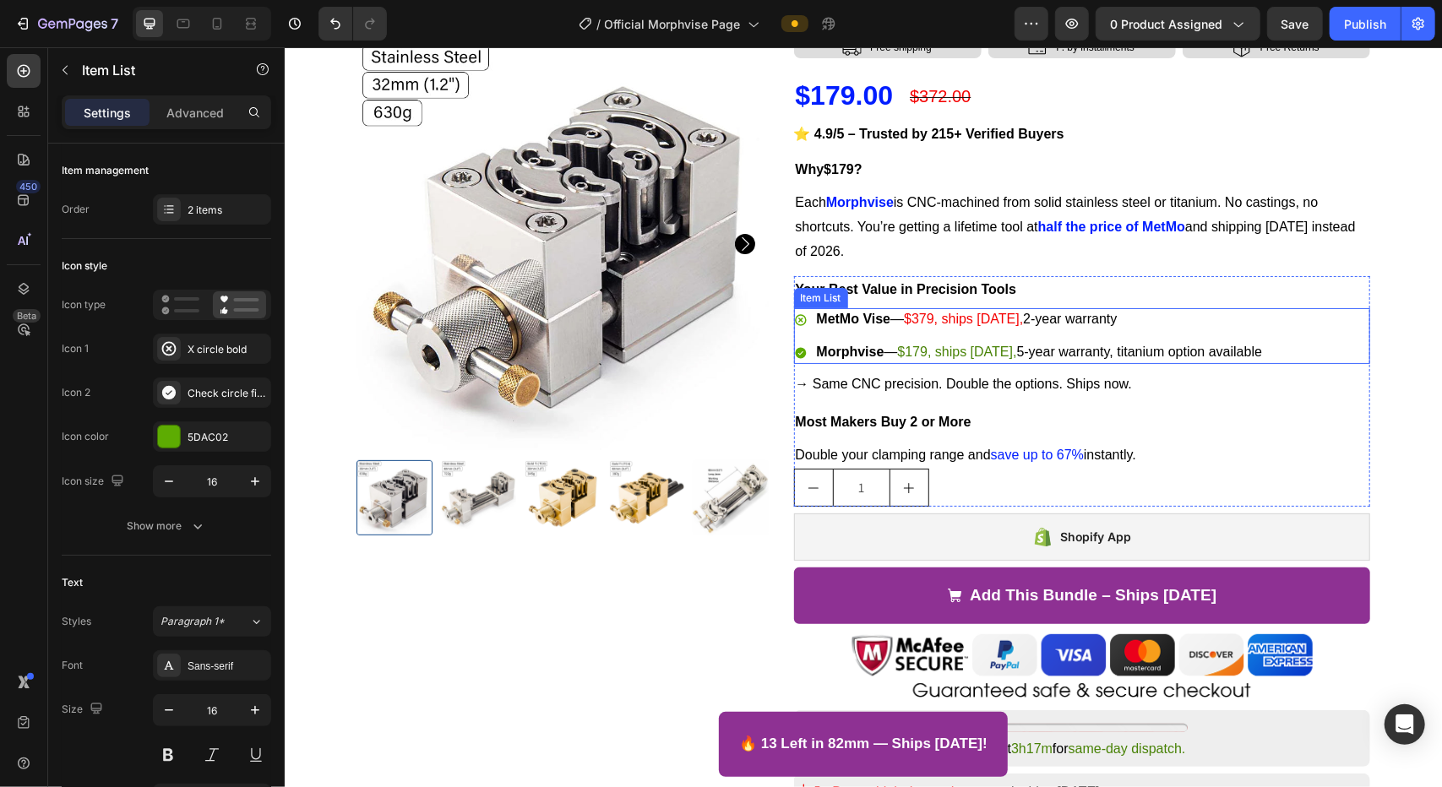
click at [862, 323] on strong "MetMo Vise" at bounding box center [853, 318] width 74 height 14
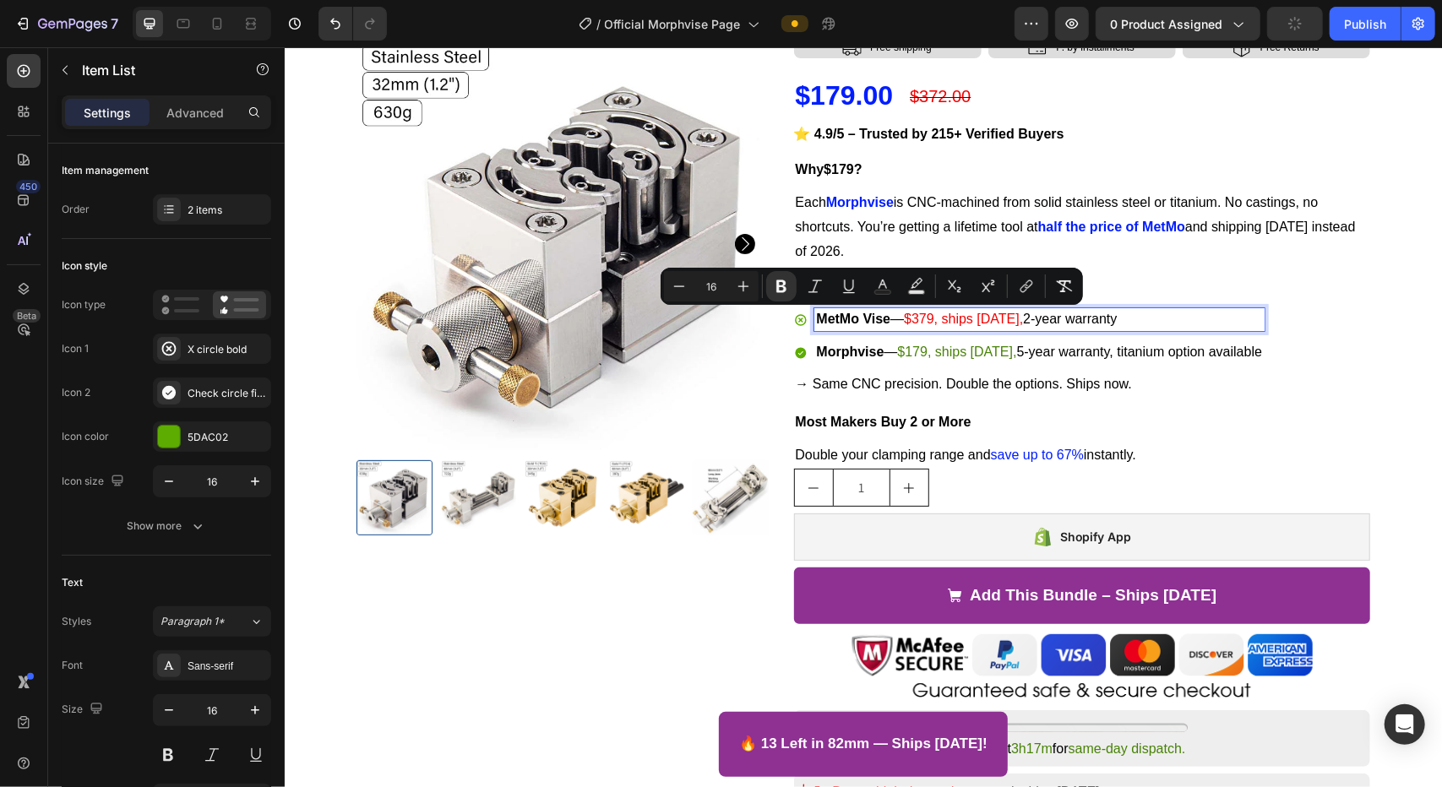
click at [862, 323] on strong "MetMo Vise" at bounding box center [853, 318] width 74 height 14
click at [816, 323] on strong "MetMo Vise" at bounding box center [853, 318] width 74 height 14
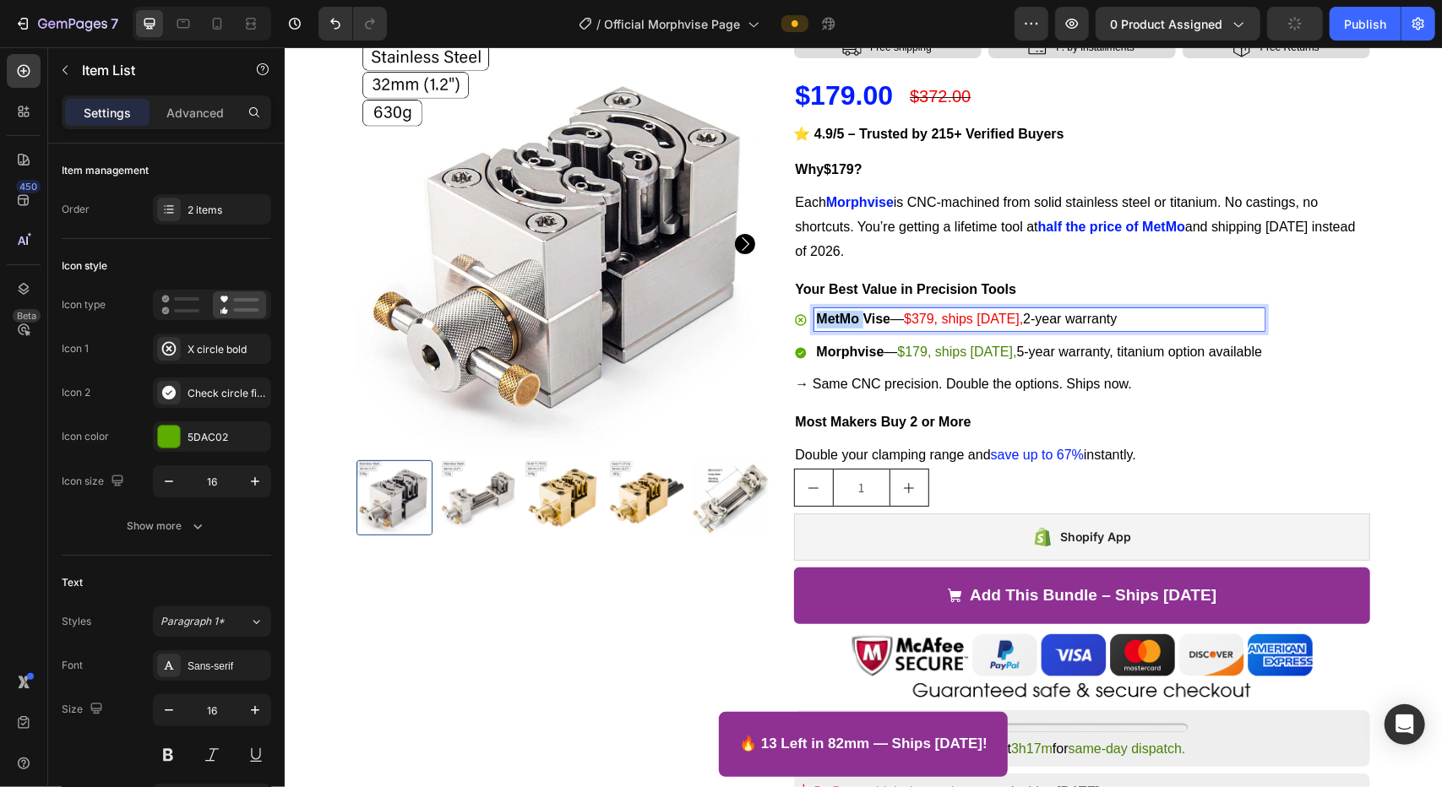
click at [816, 323] on strong "MetMo Vise" at bounding box center [853, 318] width 74 height 14
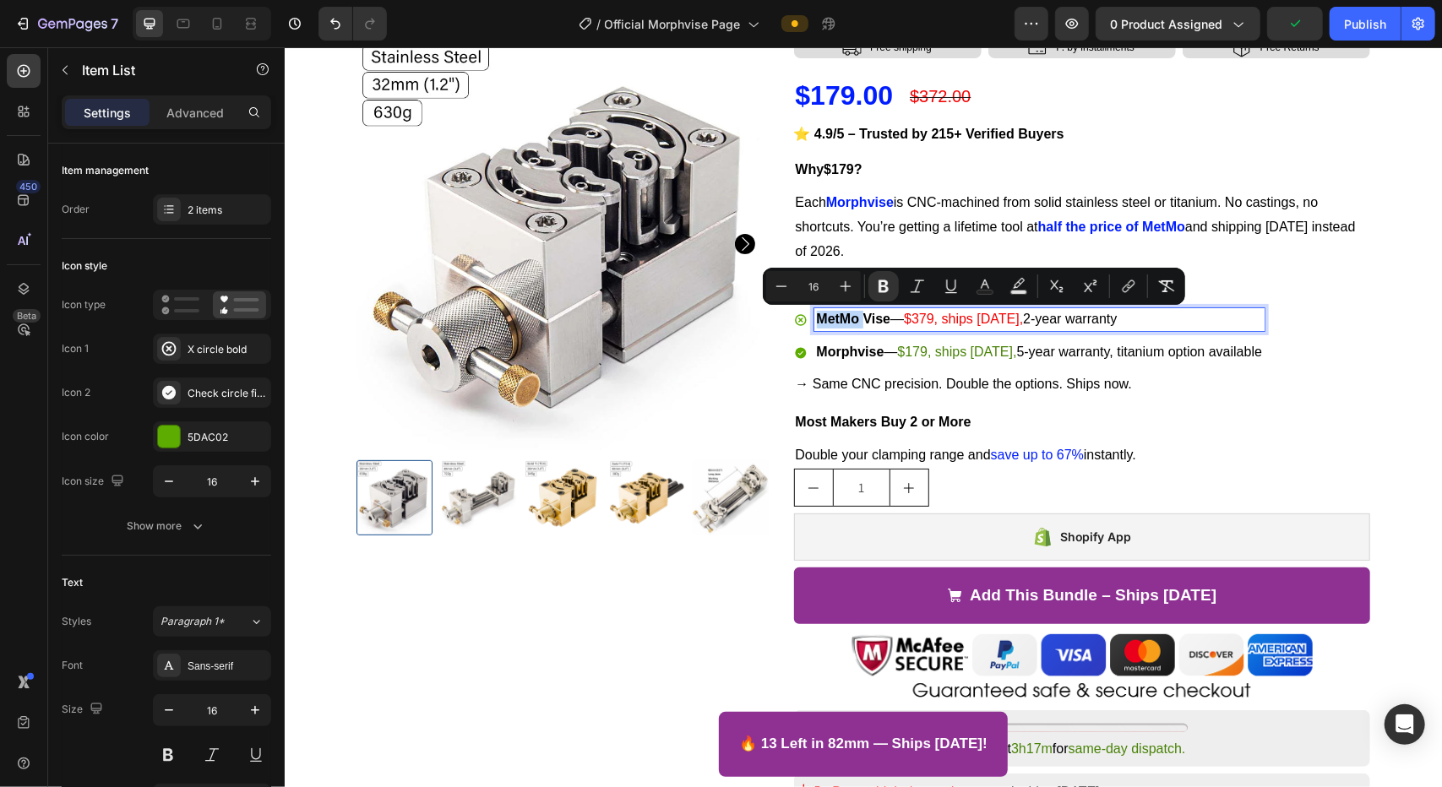
click at [816, 323] on strong "MetMo Vise" at bounding box center [853, 318] width 74 height 14
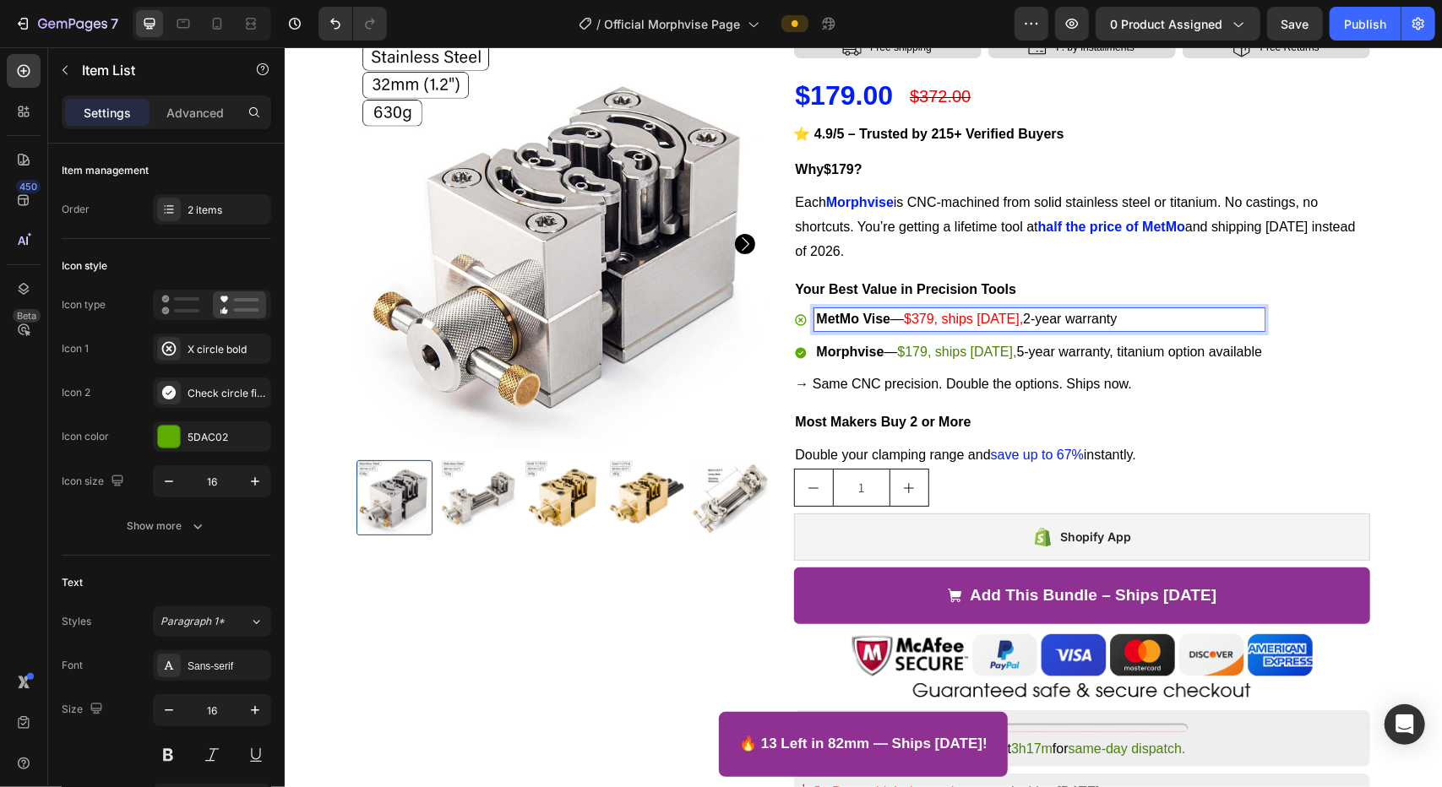
click at [880, 318] on strong "MetMo Vise" at bounding box center [853, 318] width 74 height 14
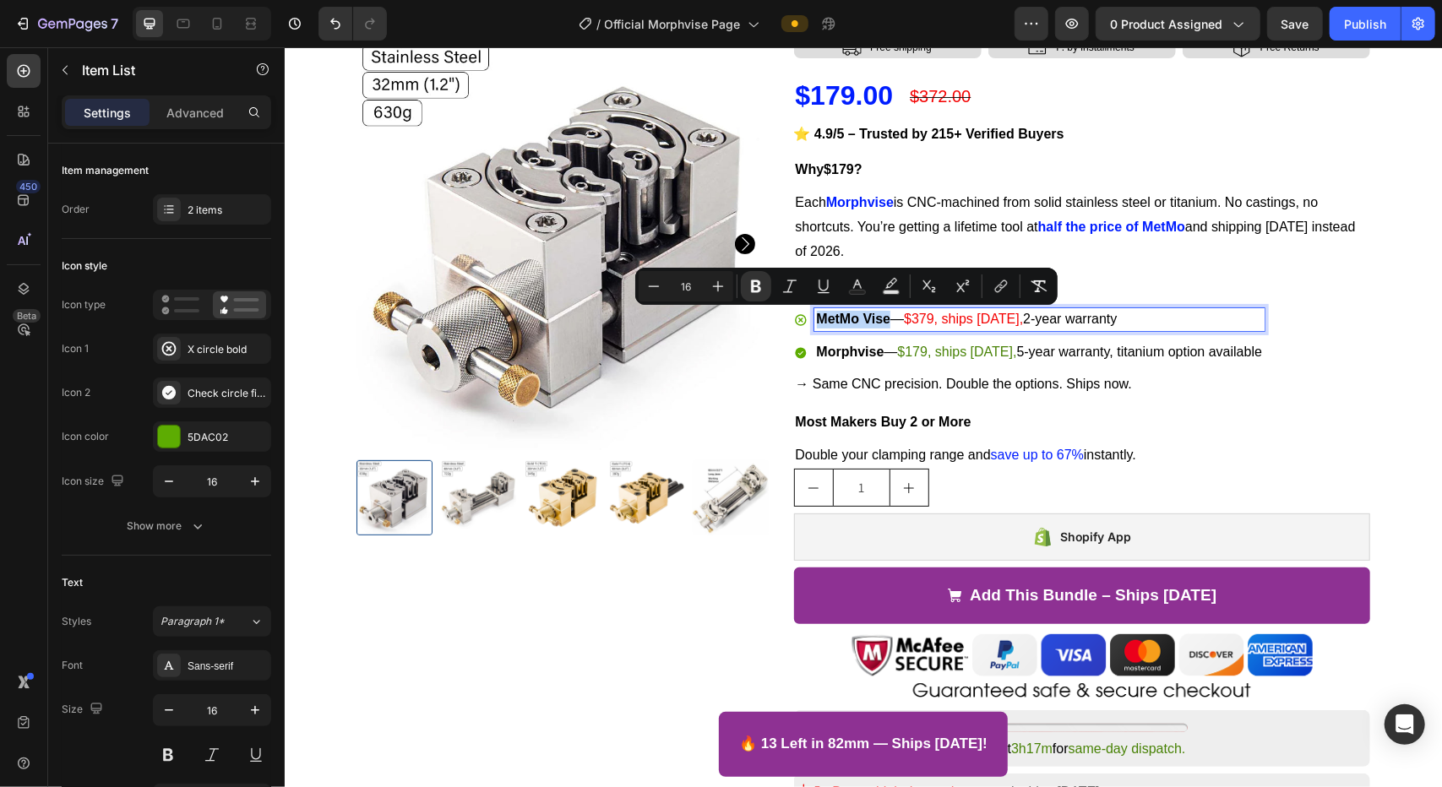
drag, startPoint x: 881, startPoint y: 318, endPoint x: 808, endPoint y: 320, distance: 72.7
click at [816, 320] on strong "MetMo Vise" at bounding box center [853, 318] width 74 height 14
copy strong "MetMo Vise"
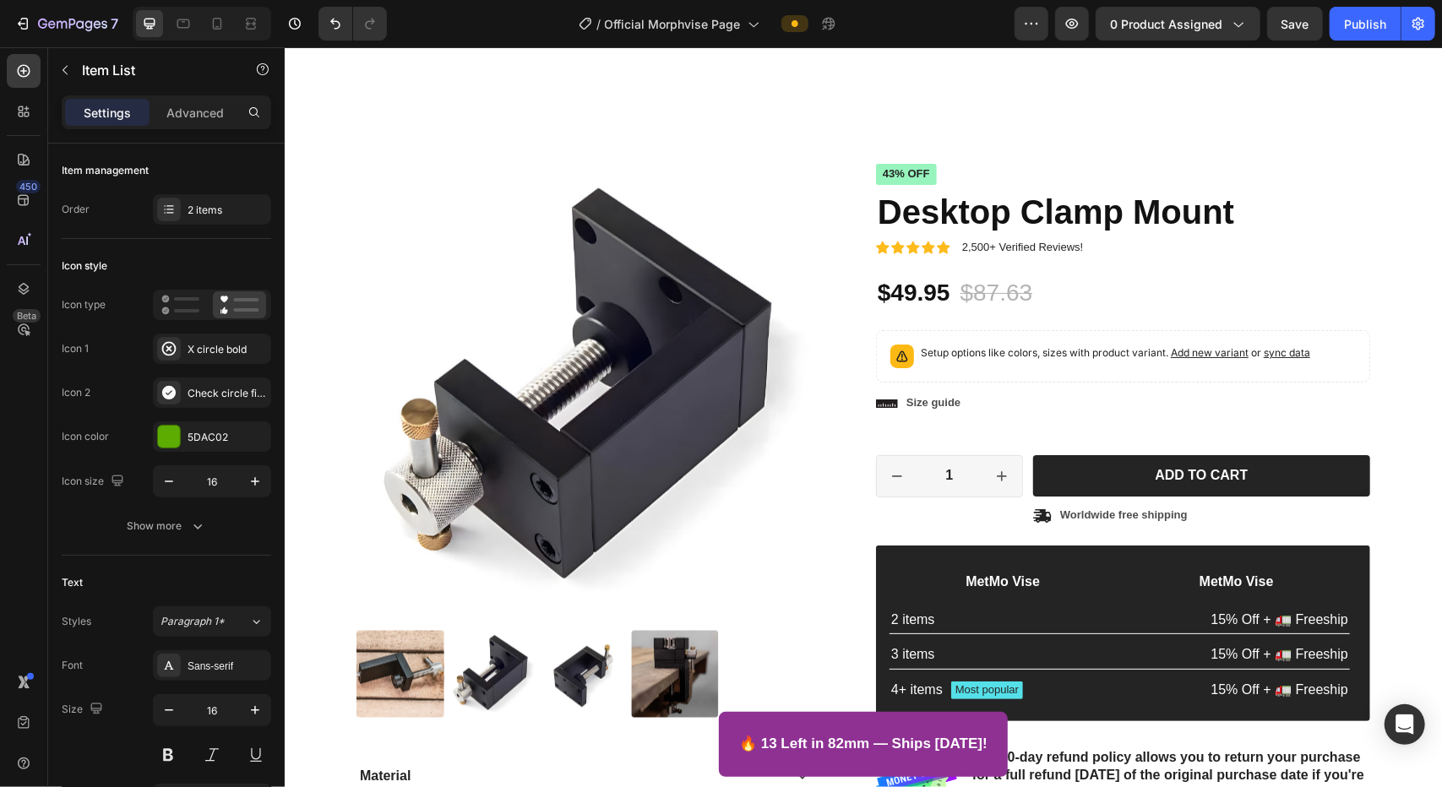
scroll to position [1774, 0]
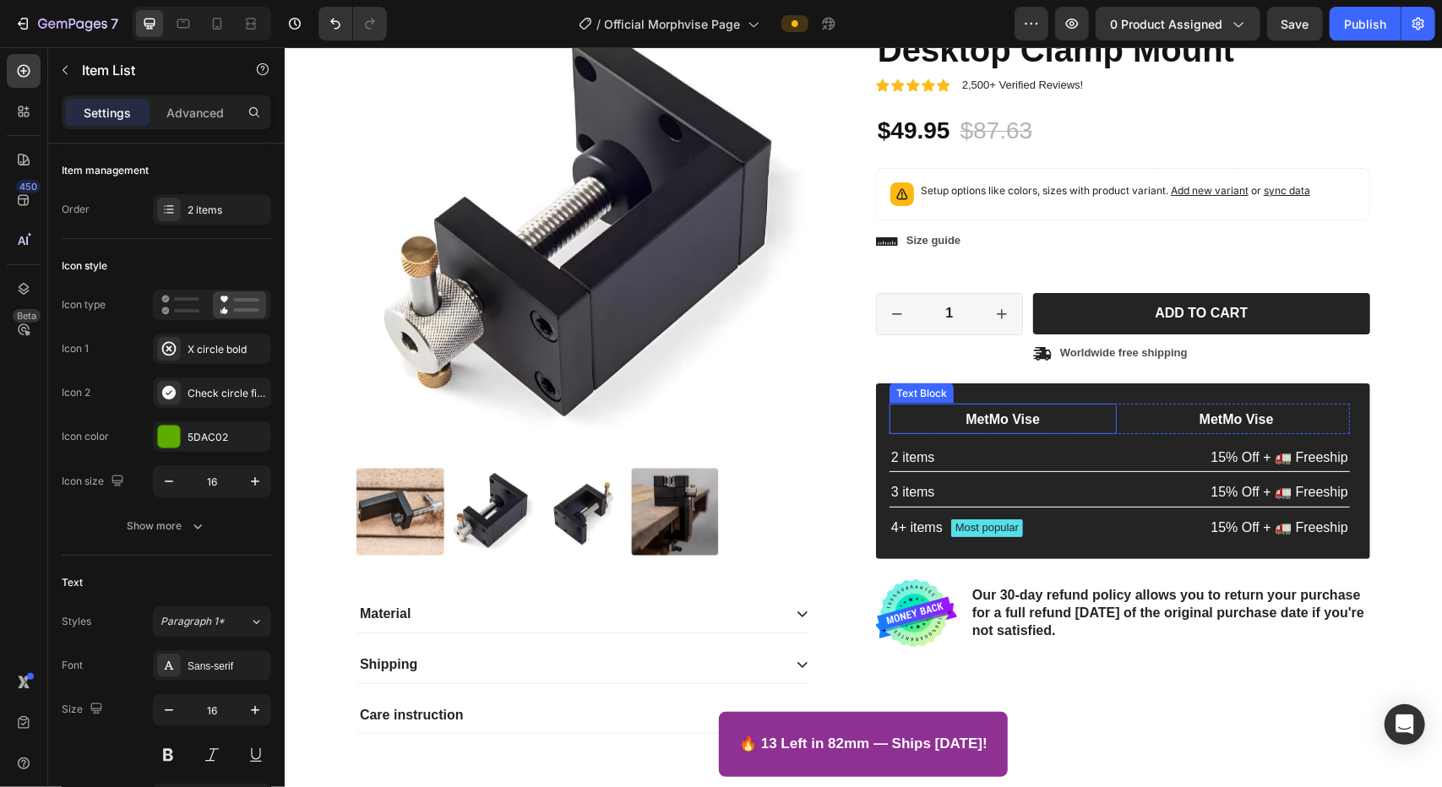
click at [910, 417] on strong "MetMo Vise" at bounding box center [1002, 418] width 74 height 14
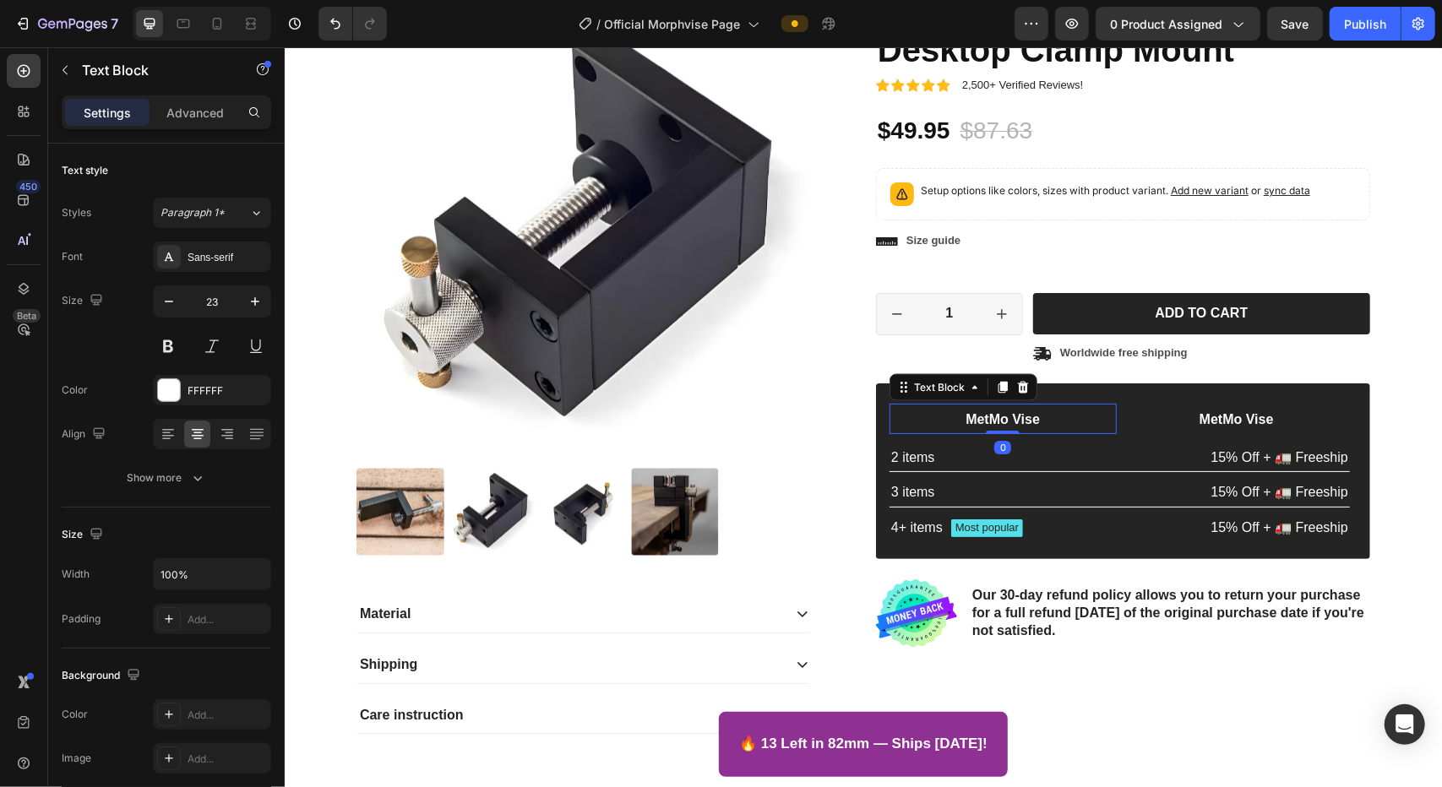
click at [910, 417] on strong "MetMo Vise" at bounding box center [1002, 418] width 74 height 14
click at [910, 427] on p "MetMo Vise" at bounding box center [1002, 418] width 224 height 27
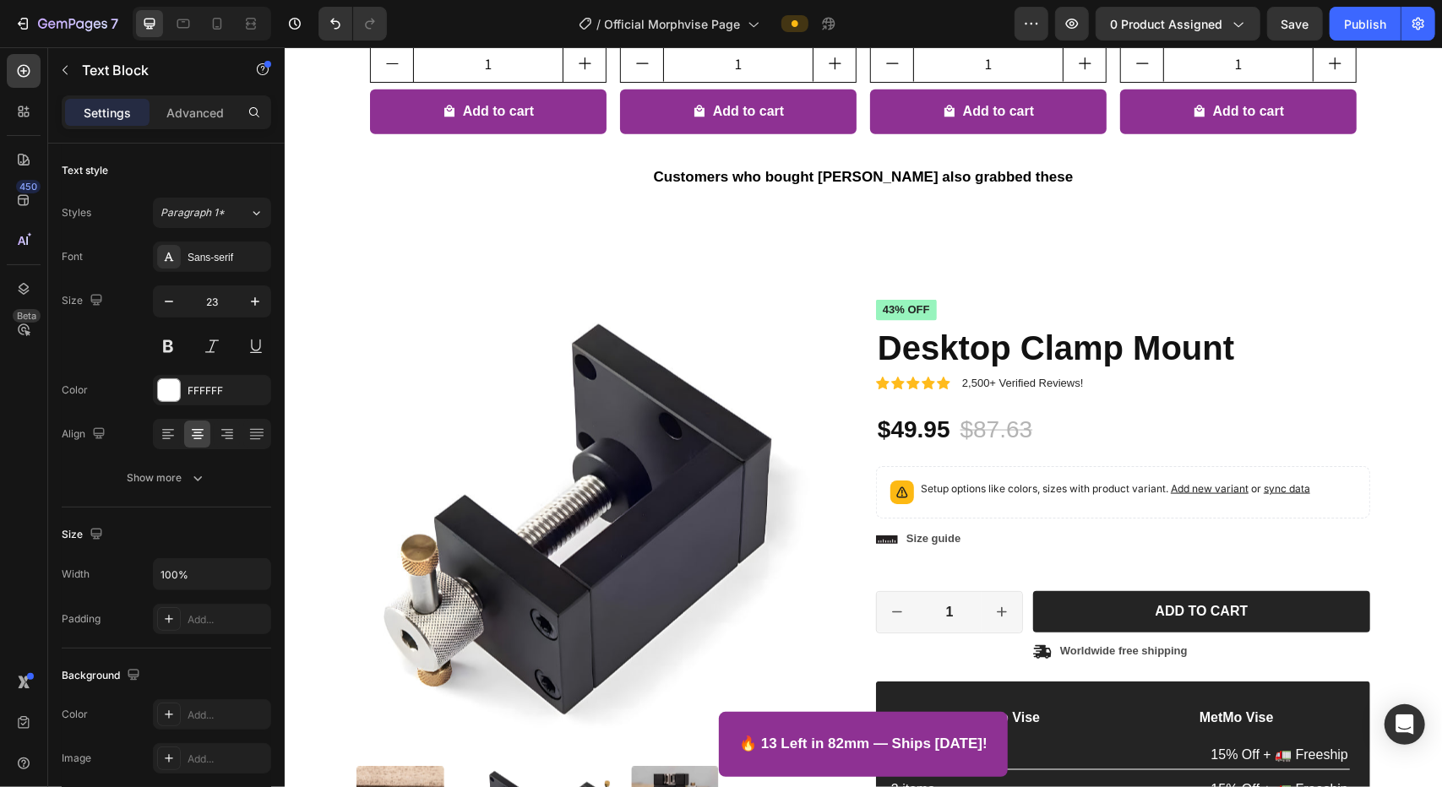
scroll to position [1474, 0]
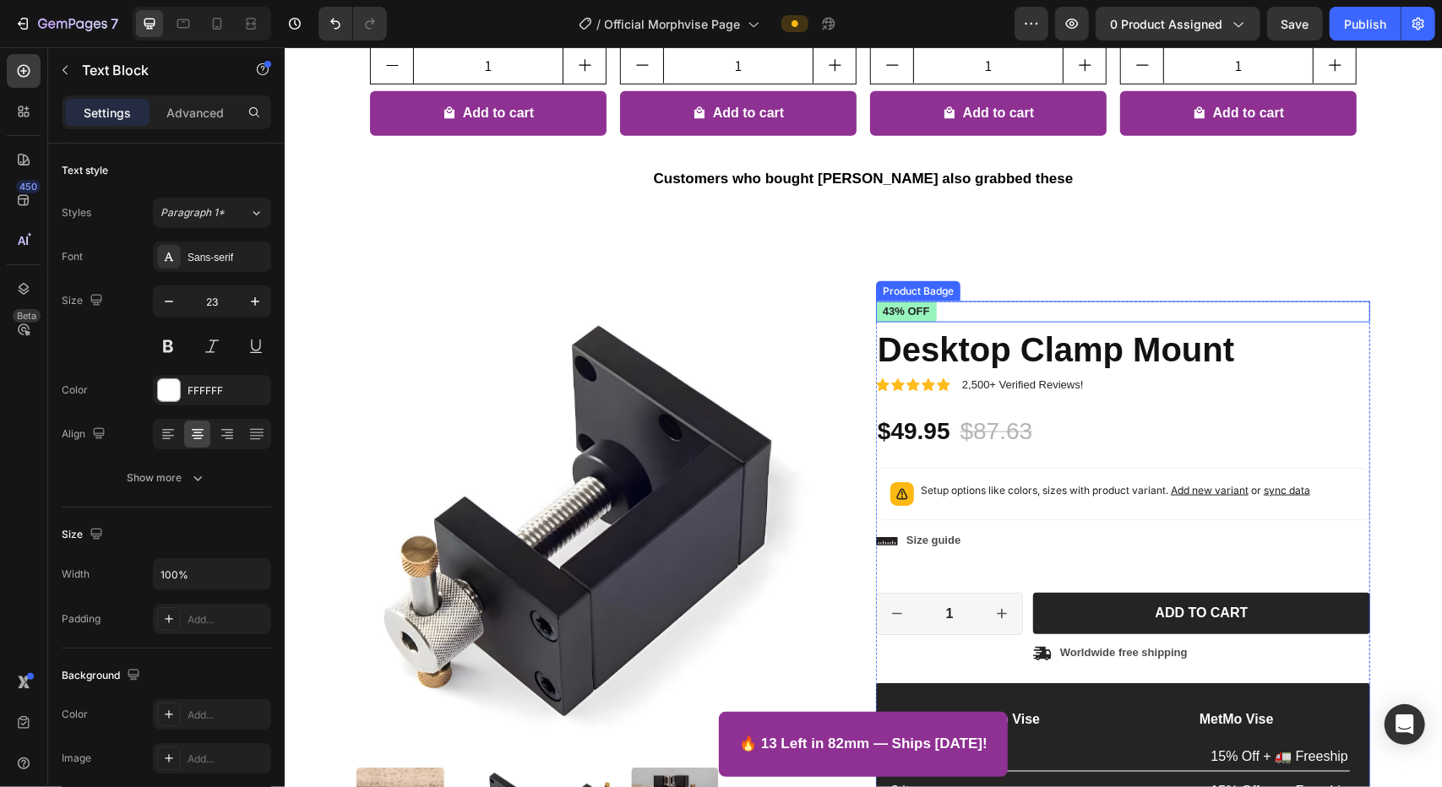
click at [894, 302] on pre "43% off" at bounding box center [905, 311] width 61 height 21
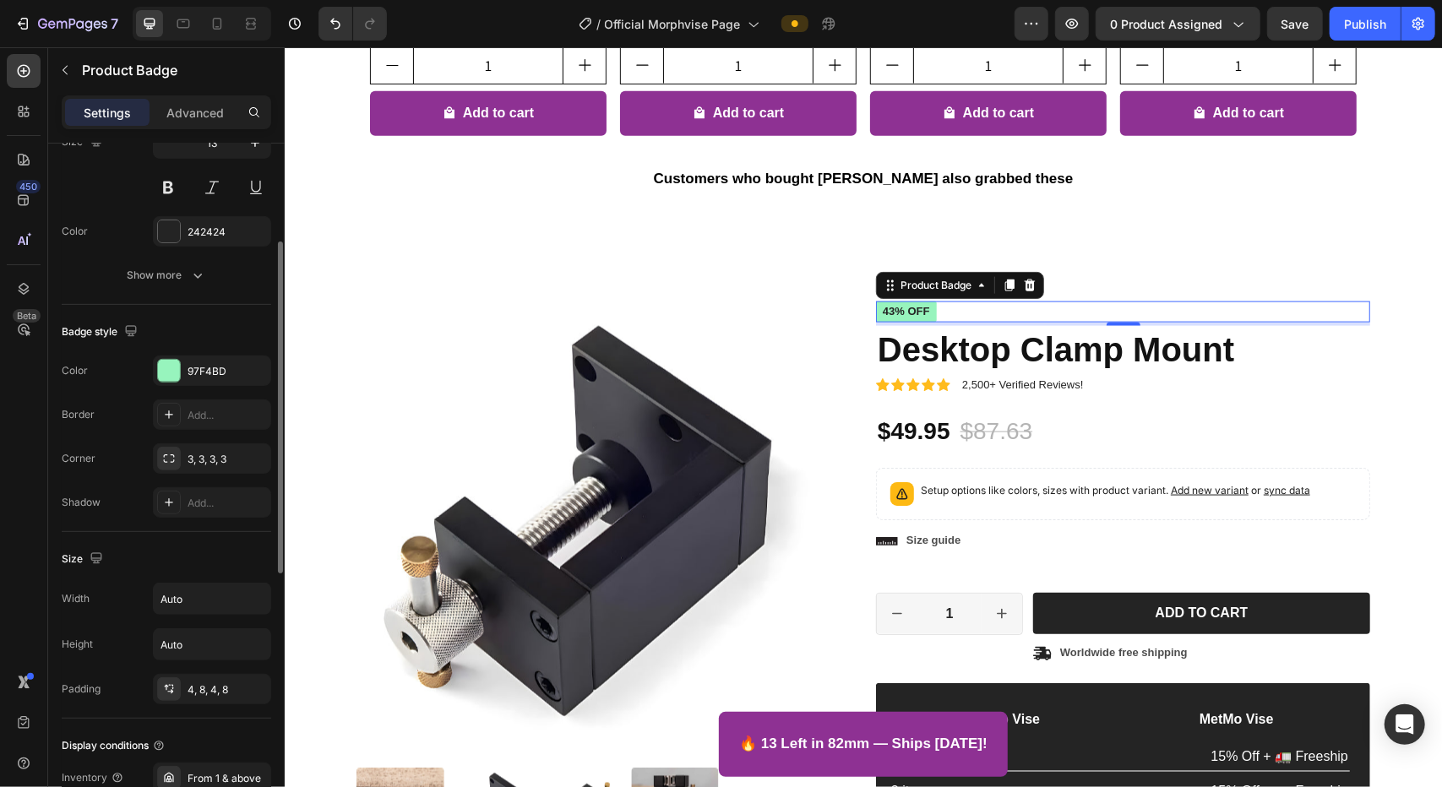
scroll to position [436, 0]
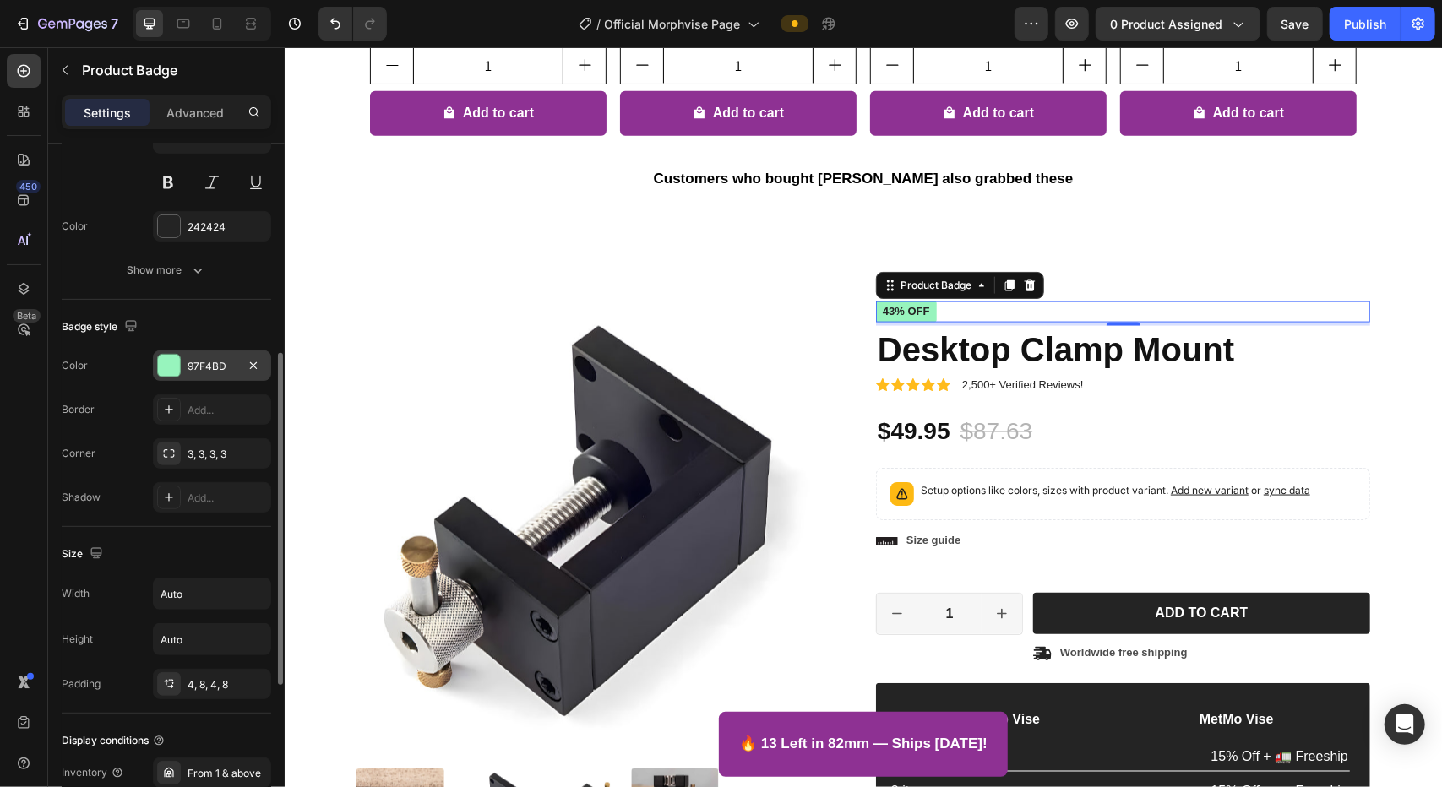
click at [210, 363] on div "97F4BD" at bounding box center [212, 366] width 49 height 15
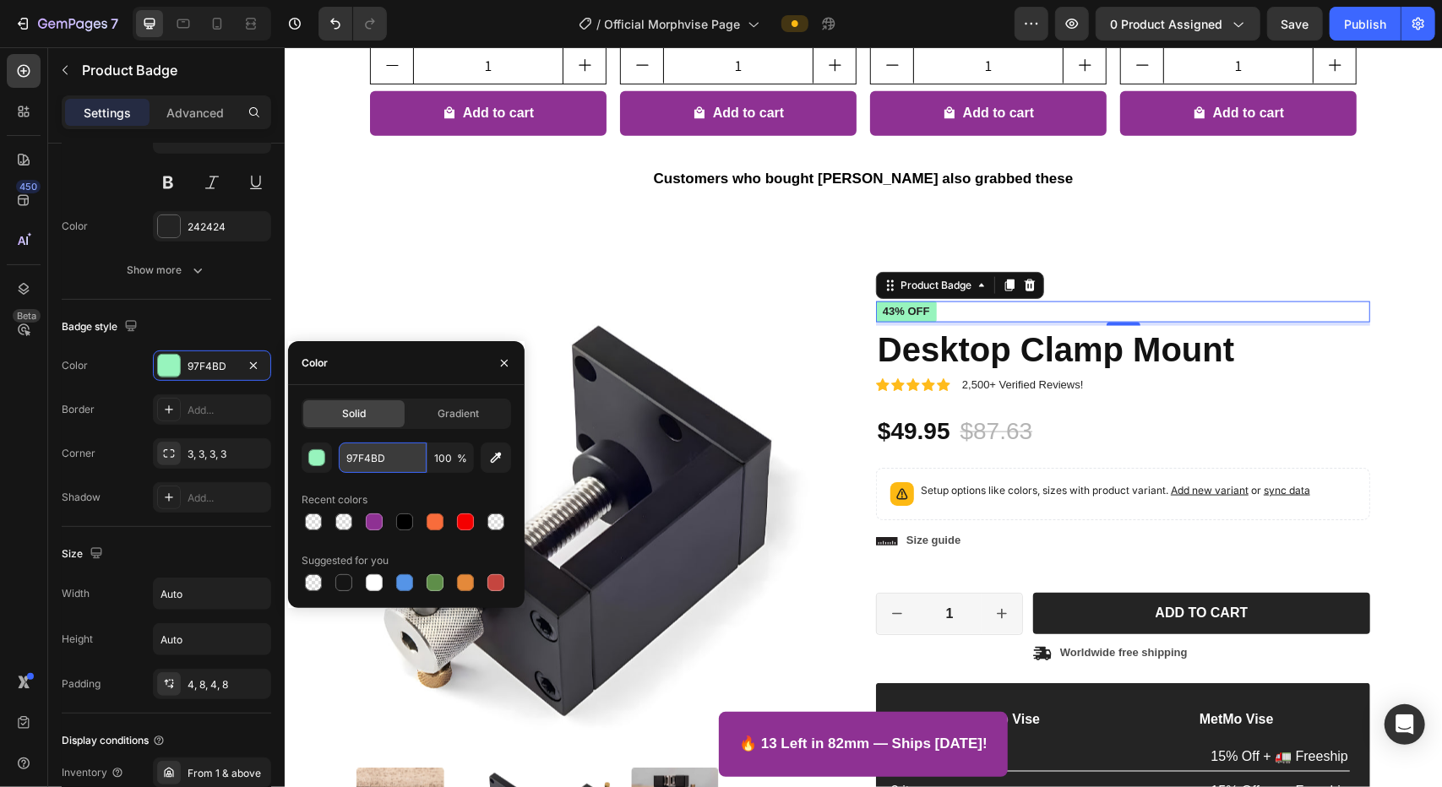
click at [360, 455] on input "97F4BD" at bounding box center [383, 458] width 88 height 30
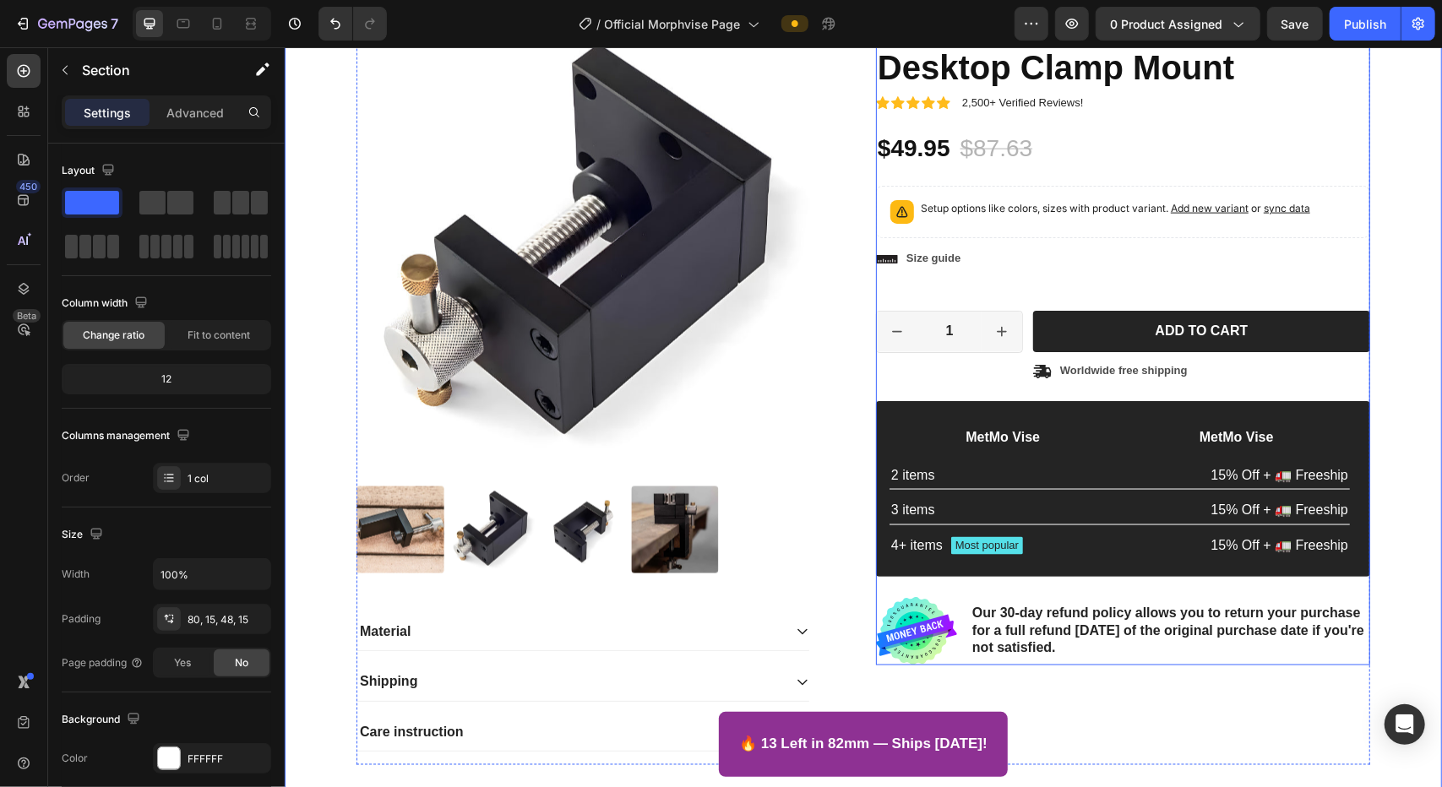
scroll to position [1293, 0]
